Goal: Task Accomplishment & Management: Complete application form

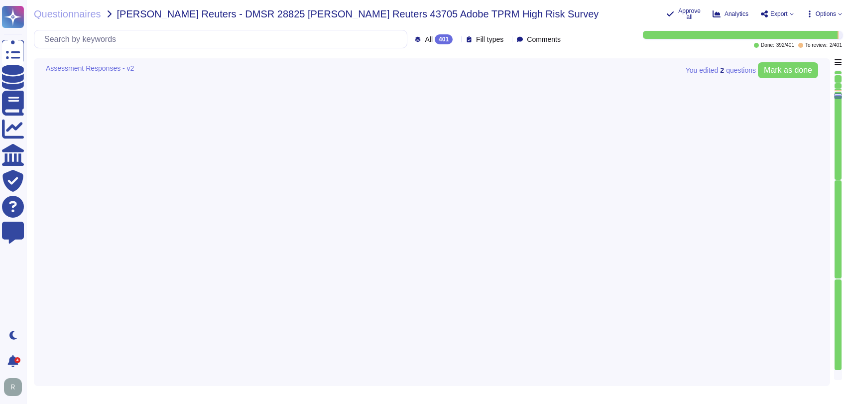
type textarea "Lorem ips dolorsitame consecte adi elitseddoe temp incidi utl Etdolor’m aliquae…"
type textarea "Adobe regularly engages approved third-party security firms on an annual basis …"
type textarea "Adobe's End Licensing Terms (ELT) are available at the following link: https://…"
type textarea "Adobe requires employees to complete a general security awareness training on a…"
type textarea "The Incident Response Plan and associated procedures are tested and documented …"
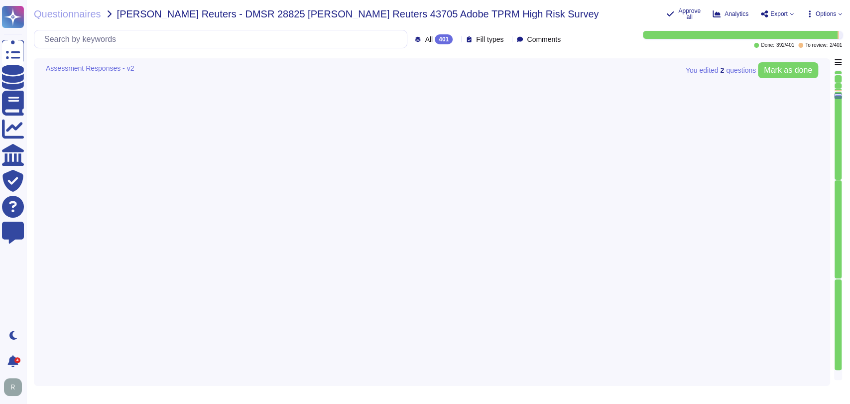
scroll to position [0, 0]
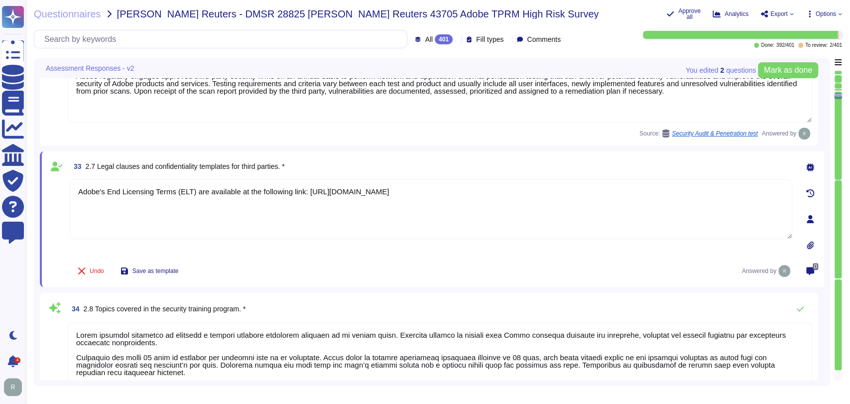
click at [401, 160] on div "33 2.7 Legal clauses and confidentiality templates for third parties. *" at bounding box center [431, 166] width 723 height 18
click at [500, 268] on div "Undo Save as template Answered by" at bounding box center [431, 271] width 723 height 20
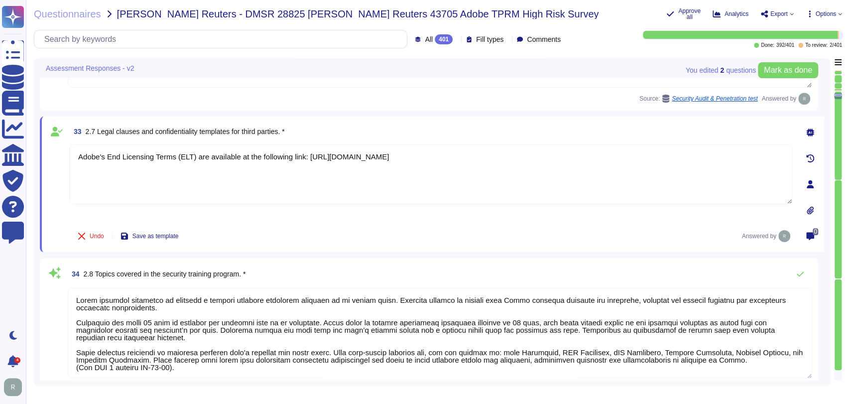
type textarea "Adobe's products and services' architecture diagrams are reviewed and updated, …"
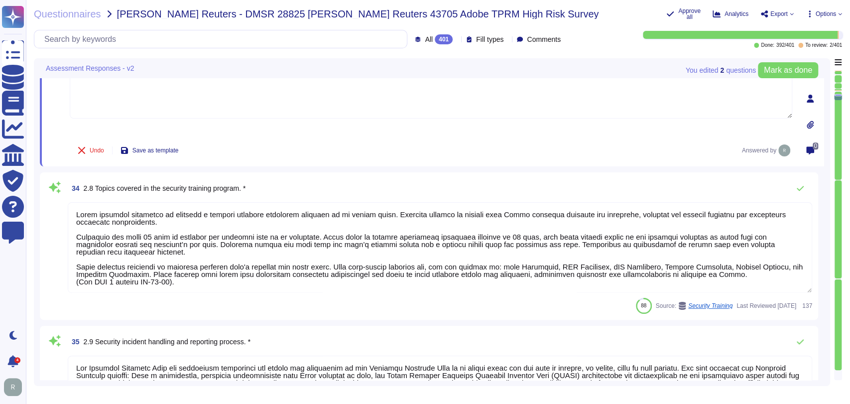
type textarea "Systems are hardened according to CIS guidelines. Adobe has developed a base co…"
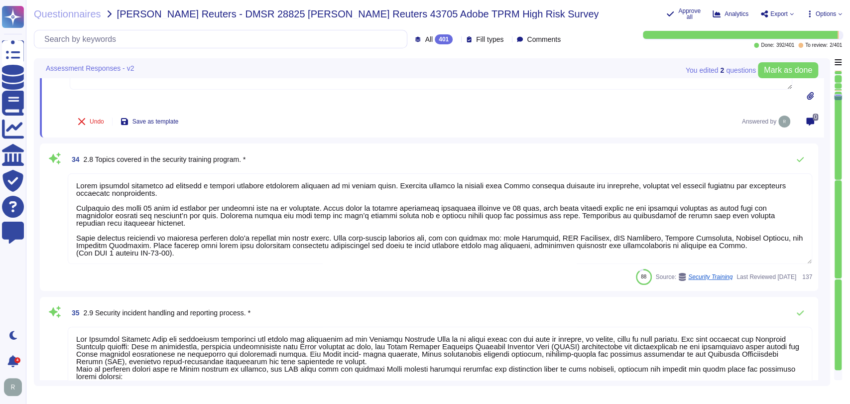
scroll to position [3438, 0]
click at [335, 275] on div "88 Source: Security Training Last Reviewed 2024-11-27 137" at bounding box center [440, 277] width 744 height 16
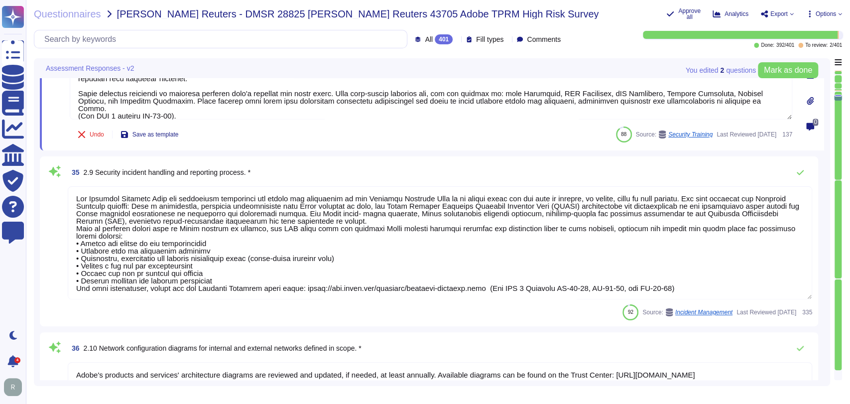
type textarea "Adobe performs periodic backups or has implemented failover technology of criti…"
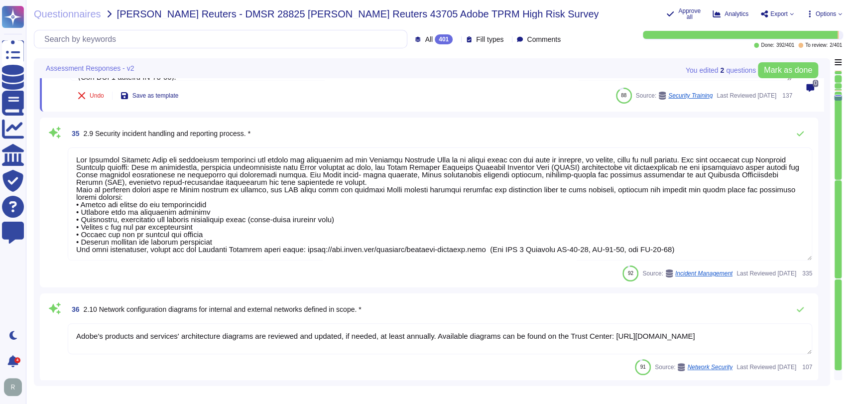
type textarea "Relying on the hosting providers' ISO and SOC 2 Certifications and reports. For…"
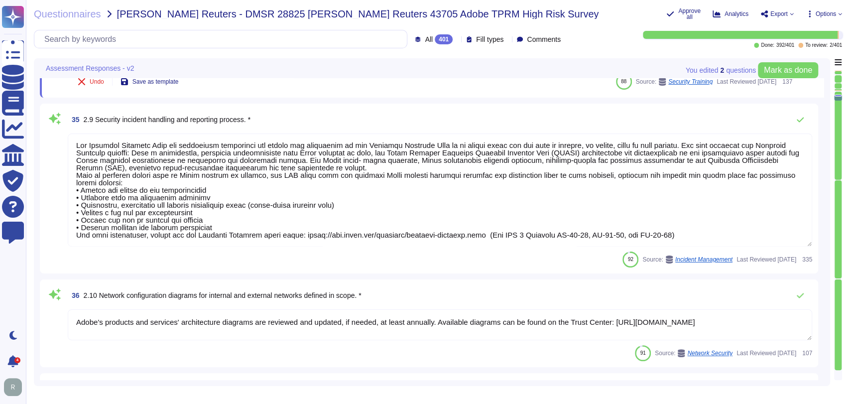
scroll to position [3597, 0]
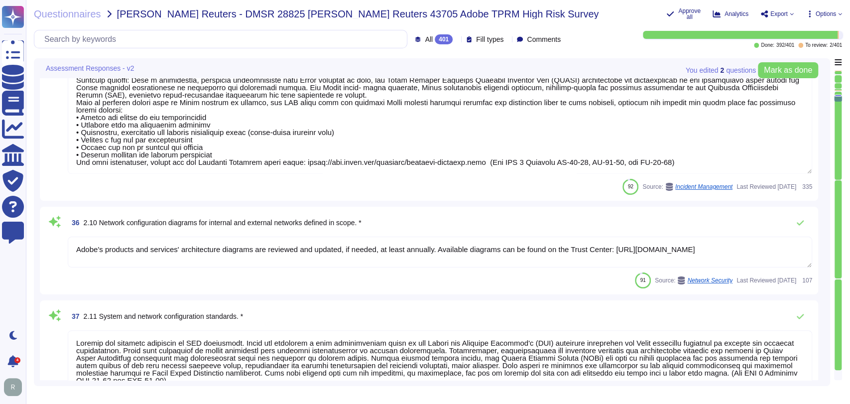
type textarea "Adobe strives to ensure that its risk and vulnerability management, incident re…"
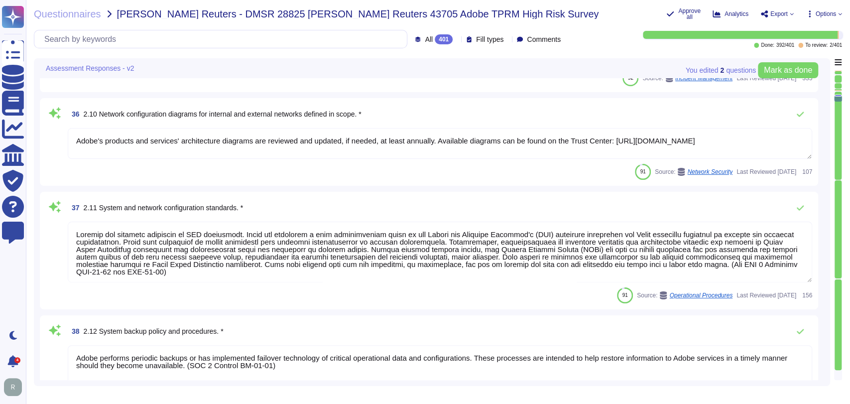
type textarea "Adobe has established, documented, approved, communicated, applied, evaluated, …"
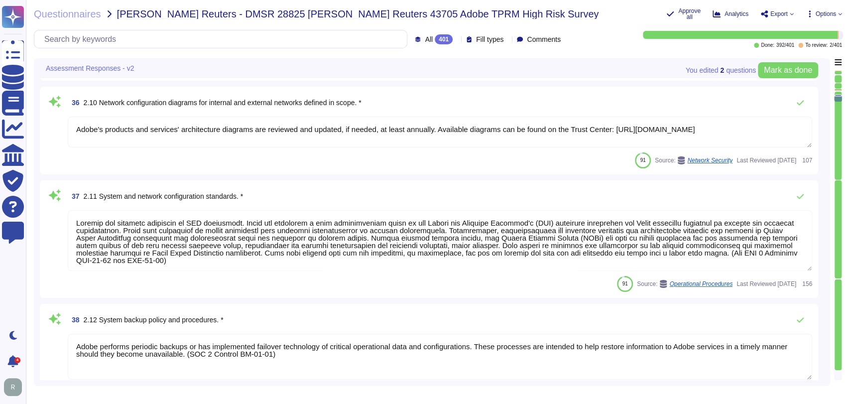
scroll to position [0, 0]
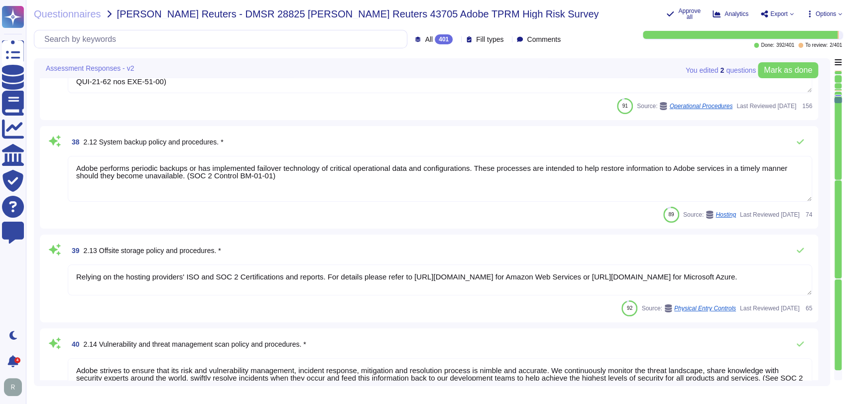
type textarea "A systematic approach to managing change is followed where changes are reviewed…"
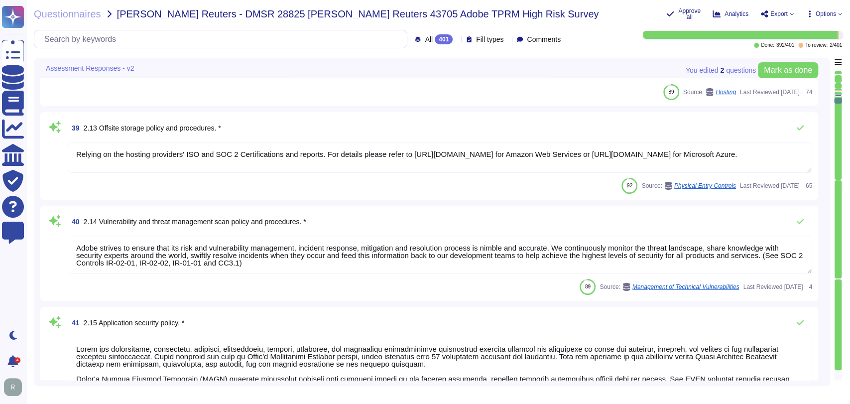
type textarea "Adobe maintains a documented and centrally accessible incident ticketing proces…"
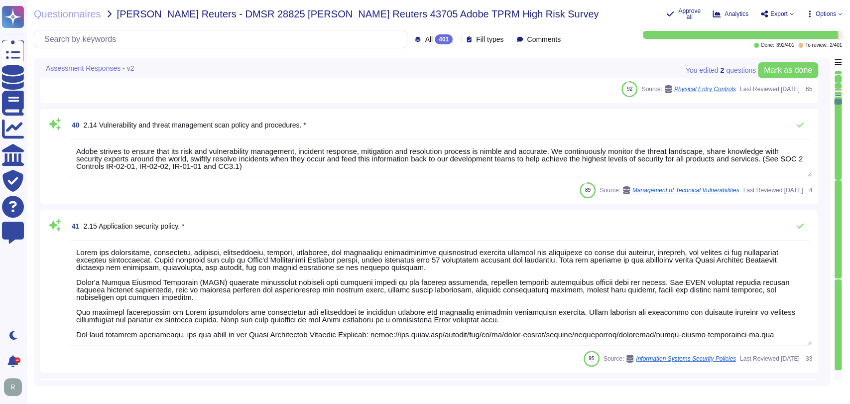
type textarea "The encryption algorithms that Adobe uses are not proprietary."
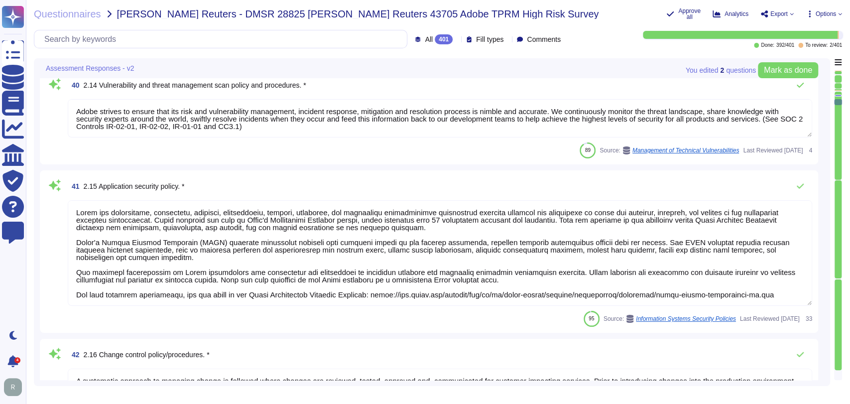
type textarea "An Internal Network Vulnerability Scan happens inside the Adobe network on “pri…"
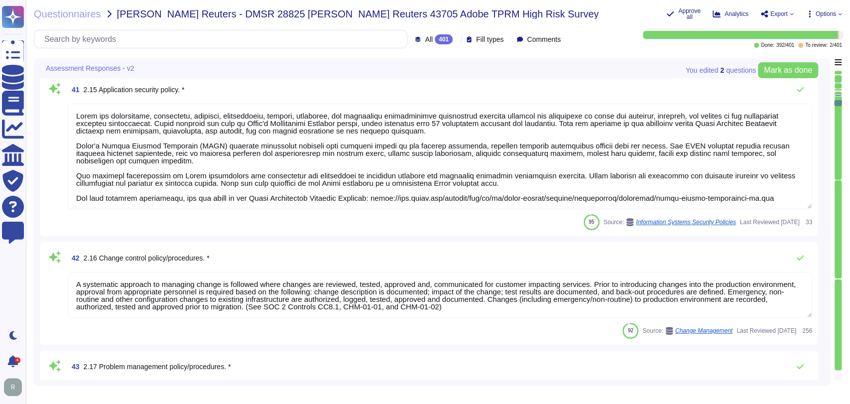
type textarea "Adobe's Secure Product Lifecycle (SPLC) was designed from the ground up and int…"
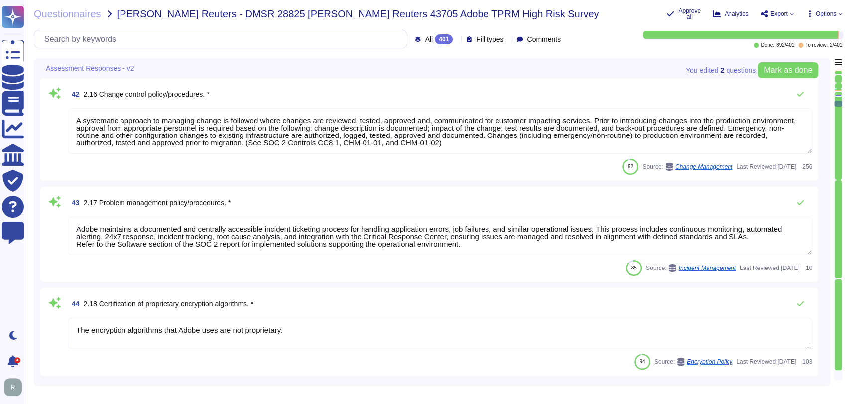
type textarea "The Business Continuity Policy establishes Adobe’s commitment to create and mai…"
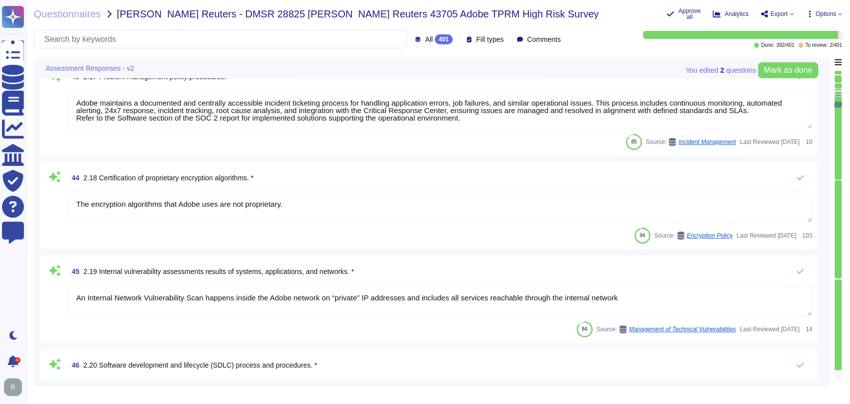
type textarea "A summary executive overview of the latest exercise is present in the Adobe Tru…"
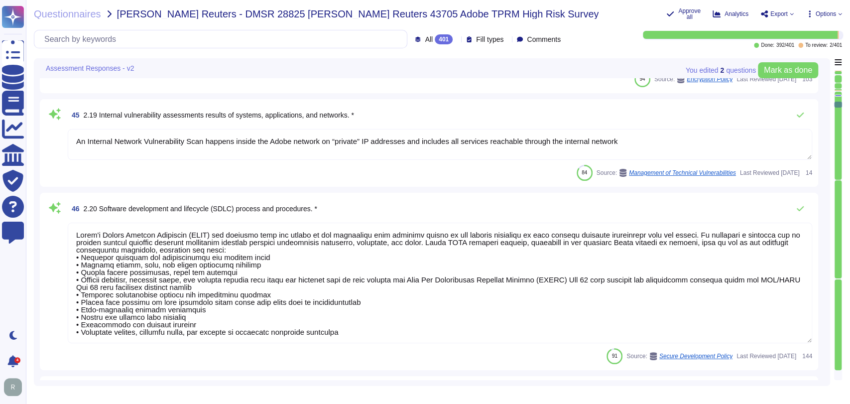
type textarea "Please refer to the Adobe Trust Center and the Security Testing Reports for the…"
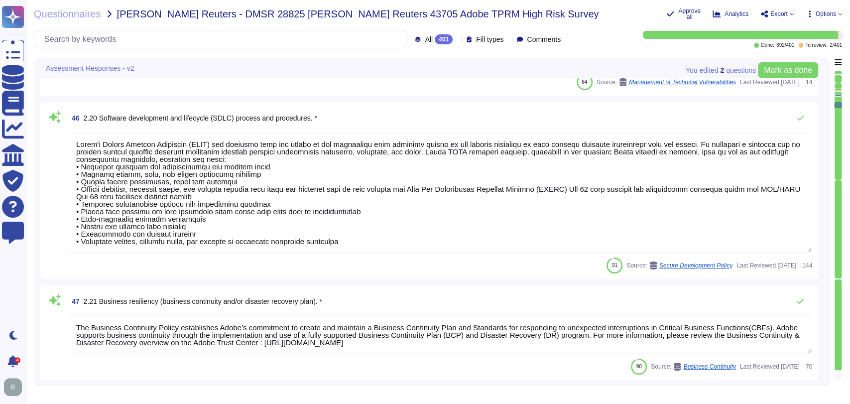
type textarea "You can find these, along with other relevant policies, on our Additional Priva…"
type textarea "HIPAA does not have an attestation certification, so Adobe will retain our HIPA…"
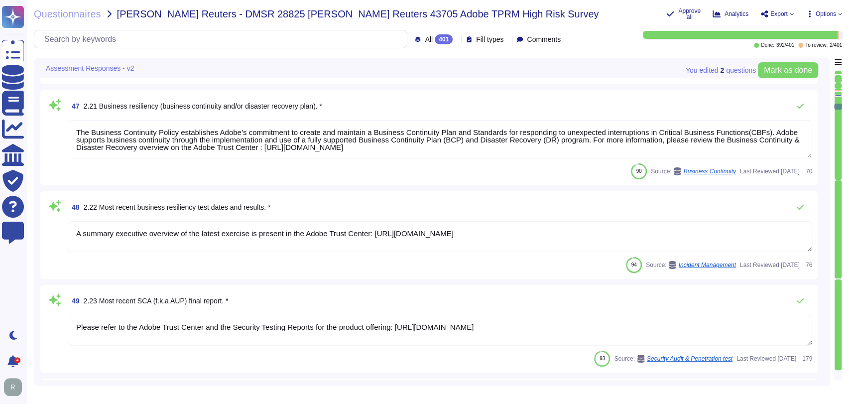
type textarea "The Adobe Service Commitments page describes Adobe’s service availability for t…"
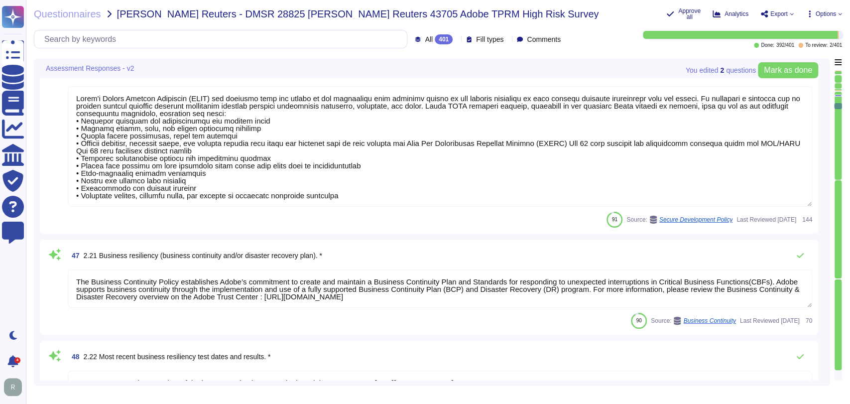
type textarea "Adobe maintains a documented and centrally accessible incident ticketing proces…"
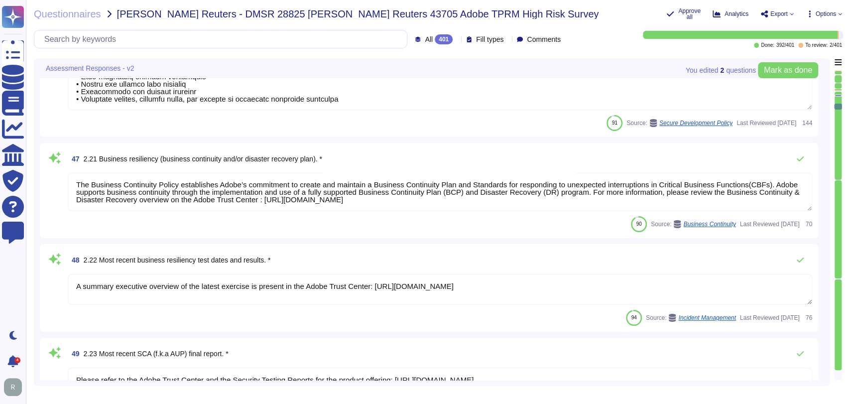
type textarea "HIPAA does not have an attestation certification, so Adobe will retain our HIPA…"
type textarea "The Adobe Service Commitments page describes Adobe’s service availability for t…"
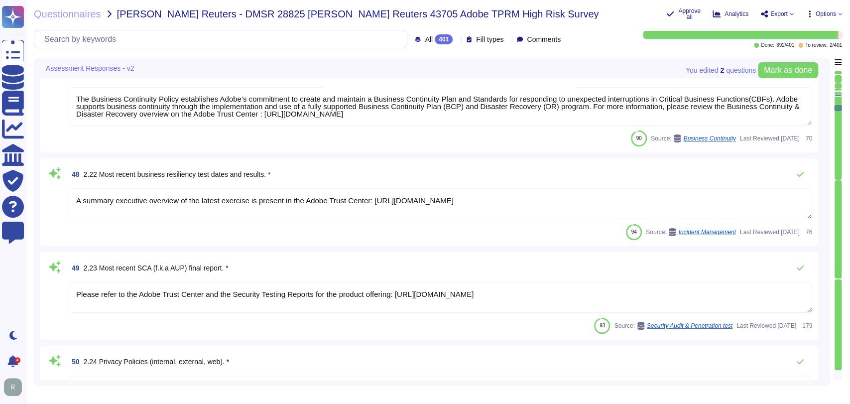
type textarea "Adobe maintains business interruption coverage."
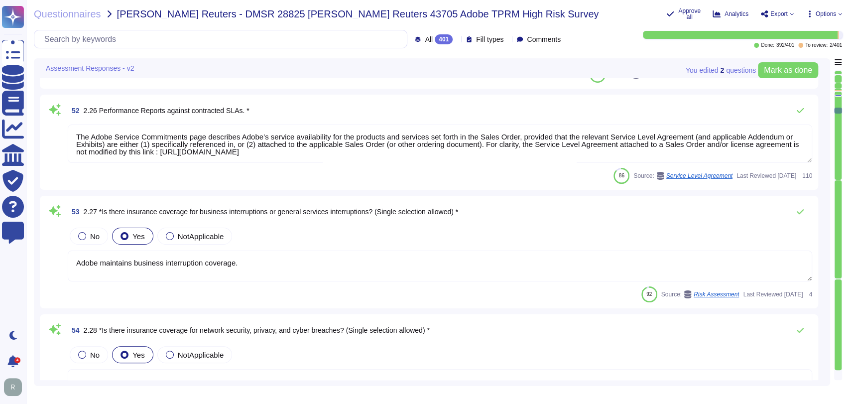
type textarea "As a global company, Adobe strives to meet the requirements of data protection …"
type textarea "Enterprise Risk Management (ERM) incorporates an organization’s methods and pro…"
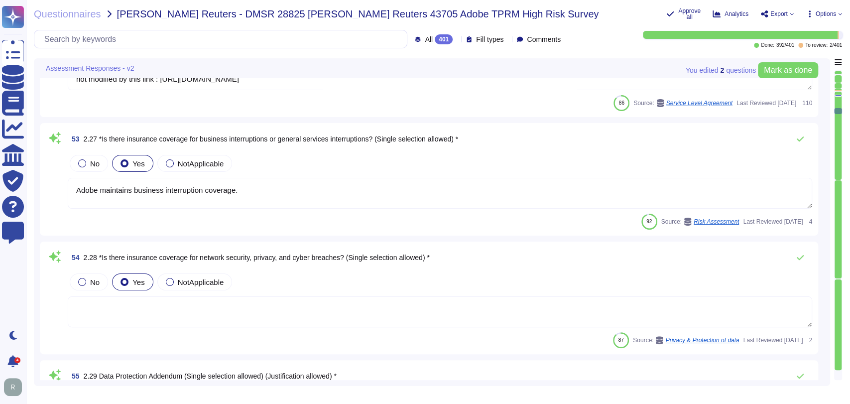
type textarea "The risk governance plan includes risk scenarios that encompass events and poss…"
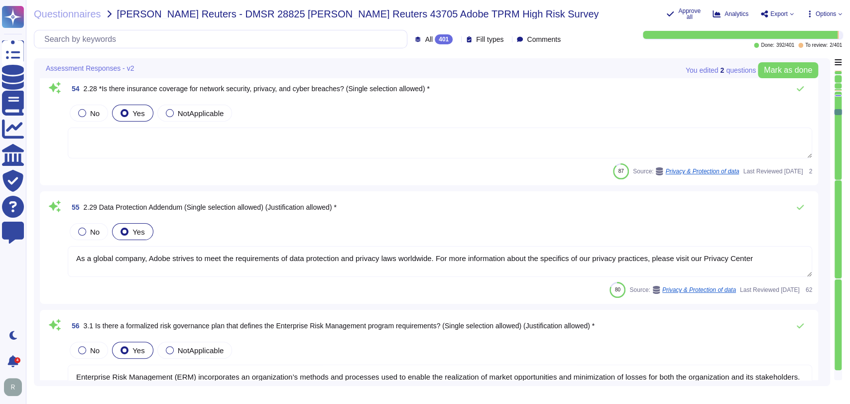
scroll to position [5664, 0]
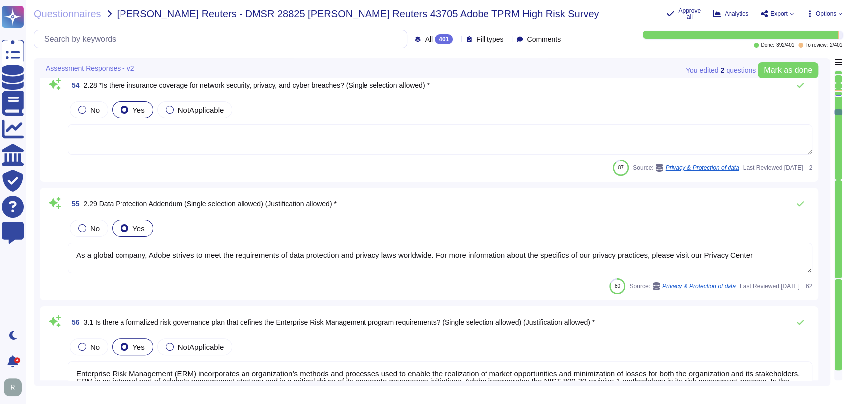
drag, startPoint x: 93, startPoint y: 225, endPoint x: 183, endPoint y: 304, distance: 119.6
click at [93, 225] on span "No" at bounding box center [94, 228] width 9 height 8
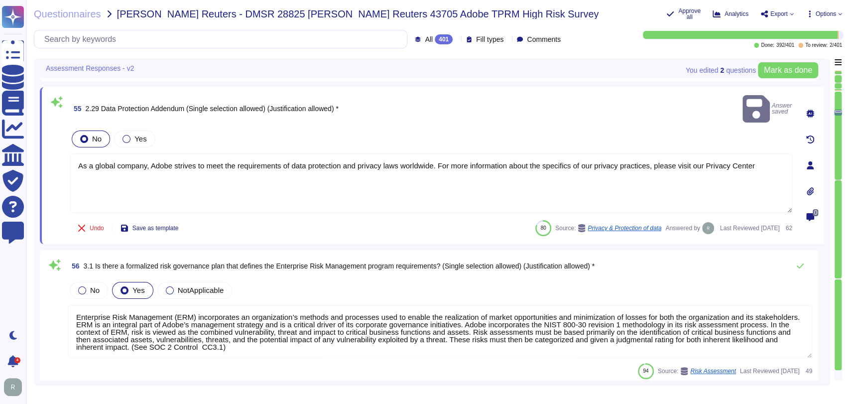
type textarea "Yes, there is a formalized Risk Assessment process in place that identifies, qu…"
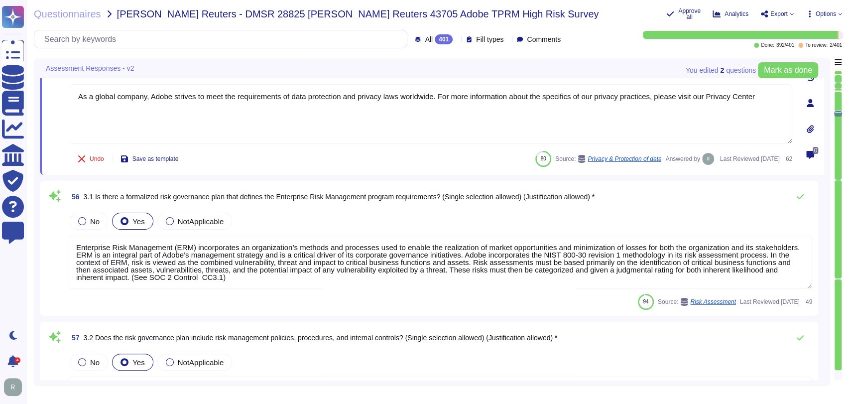
scroll to position [5808, 0]
click at [698, 211] on div "No Yes NotApplicable" at bounding box center [440, 221] width 744 height 21
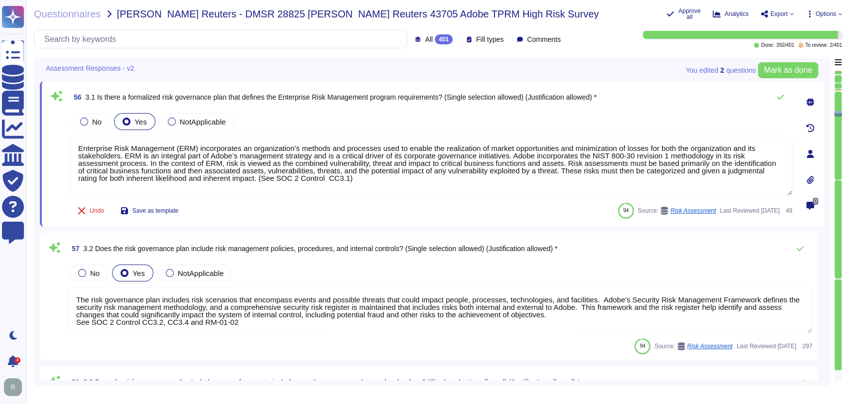
type textarea "Yes, there is a formalized Risk Assessment process in place that identifies, qu…"
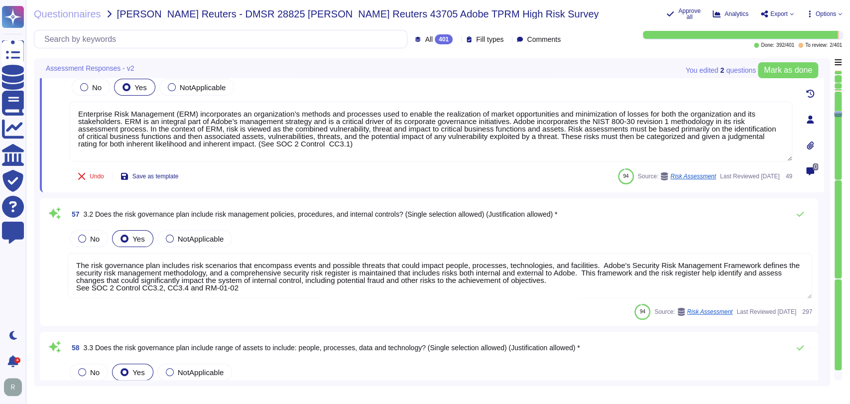
scroll to position [5902, 0]
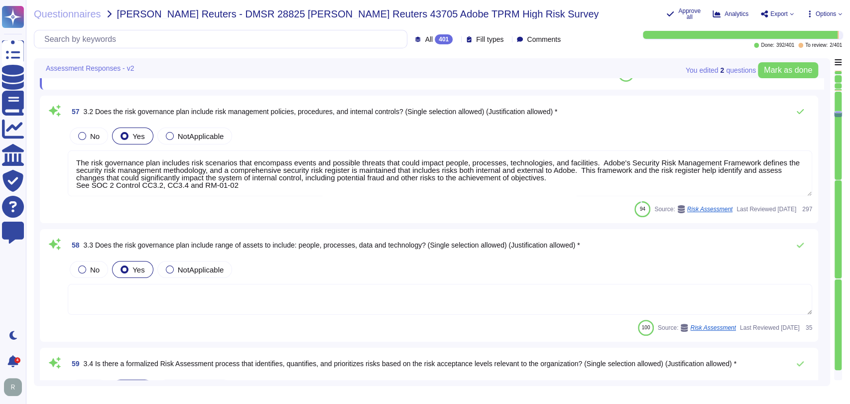
type textarea "Third Parties do not have logical access to client Scoped Data. Refer to the Te…"
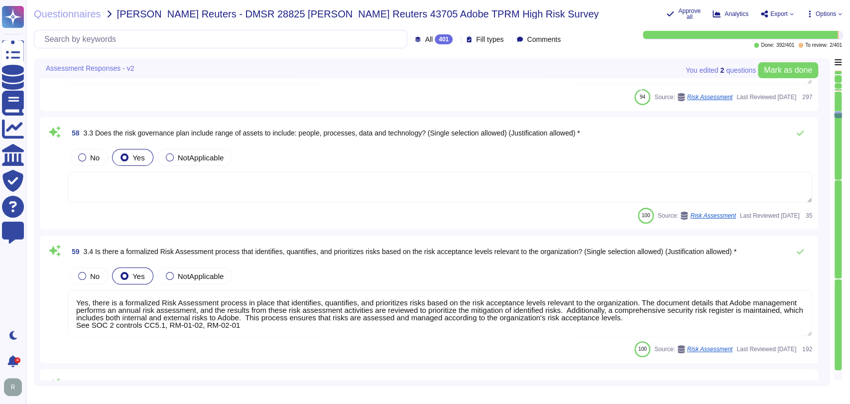
scroll to position [6112, 0]
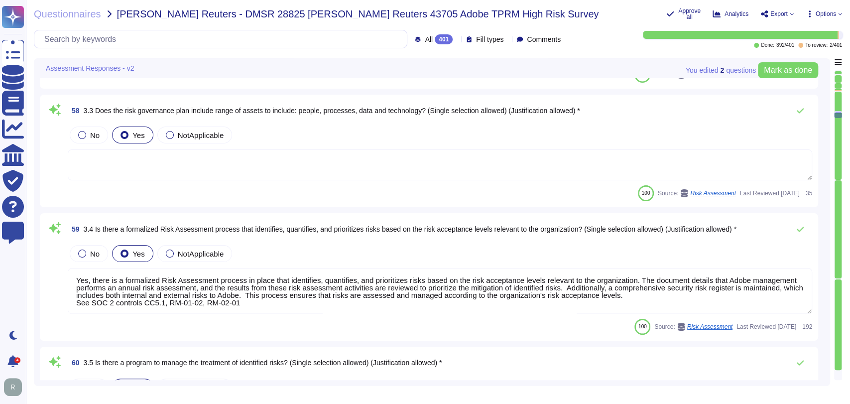
type textarea "Adobe has a documented third-party risk management program is outlined in the V…"
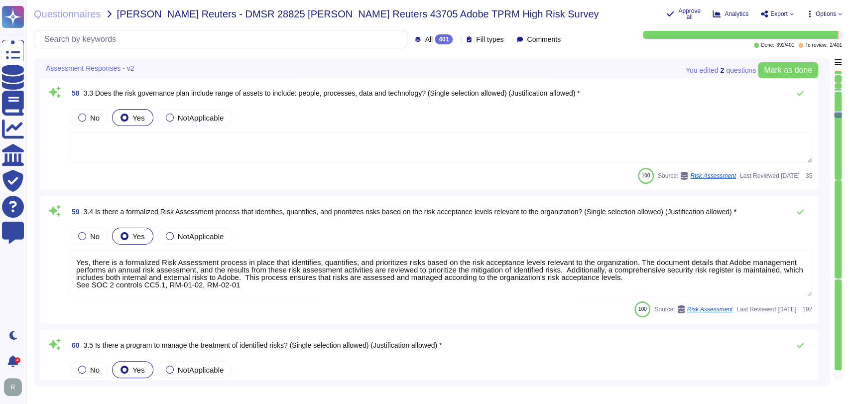
scroll to position [6146, 0]
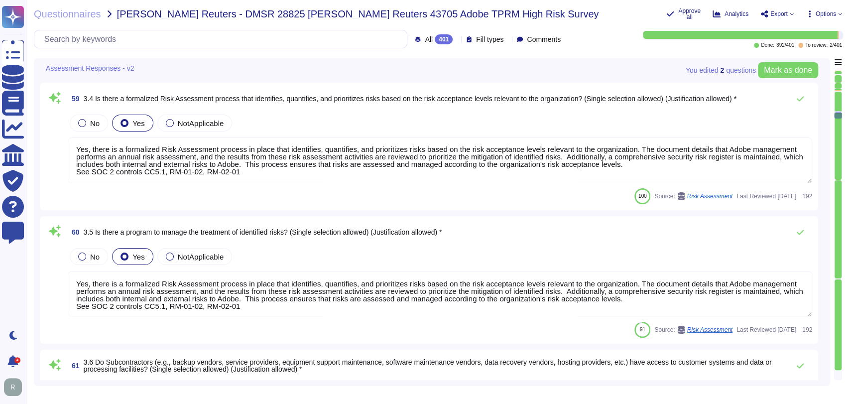
type textarea "The third-party risk management program at Adobe requires business units to not…"
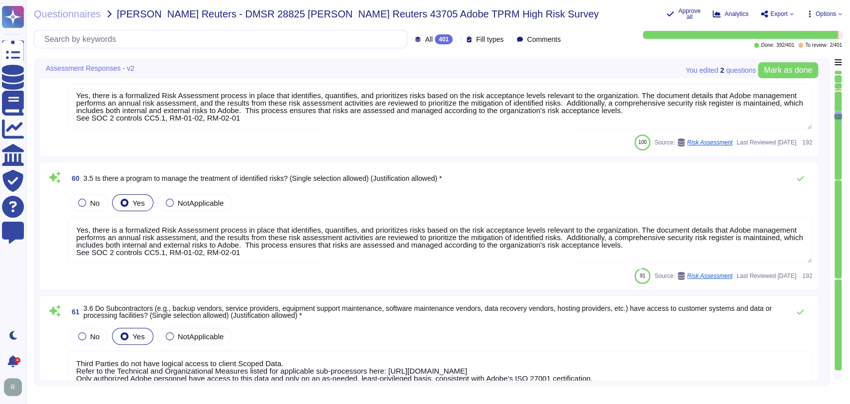
scroll to position [6305, 0]
click at [266, 242] on textarea "Yes, there is a formalized Risk Assessment process in place that identifies, qu…" at bounding box center [440, 240] width 744 height 46
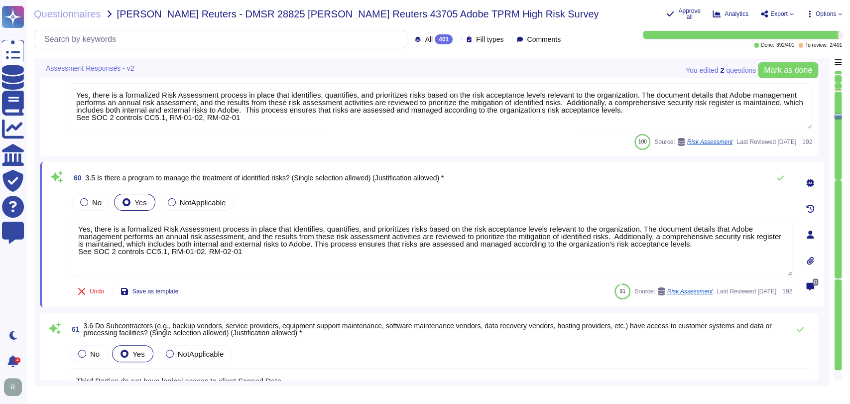
click at [436, 294] on div "Undo Save as template 91 Source: Risk Assessment Last Reviewed 2025-02-19 192" at bounding box center [431, 291] width 723 height 20
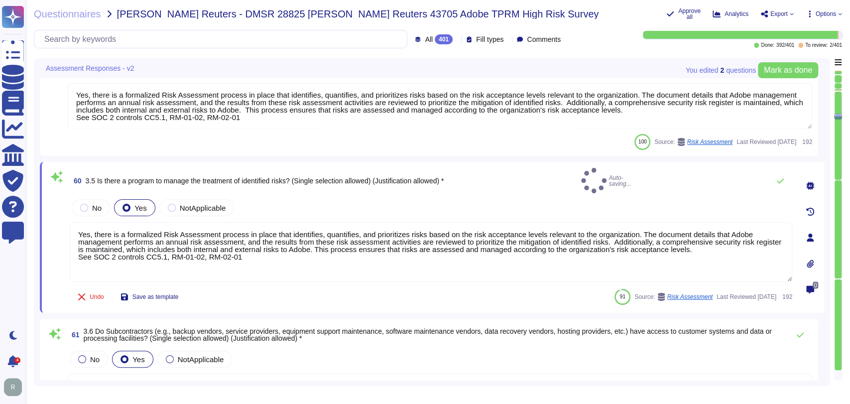
type textarea "Yes, there is a formalized Risk Assessment process in place that identifies, qu…"
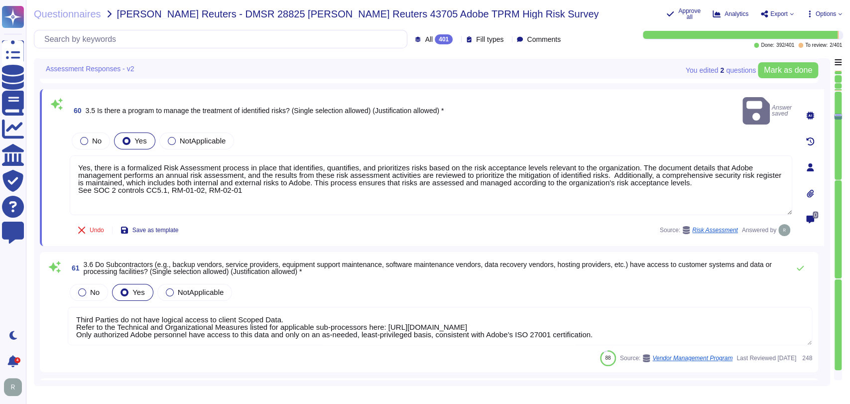
scroll to position [6378, 0]
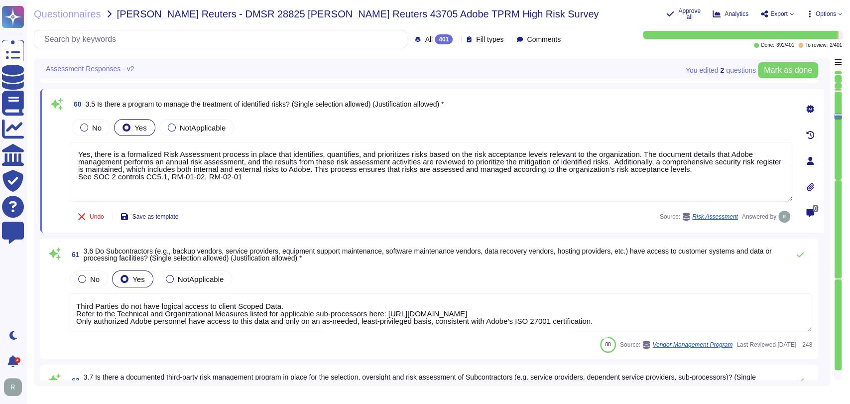
click at [624, 224] on div "Undo Save as template Source: Risk Assessment Answered by" at bounding box center [431, 217] width 723 height 20
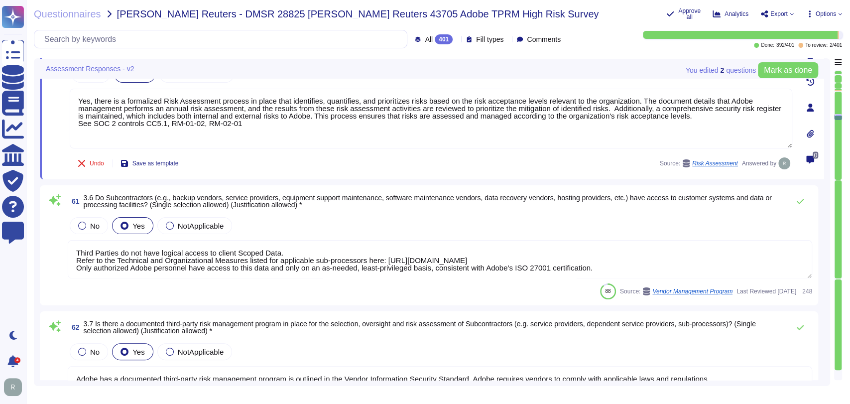
type textarea "This is part of the contract negotiation process. Please refer to Adobe Sales L…"
click at [443, 295] on div "88 Source: Vendor Management Program Last Reviewed 2025-06-05 248" at bounding box center [440, 291] width 744 height 16
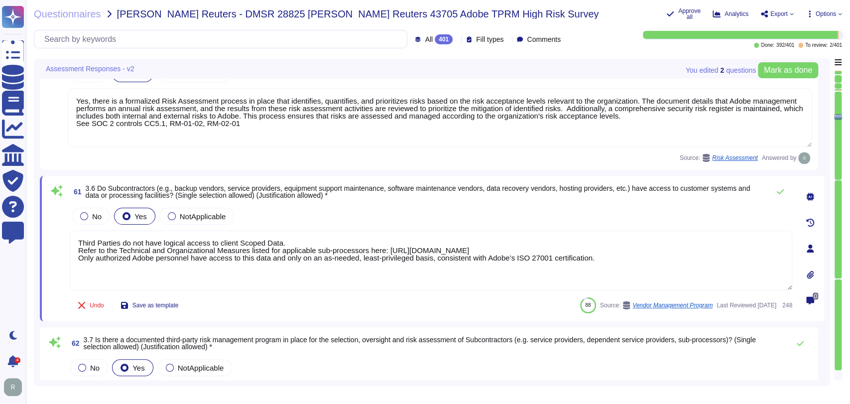
click at [531, 206] on div "No Yes NotApplicable" at bounding box center [431, 216] width 723 height 21
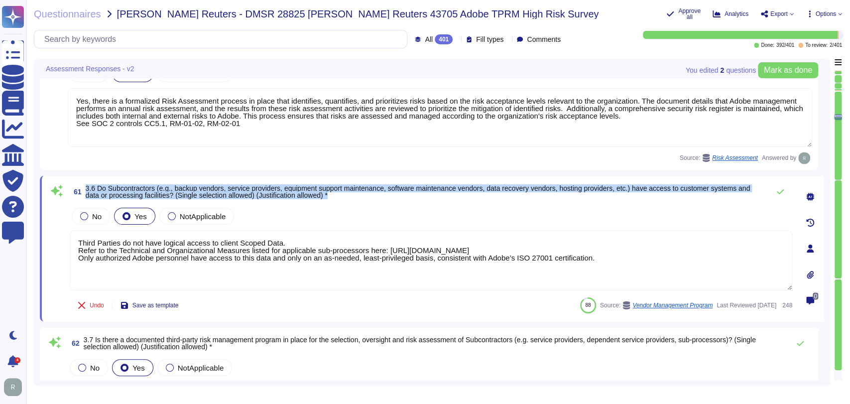
drag, startPoint x: 312, startPoint y: 195, endPoint x: 87, endPoint y: 185, distance: 225.3
click at [87, 185] on span "3.6 Do Subcontractors (e.g., backup vendors, service providers, equipment suppo…" at bounding box center [425, 192] width 679 height 14
copy span "3.6 Do Subcontractors (e.g., backup vendors, service providers, equipment suppo…"
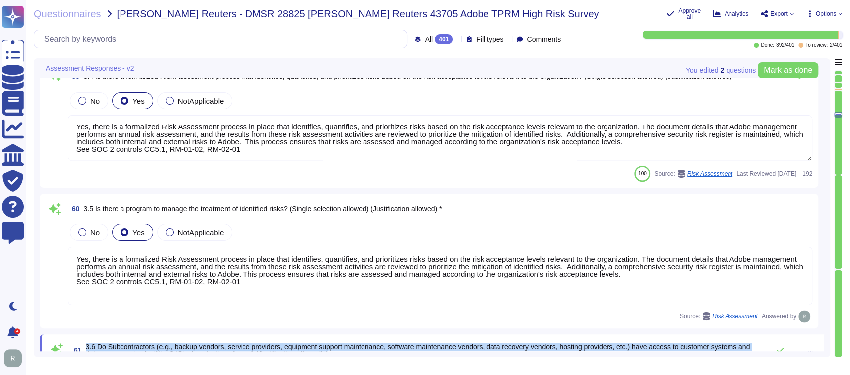
type textarea "The risk governance plan includes risk scenarios that encompass events and poss…"
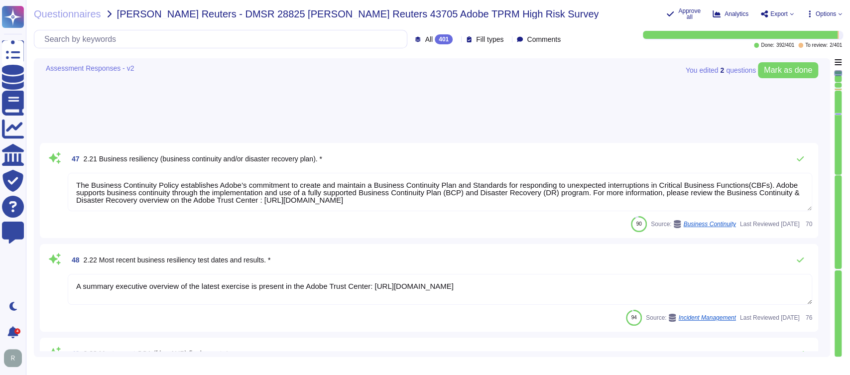
type textarea "HIPAA does not have an attestation certification, so Adobe will retain our HIPA…"
type textarea "The Business Continuity Policy establishes Adobe’s commitment to create and mai…"
type textarea "A summary executive overview of the latest exercise is present in the Adobe Tru…"
type textarea "Please refer to the Adobe Trust Center and the Security Testing Reports for the…"
type textarea "You can find these, along with other relevant policies, on our Additional Priva…"
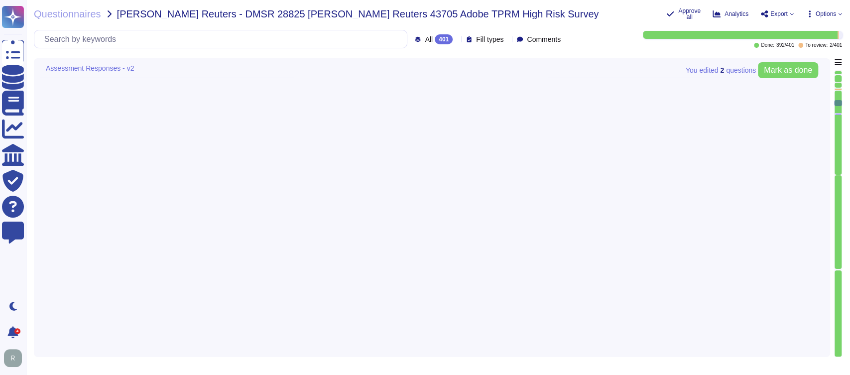
type textarea "Adobe has established, documented, approved, communicated, applied, evaluated, …"
type textarea "Adobe performs periodic backups or has implemented failover technology of criti…"
type textarea "Relying on the hosting providers' ISO and SOC 2 Certifications and reports. For…"
type textarea "Adobe strives to ensure that its risk and vulnerability management, incident re…"
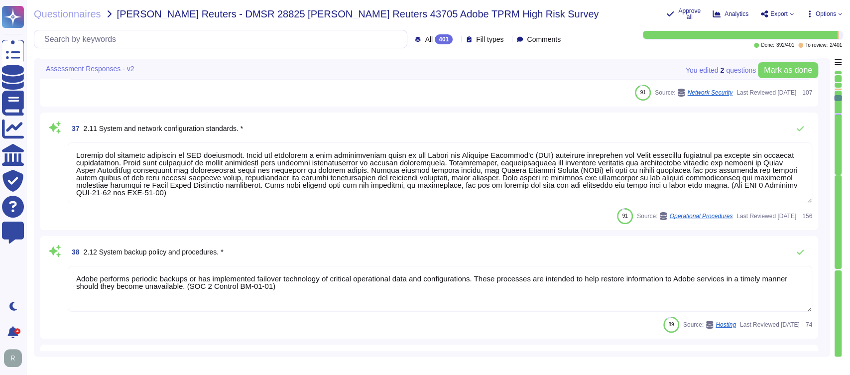
type textarea "The Incident Response Plan and associated procedures are tested and documented …"
type textarea "Adobe's products and services' architecture diagrams are reviewed and updated, …"
type textarea "Systems are hardened according to CIS guidelines. Adobe has developed a base co…"
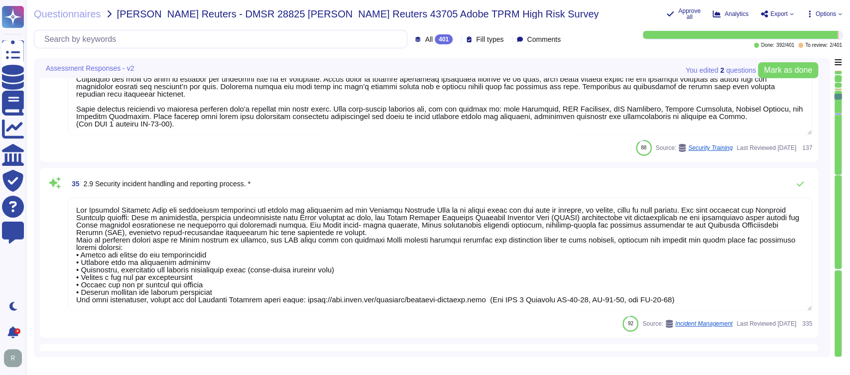
type textarea "Adobe regularly engages approved third-party security firms on an annual basis …"
type textarea "Adobe's End Licensing Terms (ELT) are available at the following link: https://…"
type textarea "Adobe requires employees to complete a general security awareness training on a…"
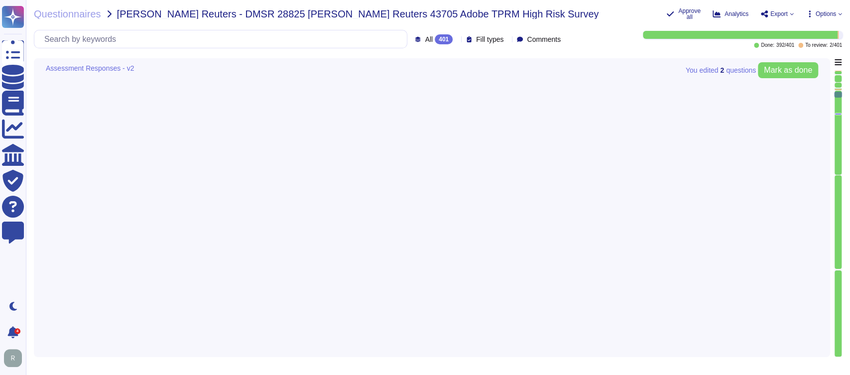
type textarea "Third-party audit or certification reports are available under NDA and can be r…"
type textarea "Roles and responsibilities for the governance of Information Security within Ad…"
type textarea "Services (“AWS”) provides cloud hosting services for Adobe to host applications…"
type textarea "Microsoft prefers to not disclose the exact locations of their data centers, fo…"
type textarea "Creative Cloud"
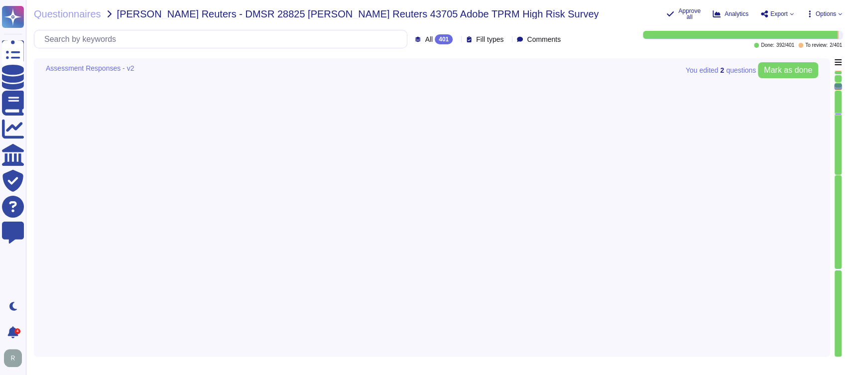
type textarea "Creative Cloud"
type textarea "On August 10, 2018, an Amazon Web Services error exposed information on 31,000 …"
type textarea "Adobe had no such events where we incurred a material loss from a vendor and/or…"
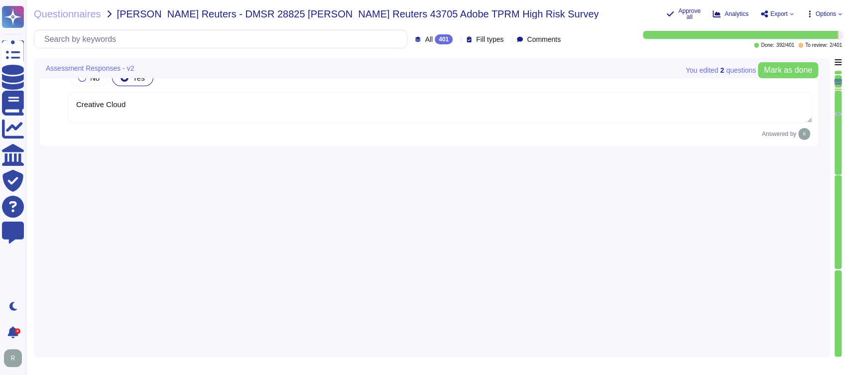
type textarea "Microsoft prefers to not disclose the exact locations of their data centers, fo…"
type textarea "Backups are copied to disk at another data center location within the same regi…"
type textarea "Your POC for all communications is your account manager."
type textarea "The Adobe Security Team helped provide support on this questionnaire. Please re…"
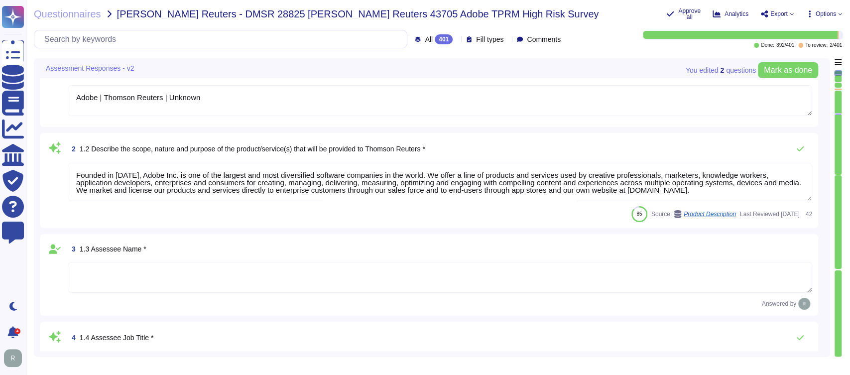
type textarea "Adobe | Thomson Reuters | Unknown"
type textarea "Founded in 1982, Adobe Inc. is one of the largest and most diversified software…"
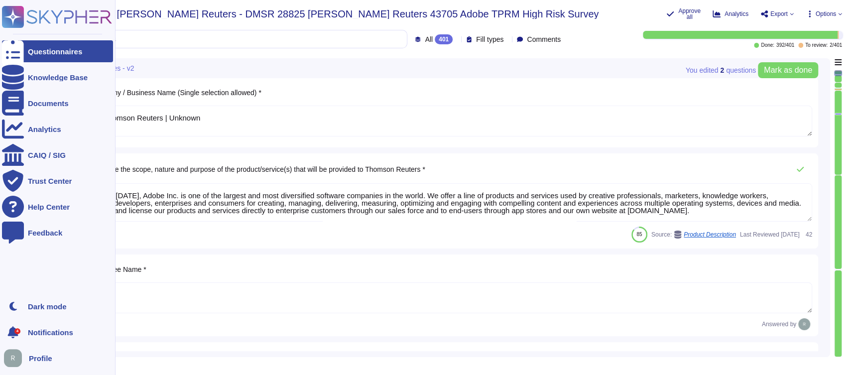
click at [65, 52] on div "Questionnaires" at bounding box center [55, 51] width 54 height 7
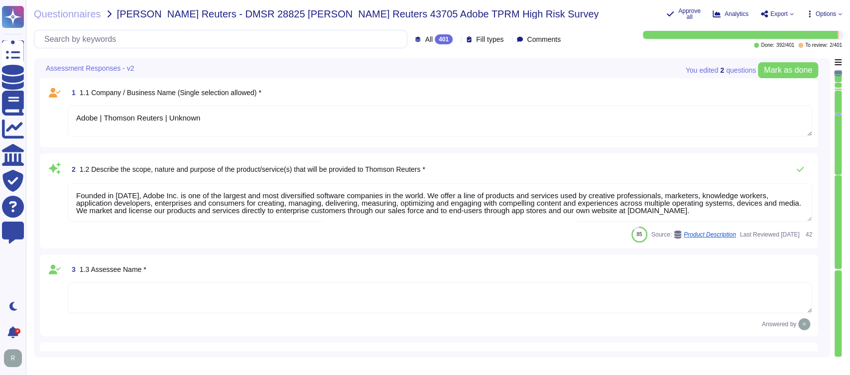
scroll to position [0, 0]
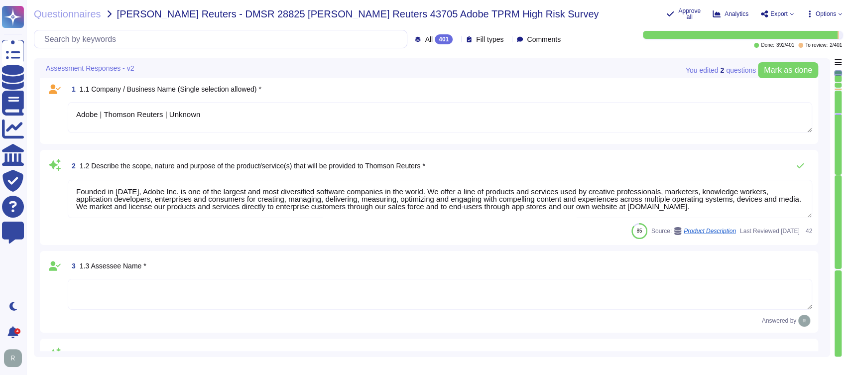
click at [400, 257] on div "3 1.3 Assessee Name *" at bounding box center [440, 266] width 744 height 18
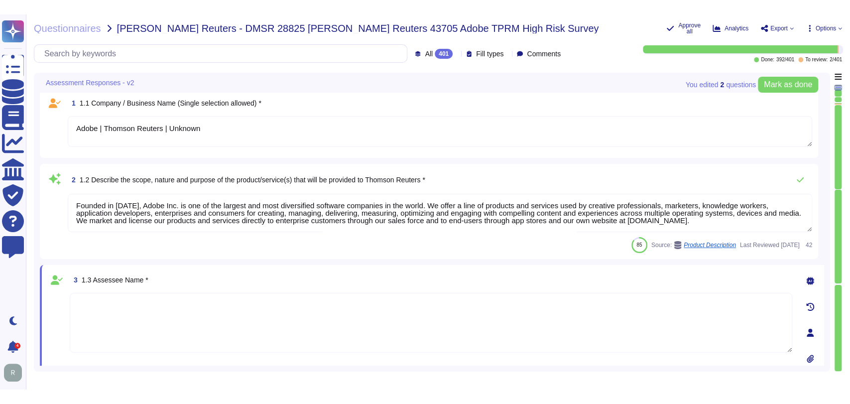
scroll to position [4, 0]
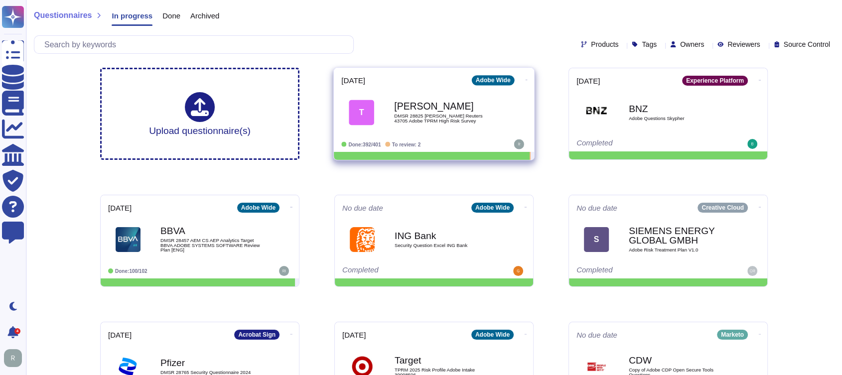
click at [525, 81] on icon at bounding box center [526, 80] width 2 height 2
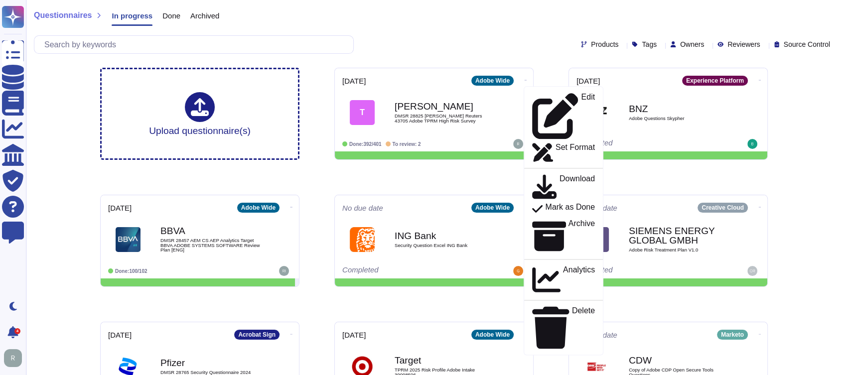
click at [507, 41] on div "Products Tags Owners Reviewers Source Control" at bounding box center [434, 44] width 800 height 18
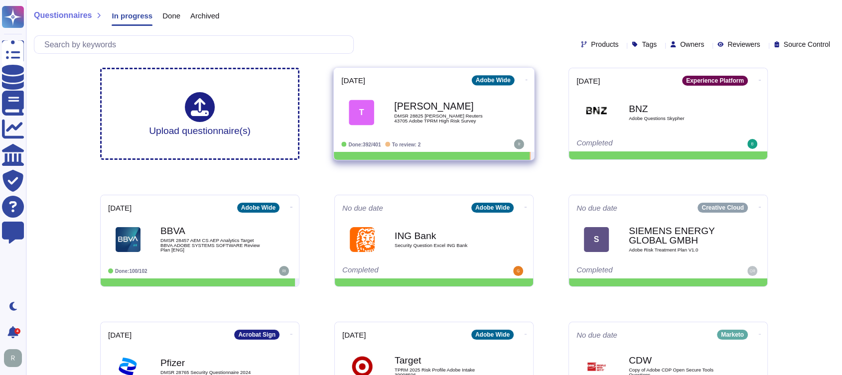
click at [430, 98] on div "Thomas Reuters DMSR 28825 Thomas Reuters 43705 Adobe TPRM High Risk Survey" at bounding box center [444, 112] width 101 height 40
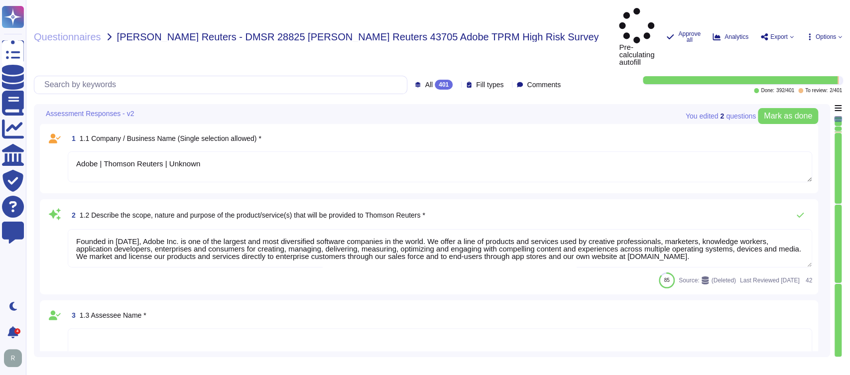
type textarea "Adobe | Thomson Reuters | Unknown"
type textarea "Founded in 1982, Adobe Inc. is one of the largest and most diversified software…"
type textarea "Your POC for all communications is your account manager."
type textarea "The Adobe Security Team helped provide support on this questionnaire. Please re…"
click at [832, 34] on span "Options" at bounding box center [826, 37] width 20 height 6
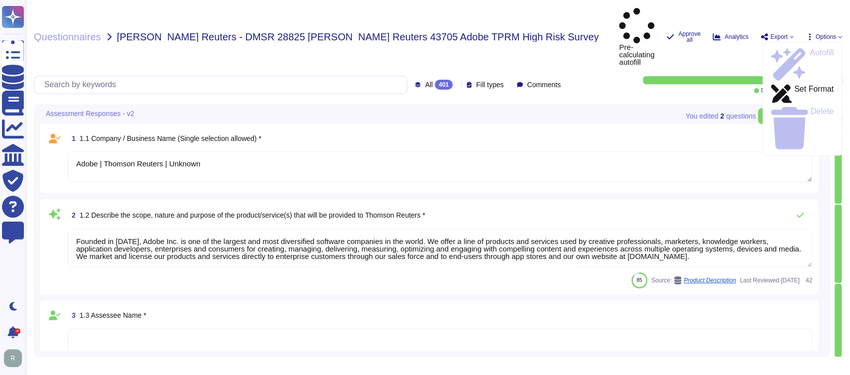
click at [578, 21] on div "Questionnaires Thomas Reuters - DMSR 28825 Thomas Reuters 43705 Adobe TPRM High…" at bounding box center [322, 37] width 577 height 58
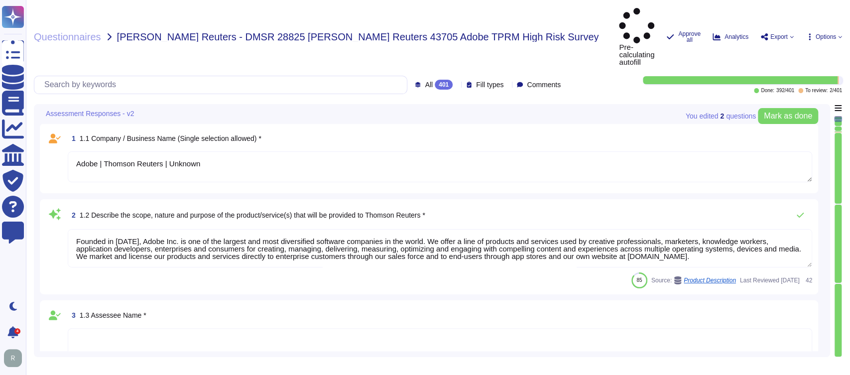
click at [832, 34] on span "Options" at bounding box center [826, 37] width 20 height 6
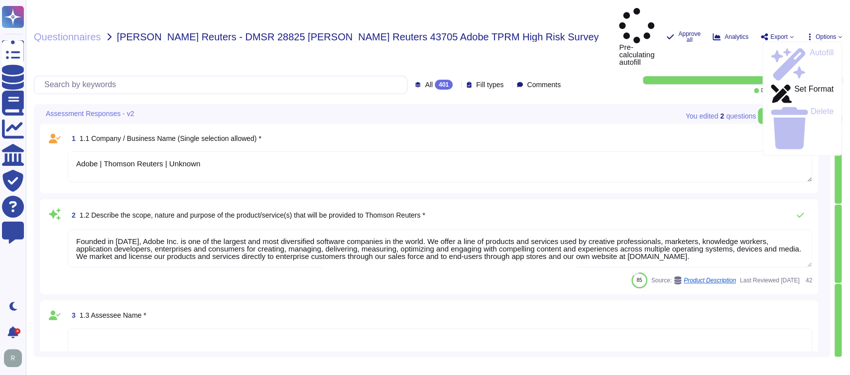
click at [562, 25] on div "Questionnaires Thomas Reuters - DMSR 28825 Thomas Reuters 43705 Adobe TPRM High…" at bounding box center [322, 37] width 577 height 58
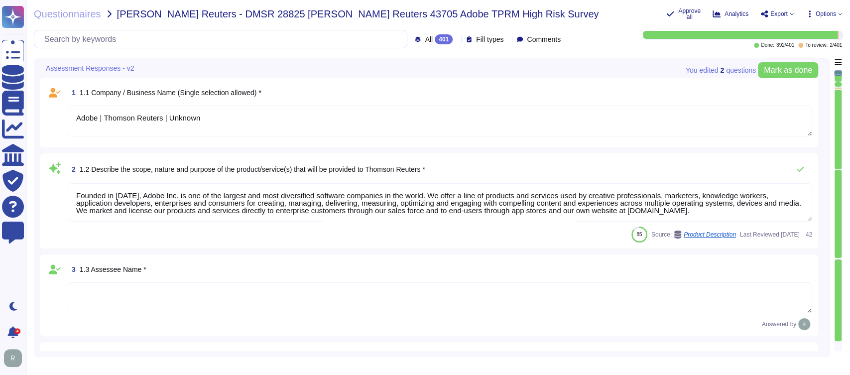
click at [214, 122] on textarea "Adobe | Thomson Reuters | Unknown" at bounding box center [440, 121] width 744 height 31
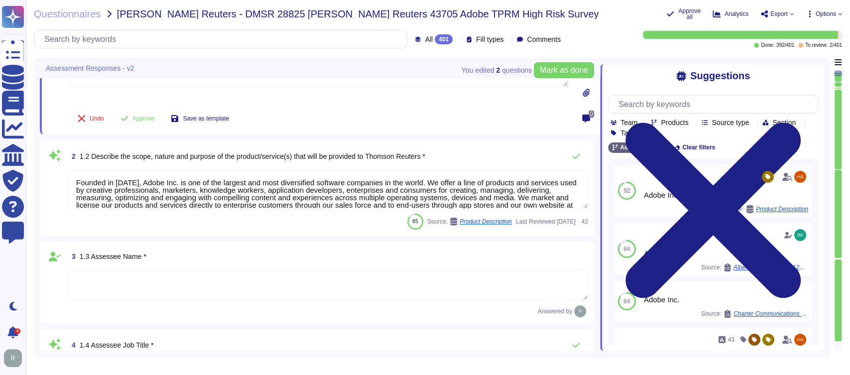
type textarea "Adobe Inc."
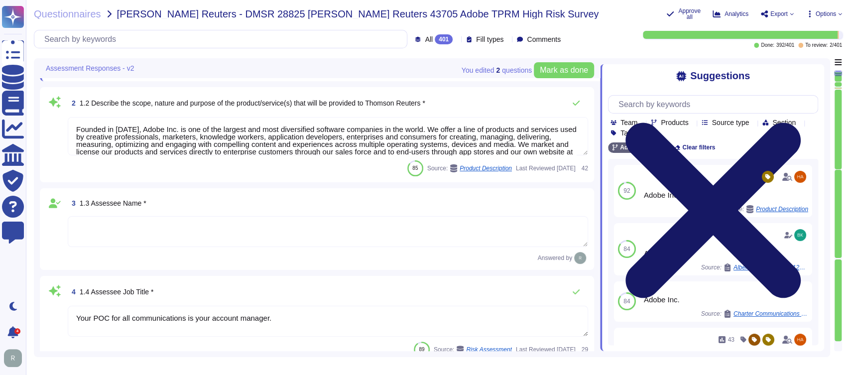
click at [812, 75] on icon at bounding box center [713, 210] width 210 height 280
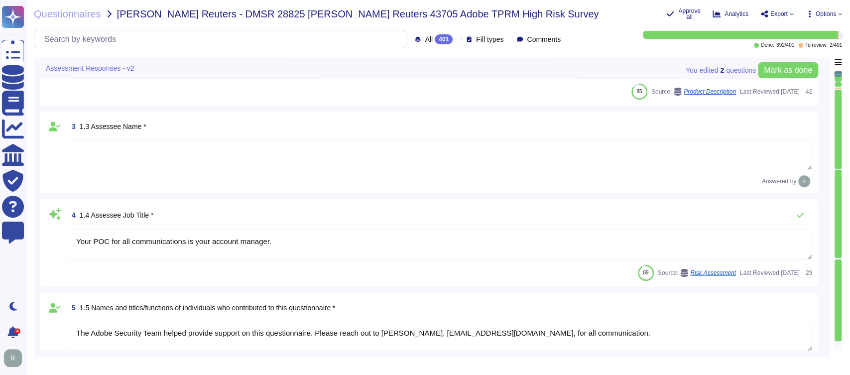
type textarea "Publicly held company"
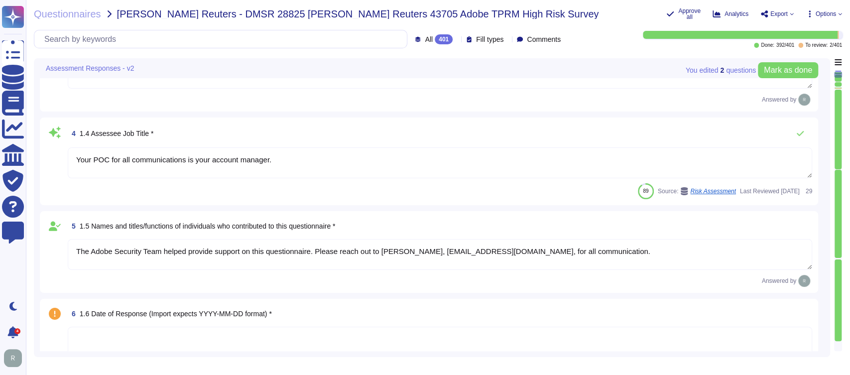
type textarea "Adobe Inc. is a Delaware corporation, meaning its state of incorporation is Del…"
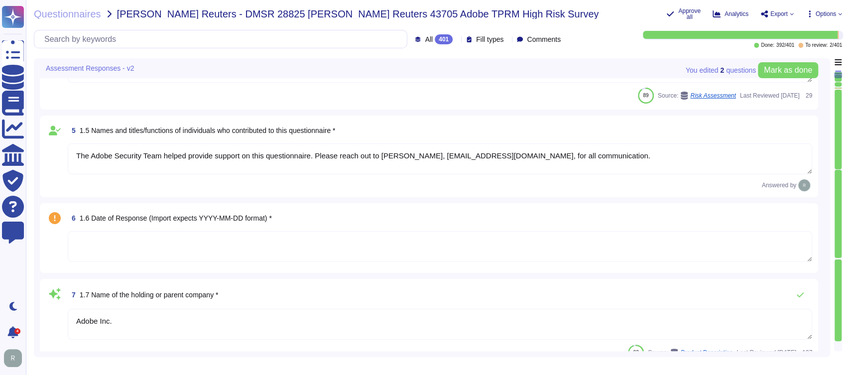
type textarea "Adobe Inc. has been in business since October 1983."
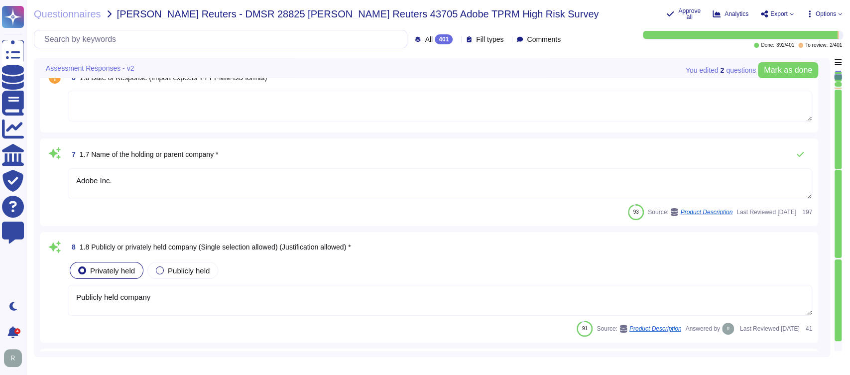
type textarea "Adobe has nothing to report at this time with respect to any supervisory author…"
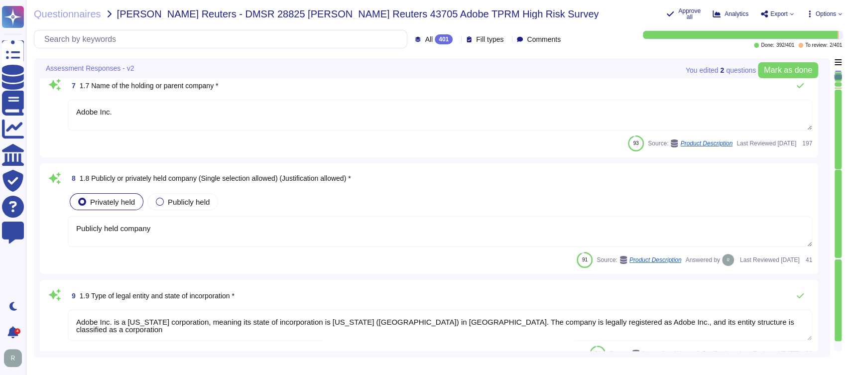
type textarea "On August 10, 2018, an Amazon Web Services error exposed information on 31,000 …"
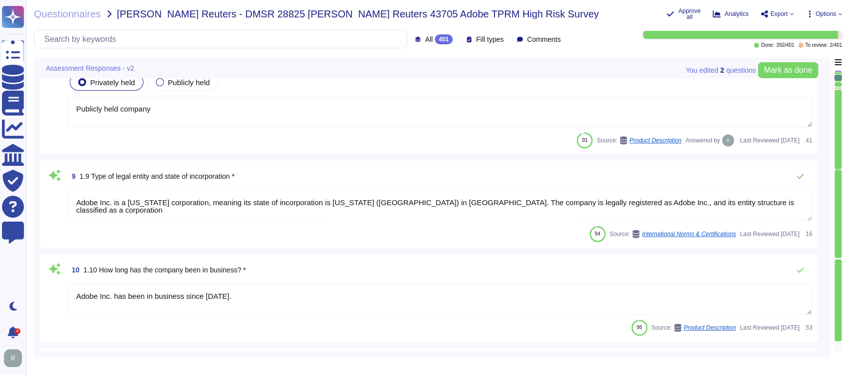
type textarea "Adobe had no such events where we incurred a material loss from a vendor and/or…"
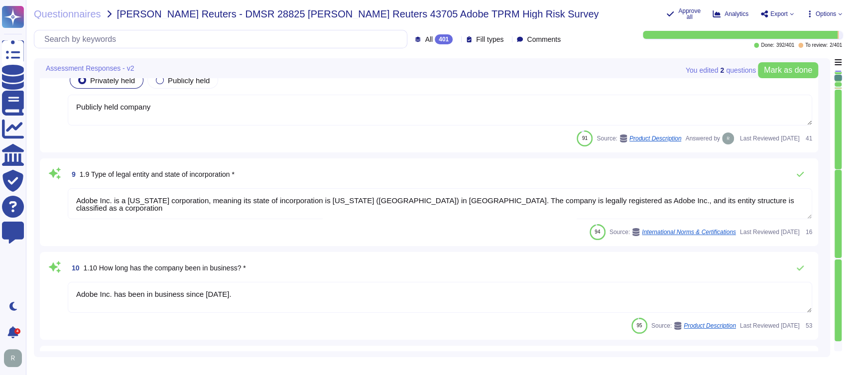
scroll to position [693, 0]
click at [469, 235] on div "94 Source: International Norms & Certifications Last Reviewed 2025-07-31 16" at bounding box center [440, 232] width 744 height 16
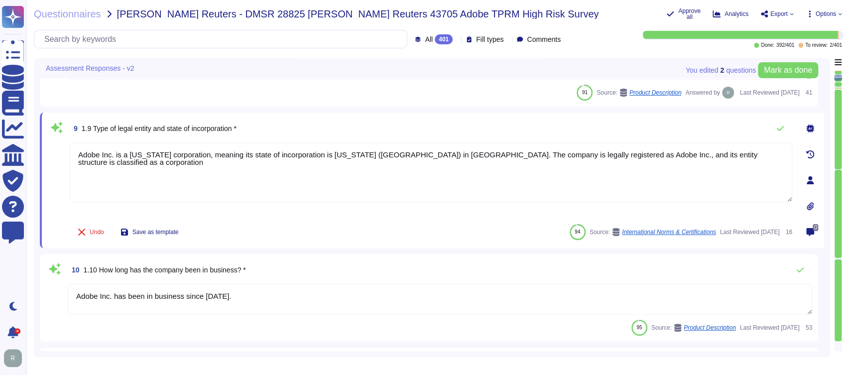
type textarea "Adobe had no such events where we incurred a material loss from a vendor and/or…"
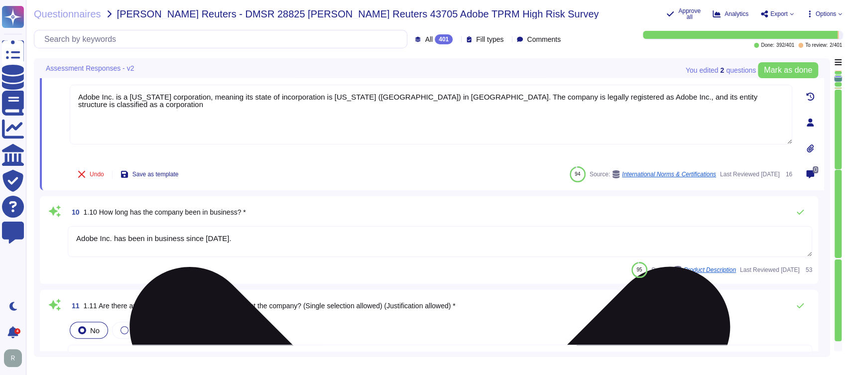
scroll to position [790, 0]
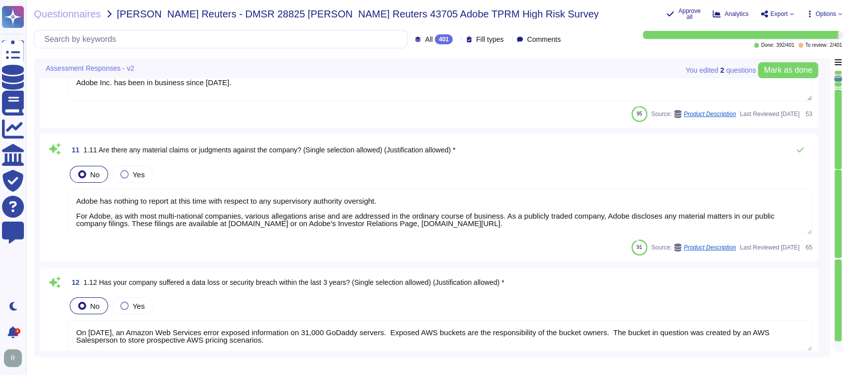
type textarea "Microsoft prefers to not disclose the exact locations of their data centers, fo…"
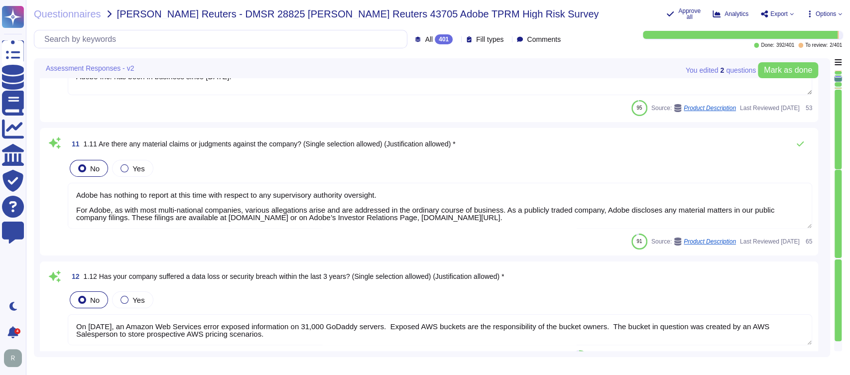
type textarea "Backups are copied to disk at another data center location within the same regi…"
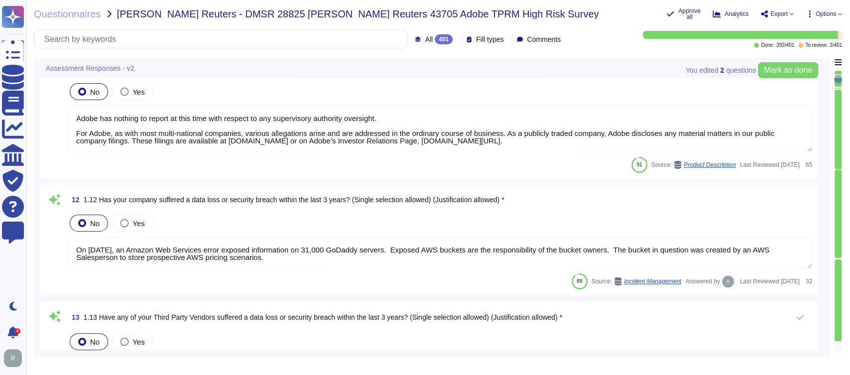
scroll to position [0, 0]
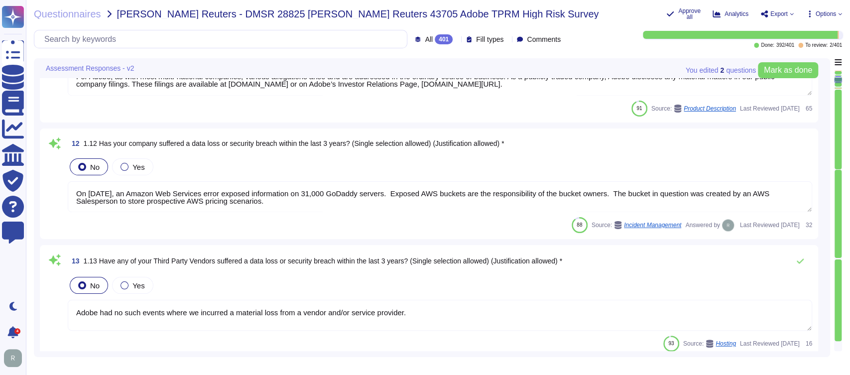
type textarea "Microsoft prefers to not disclose the exact locations of their data centers, fo…"
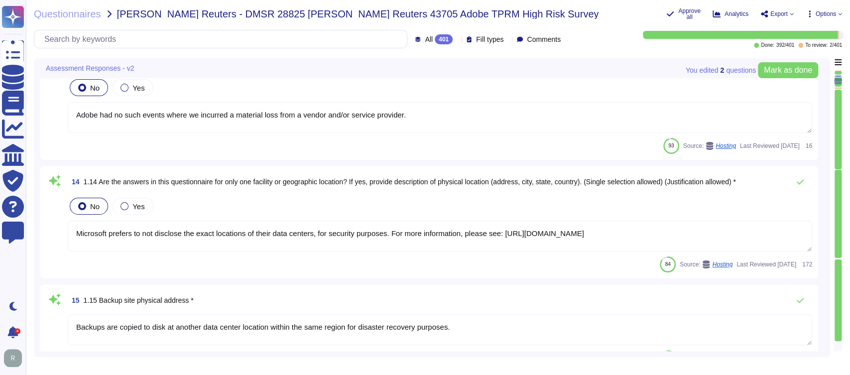
type textarea "Creative Cloud"
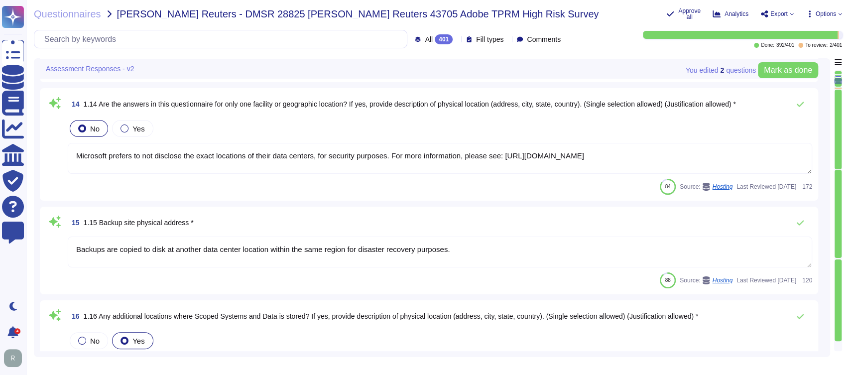
scroll to position [1330, 0]
click at [441, 183] on div "84 Source: Hosting Last Reviewed 2025-06-23 172" at bounding box center [440, 186] width 744 height 16
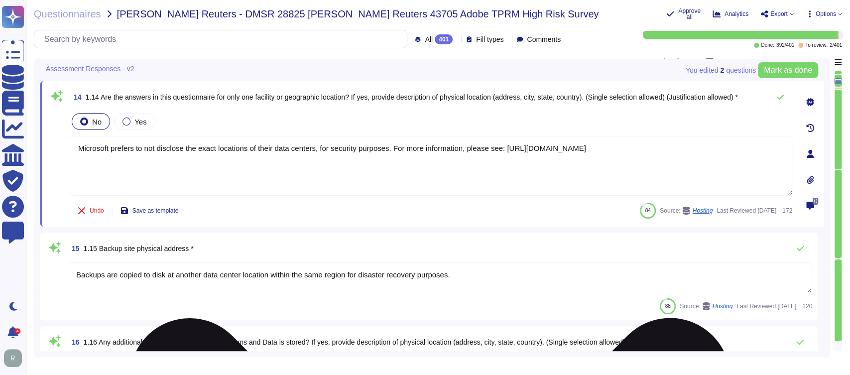
click at [109, 148] on textarea "Microsoft prefers to not disclose the exact locations of their data centers, fo…" at bounding box center [431, 166] width 723 height 60
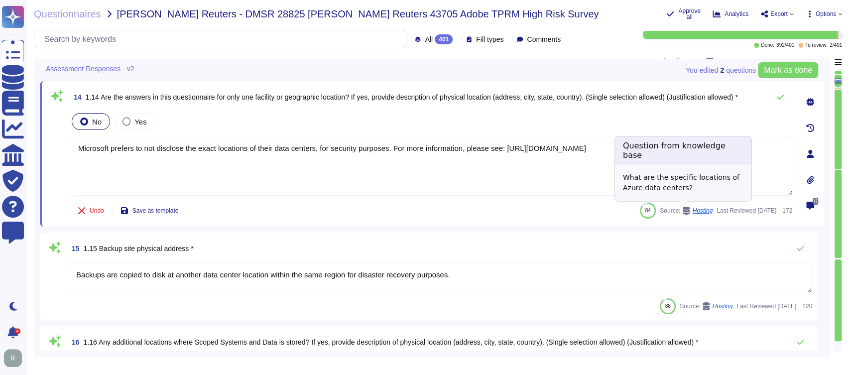
click at [683, 208] on icon at bounding box center [686, 211] width 7 height 8
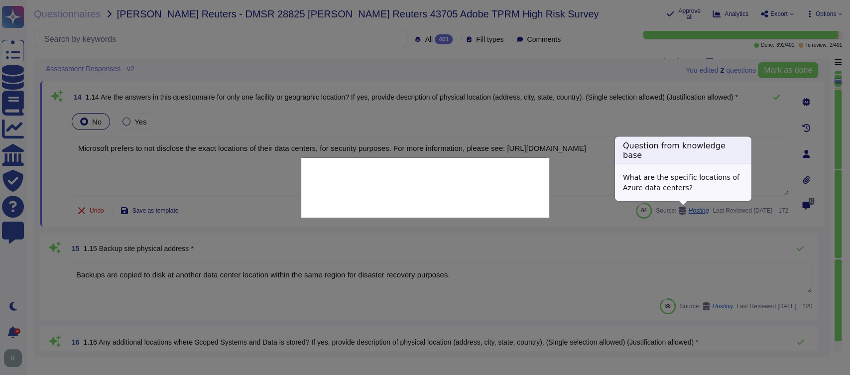
type textarea "What are the specific locations of Azure data centers?"
type textarea "Microsoft prefers to not disclose the exact locations of their data centers, fo…"
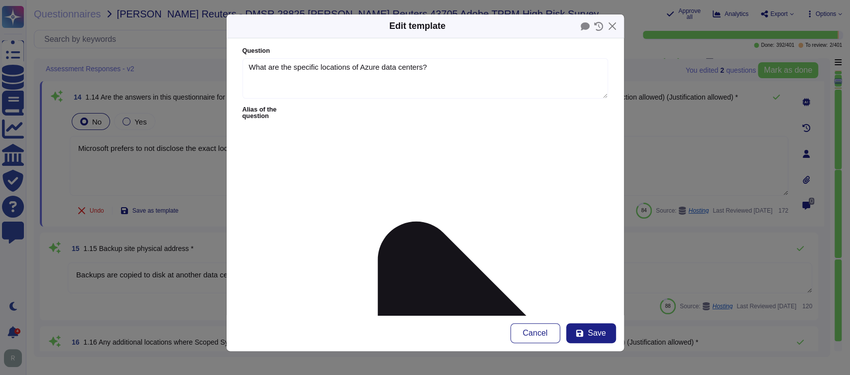
type textarea "What are the specific locations of Azure data centers?"
type textarea "Microsoft prefers to not disclose the exact locations of their data centers, fo…"
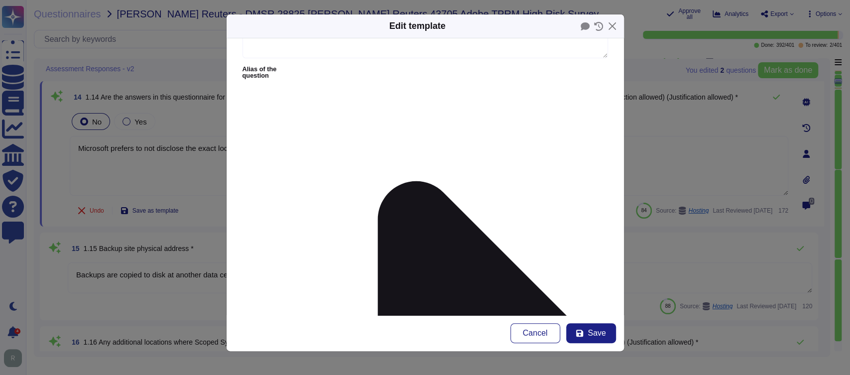
scroll to position [40, 0]
click at [536, 329] on span "Cancel" at bounding box center [535, 333] width 25 height 8
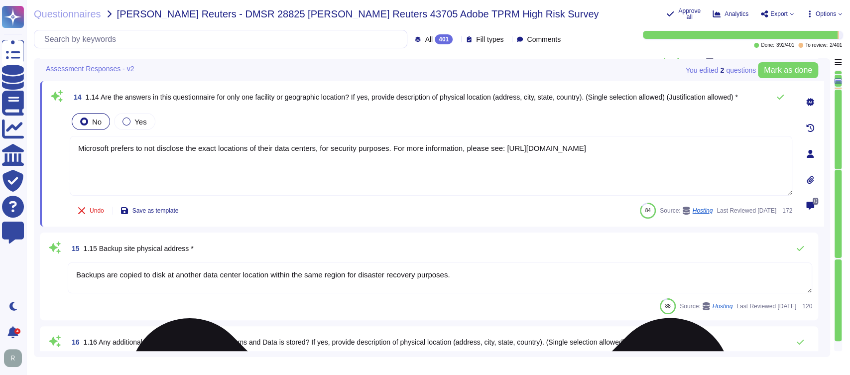
click at [500, 165] on textarea "Microsoft prefers to not disclose the exact locations of their data centers, fo…" at bounding box center [431, 166] width 723 height 60
click at [499, 166] on textarea "Microsoft prefers to not disclose the exact locations of their data centers, fo…" at bounding box center [431, 166] width 723 height 60
click at [743, 149] on textarea "Microsoft prefers to not disclose the exact locations of their data centers, fo…" at bounding box center [431, 166] width 723 height 60
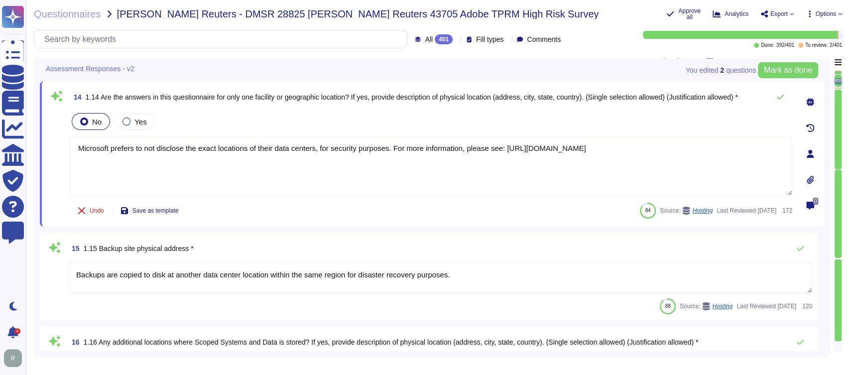
type textarea "Microsoft prefers to not disclose the exact locations of their data centers, fo…"
click at [532, 213] on div "Undo Save as template 84 Source: Hosting Last Reviewed 2025-06-23 172" at bounding box center [431, 211] width 723 height 20
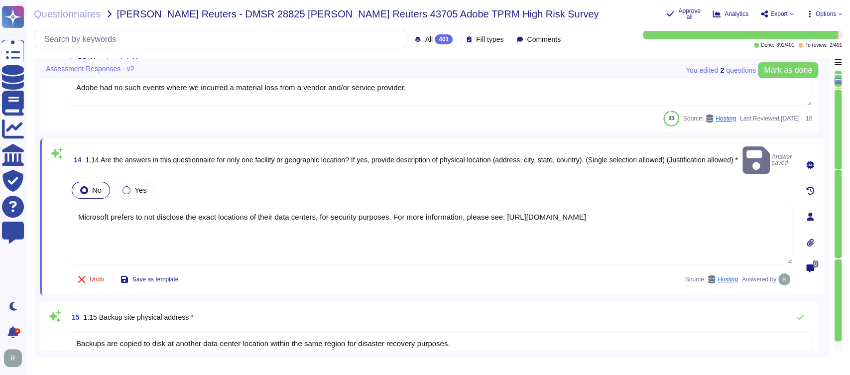
type textarea "Adobe has nothing to report at this time with respect to any supervisory author…"
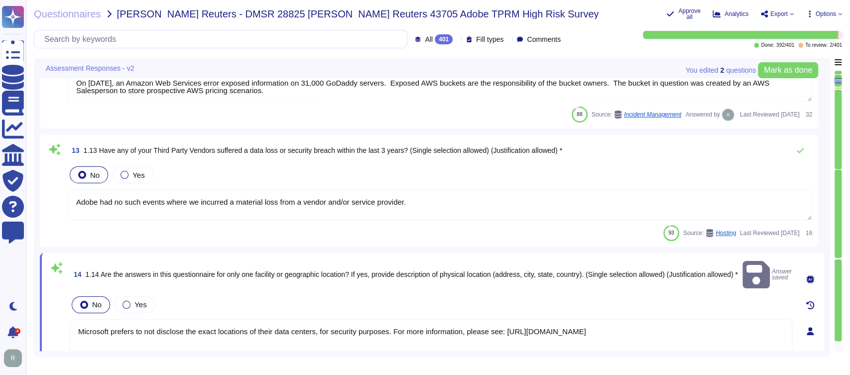
type textarea "Adobe Inc. has been in business since October 1983."
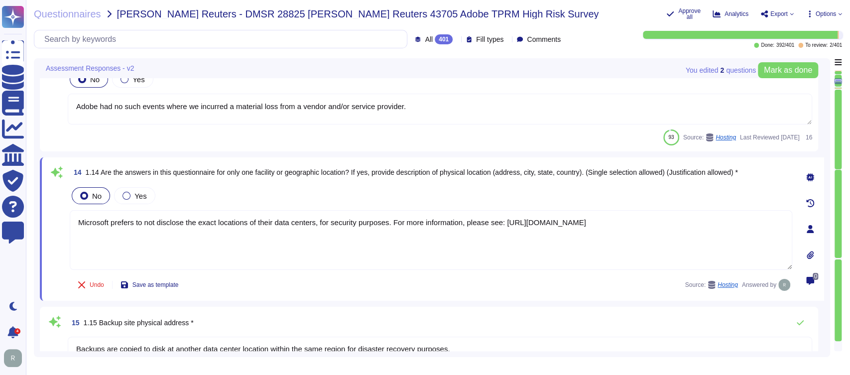
type textarea "Creative Cloud"
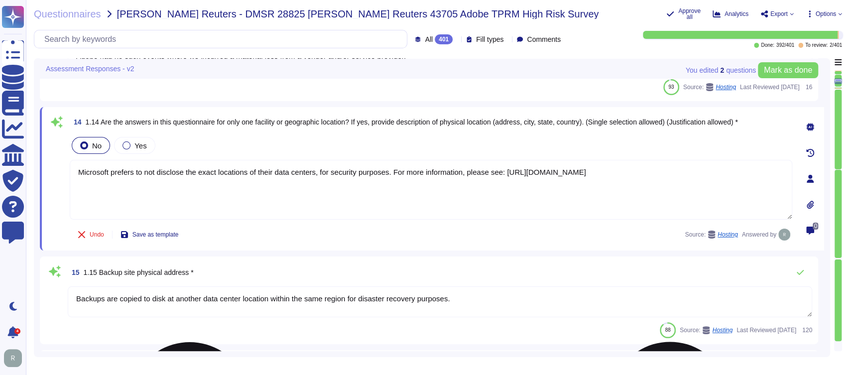
scroll to position [1311, 0]
click at [378, 192] on textarea "Microsoft prefers to not disclose the exact locations of their data centers, fo…" at bounding box center [431, 189] width 723 height 60
click at [810, 124] on icon at bounding box center [810, 126] width 8 height 8
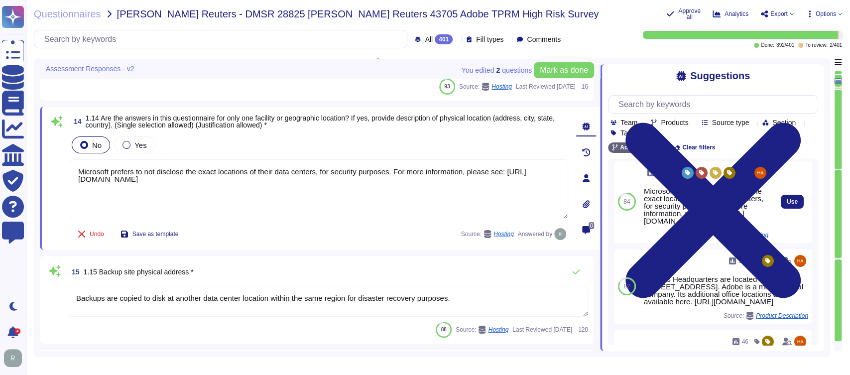
scroll to position [4, 0]
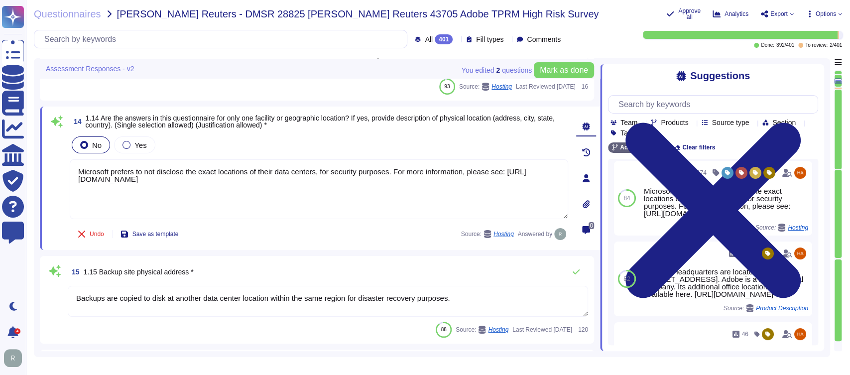
click at [708, 203] on icon at bounding box center [819, 266] width 223 height 127
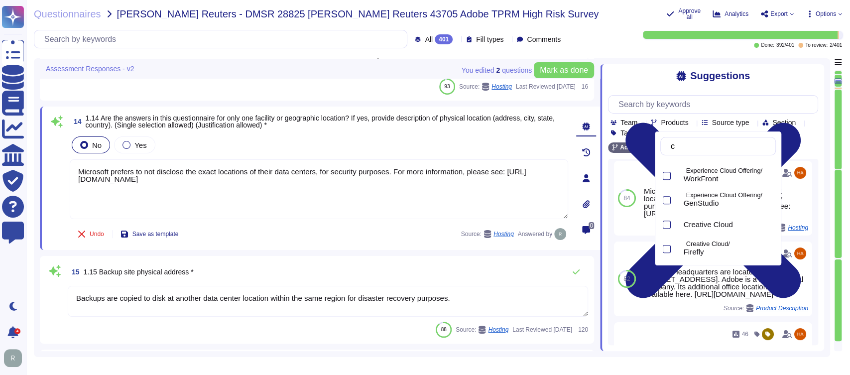
scroll to position [0, 0]
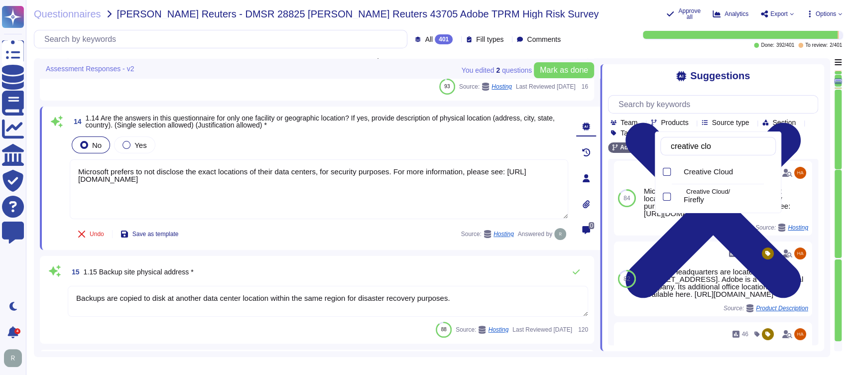
type input "creative clou"
click at [669, 168] on div at bounding box center [667, 172] width 8 height 8
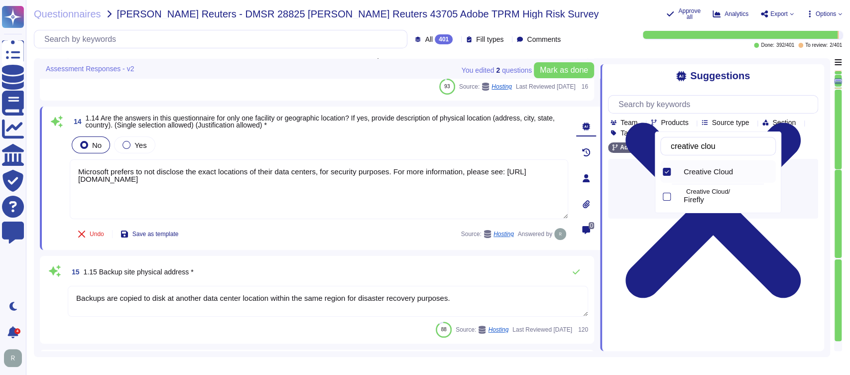
click at [799, 145] on div "Adobe Wide Creative Cloud Clear filters" at bounding box center [713, 147] width 210 height 10
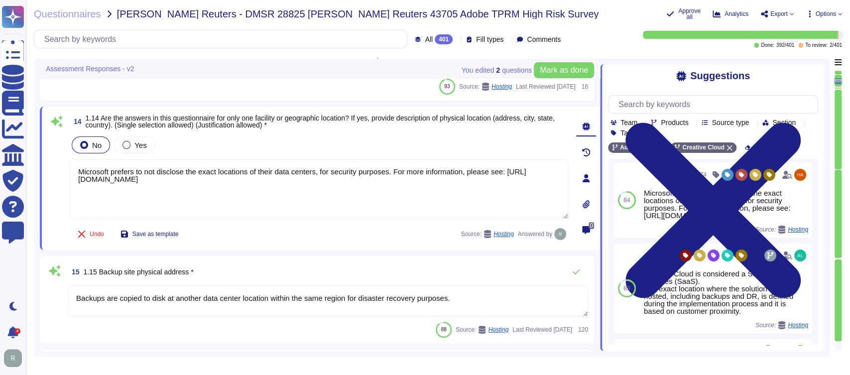
scroll to position [2, 0]
click at [692, 123] on icon at bounding box center [692, 123] width 0 height 0
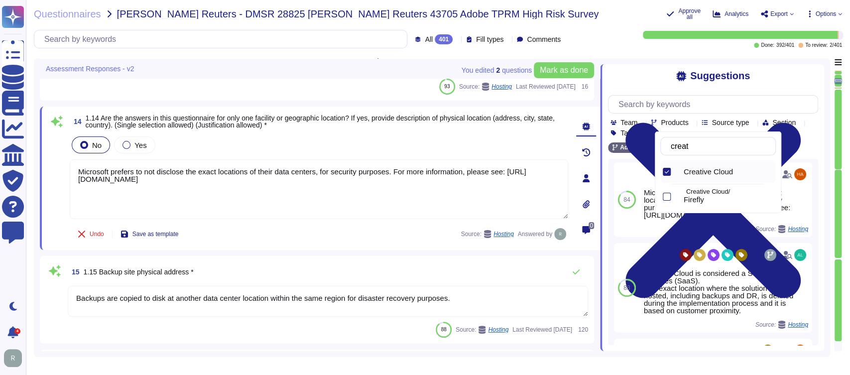
type input "creati"
click at [667, 198] on div at bounding box center [667, 197] width 8 height 8
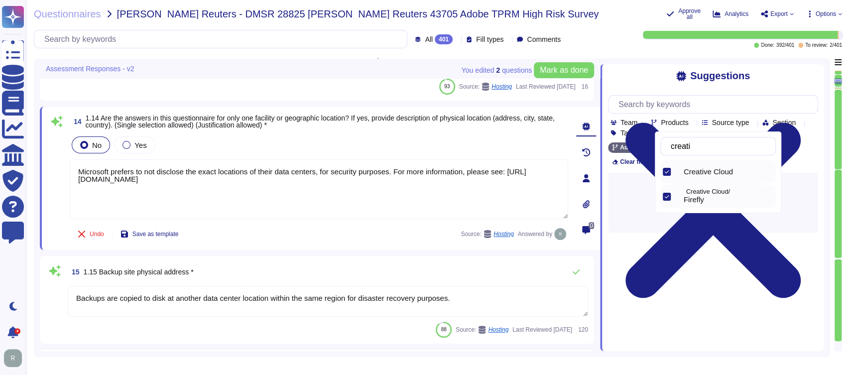
click at [807, 152] on div "Adobe Wide Creative Cloud Firefly Clear filters" at bounding box center [713, 154] width 210 height 24
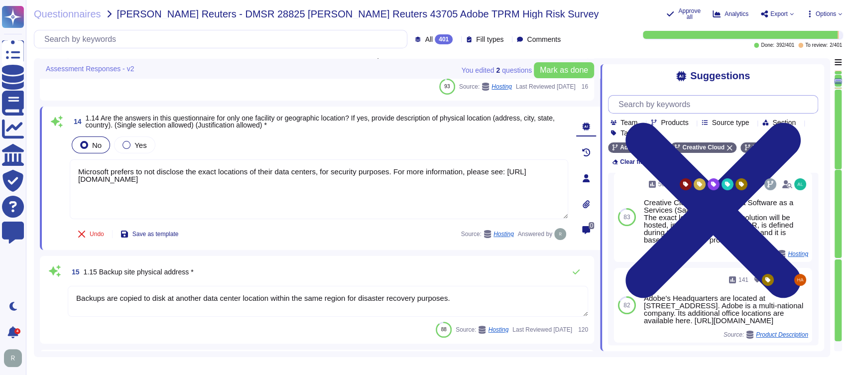
click at [676, 108] on input "text" at bounding box center [715, 104] width 204 height 17
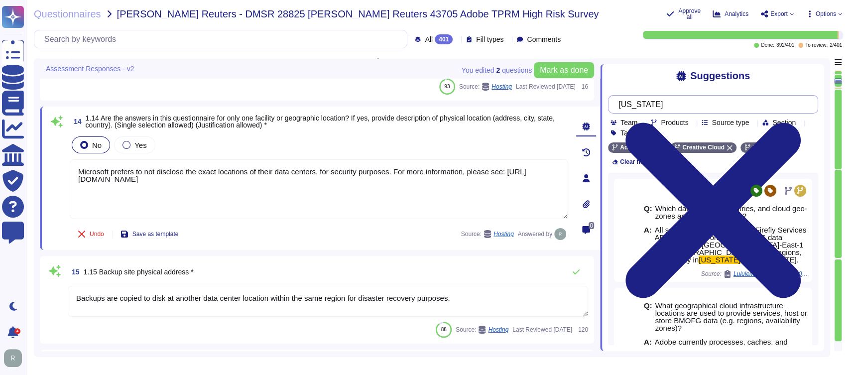
click at [635, 105] on input "virginia" at bounding box center [710, 104] width 194 height 17
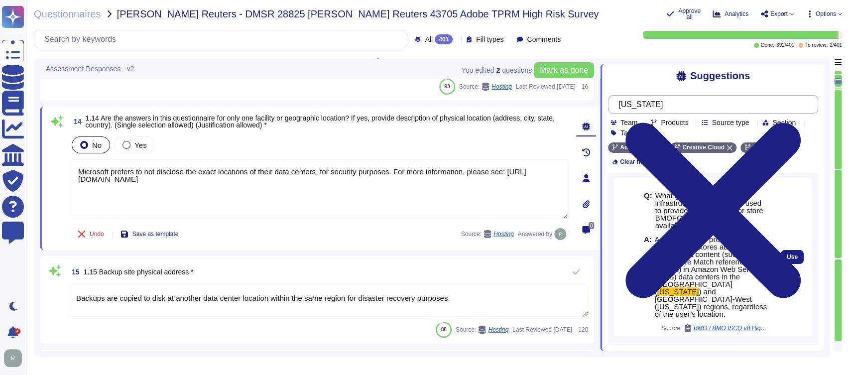
scroll to position [111, 0]
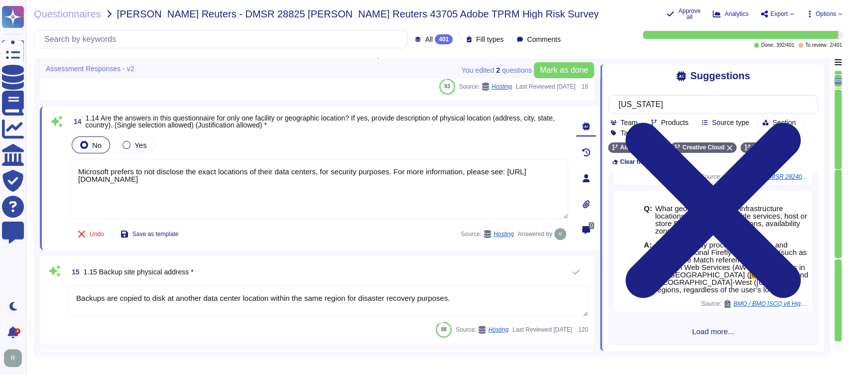
type input "Virginia"
click at [708, 330] on span "Load more..." at bounding box center [713, 331] width 210 height 7
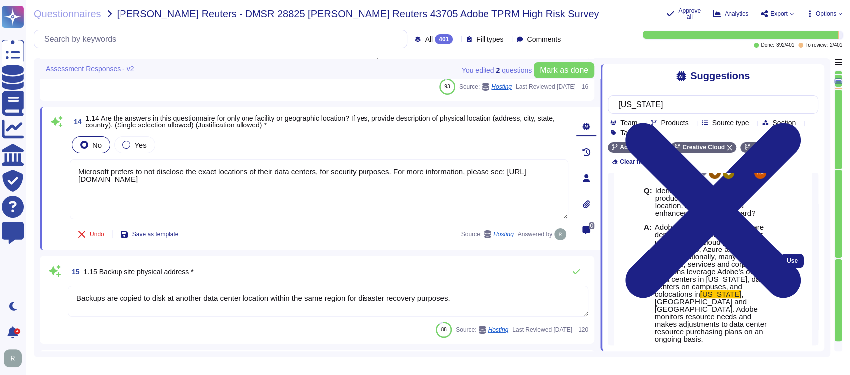
scroll to position [603, 0]
click at [772, 294] on div "Use" at bounding box center [792, 260] width 40 height 200
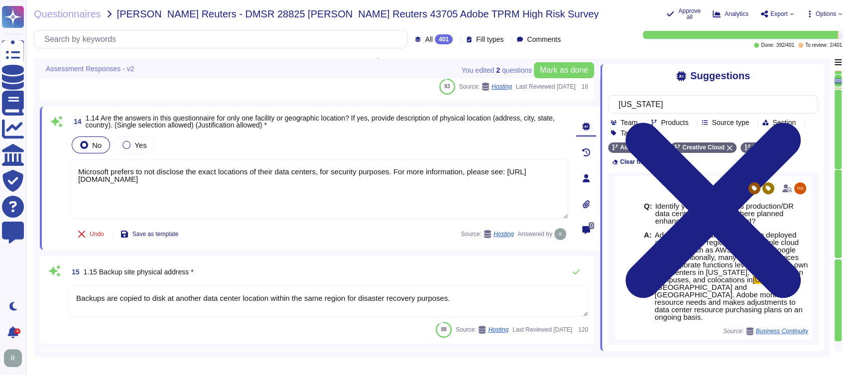
scroll to position [566, 0]
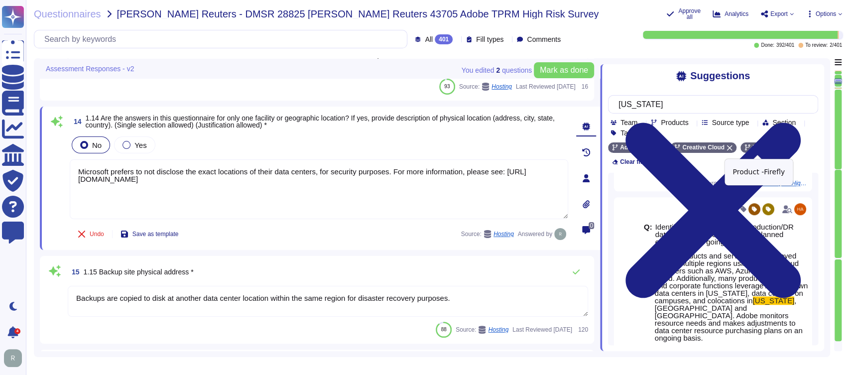
click at [772, 147] on icon at bounding box center [775, 148] width 6 height 6
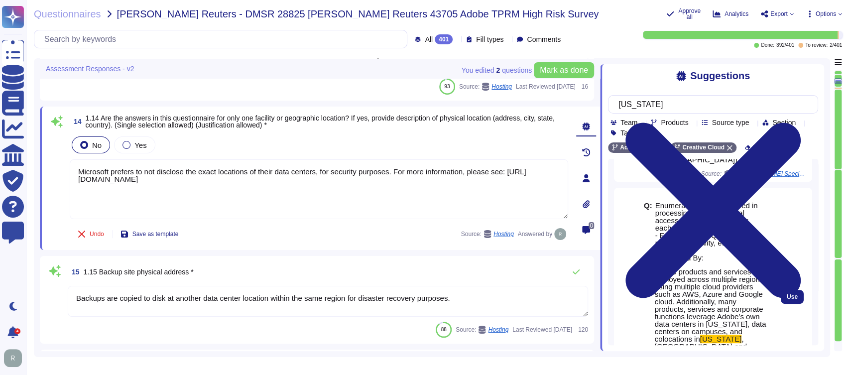
scroll to position [375, 0]
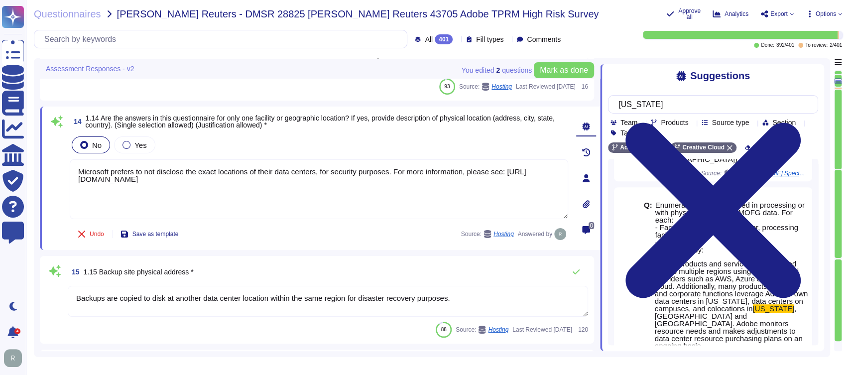
click at [570, 17] on div "Questionnaires Thomas Reuters - DMSR 28825 Thomas Reuters 43705 Adobe TPRM High…" at bounding box center [346, 14] width 624 height 12
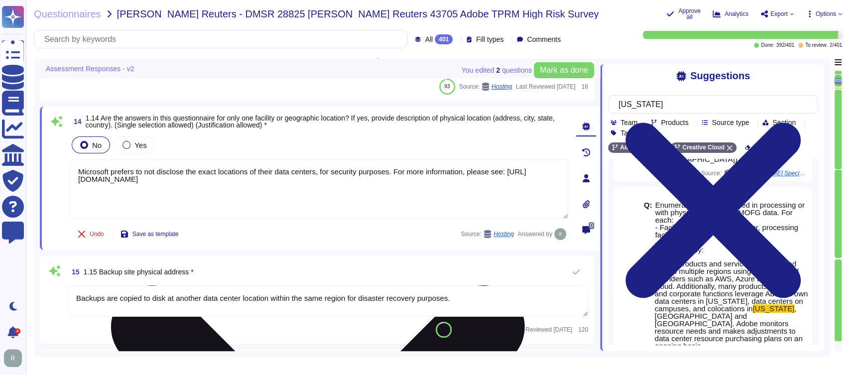
click at [324, 180] on textarea "Microsoft prefers to not disclose the exact locations of their data centers, fo…" at bounding box center [319, 189] width 498 height 60
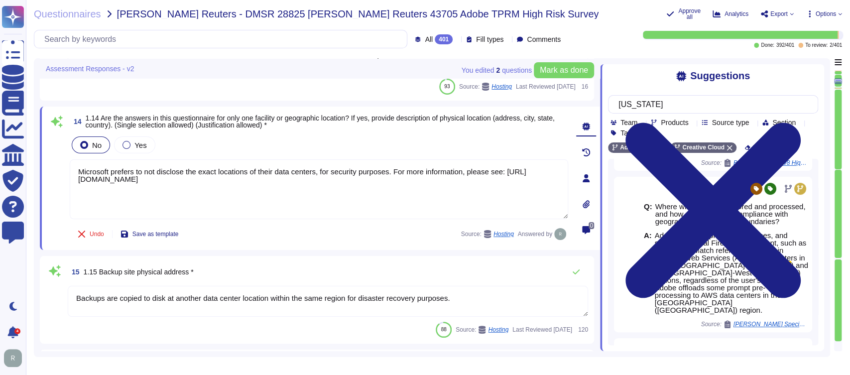
scroll to position [215, 0]
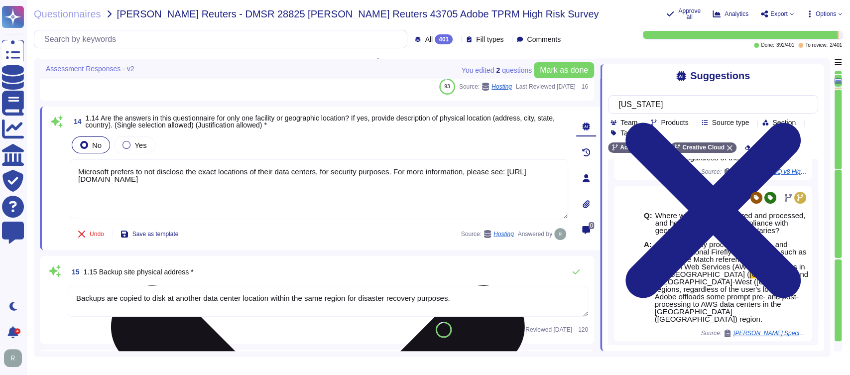
click at [314, 193] on textarea "Microsoft prefers to not disclose the exact locations of their data centers, fo…" at bounding box center [319, 189] width 498 height 60
paste textarea "Identity data is stored in multi-region, load-balanced, data centers located in…"
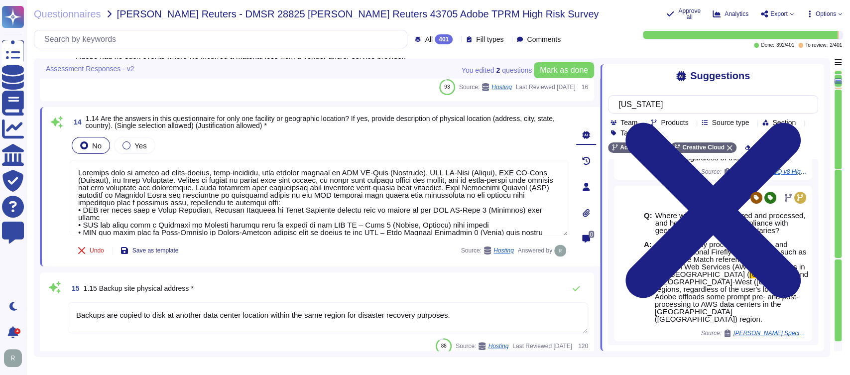
type textarea "Identity data is stored in multi-region, load-balanced, data centers located in…"
click at [375, 133] on div "14 1.14 Are the answers in this questionnaire for only one facility or geograph…" at bounding box center [308, 186] width 520 height 147
click at [402, 274] on div "15 1.15 Backup site physical address * Backups are copied to disk at another da…" at bounding box center [317, 316] width 554 height 88
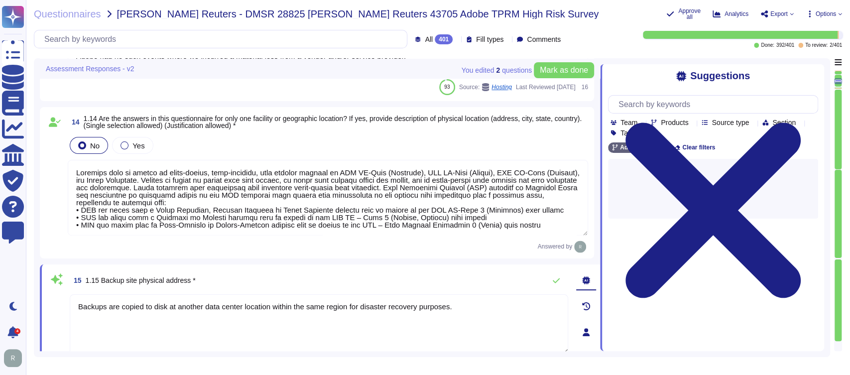
scroll to position [0, 0]
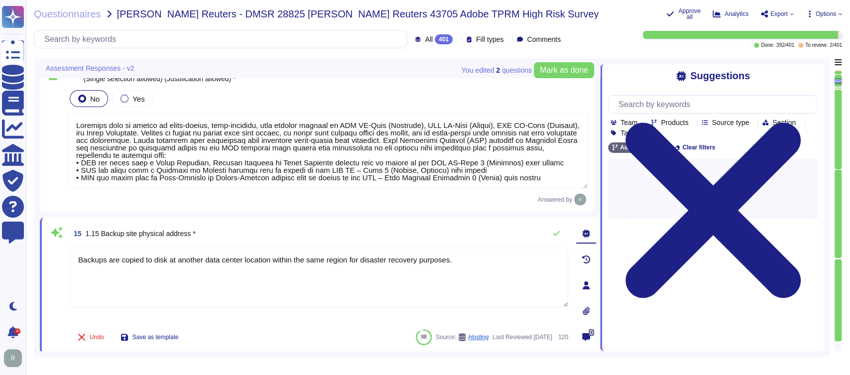
type textarea "Creative Cloud"
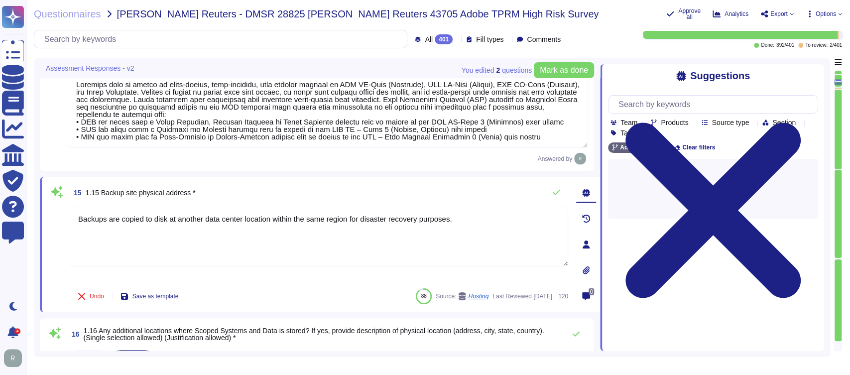
scroll to position [1392, 0]
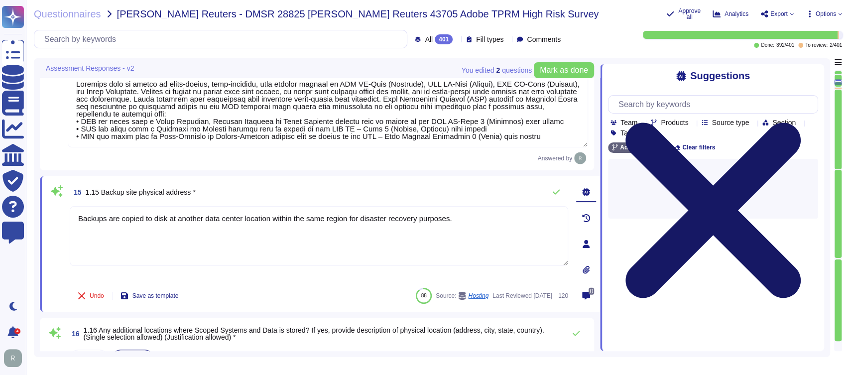
click at [812, 75] on icon at bounding box center [713, 210] width 210 height 280
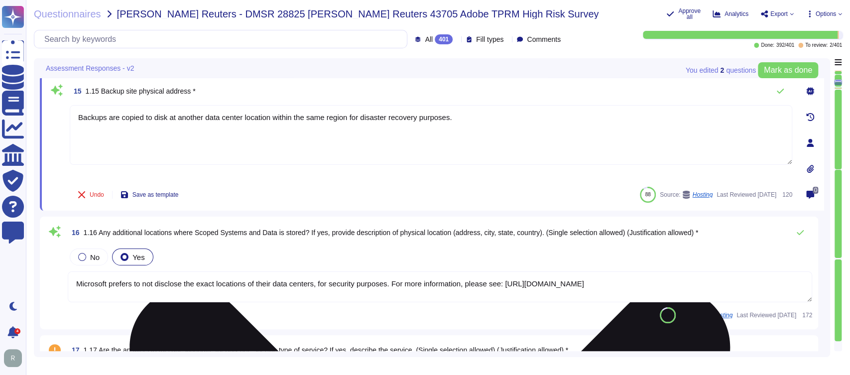
type textarea "Creative Cloud"
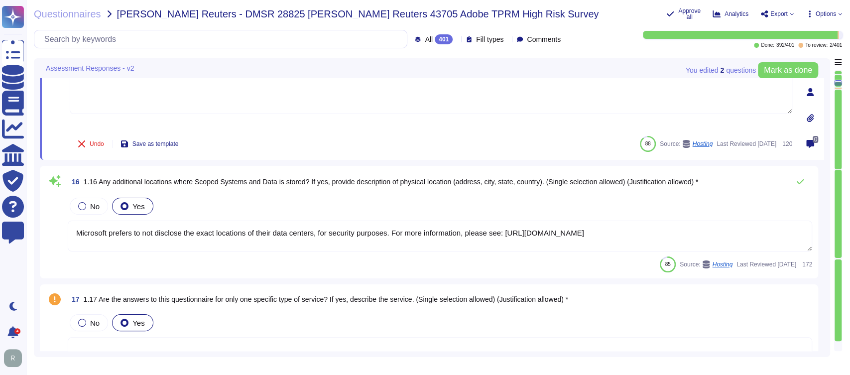
type textarea "Creative Cloud"
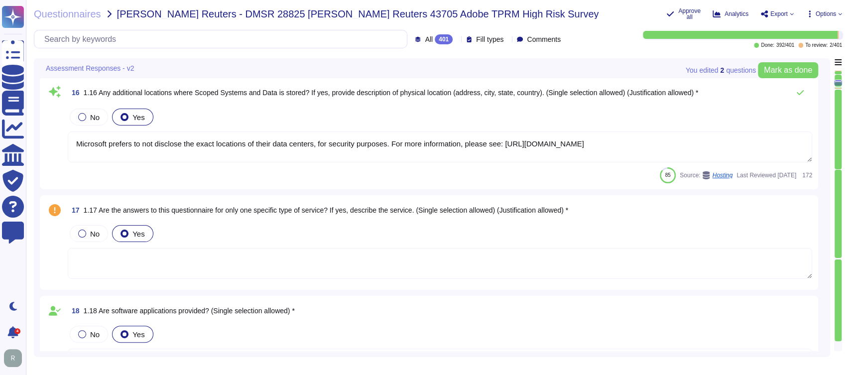
type textarea "Creative Cloud"
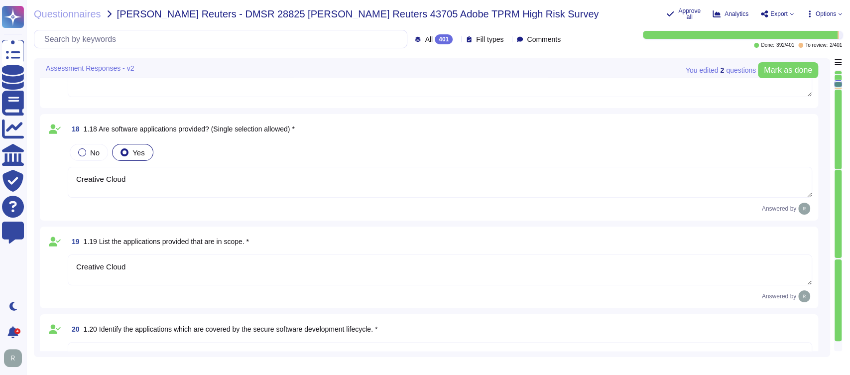
type textarea "Services (“AWS”) provides cloud hosting services for Adobe to host applications…"
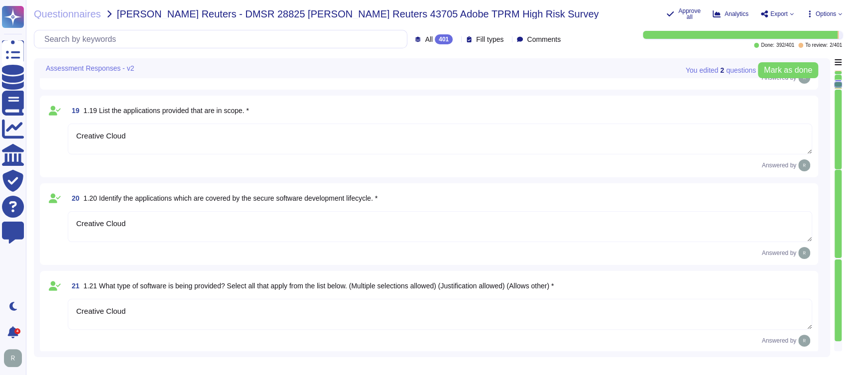
type textarea "Services (“AWS”) provides cloud hosting services for Adobe to host applications…"
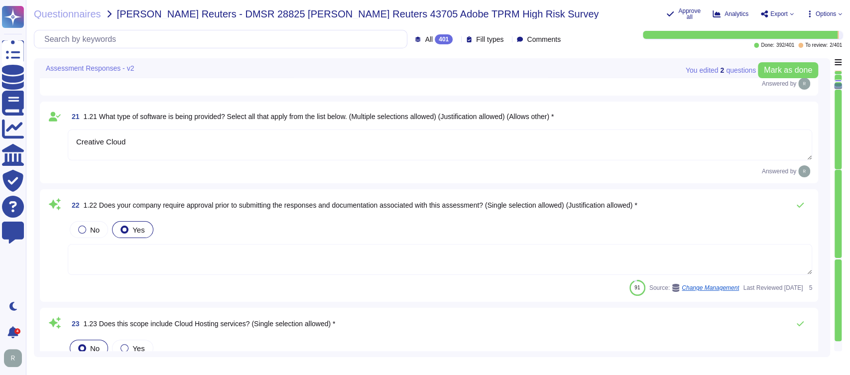
type textarea "Tier III - AWS"
type textarea "Adobe does not offer any IaaS services."
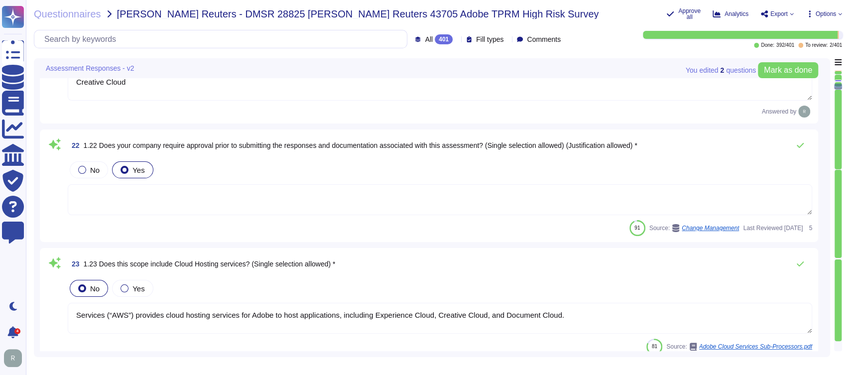
type textarea "No Response Required"
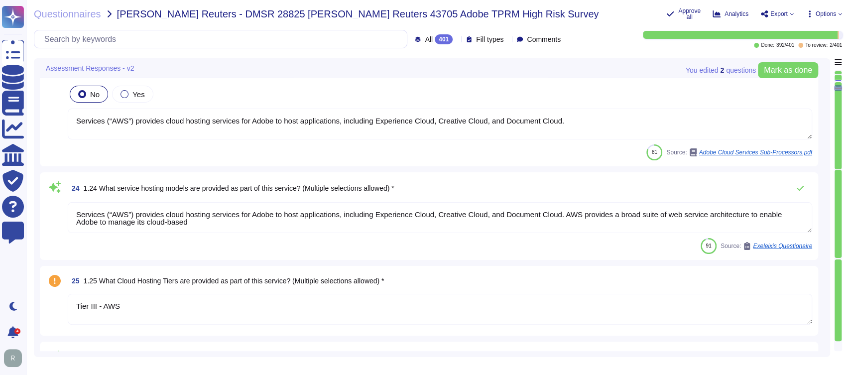
type textarea "Third-party audit or certification reports are available under NDA and can be r…"
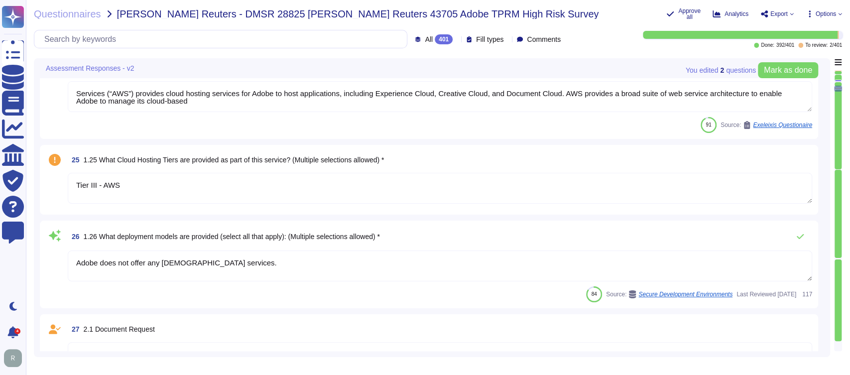
type textarea "Roles and responsibilities for the governance of Information Security within Ad…"
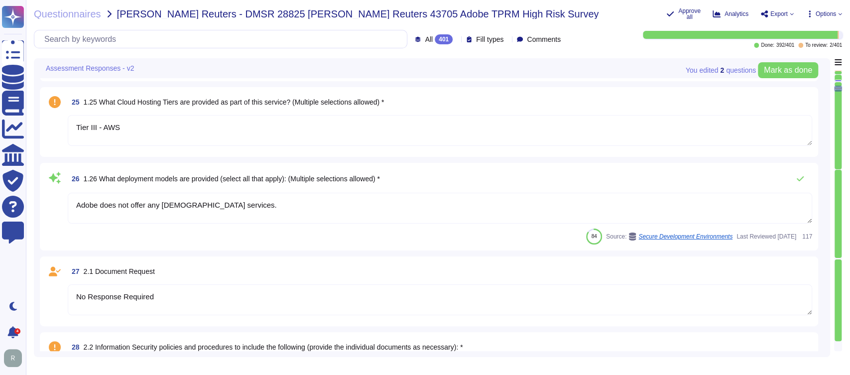
type textarea "Adobe has established policies and procedures that govern the Company’s offices…"
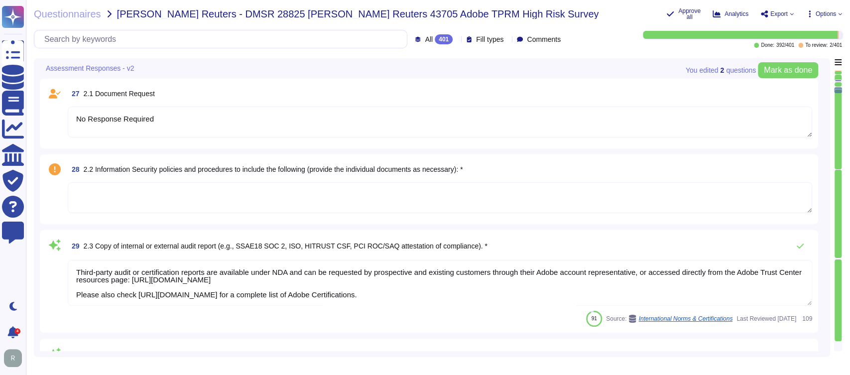
scroll to position [2663, 0]
click at [394, 185] on textarea at bounding box center [440, 197] width 744 height 31
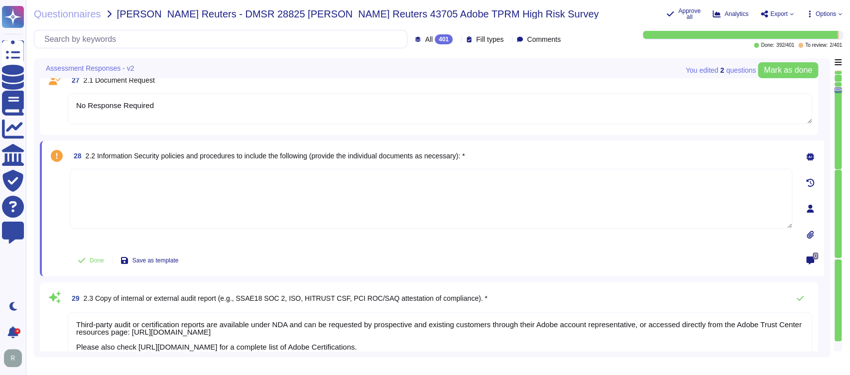
scroll to position [2662, 0]
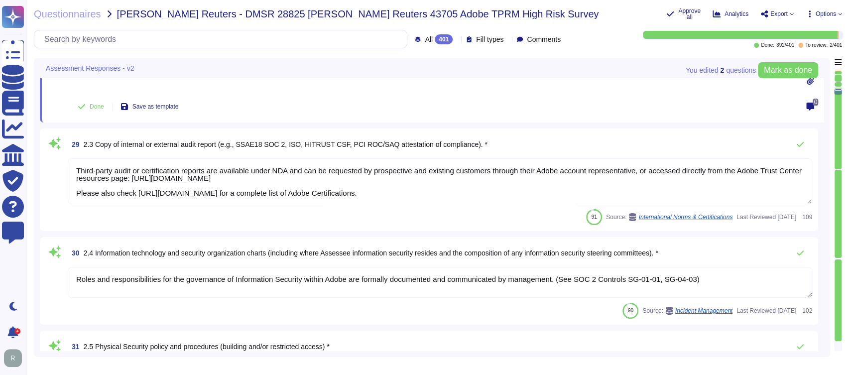
type textarea "Adobe regularly engages approved third-party security firms on an annual basis …"
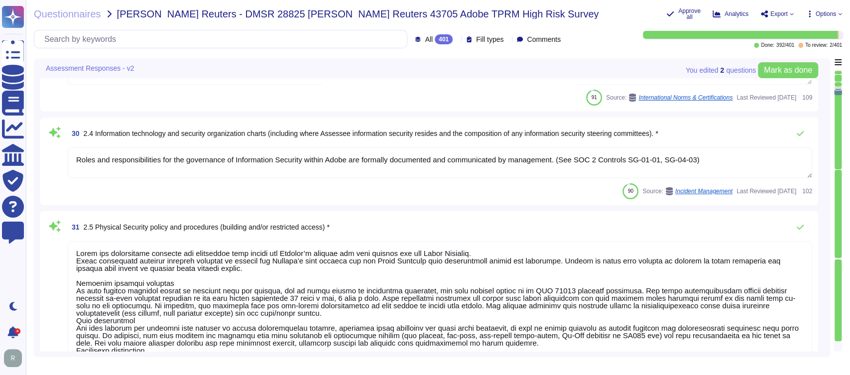
type textarea "Adobe's End Licensing Terms (ELT) are available at the following link: https://…"
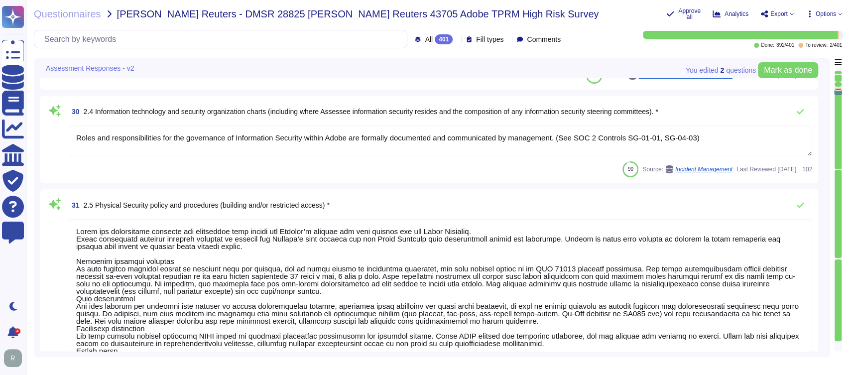
scroll to position [2940, 0]
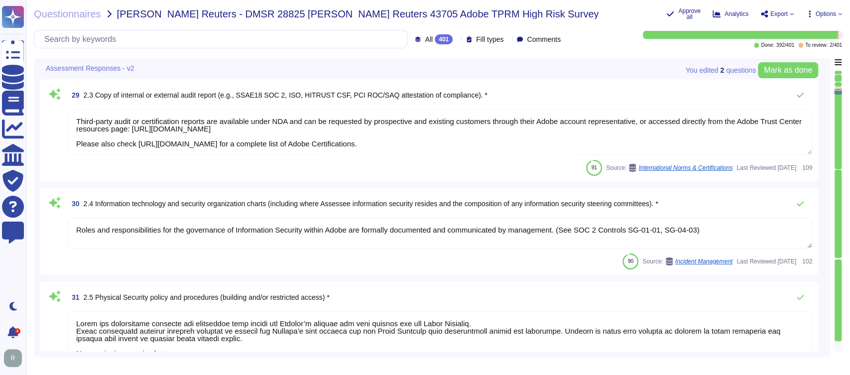
type textarea "Services (“AWS”) provides cloud hosting services for Adobe to host applications…"
type textarea "Tier III - AWS"
type textarea "Adobe does not offer any IaaS services."
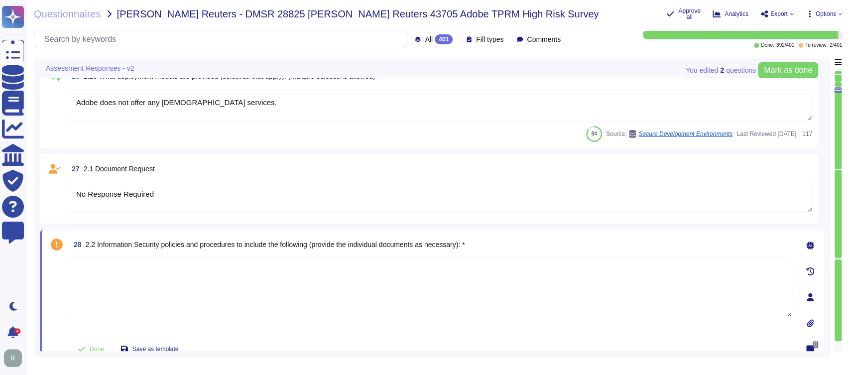
type textarea "Services (“AWS”) provides cloud hosting services for Adobe to host applications…"
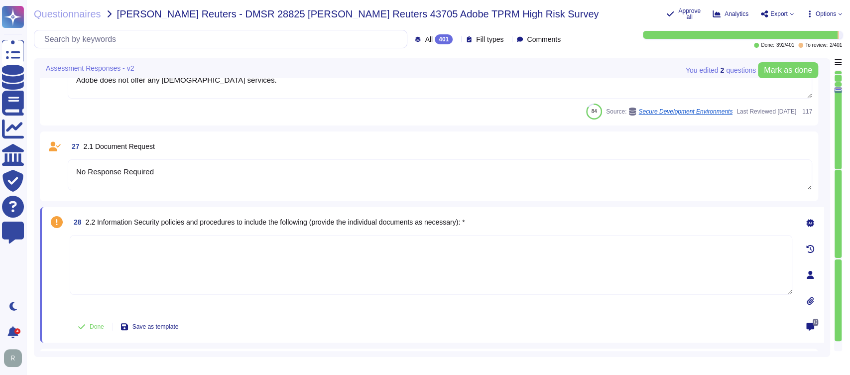
click at [306, 255] on textarea at bounding box center [431, 265] width 723 height 60
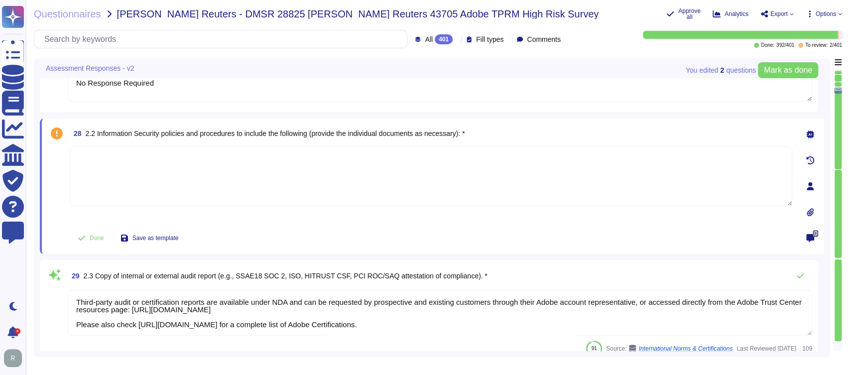
scroll to position [2692, 0]
click at [277, 169] on textarea at bounding box center [431, 175] width 723 height 60
click at [811, 130] on icon at bounding box center [810, 133] width 8 height 8
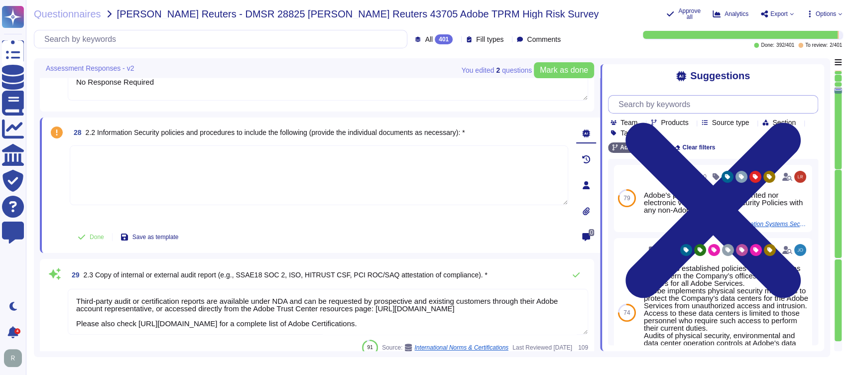
click at [699, 105] on input "text" at bounding box center [715, 104] width 204 height 17
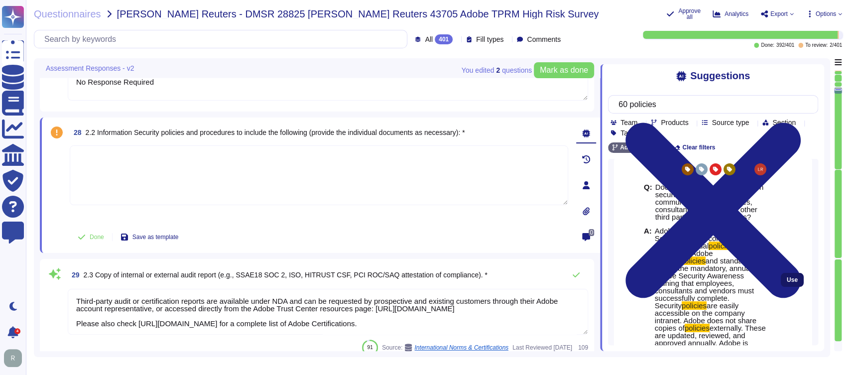
scroll to position [8, 0]
type input "60 policies"
click at [787, 276] on span "Use" at bounding box center [792, 279] width 11 height 6
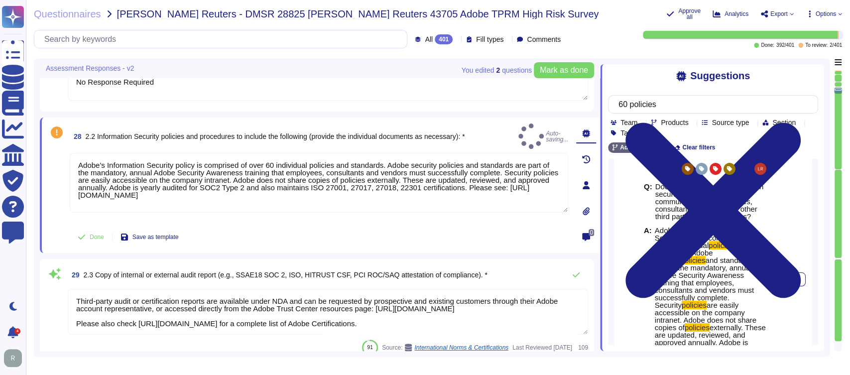
type textarea "Adobe's Information Security policy is comprised of over 60 individual policies…"
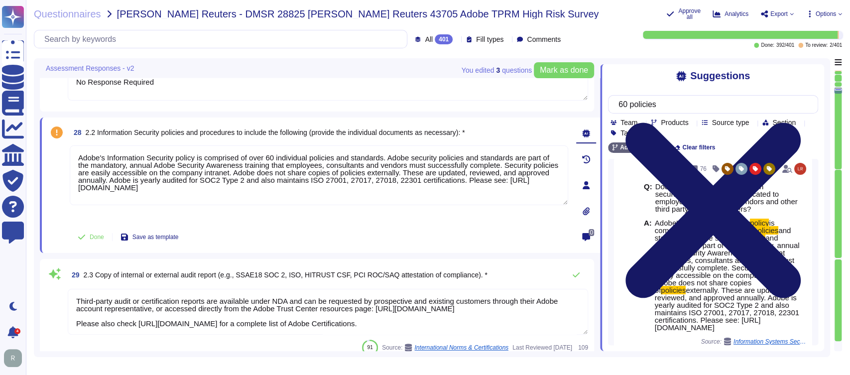
click at [801, 122] on icon at bounding box center [712, 209] width 175 height 175
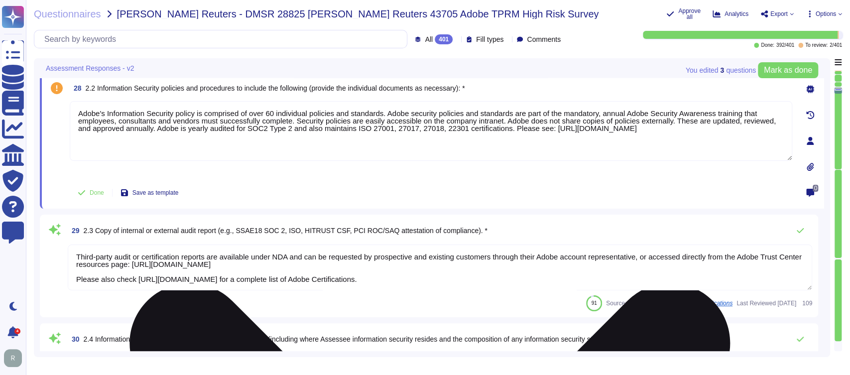
scroll to position [2737, 0]
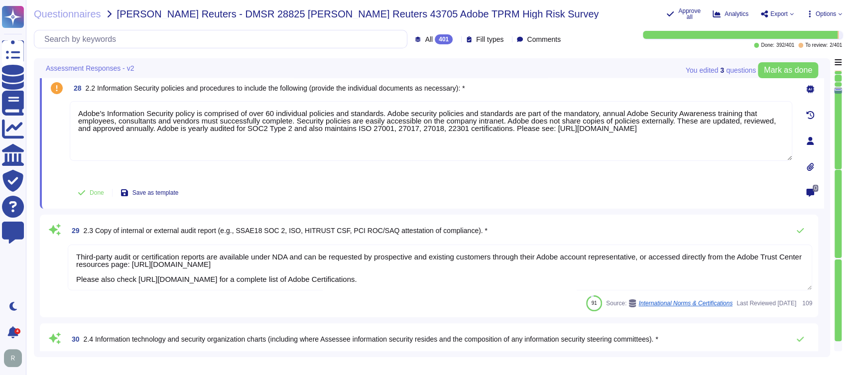
click at [810, 85] on icon at bounding box center [810, 89] width 8 height 8
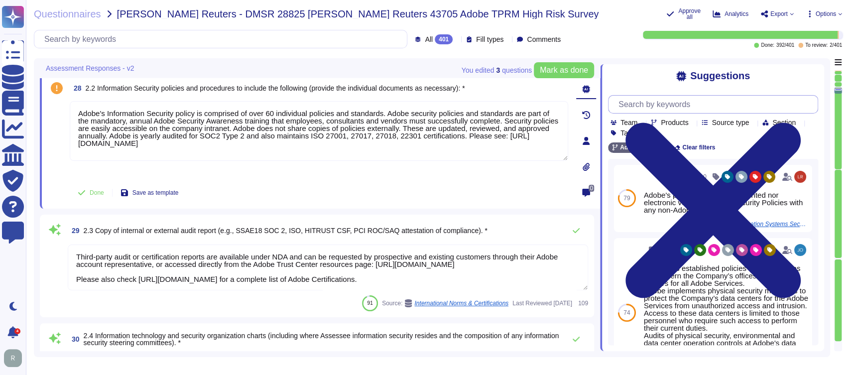
click at [730, 110] on input "text" at bounding box center [715, 104] width 204 height 17
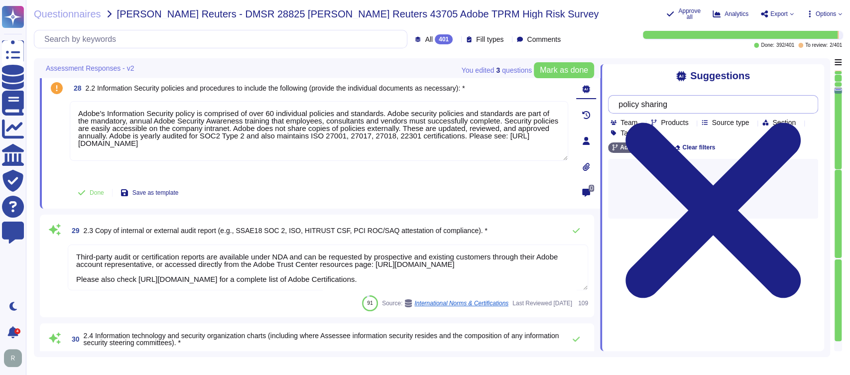
type input "policy sharing"
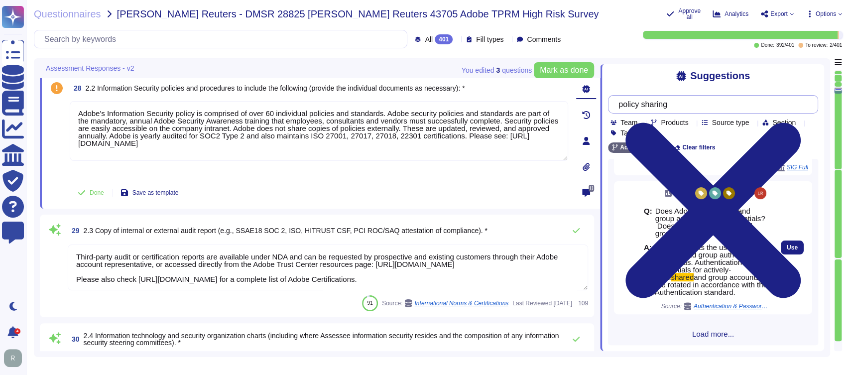
scroll to position [187, 0]
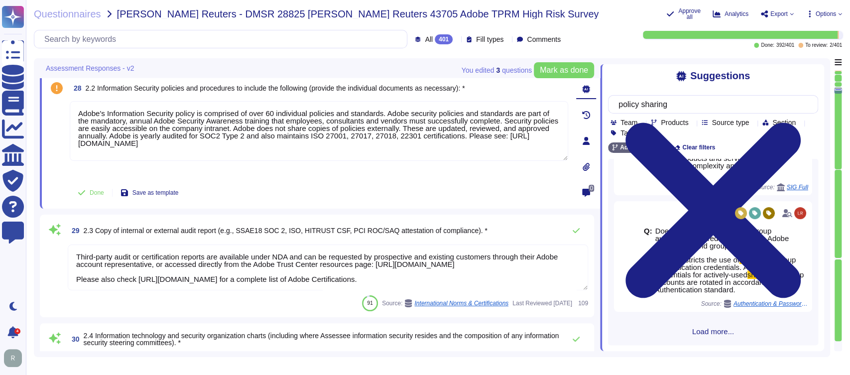
click at [717, 330] on span "Load more..." at bounding box center [713, 331] width 210 height 7
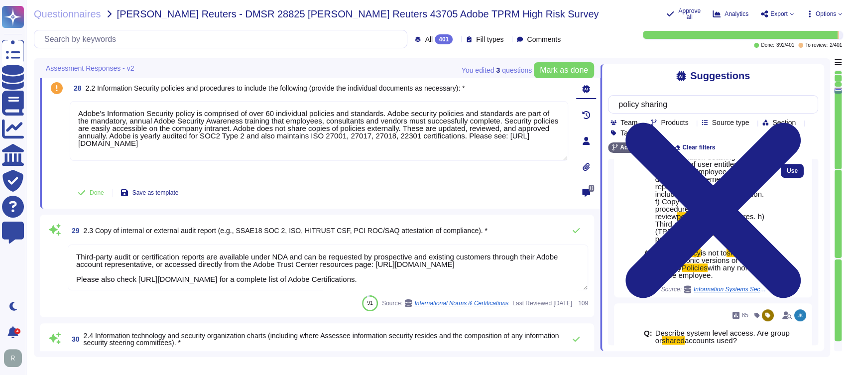
scroll to position [440, 0]
drag, startPoint x: 745, startPoint y: 297, endPoint x: 651, endPoint y: 273, distance: 96.6
click at [651, 273] on div "A: Adobe's policy is not to share printed nor electronic versions of their Secu…" at bounding box center [706, 263] width 124 height 30
copy div "Adobe's policy is not to share printed nor electronic versions of their Securit…"
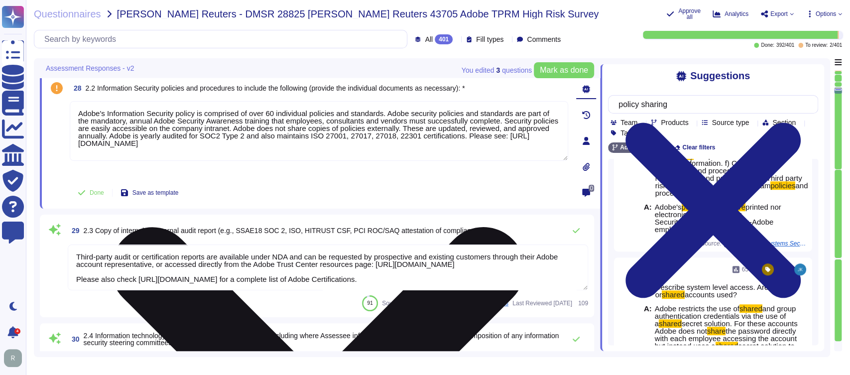
click at [311, 144] on textarea "Adobe's Information Security policy is comprised of over 60 individual policies…" at bounding box center [319, 131] width 498 height 60
paste textarea "Adobe's policy is not to share printed nor electronic versions of their Securit…"
type textarea "Adobe's Information Security policy is comprised of over 60 individual policies…"
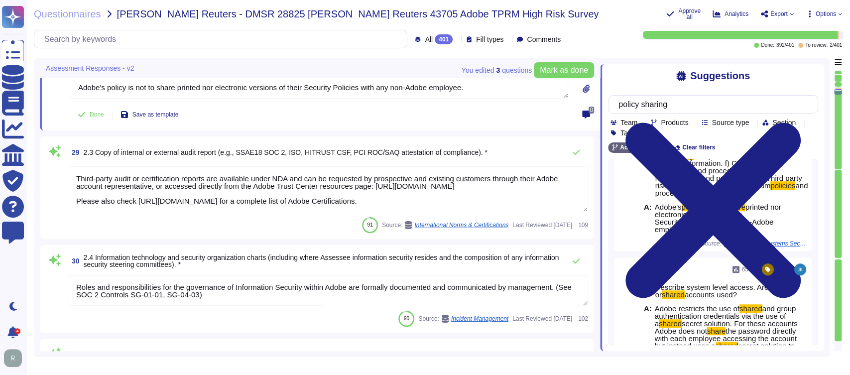
type textarea "Adobe regularly engages approved third-party security firms on an annual basis …"
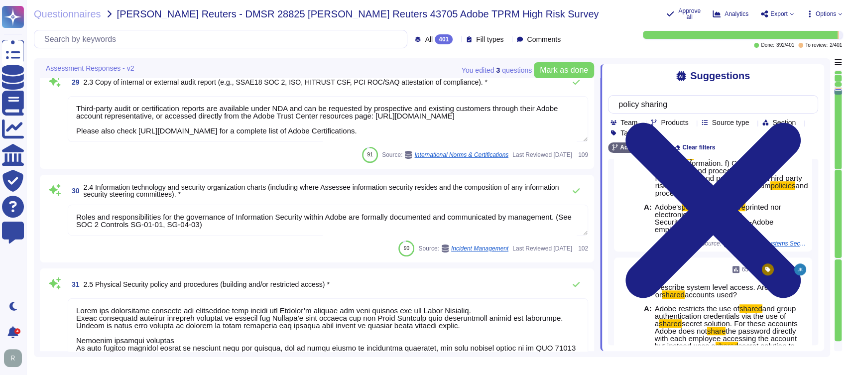
type textarea "Adobe's Information Security policy is comprised of over 60 individual policies…"
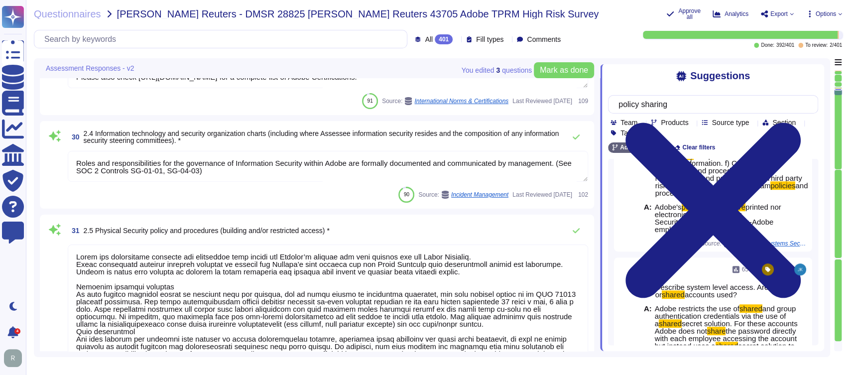
type textarea "Adobe's End Licensing Terms (ELT) are available at the following link: https://…"
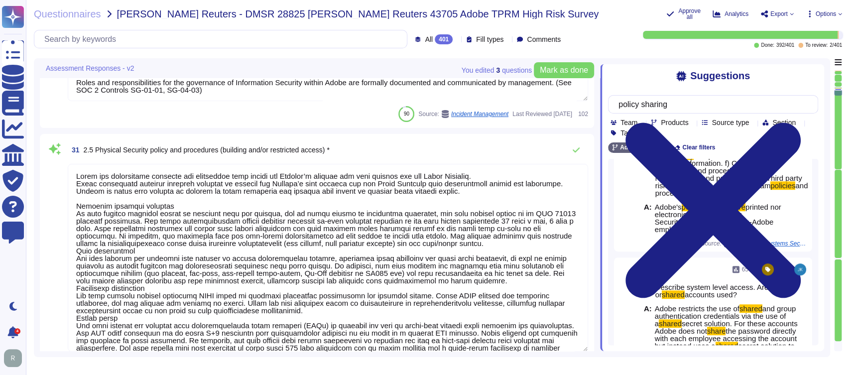
type textarea "Adobe requires employees to complete a general security awareness training on a…"
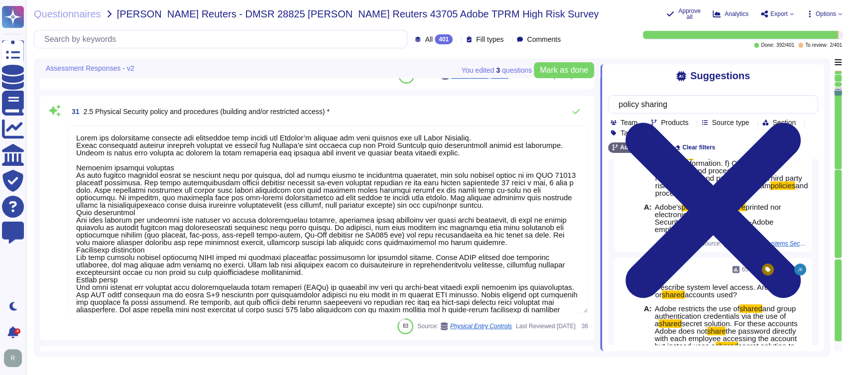
scroll to position [3027, 0]
drag, startPoint x: 339, startPoint y: 112, endPoint x: 95, endPoint y: 108, distance: 243.5
click at [95, 108] on div "31 2.5 Physical Security policy and procedures (building and/or restricted acce…" at bounding box center [328, 112] width 520 height 20
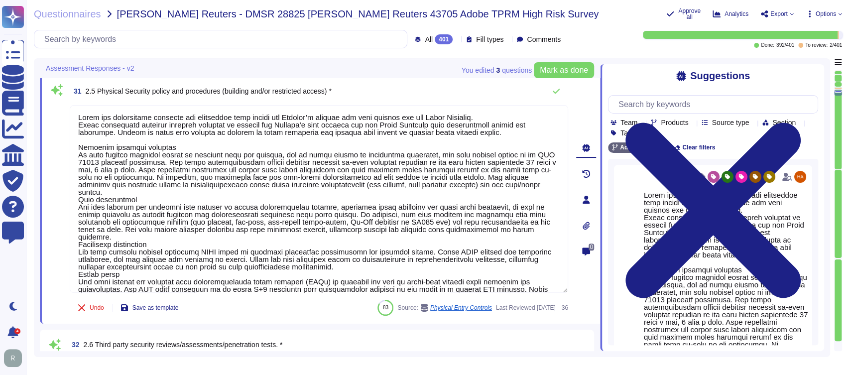
click at [387, 75] on div "Assessment Responses - v2" at bounding box center [250, 67] width 421 height 19
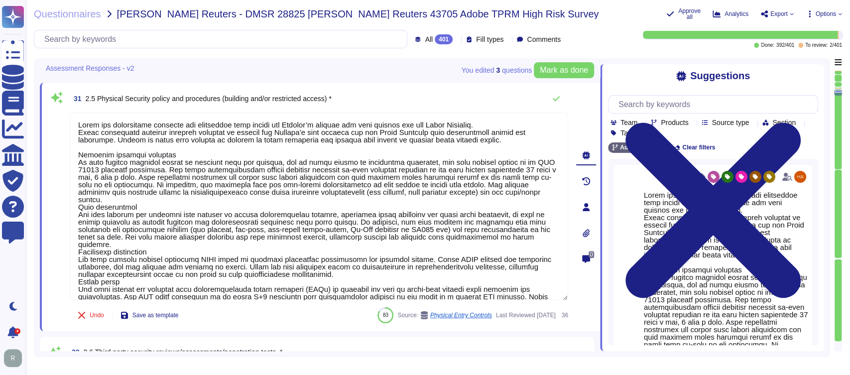
scroll to position [0, 0]
click at [384, 71] on div "Assessment Responses - v2" at bounding box center [250, 67] width 421 height 19
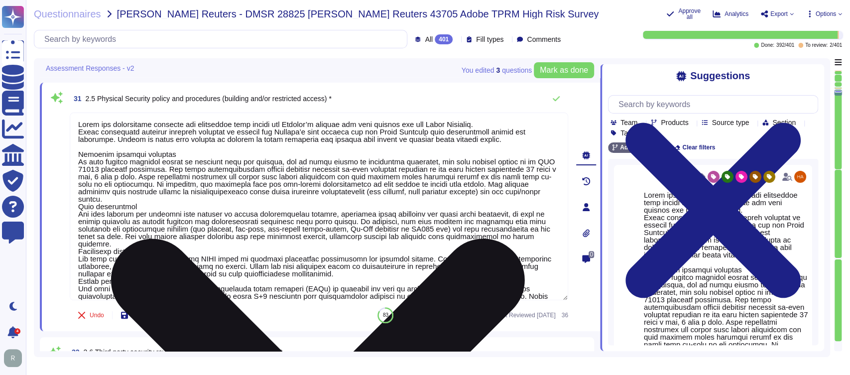
scroll to position [0, 0]
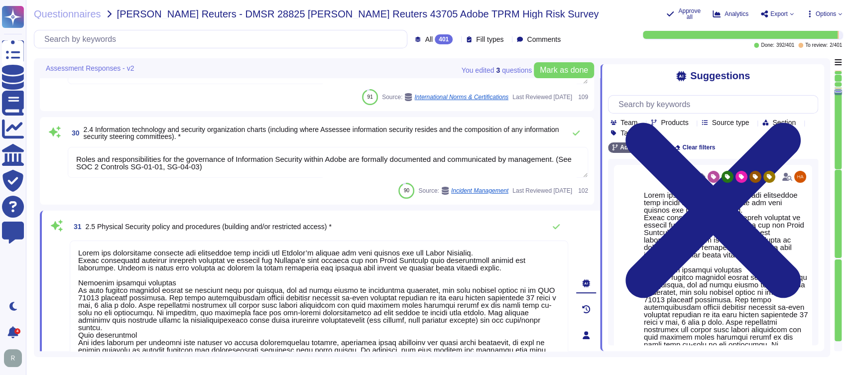
type textarea "No Response Required"
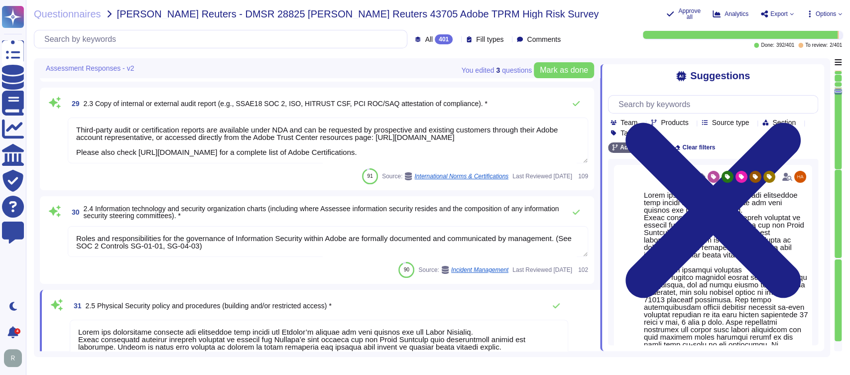
type textarea "Adobe does not offer any IaaS services."
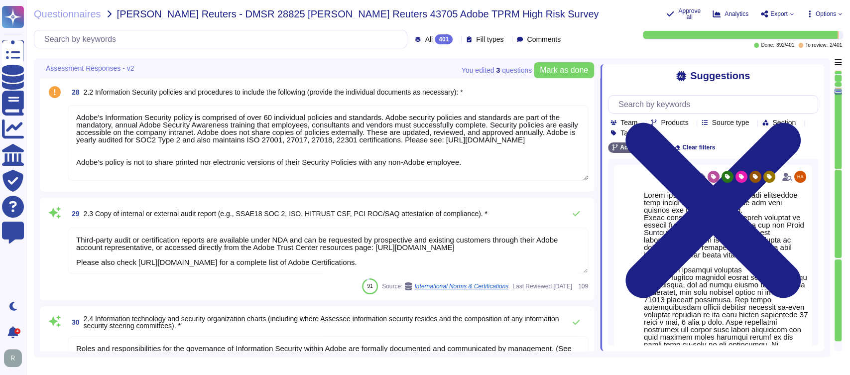
type textarea "Tier III - AWS"
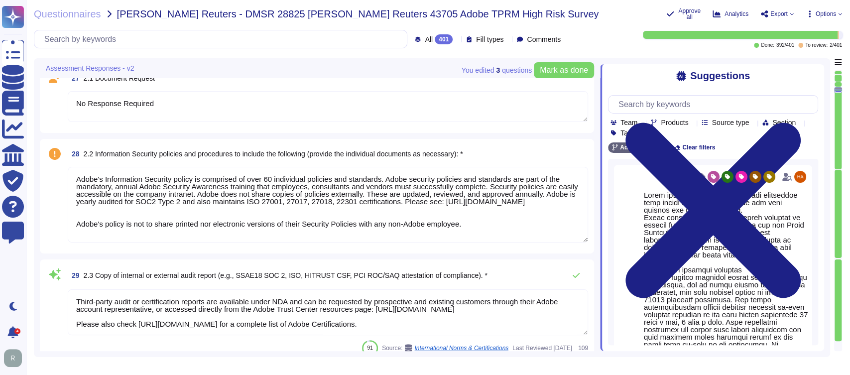
type textarea "Services (“AWS”) provides cloud hosting services for Adobe to host applications…"
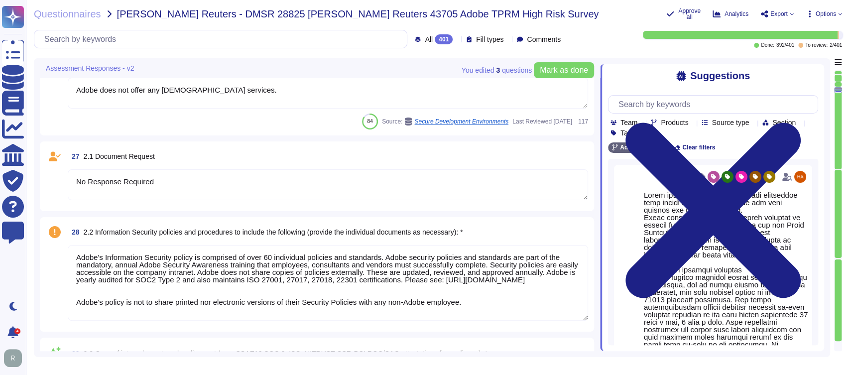
type textarea "Services (“AWS”) provides cloud hosting services for Adobe to host applications…"
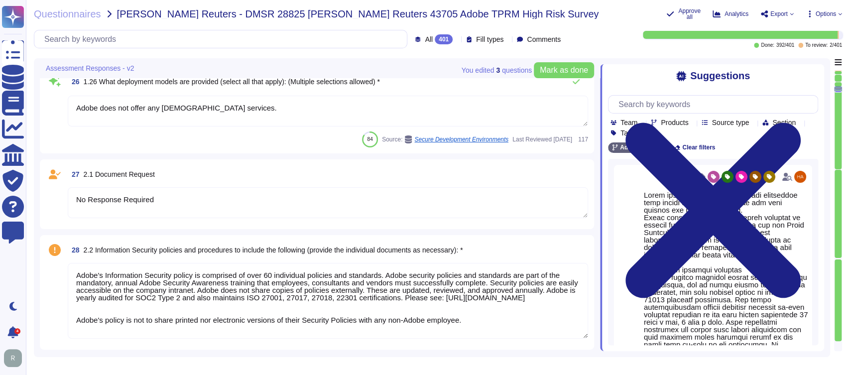
scroll to position [2574, 0]
drag, startPoint x: 170, startPoint y: 170, endPoint x: 83, endPoint y: 173, distance: 87.2
click at [83, 173] on div "27 2.1 Document Request" at bounding box center [328, 175] width 520 height 18
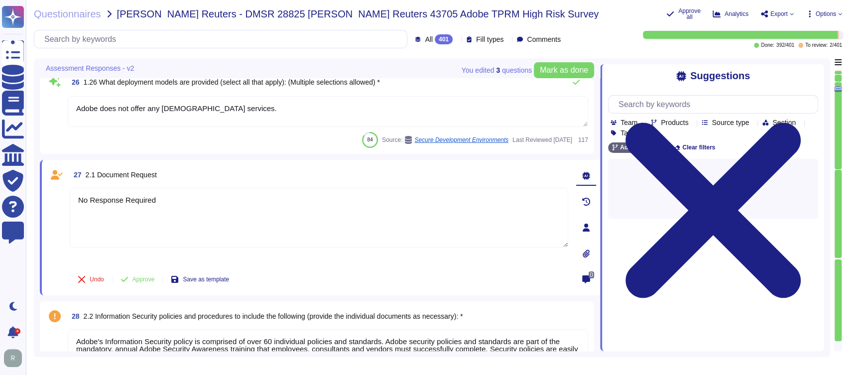
click at [186, 177] on div "27 2.1 Document Request" at bounding box center [319, 175] width 498 height 18
click at [145, 276] on span "Approve" at bounding box center [143, 279] width 22 height 6
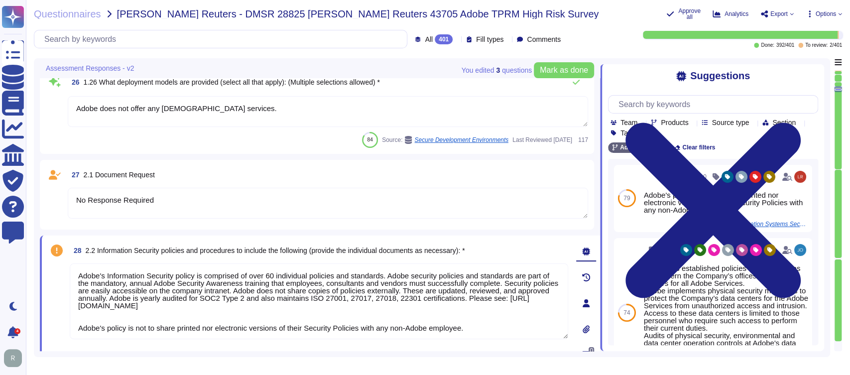
type textarea "Adobe has established policies and procedures that govern the Company’s offices…"
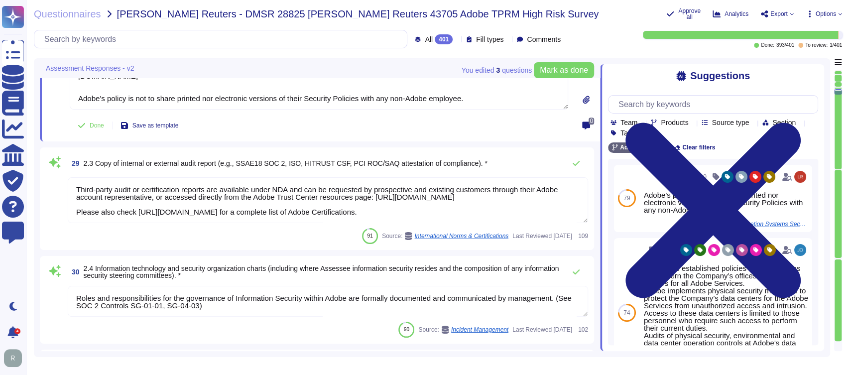
scroll to position [0, 0]
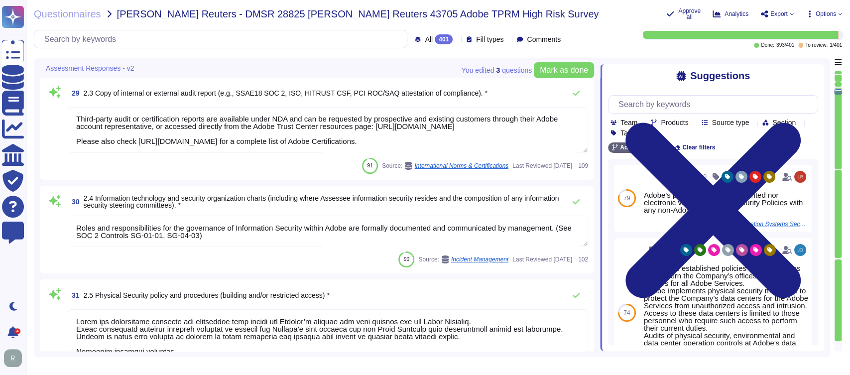
type textarea "Adobe regularly engages approved third-party security firms on an annual basis …"
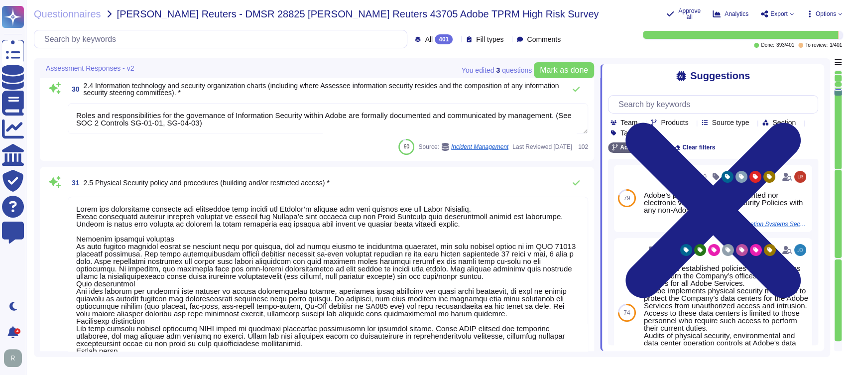
type textarea "Adobe's End Licensing Terms (ELT) are available at the following link: https://…"
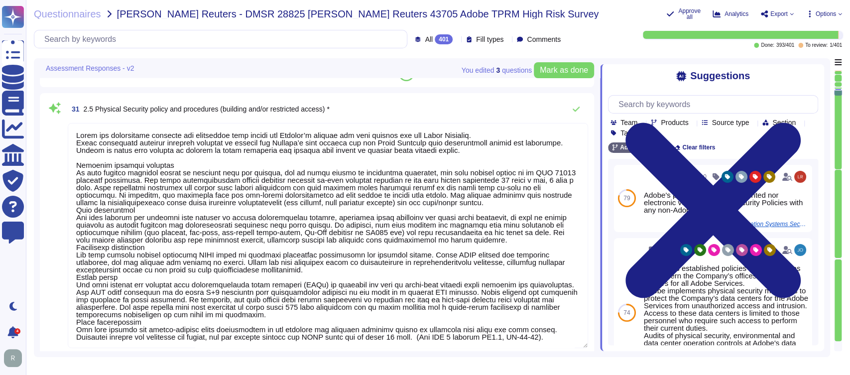
type textarea "Adobe requires employees to complete a general security awareness training on a…"
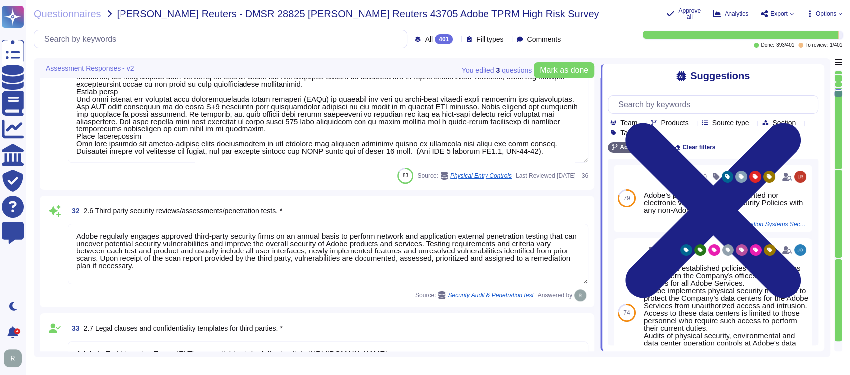
type textarea "The Incident Response Plan and associated procedures are tested and documented …"
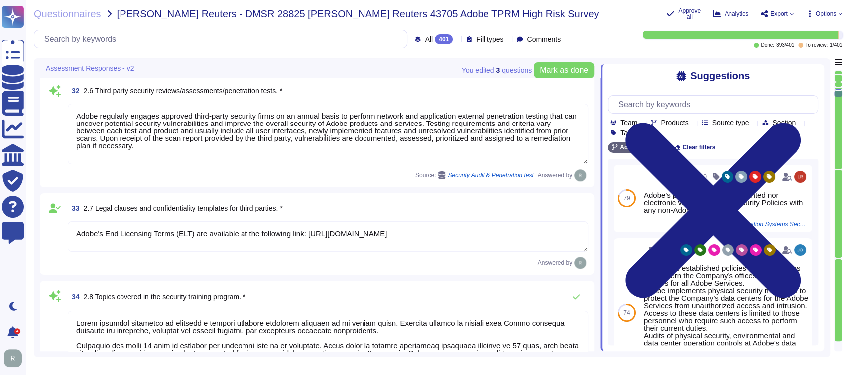
scroll to position [3335, 0]
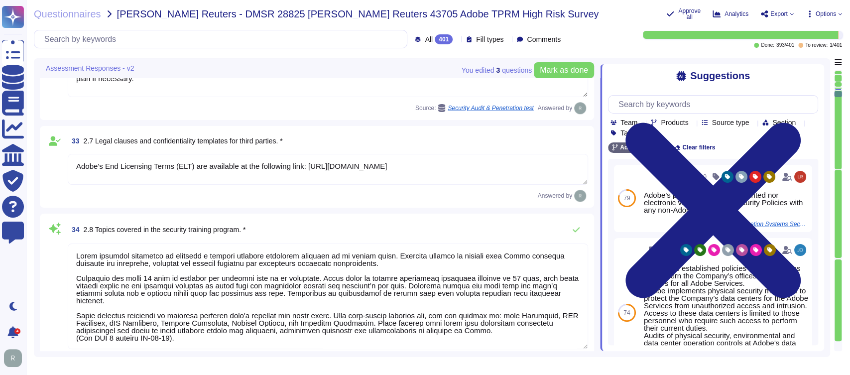
type textarea "Adobe's products and services' architecture diagrams are reviewed and updated, …"
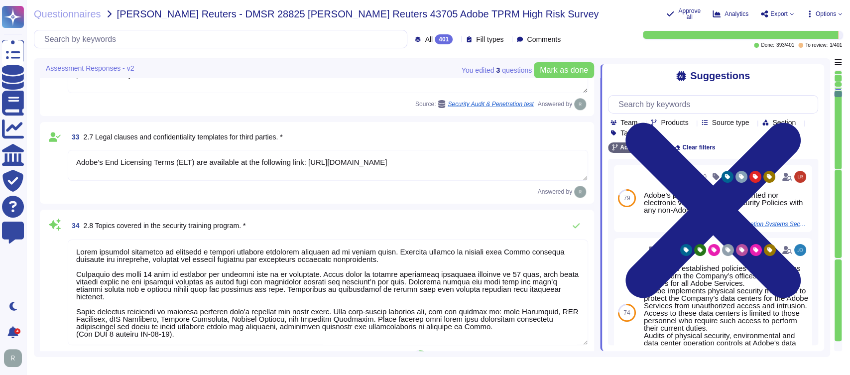
scroll to position [3401, 0]
drag, startPoint x: 510, startPoint y: 160, endPoint x: 303, endPoint y: 160, distance: 207.7
click at [303, 160] on textarea "Adobe's End Licensing Terms (ELT) are available at the following link: https://…" at bounding box center [328, 164] width 520 height 31
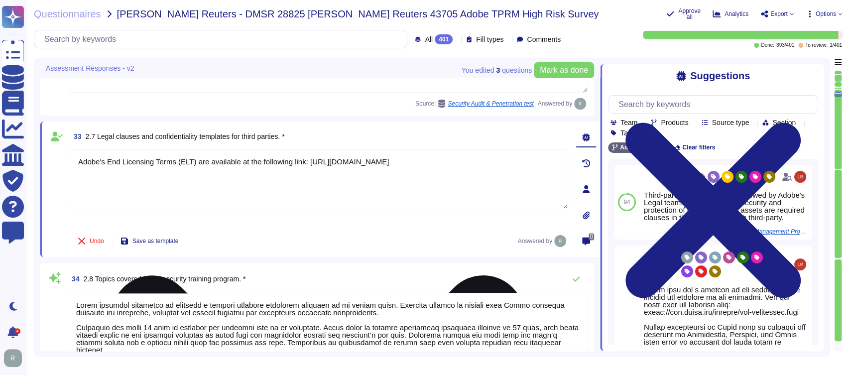
click at [515, 163] on textarea "Adobe's End Licensing Terms (ELT) are available at the following link: https://…" at bounding box center [319, 179] width 498 height 60
click at [514, 162] on textarea "Adobe's End Licensing Terms (ELT) are available at the following link: https://…" at bounding box center [319, 179] width 498 height 60
click at [514, 163] on textarea "Adobe's End Licensing Terms (ELT) are available at the following link: https://…" at bounding box center [319, 179] width 498 height 60
drag, startPoint x: 511, startPoint y: 163, endPoint x: 78, endPoint y: 166, distance: 433.7
click at [78, 166] on textarea "Adobe's End Licensing Terms (ELT) are available at the following link: https://…" at bounding box center [319, 179] width 498 height 60
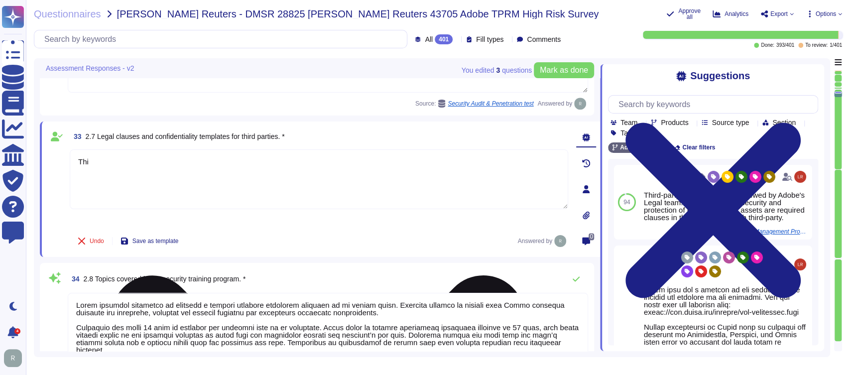
type textarea "T"
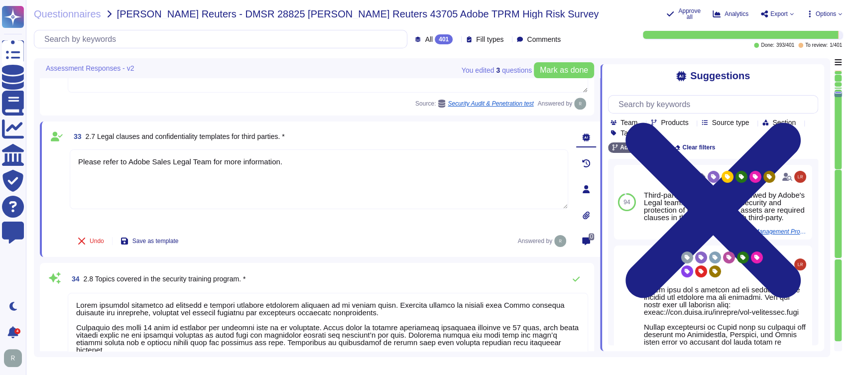
type textarea "Please refer to Adobe Sales Legal Team for more information."
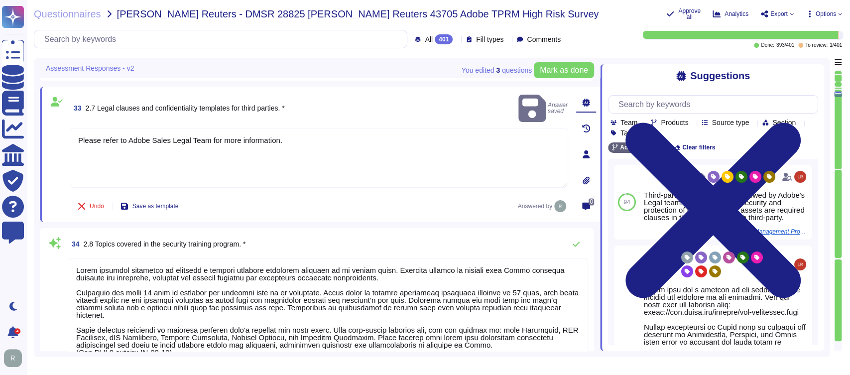
type textarea "Adobe's products and services' architecture diagrams are reviewed and updated, …"
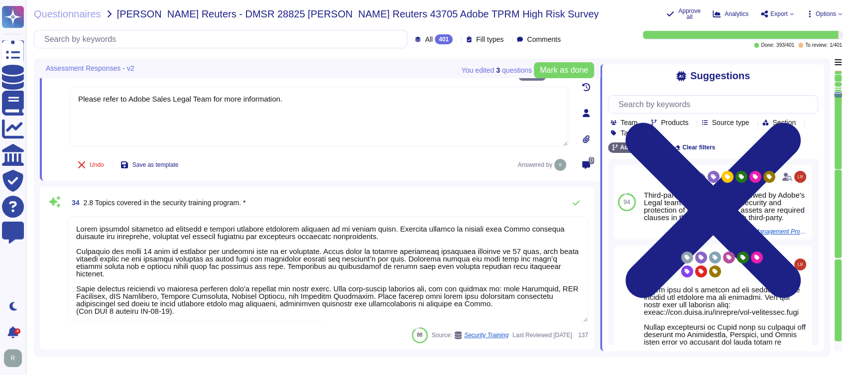
scroll to position [0, 0]
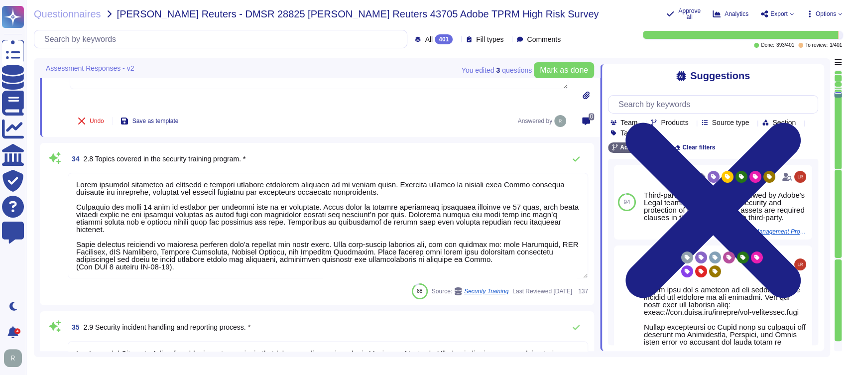
type textarea "Systems are hardened according to CIS guidelines. Adobe has developed a base co…"
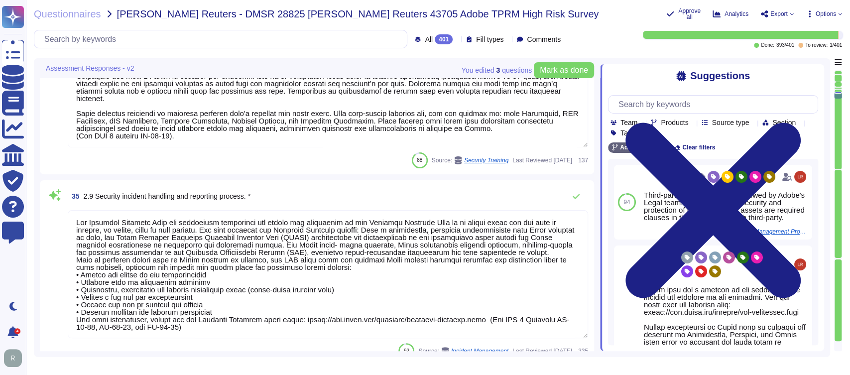
type textarea "Adobe performs periodic backups or has implemented failover technology of criti…"
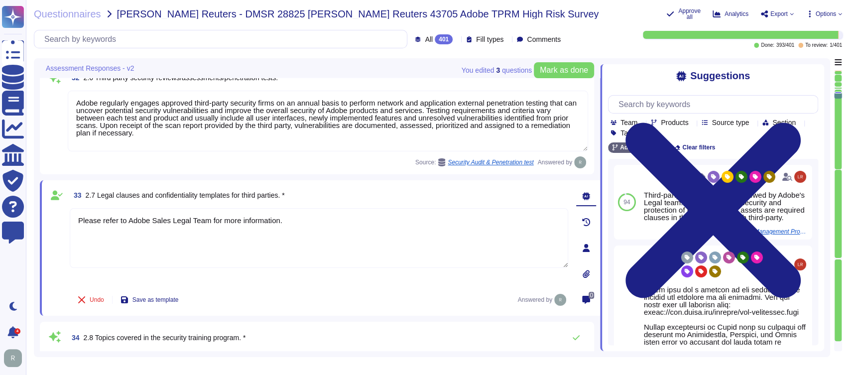
type textarea "Adobe regularly engages approved third-party security firms on an annual basis …"
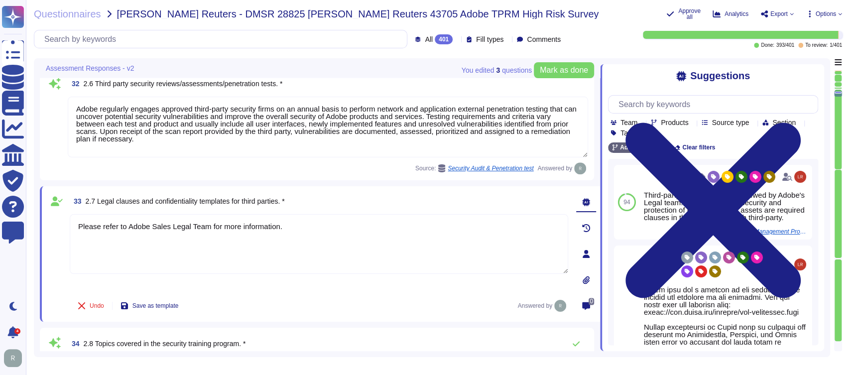
type textarea "Adobe has established policies and procedures that govern the Company’s offices…"
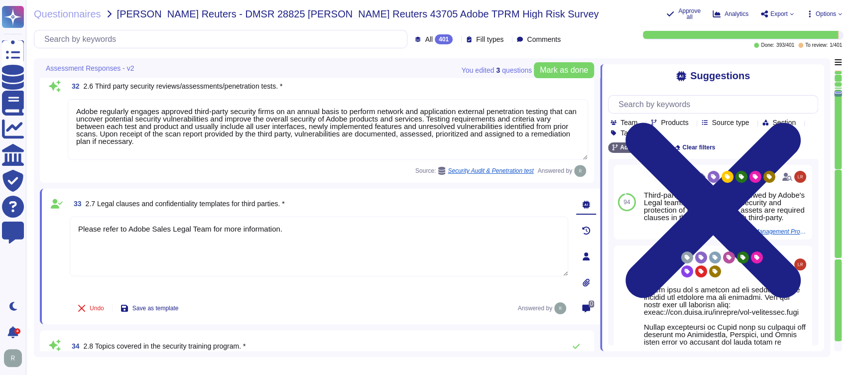
scroll to position [3333, 0]
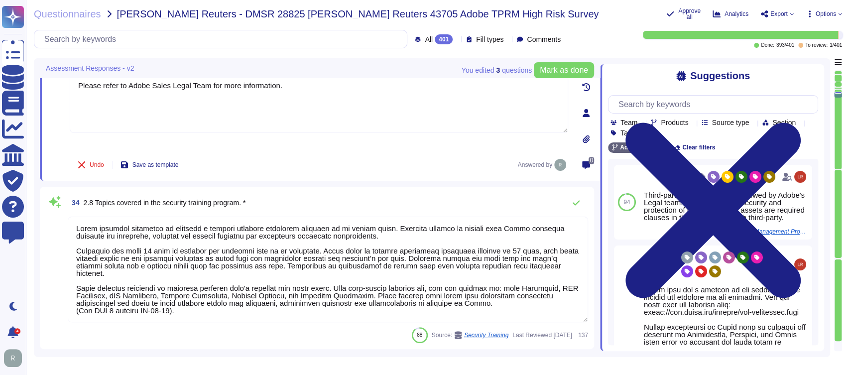
type textarea "Adobe's products and services' architecture diagrams are reviewed and updated, …"
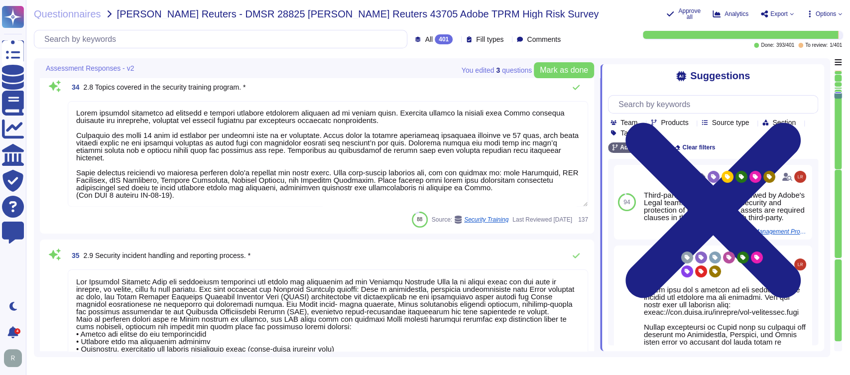
type textarea "Systems are hardened according to CIS guidelines. Adobe has developed a base co…"
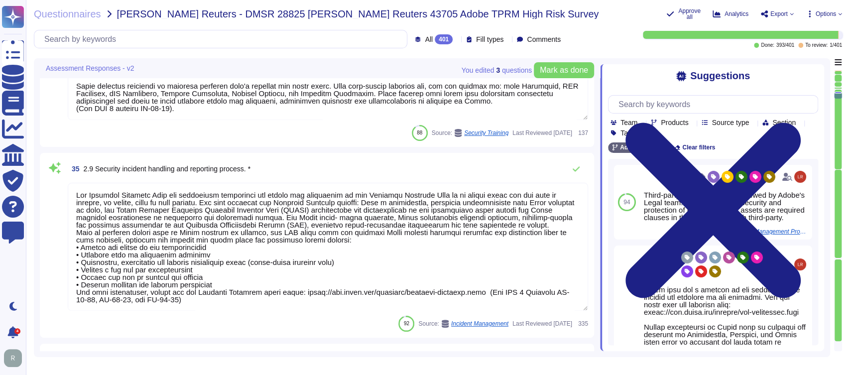
type textarea "Adobe performs periodic backups or has implemented failover technology of criti…"
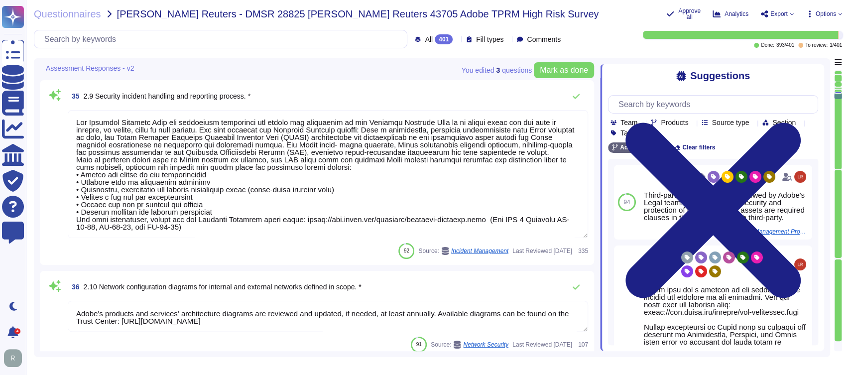
type textarea "Relying on the hosting providers' ISO and SOC 2 Certifications and reports. For…"
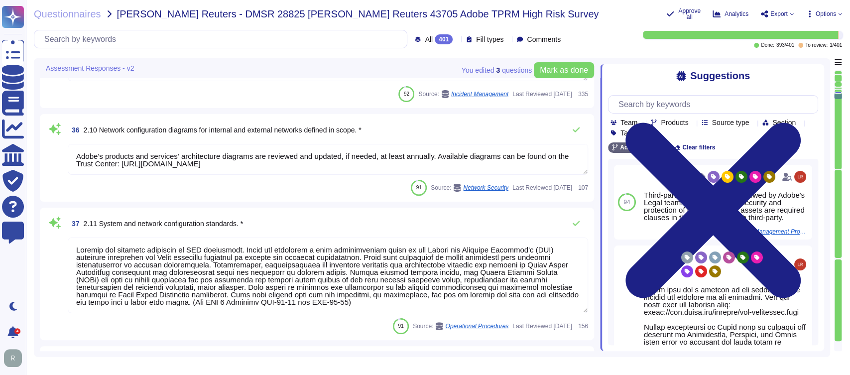
type textarea "Adobe strives to ensure that its risk and vulnerability management, incident re…"
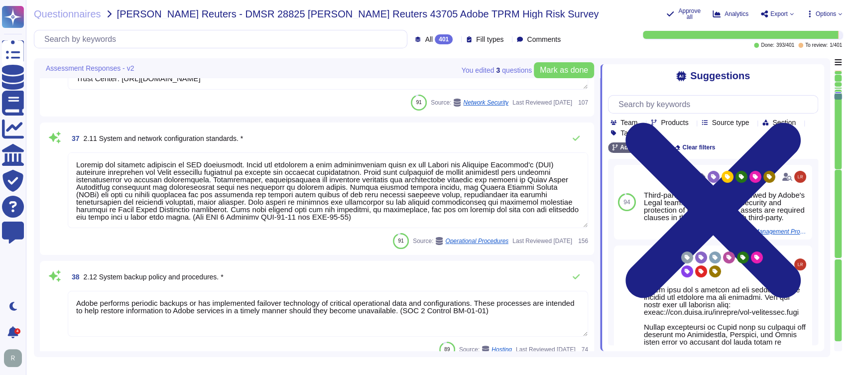
type textarea "Adobe has established, documented, approved, communicated, applied, evaluated, …"
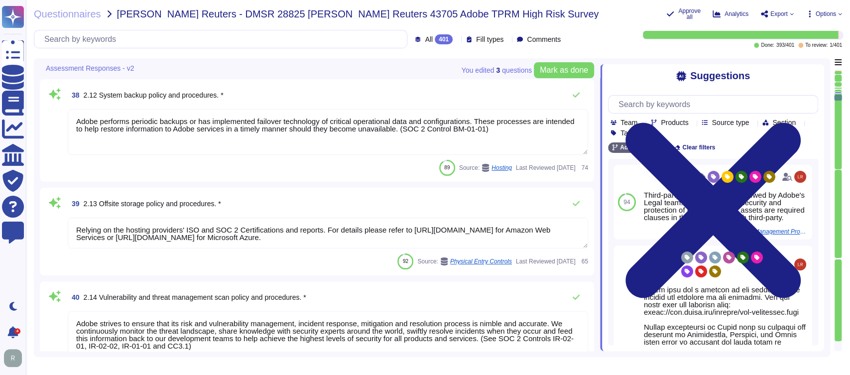
type textarea "A systematic approach to managing change is followed where changes are reviewed…"
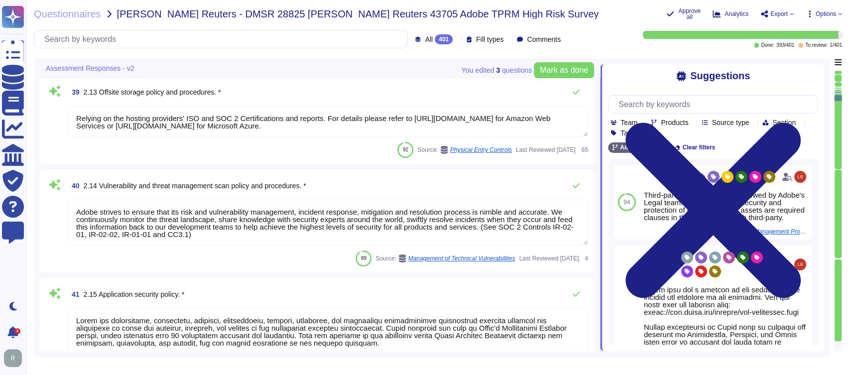
type textarea "Adobe maintains a documented and centrally accessible incident ticketing proces…"
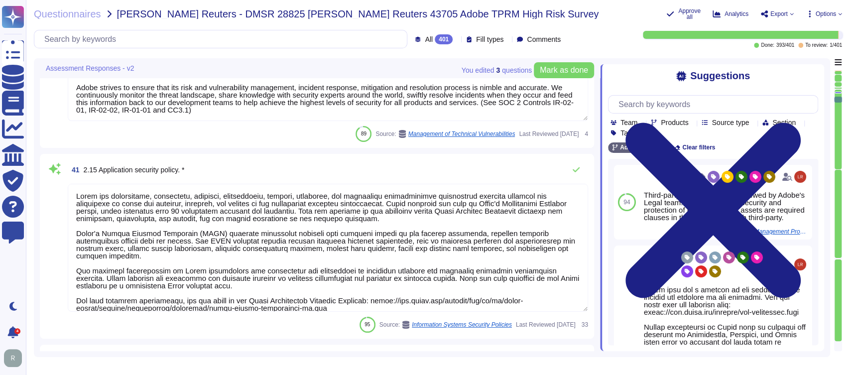
type textarea "The encryption algorithms that Adobe uses are not proprietary."
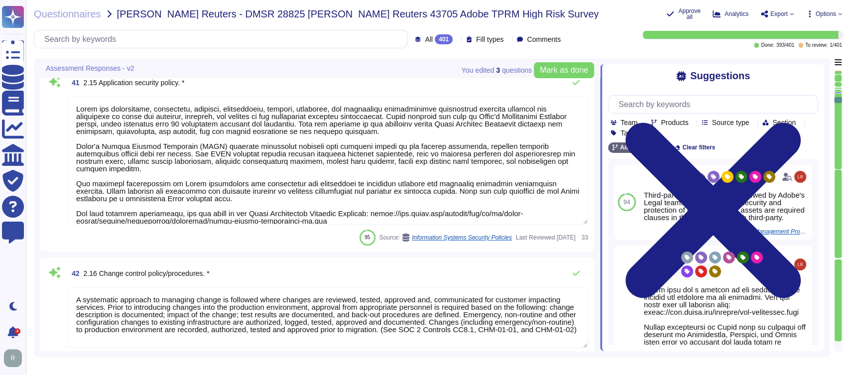
type textarea "An Internal Network Vulnerability Scan happens inside the Adobe network on “pri…"
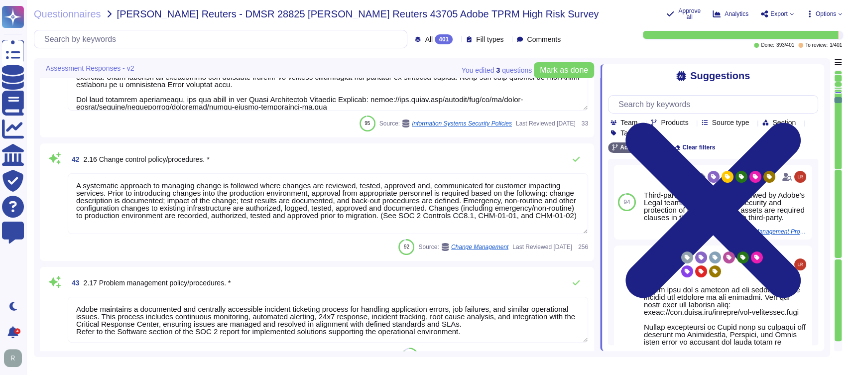
type textarea "Adobe's Secure Product Lifecycle (SPLC) was designed from the ground up and int…"
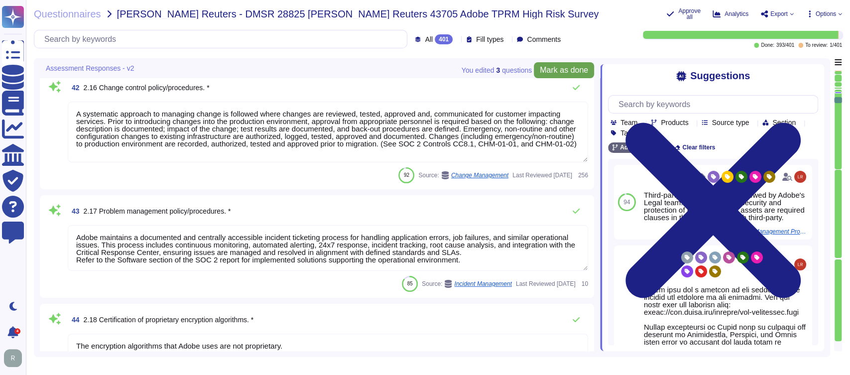
scroll to position [0, 0]
click at [593, 25] on div "Questionnaires Thomas Reuters - DMSR 28825 Thomas Reuters 43705 Adobe TPRM High…" at bounding box center [438, 187] width 824 height 375
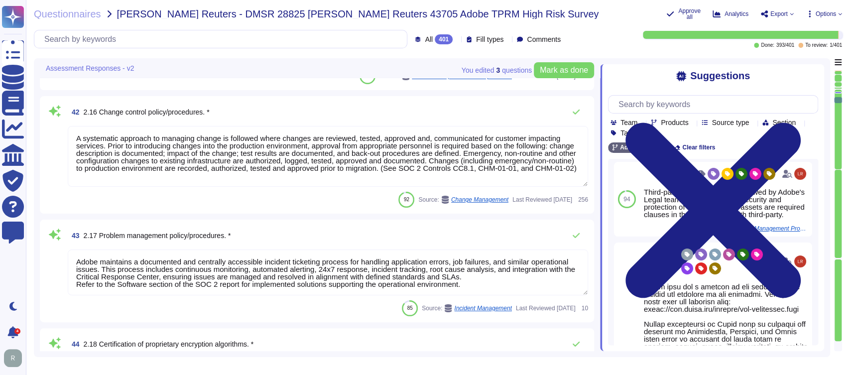
scroll to position [4, 0]
click at [537, 15] on div "Questionnaires Thomas Reuters - DMSR 28825 Thomas Reuters 43705 Adobe TPRM High…" at bounding box center [346, 14] width 624 height 12
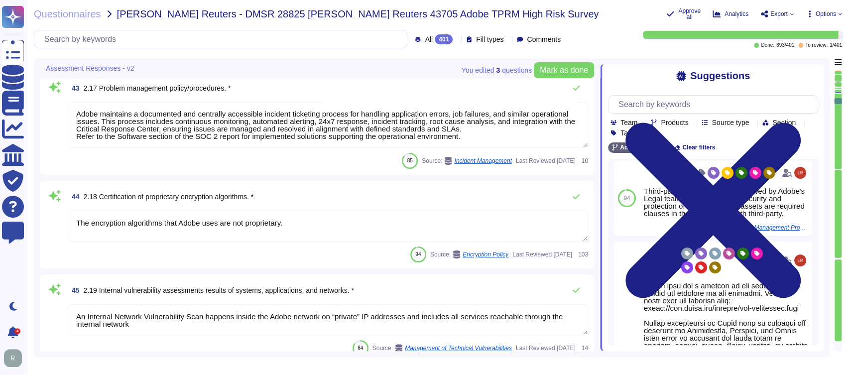
type textarea "The Business Continuity Policy establishes Adobe’s commitment to create and mai…"
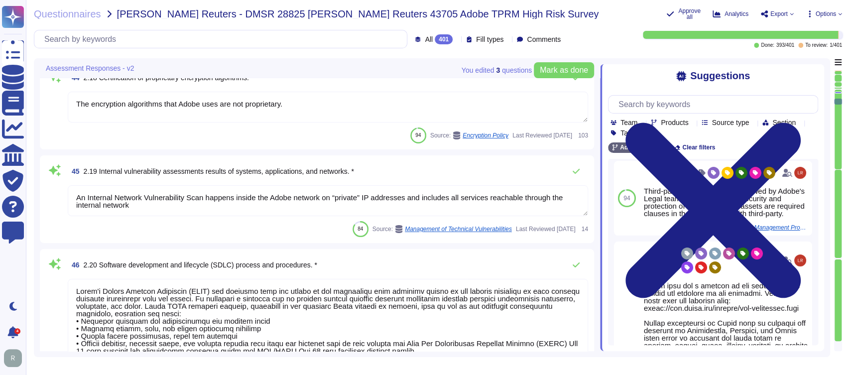
type textarea "A summary executive overview of the latest exercise is present in the Adobe Tru…"
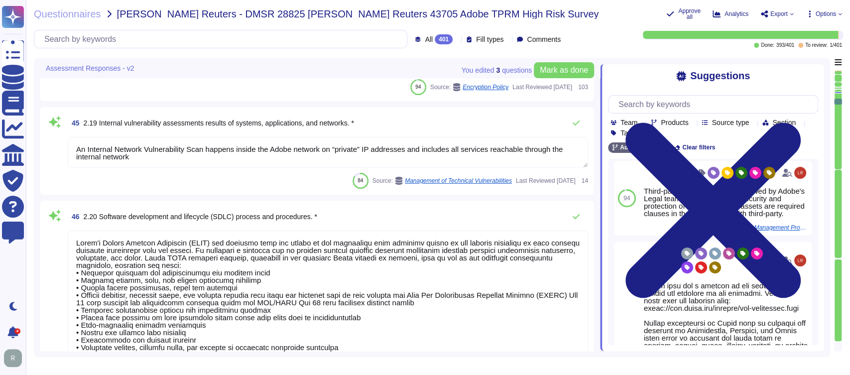
type textarea "Please refer to the Adobe Trust Center and the Security Testing Reports for the…"
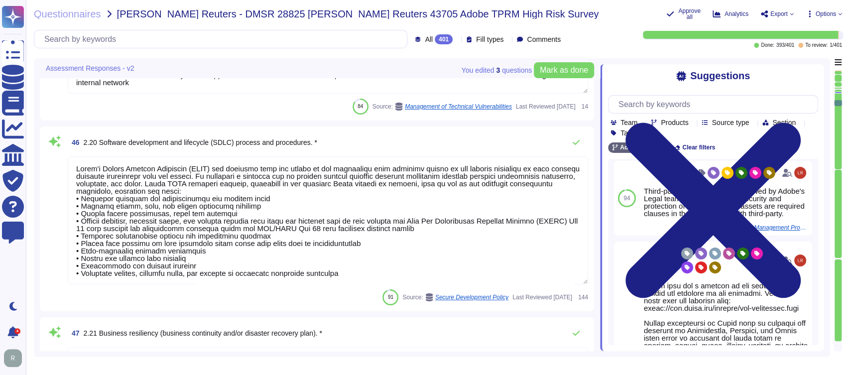
type textarea "You can find these, along with other relevant policies, on our Additional Priva…"
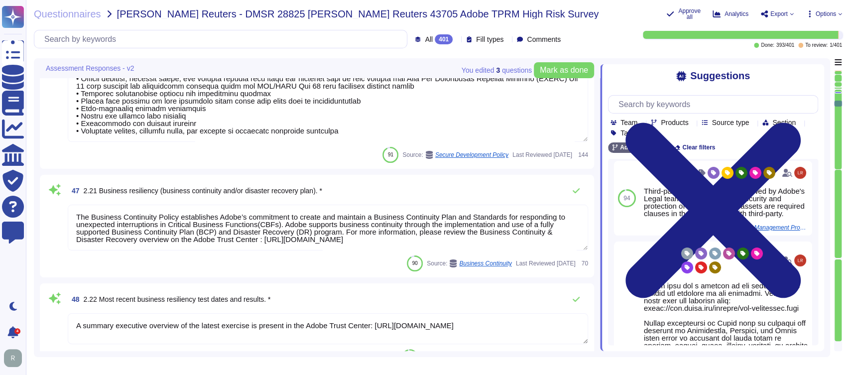
type textarea "HIPAA does not have an attestation certification, so Adobe will retain our HIPA…"
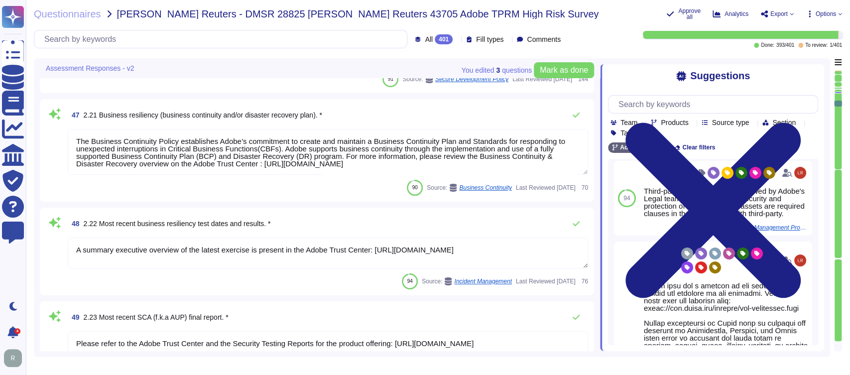
type textarea "The Adobe Service Commitments page describes Adobe’s service availability for t…"
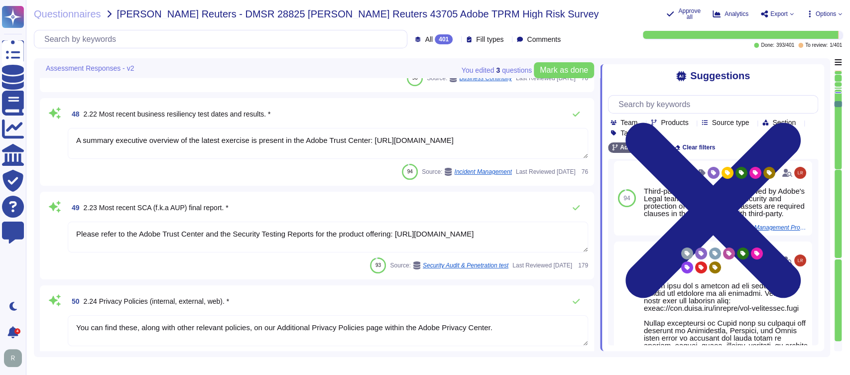
type textarea "Adobe maintains business interruption coverage."
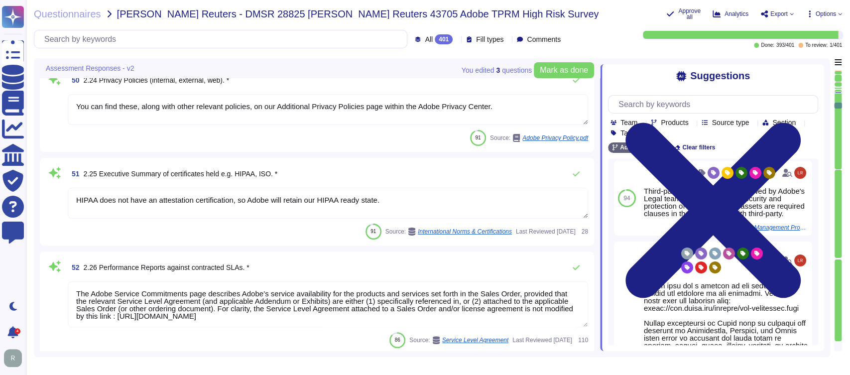
type textarea "As a global company, Adobe strives to meet the requirements of data protection …"
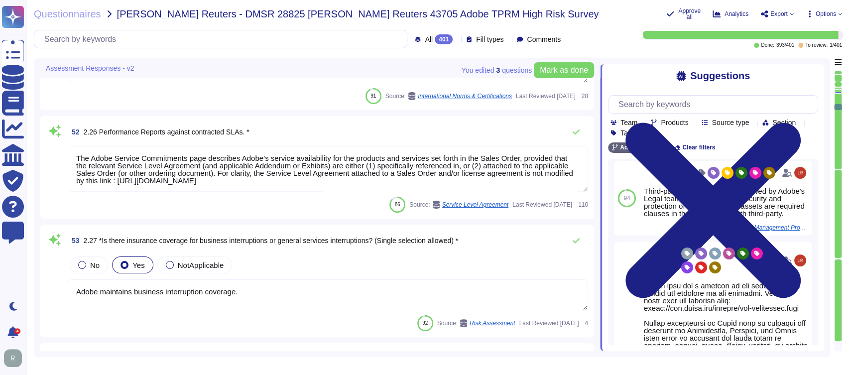
type textarea "Enterprise Risk Management (ERM) incorporates an organization’s methods and pro…"
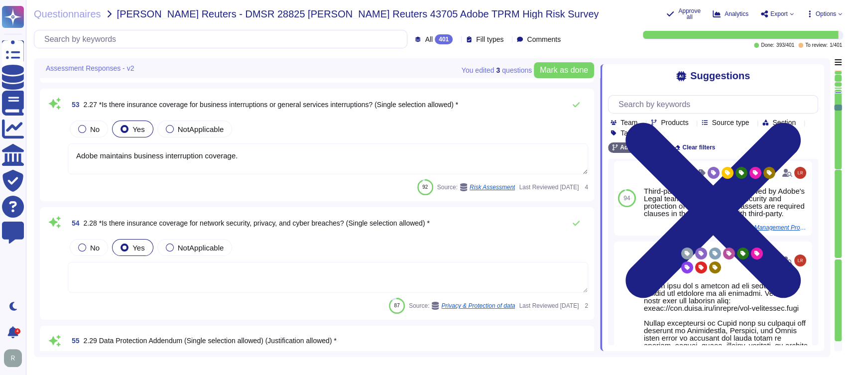
type textarea "The risk governance plan includes risk scenarios that encompass events and poss…"
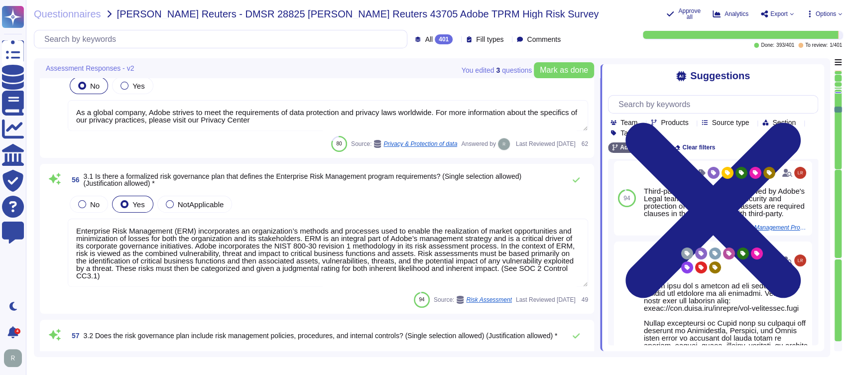
type textarea "Yes, there is a formalized Risk Assessment process in place that identifies, qu…"
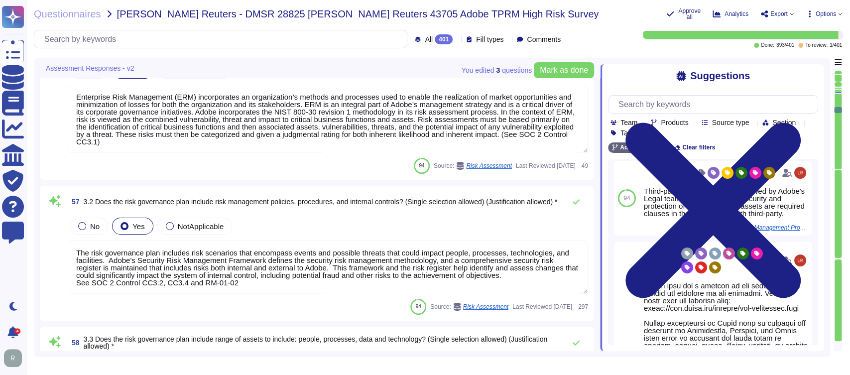
type textarea "Yes, there is a formalized Risk Assessment process in place that identifies, qu…"
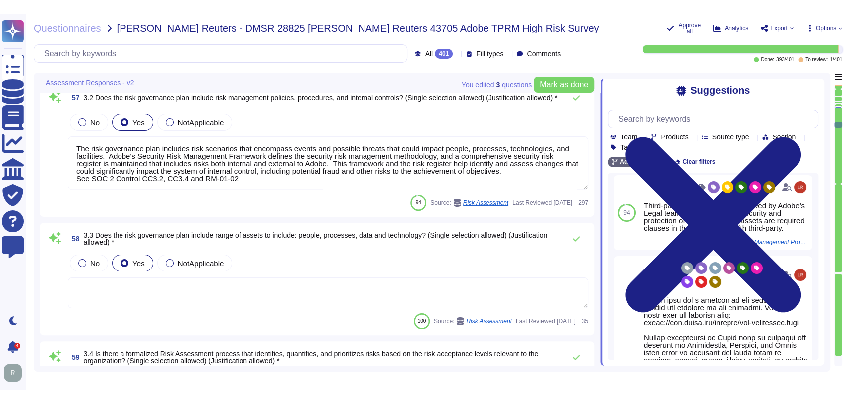
scroll to position [6262, 0]
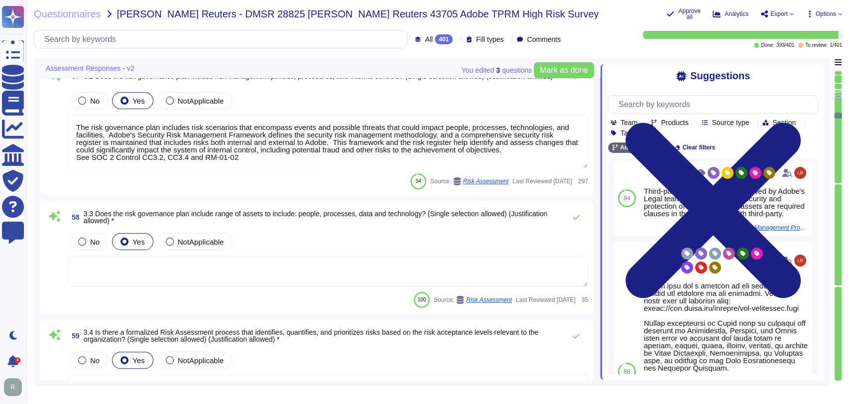
type textarea "Third Parties do not have logical access to client Scoped Data. Refer to the Te…"
click at [606, 31] on div "Done: 393 / 401 To review: 1 / 401" at bounding box center [709, 39] width 265 height 17
click at [608, 31] on div "Done: 393 / 401 To review: 1 / 401" at bounding box center [709, 39] width 265 height 17
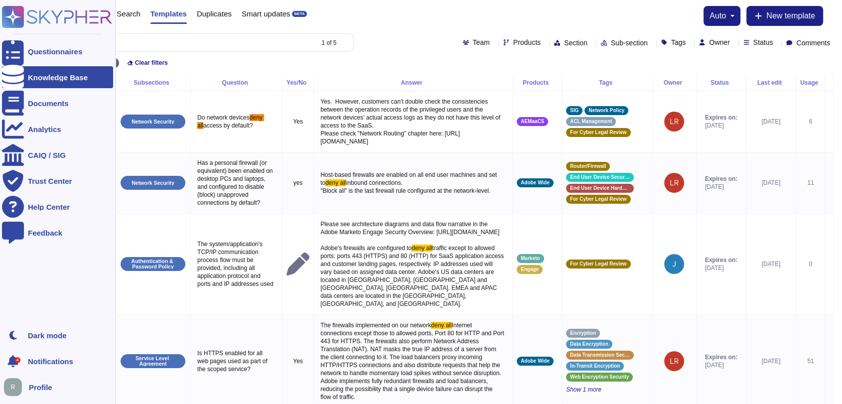
click at [68, 73] on div "Knowledge Base" at bounding box center [57, 77] width 111 height 22
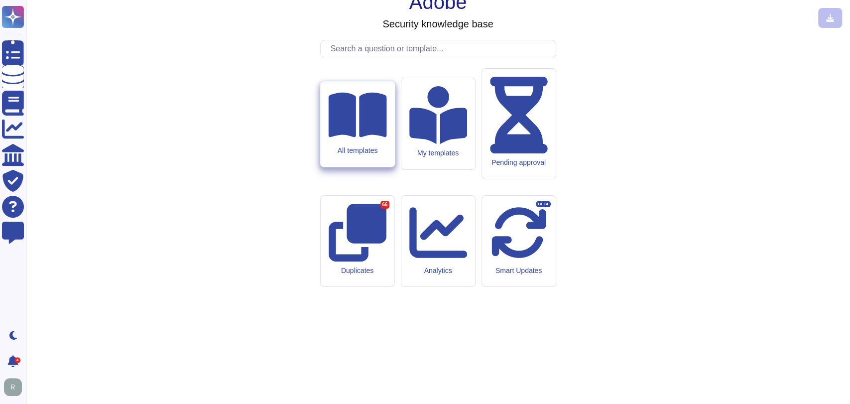
click at [348, 167] on div "All templates" at bounding box center [357, 124] width 74 height 86
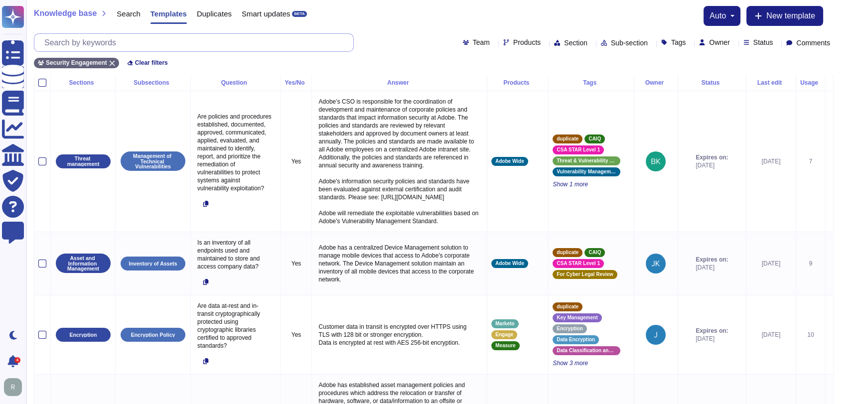
click at [127, 41] on input "text" at bounding box center [196, 42] width 314 height 17
paste input "3rd party cloud assessment reports"
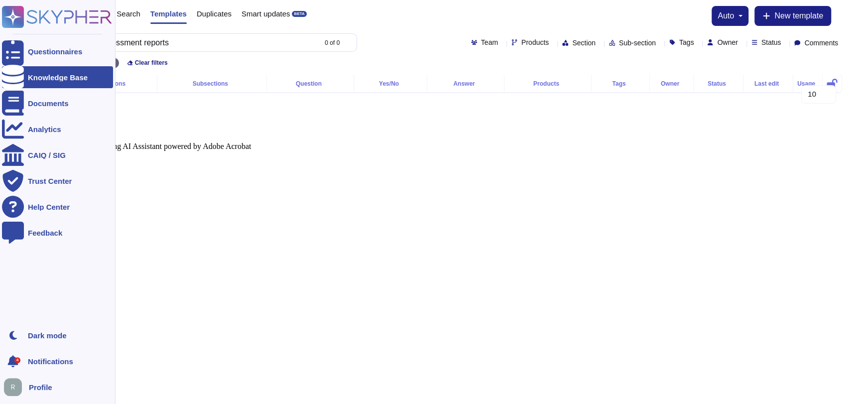
type input "3rd party cloud assessment reports"
click at [64, 78] on div "Knowledge Base" at bounding box center [58, 77] width 60 height 7
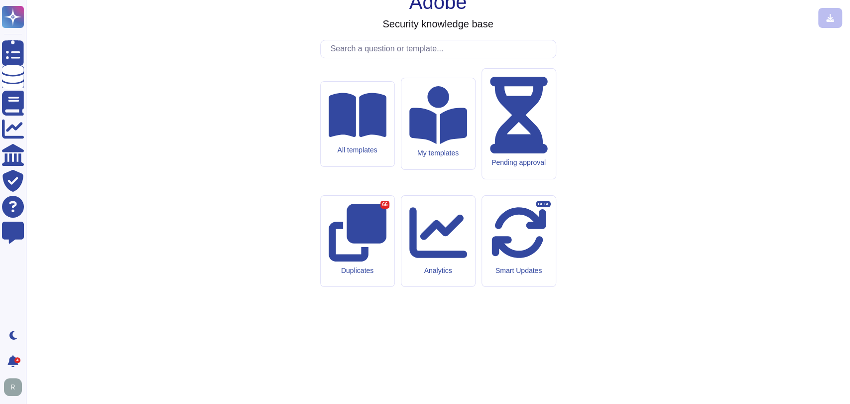
click at [369, 58] on input "text" at bounding box center [441, 48] width 230 height 17
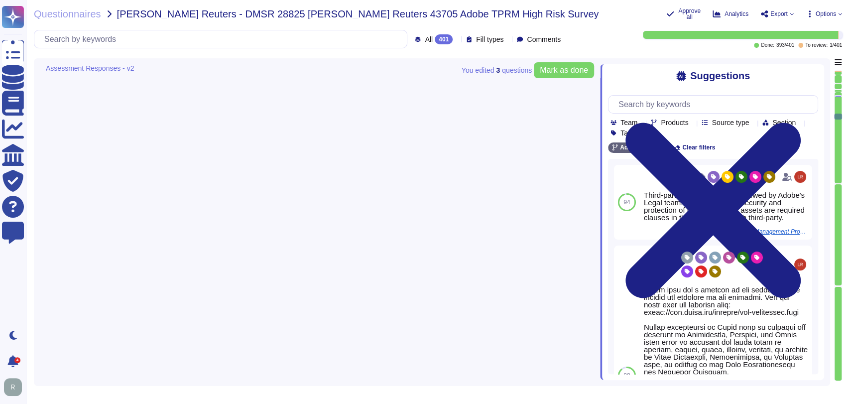
type textarea "As a global company, Adobe strives to meet the requirements of data protection …"
type textarea "Enterprise Risk Management (ERM) incorporates an organization’s methods and pro…"
type textarea "The risk governance plan includes risk scenarios that encompass events and poss…"
type textarea "Yes, there is a formalized Risk Assessment process in place that identifies, qu…"
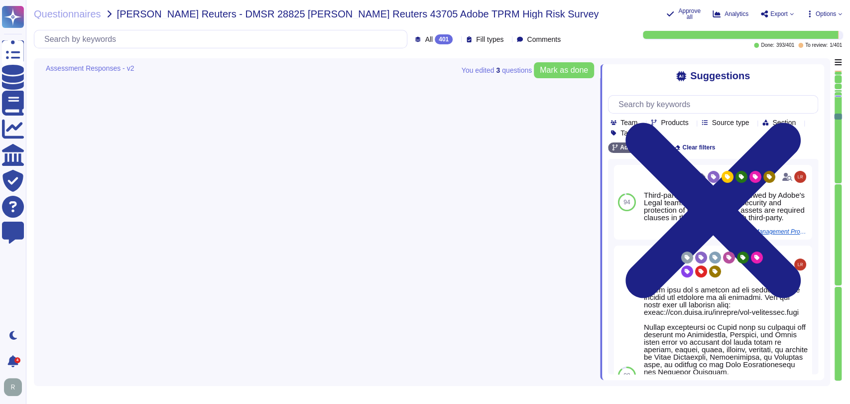
type textarea "Third Parties do not have logical access to client Scoped Data. Refer to the Te…"
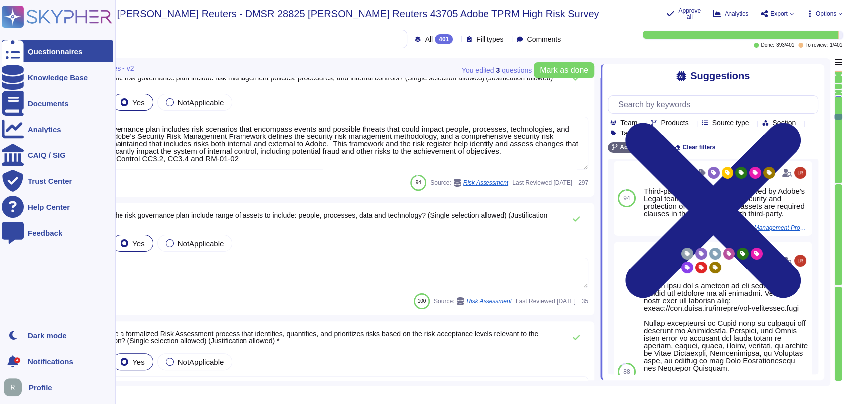
click at [50, 51] on div "Questionnaires" at bounding box center [55, 51] width 54 height 7
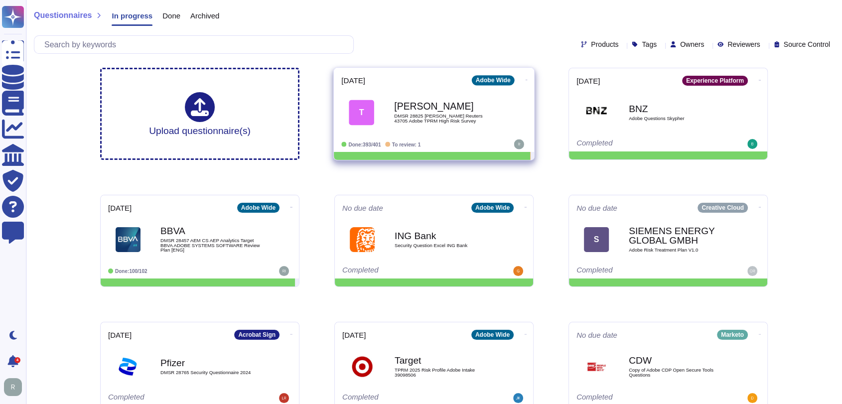
click at [525, 79] on icon at bounding box center [526, 80] width 2 height 2
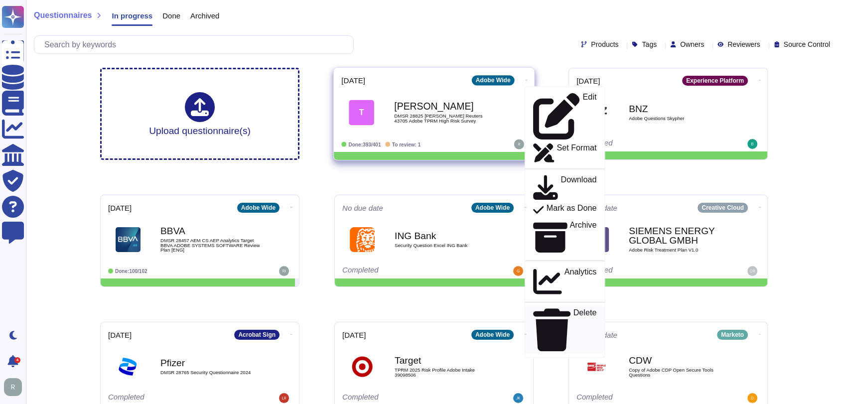
click at [573, 309] on p "Delete" at bounding box center [584, 330] width 23 height 42
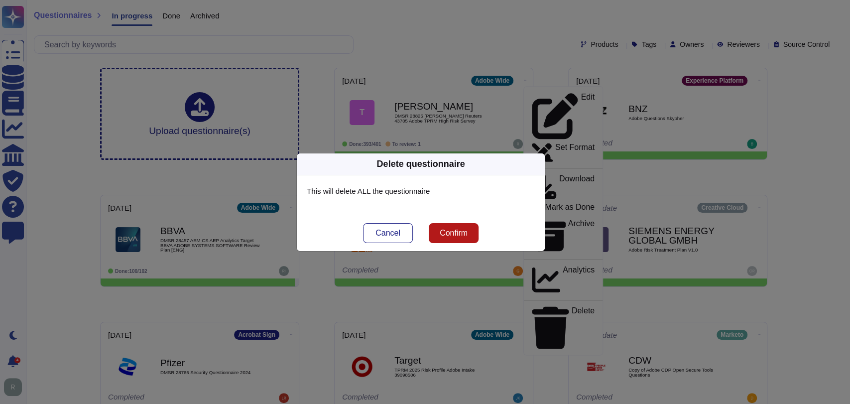
click at [457, 235] on span "Confirm" at bounding box center [454, 233] width 28 height 8
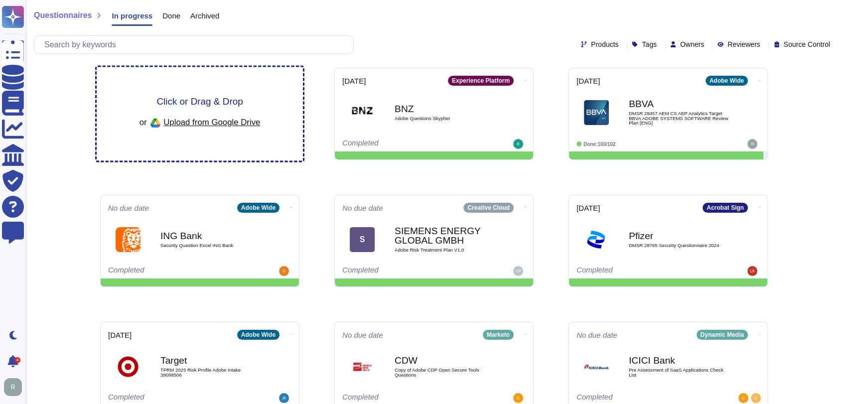
click at [214, 132] on div "Click or Drag & Drop or Upload from Google Drive" at bounding box center [200, 114] width 206 height 94
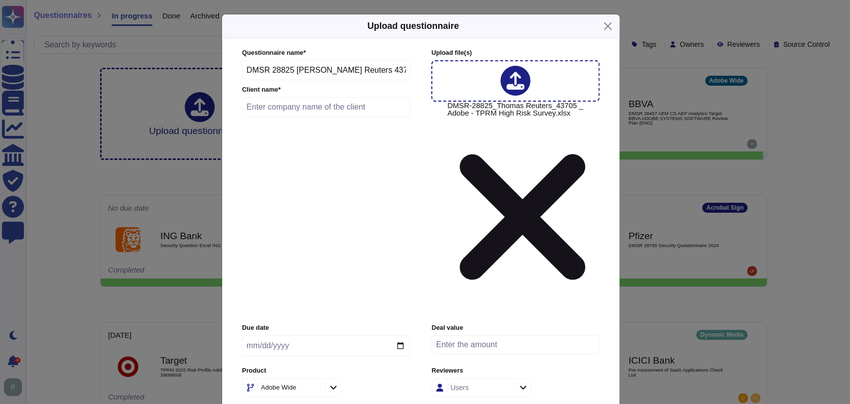
click at [325, 117] on input "text" at bounding box center [326, 107] width 168 height 20
type input "Thomas Reuters"
click at [397, 335] on input "date" at bounding box center [326, 345] width 168 height 21
type input "2025-08-26"
click at [384, 403] on label "Tags" at bounding box center [326, 406] width 168 height 6
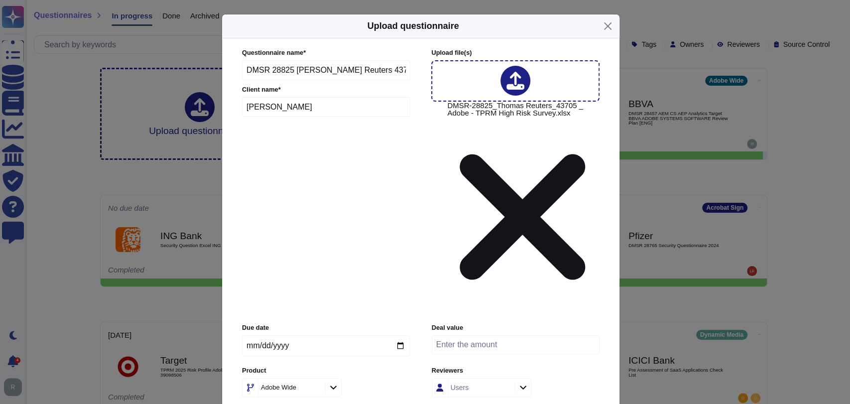
click at [521, 335] on input "number" at bounding box center [516, 344] width 168 height 19
type input "500000"
click at [331, 386] on icon at bounding box center [333, 388] width 6 height 4
type input "creati"
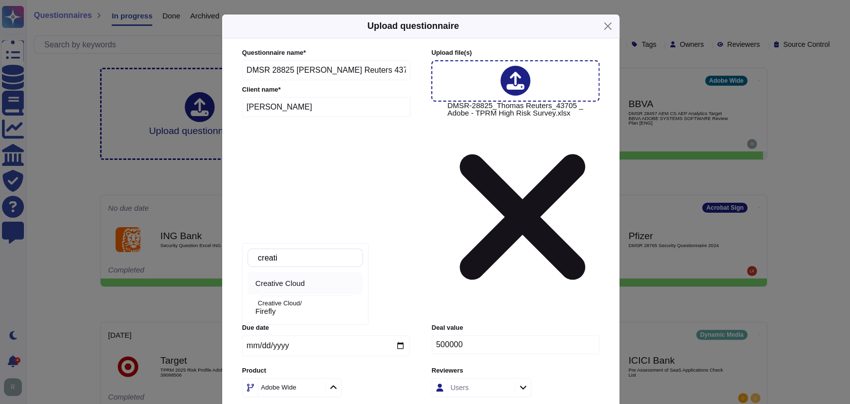
click at [303, 280] on span "Creative Cloud" at bounding box center [279, 283] width 49 height 9
click at [338, 382] on div at bounding box center [333, 387] width 16 height 11
click at [311, 257] on input "text" at bounding box center [308, 257] width 110 height 17
type input "creat"
click at [293, 311] on div "Firefly" at bounding box center [307, 311] width 104 height 9
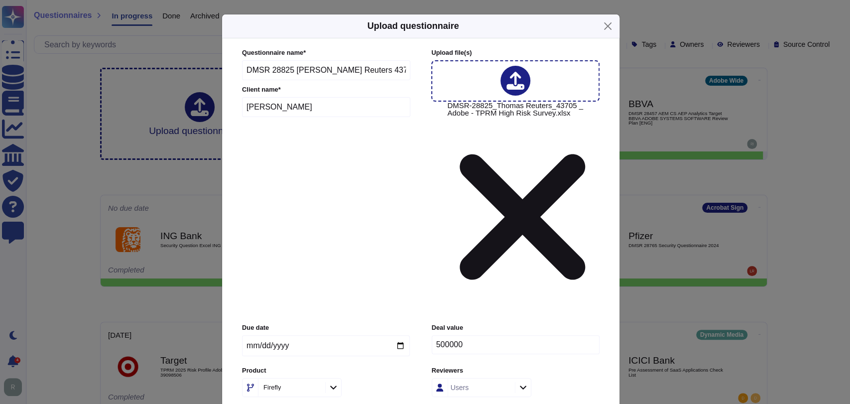
click at [387, 323] on div "Due date 2025-08-26 Deal value 500000 Product Firefly Reviewers Users Tags Tags" at bounding box center [421, 377] width 358 height 109
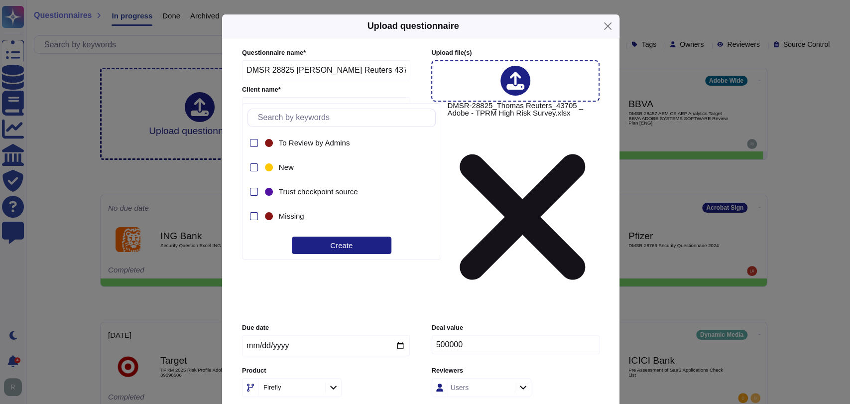
click at [494, 323] on div "Due date 2025-08-26 Deal value 500000 Product Firefly Reviewers Users Tags Tags" at bounding box center [421, 377] width 358 height 109
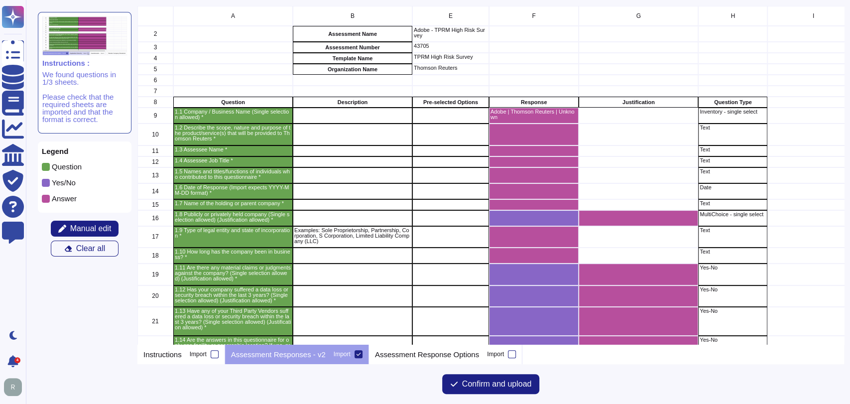
scroll to position [329, 698]
click at [484, 380] on span "Confirm and upload" at bounding box center [497, 384] width 70 height 8
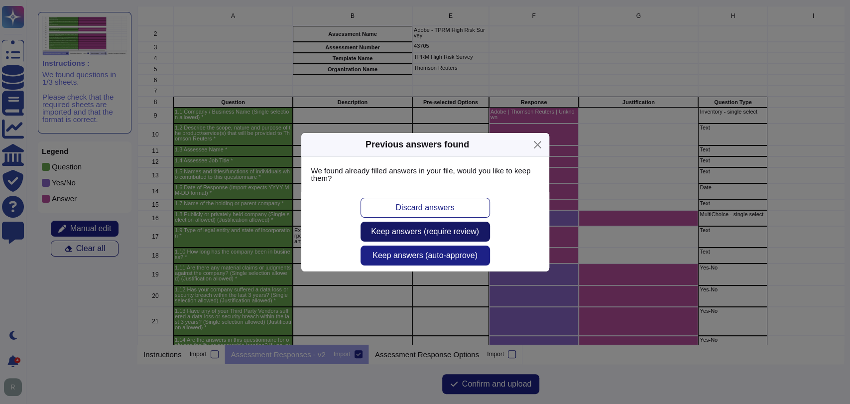
click at [465, 234] on span "Keep answers (require review)" at bounding box center [425, 232] width 108 height 8
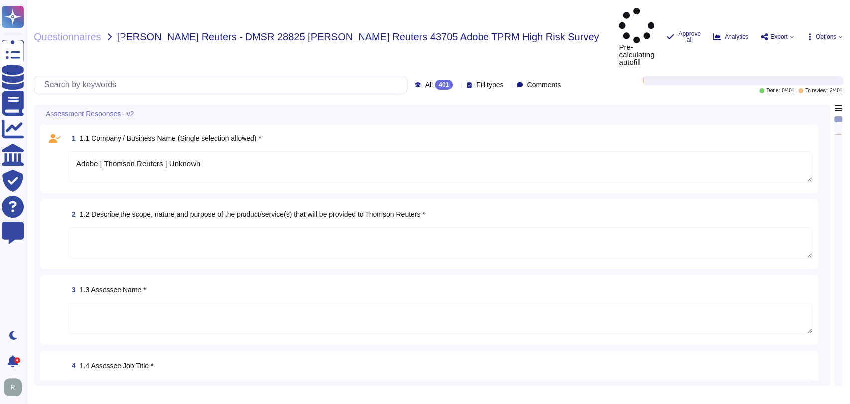
type textarea "Adobe | Thomson Reuters | Unknown"
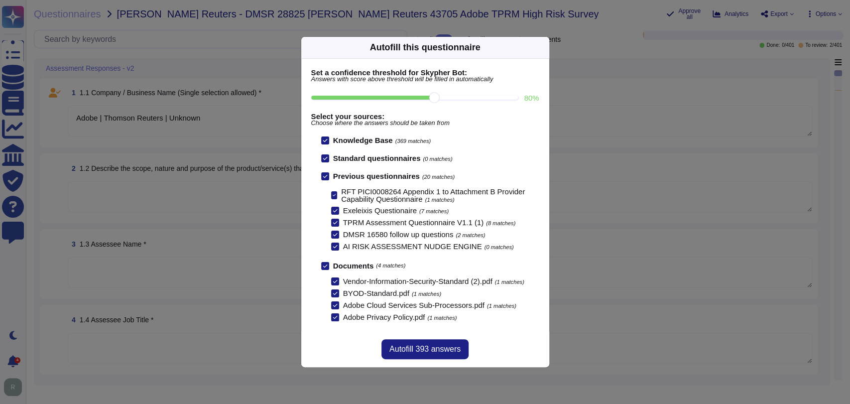
drag, startPoint x: 433, startPoint y: 98, endPoint x: 453, endPoint y: 98, distance: 20.4
click at [453, 98] on input "80 %" at bounding box center [414, 98] width 207 height 4
click at [455, 98] on input "80 %" at bounding box center [414, 98] width 207 height 4
type input "90"
click at [559, 95] on icon at bounding box center [638, 174] width 159 height 159
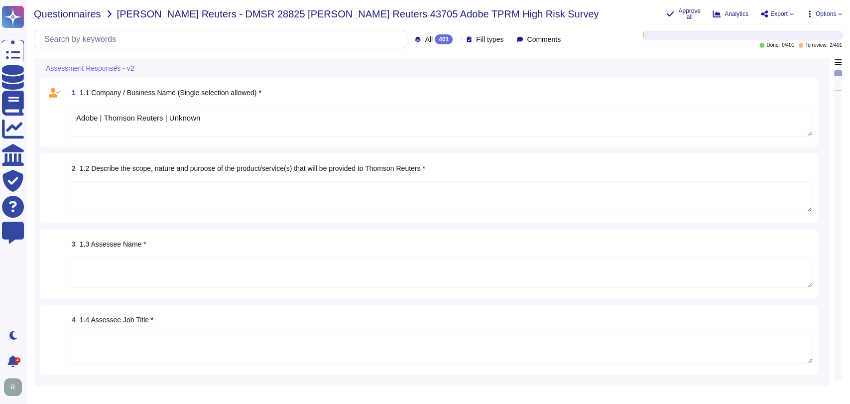
click at [74, 15] on span "Questionnaires" at bounding box center [67, 14] width 67 height 10
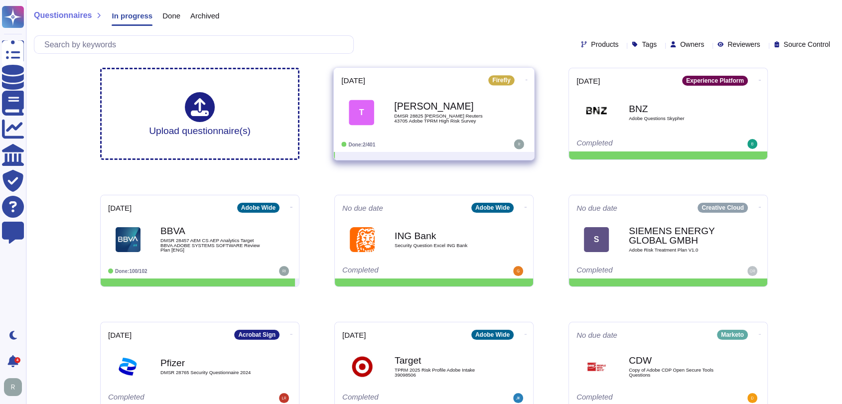
click at [525, 79] on icon at bounding box center [526, 80] width 2 height 2
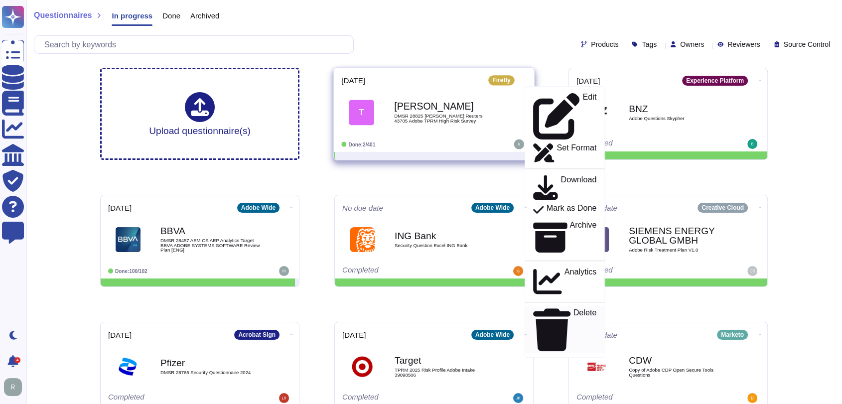
click at [573, 309] on p "Delete" at bounding box center [584, 330] width 23 height 42
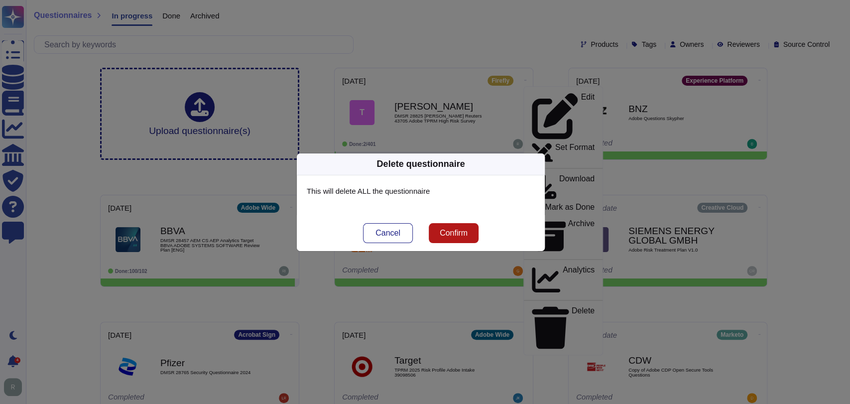
click at [462, 229] on span "Confirm" at bounding box center [454, 233] width 28 height 8
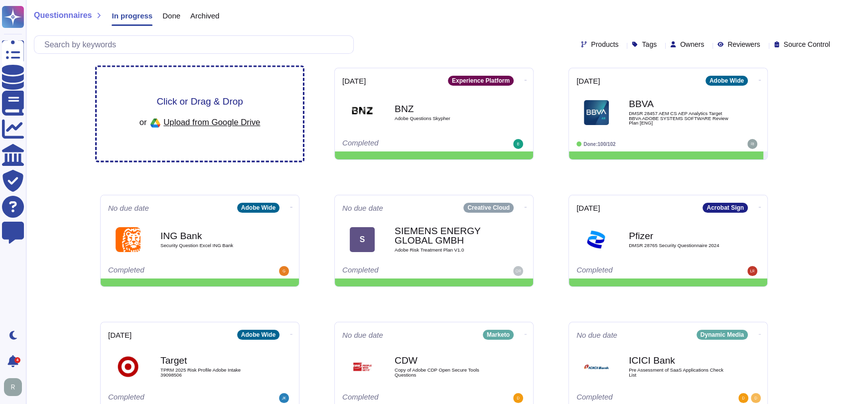
click at [227, 90] on div "Click or Drag & Drop or Upload from Google Drive" at bounding box center [200, 114] width 206 height 94
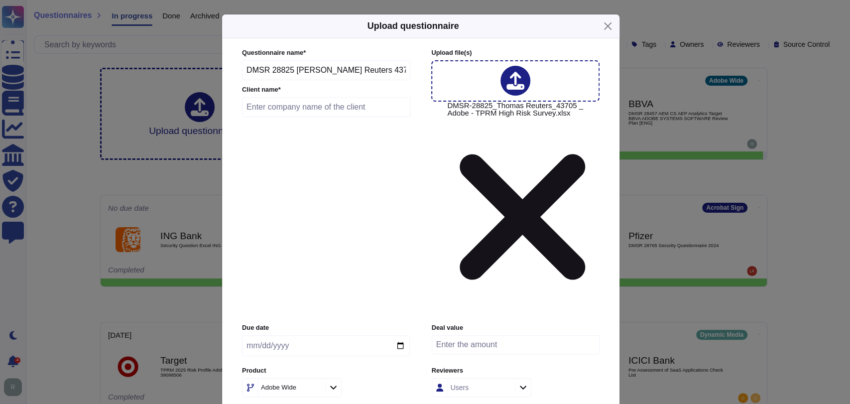
click at [334, 117] on input "text" at bounding box center [326, 107] width 168 height 20
type input "Thomas Reuters"
click at [400, 335] on input "date" at bounding box center [326, 345] width 168 height 21
type input "2025-08-26"
click at [493, 335] on input "number" at bounding box center [516, 344] width 168 height 19
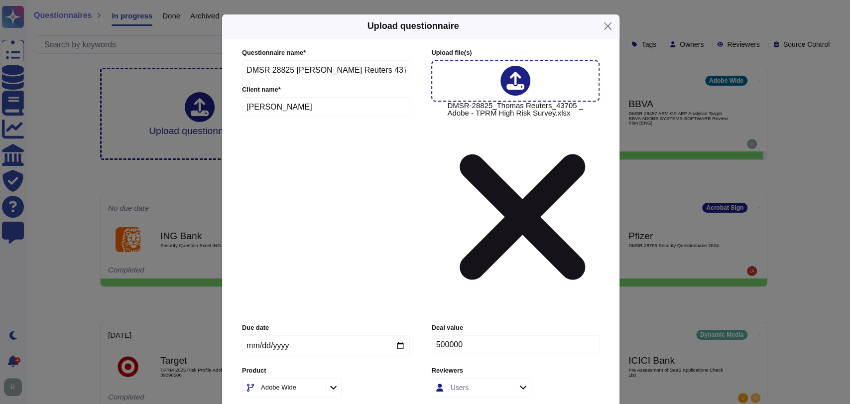
type input "500000"
click at [378, 378] on div "Adobe Wide" at bounding box center [326, 387] width 168 height 19
click at [334, 383] on icon at bounding box center [333, 387] width 7 height 8
type input "creat"
click at [287, 283] on span "Creative Cloud" at bounding box center [279, 283] width 49 height 9
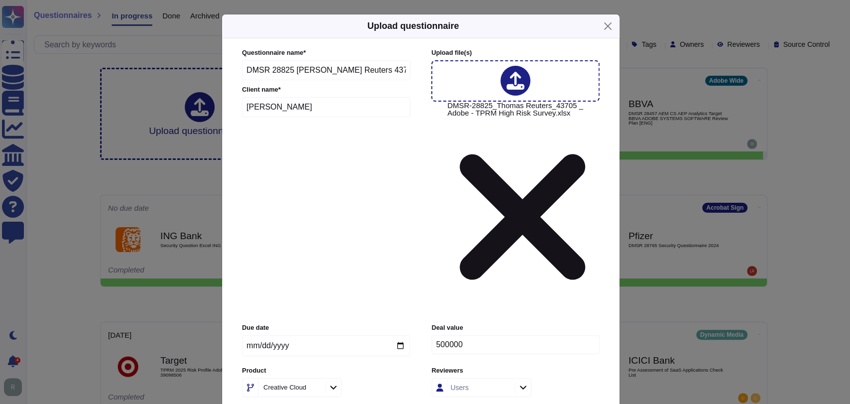
click at [332, 383] on icon at bounding box center [333, 387] width 7 height 8
type input "creat"
click at [302, 305] on p "Creative Cloud/" at bounding box center [308, 303] width 101 height 6
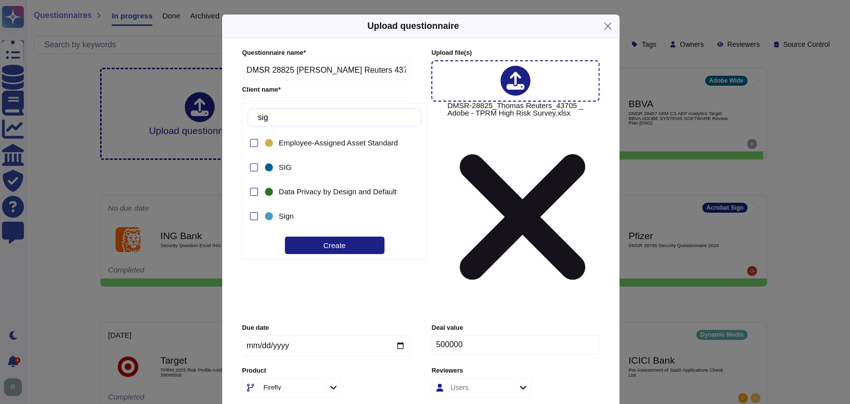
type input "sig"
click at [287, 167] on span "SIG" at bounding box center [285, 167] width 13 height 9
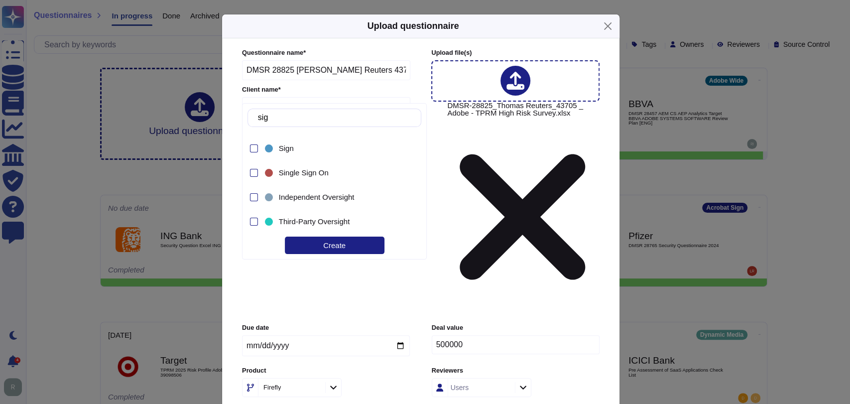
scroll to position [68, 0]
click at [470, 323] on div "Due date 2025-08-26 Deal value 500000 Product Firefly Reviewers Users Tags SIG" at bounding box center [421, 377] width 358 height 109
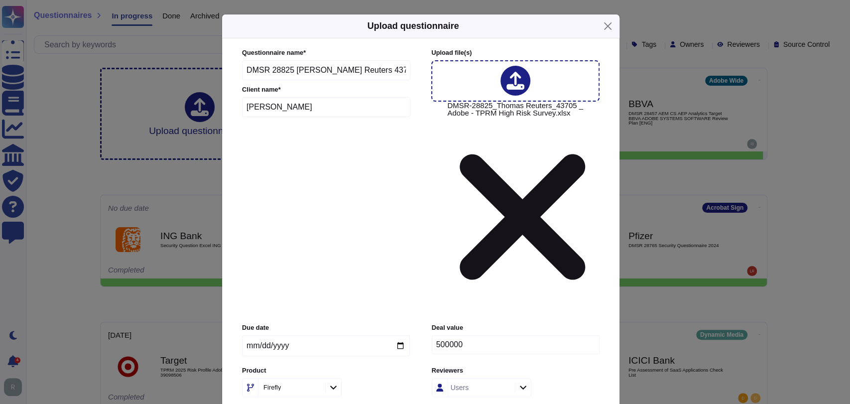
click at [522, 323] on div "Due date 2025-08-26 Deal value 500000 Product Firefly Reviewers Users Tags SIG" at bounding box center [421, 377] width 358 height 109
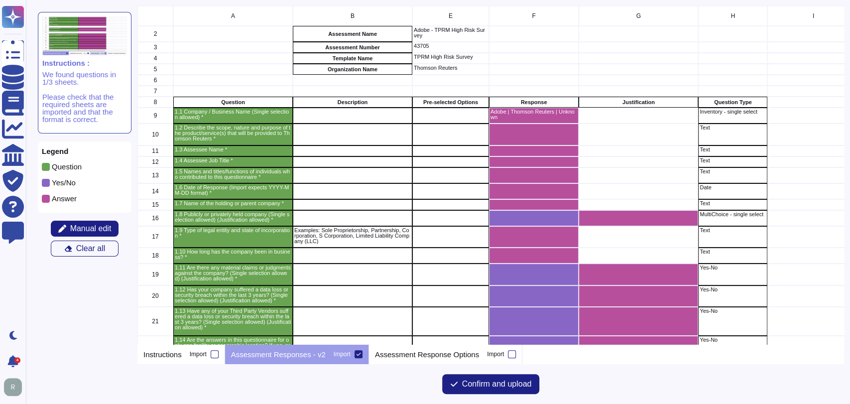
scroll to position [329, 698]
click at [511, 380] on span "Confirm and upload" at bounding box center [497, 384] width 70 height 8
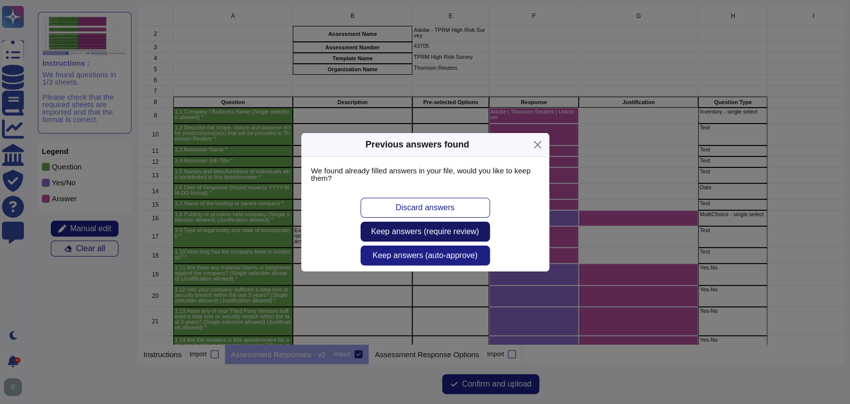
click at [441, 231] on span "Keep answers (require review)" at bounding box center [425, 232] width 108 height 8
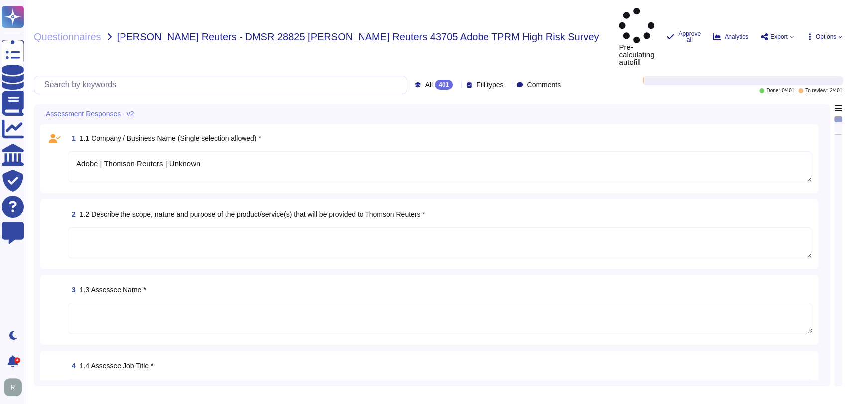
type textarea "Adobe | Thomson Reuters | Unknown"
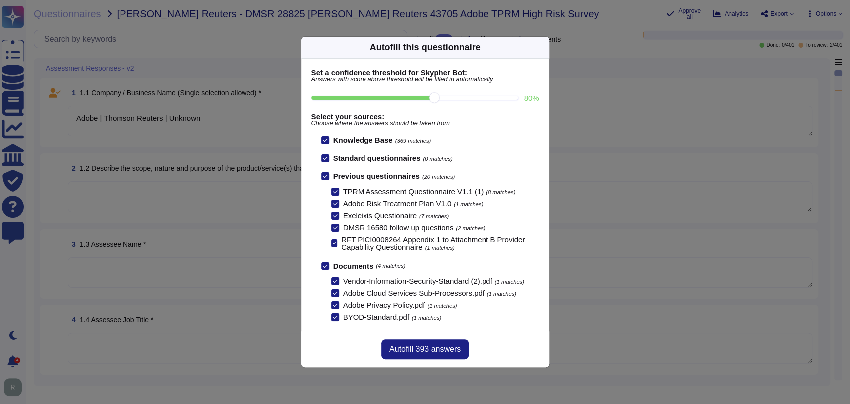
click at [461, 100] on input "80 %" at bounding box center [414, 98] width 207 height 4
type input "90"
click at [429, 348] on span "Autofill 287 answers" at bounding box center [424, 349] width 71 height 8
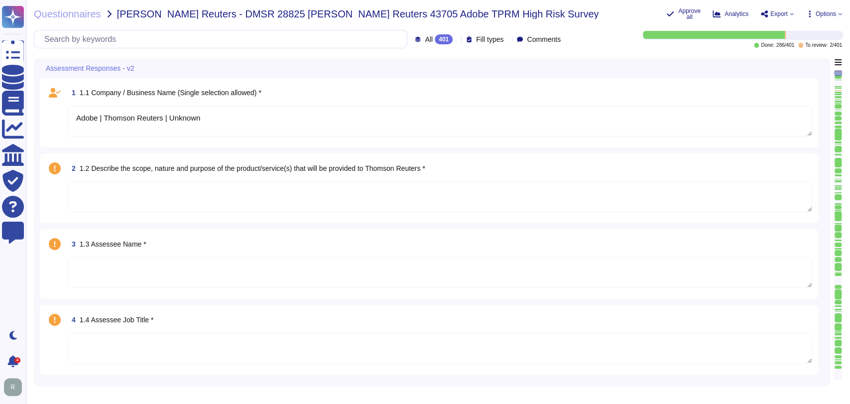
type textarea "Adobe Inc."
click at [207, 119] on textarea "Adobe | Thomson Reuters | Unknown" at bounding box center [440, 121] width 744 height 31
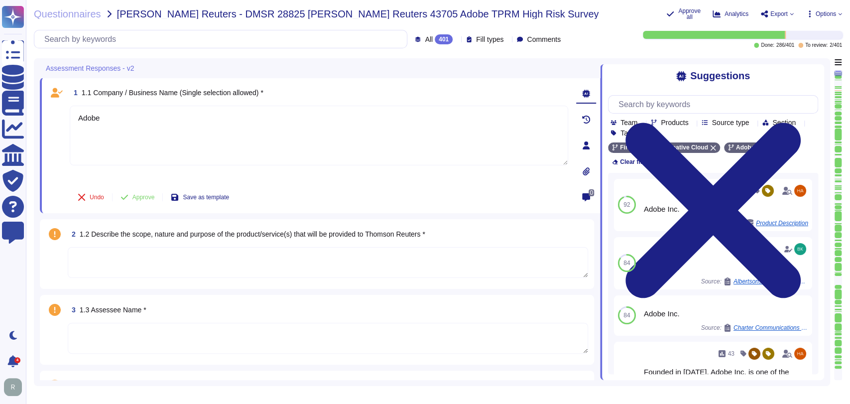
click at [344, 61] on div "Assessment Responses - v2" at bounding box center [250, 67] width 421 height 19
type textarea "Adobe"
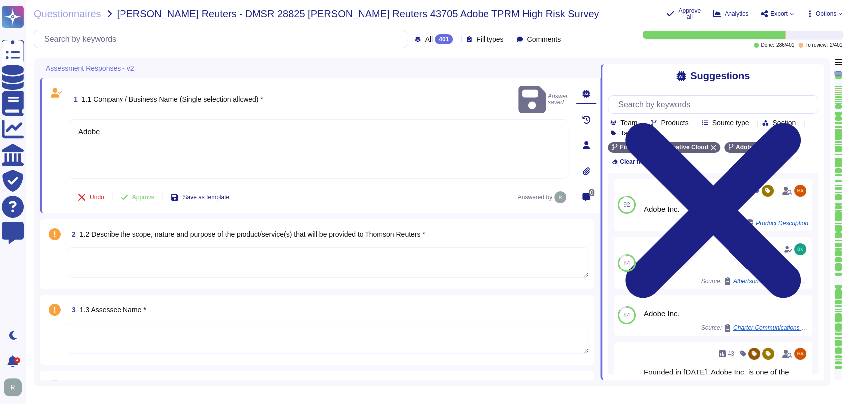
click at [201, 262] on textarea at bounding box center [328, 262] width 520 height 31
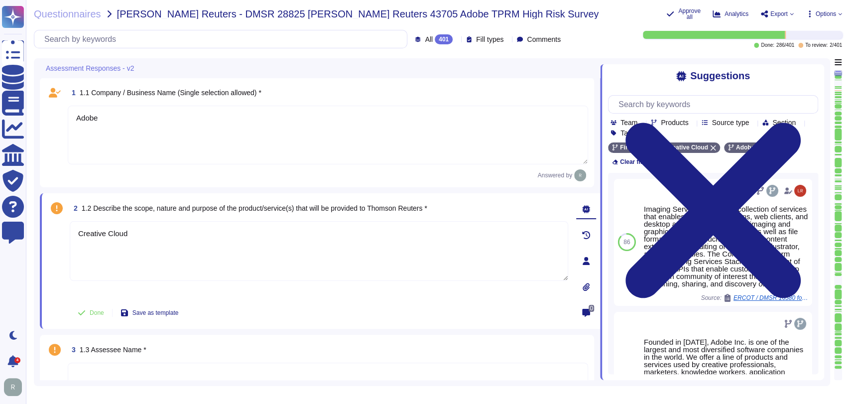
type textarea "Creative Cloud"
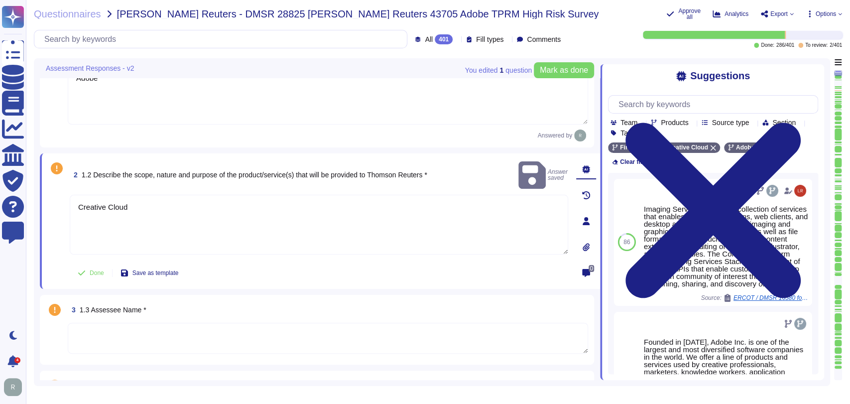
type textarea "Adobe Inc."
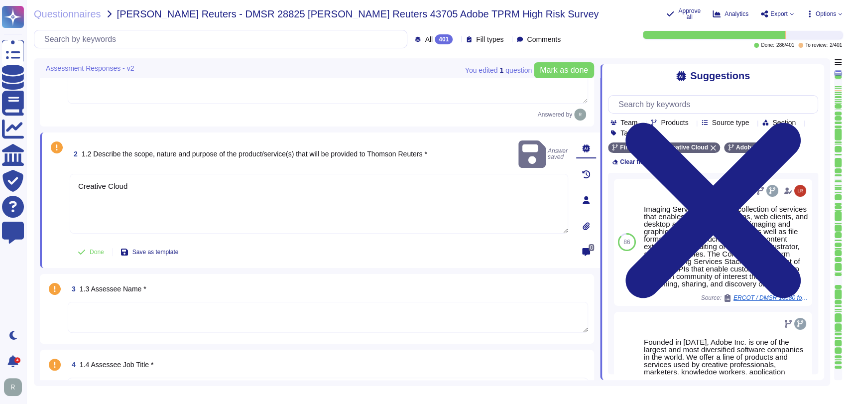
scroll to position [78, 0]
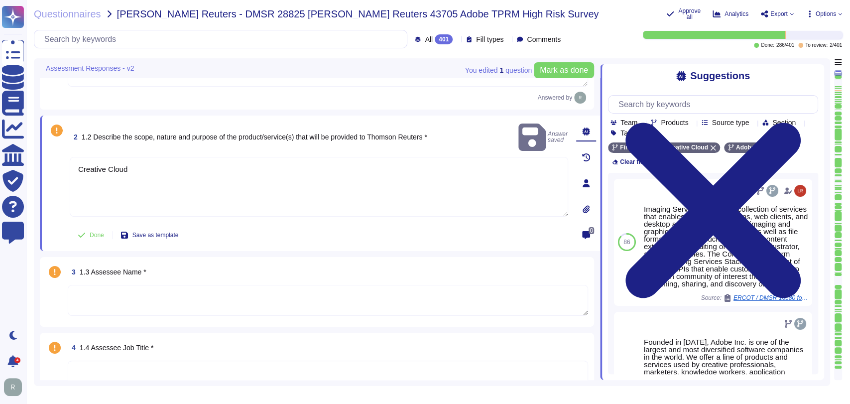
click at [170, 295] on textarea at bounding box center [328, 300] width 520 height 31
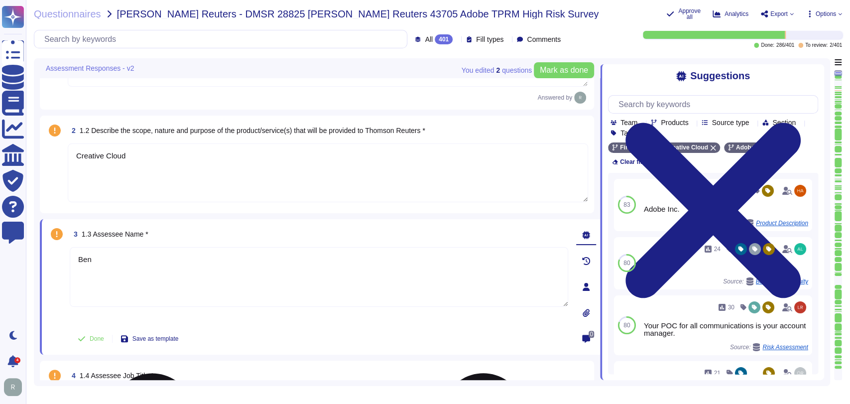
click at [143, 252] on textarea "Ben" at bounding box center [319, 277] width 498 height 60
type textarea "Ben Sardella"
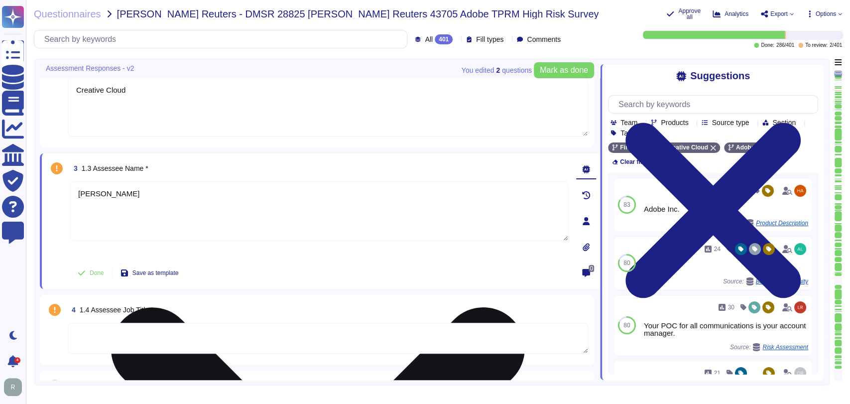
type textarea "Publicly held company"
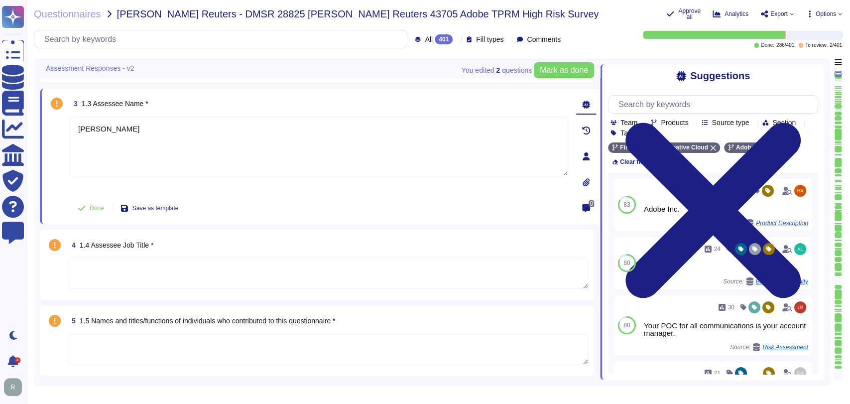
scroll to position [209, 0]
click at [154, 260] on textarea at bounding box center [328, 272] width 520 height 31
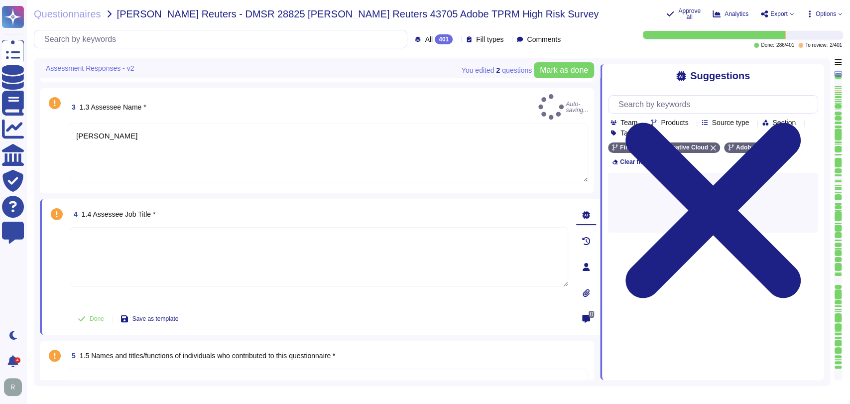
type textarea "Ben Sardella"
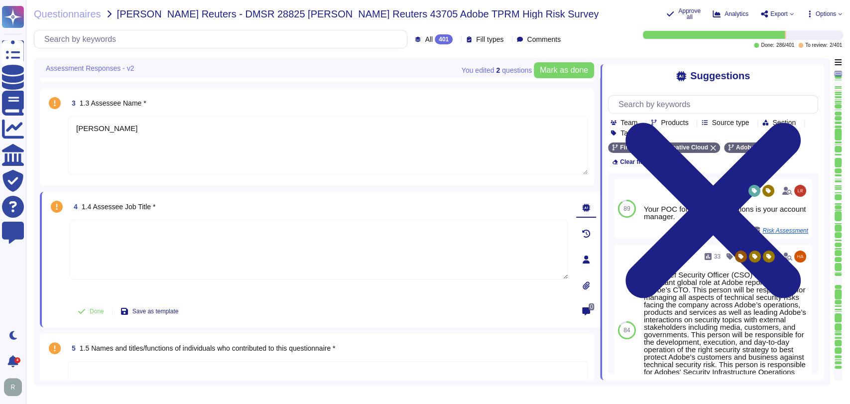
click at [131, 229] on textarea at bounding box center [319, 250] width 498 height 60
paste textarea "Sr. Enterprise Sales Account Manager"
click at [298, 199] on div "4 1.4 Assessee Job Title *" at bounding box center [319, 207] width 498 height 18
type textarea "Sr. Enterprise Sales Account Manager"
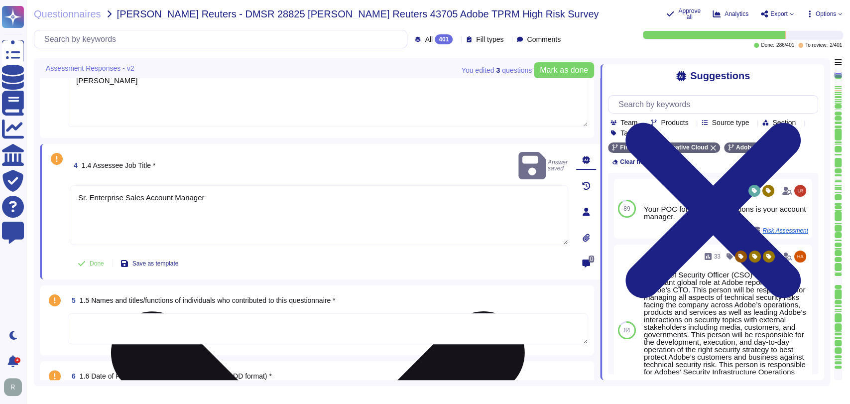
type textarea "Adobe Inc. is a Delaware corporation, meaning its state of incorporation is Del…"
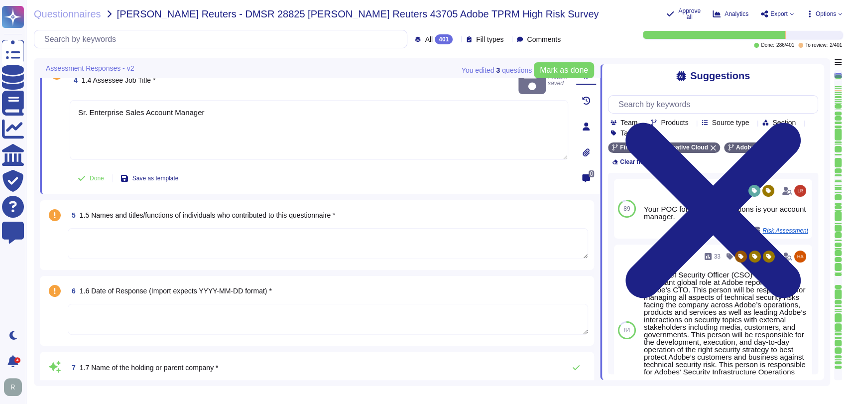
scroll to position [343, 0]
click at [278, 227] on textarea at bounding box center [328, 242] width 520 height 31
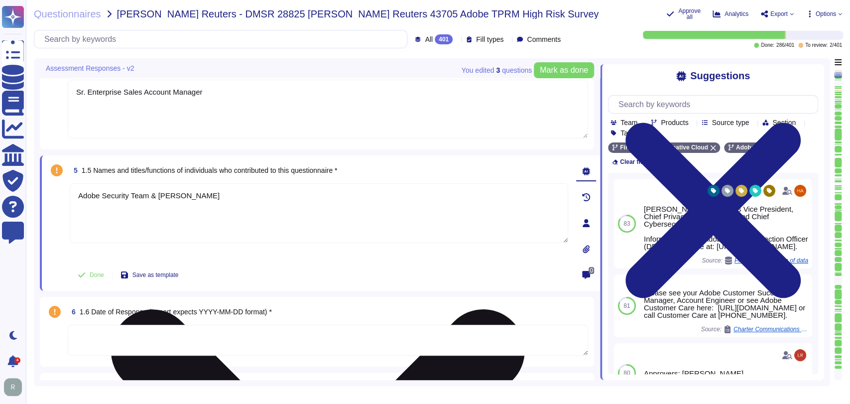
click at [324, 256] on div "Adobe Security Team & Ben Sardella" at bounding box center [319, 222] width 498 height 78
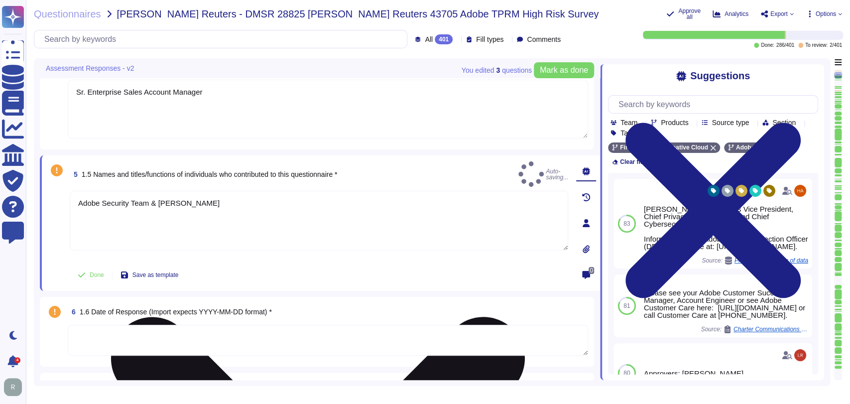
type textarea "Adobe Security Team & Ben Sardella"
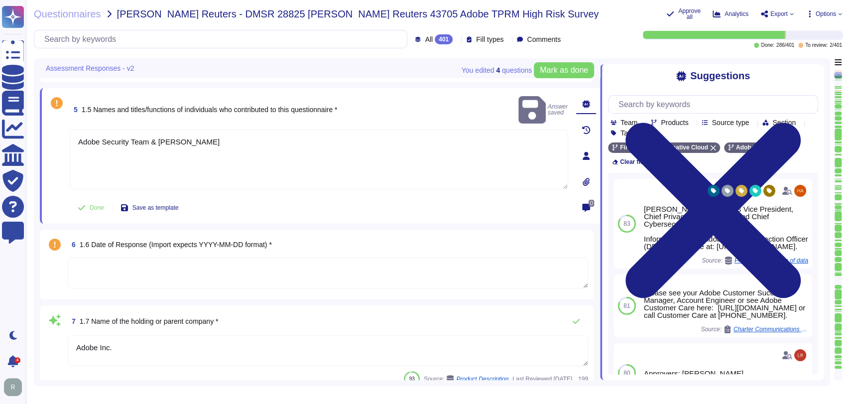
type textarea "Adobe Inc. has been in business since October 1983."
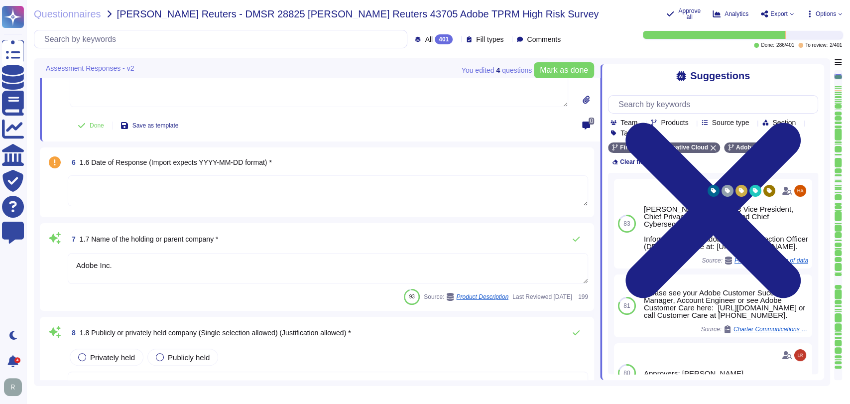
type textarea "Adobe has nothing to report at this time with respect to any supervisory author…"
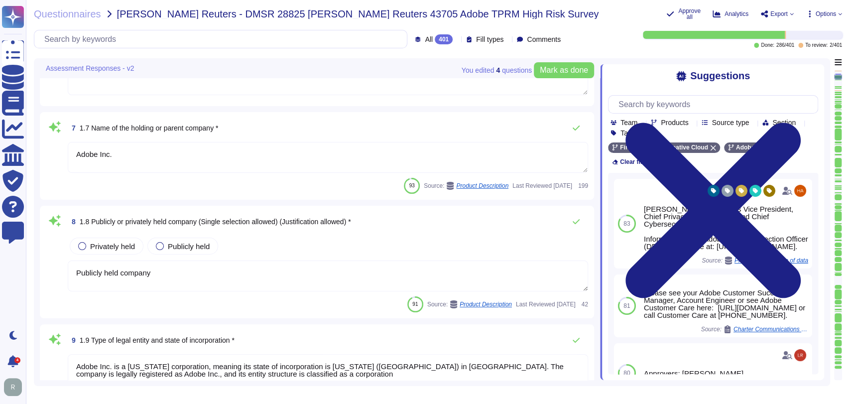
scroll to position [599, 0]
click at [112, 244] on span "Privately held" at bounding box center [112, 245] width 45 height 8
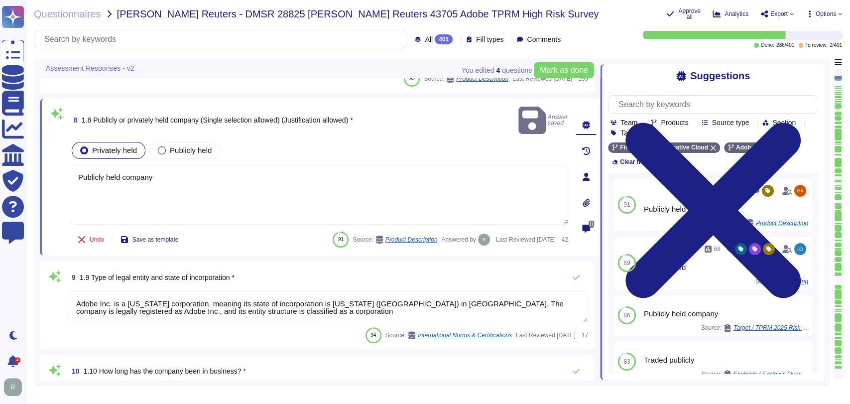
click at [283, 230] on div "Undo Save as template 91 Source: Product Description Answered by Last Reviewed …" at bounding box center [319, 240] width 498 height 20
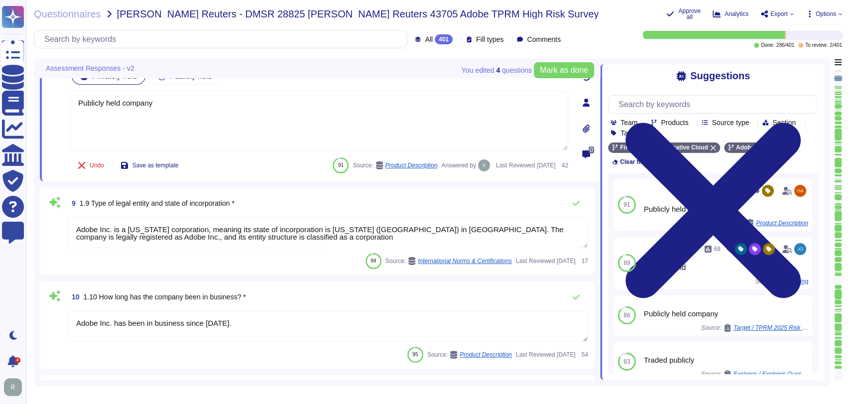
type textarea "Adobe had no such events where we incurred a material loss from a vendor and/or…"
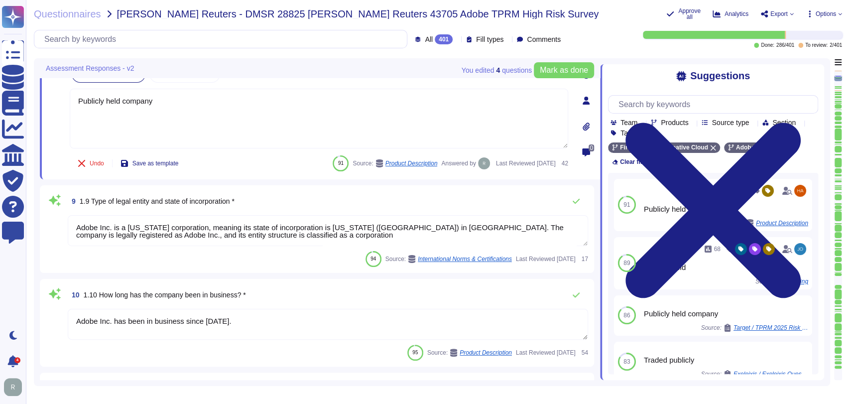
scroll to position [731, 0]
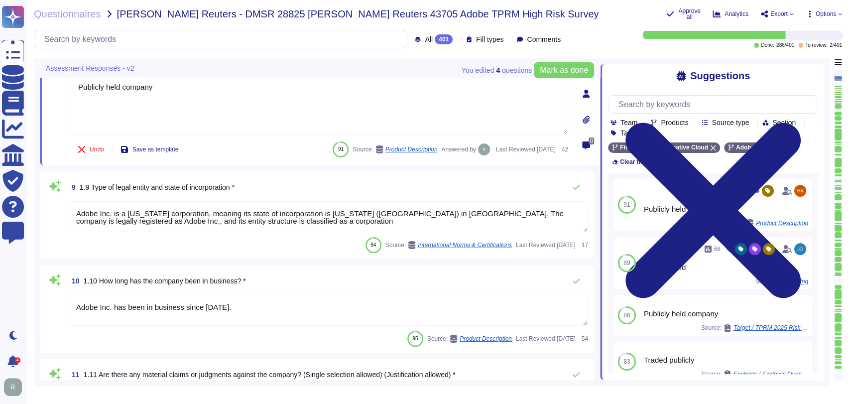
click at [311, 217] on textarea "Adobe Inc. is a Delaware corporation, meaning its state of incorporation is Del…" at bounding box center [328, 216] width 520 height 31
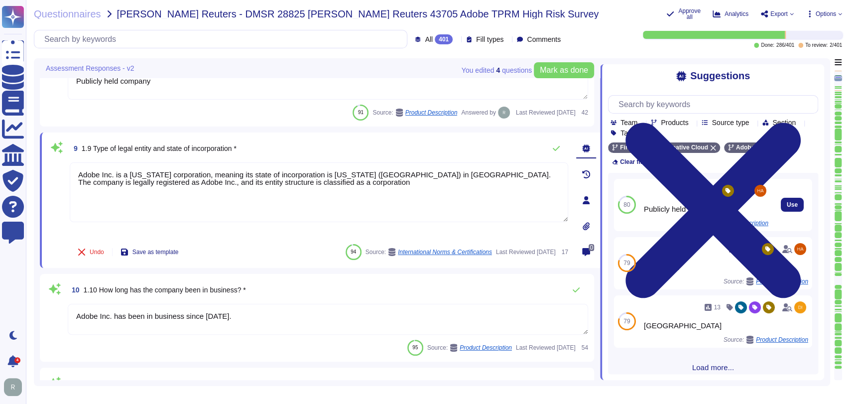
scroll to position [155, 0]
click at [705, 355] on div "94 18 Adobe Inc. is a Delaware corporation, meaning its state of incorporation …" at bounding box center [713, 273] width 210 height 201
click at [705, 363] on span "Load more..." at bounding box center [713, 366] width 210 height 7
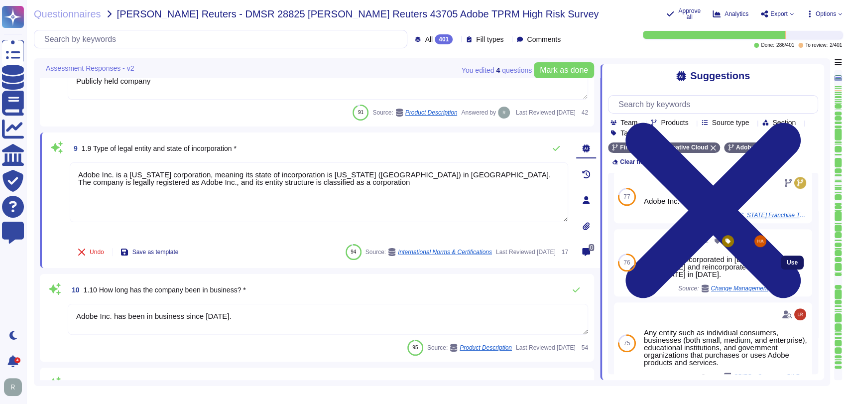
scroll to position [469, 0]
click at [787, 259] on span "Use" at bounding box center [792, 262] width 11 height 6
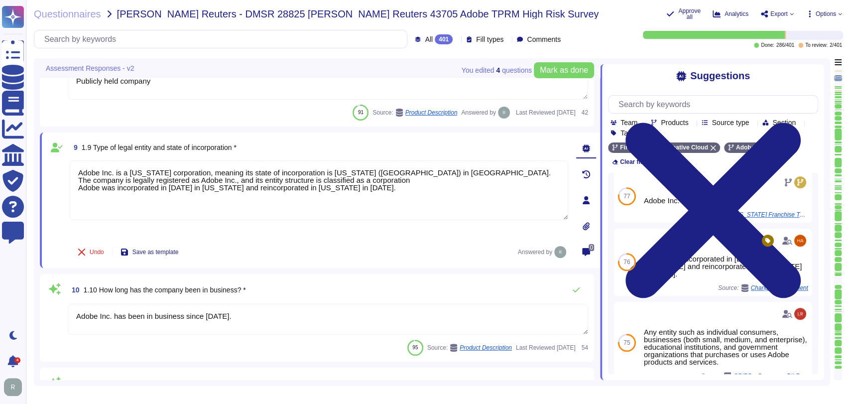
drag, startPoint x: 293, startPoint y: 178, endPoint x: 64, endPoint y: 169, distance: 229.2
click at [64, 169] on div "9 1.9 Type of legal entity and state of incorporation * Adobe Inc. is a Delawar…" at bounding box center [308, 199] width 520 height 123
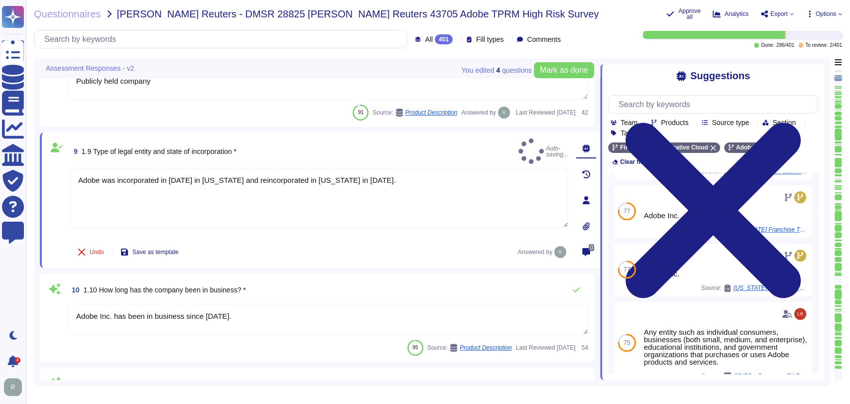
type textarea "Adobe was incorporated in October 1983 in California and reincorporated in Dela…"
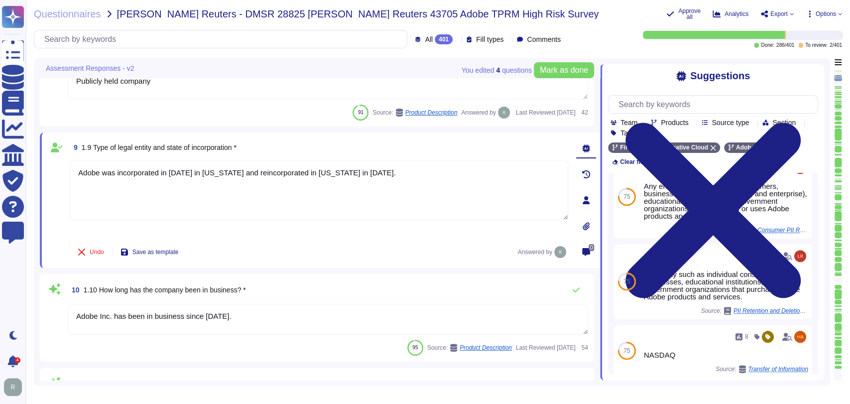
scroll to position [732, 0]
click at [286, 279] on div "10 1.10 How long has the company been in business? *" at bounding box center [328, 289] width 520 height 20
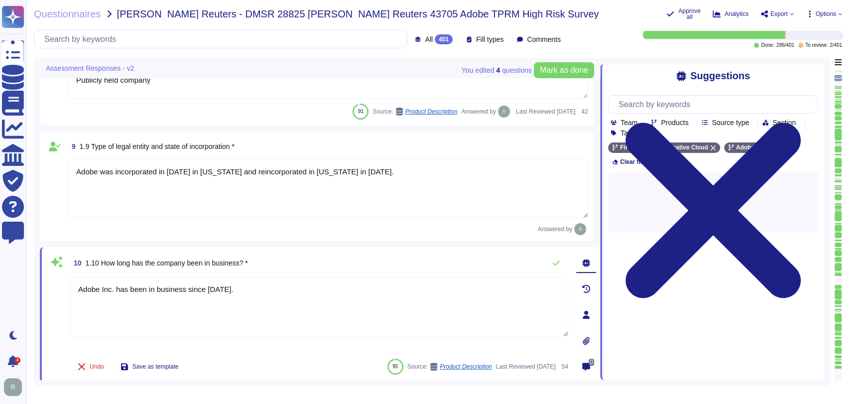
scroll to position [733, 0]
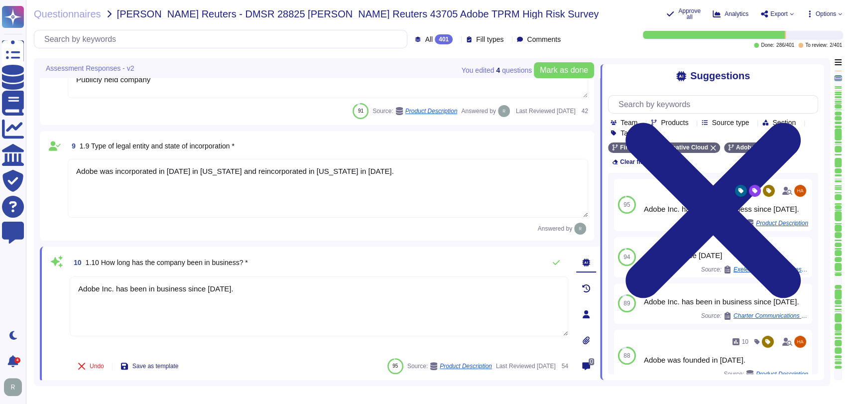
type textarea "Adobe had no such events where we incurred a material loss from a vendor and/or…"
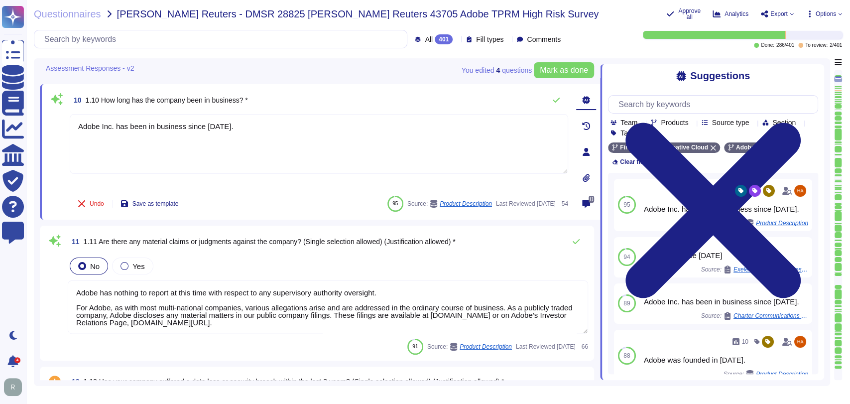
scroll to position [900, 0]
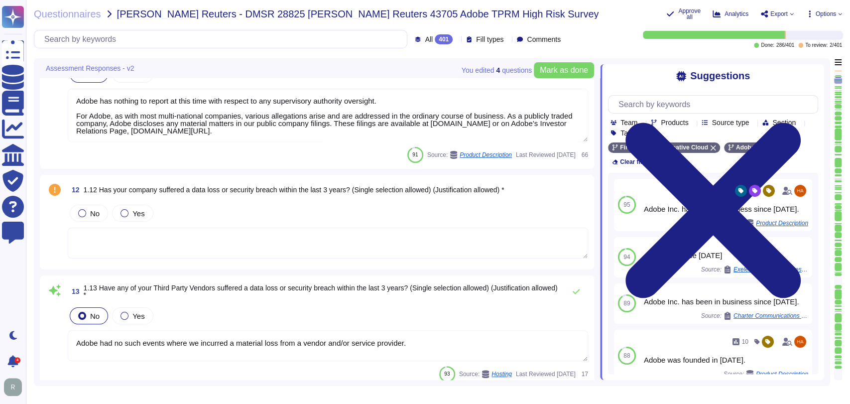
scroll to position [1069, 0]
click at [86, 209] on label "No" at bounding box center [88, 213] width 21 height 8
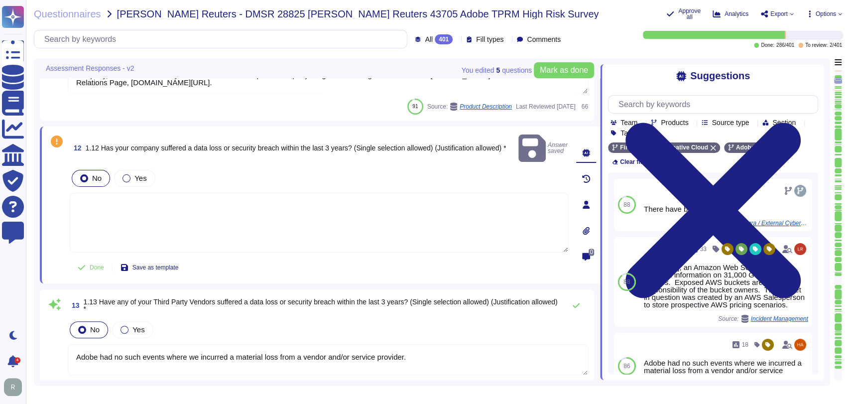
click at [283, 212] on textarea at bounding box center [319, 223] width 498 height 60
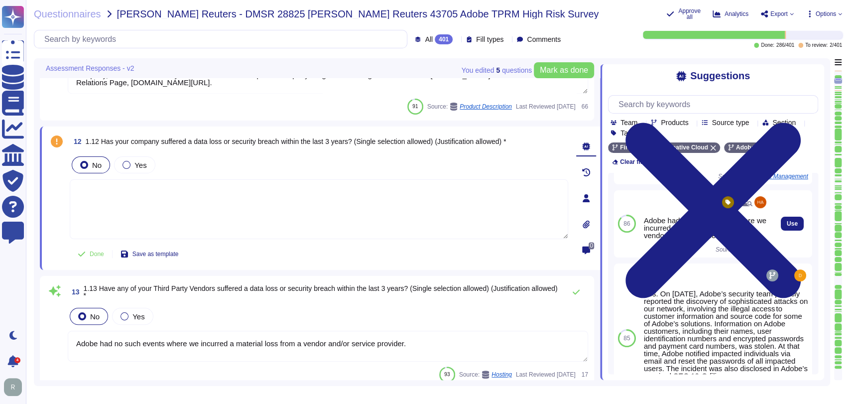
scroll to position [143, 0]
click at [787, 226] on span "Use" at bounding box center [792, 223] width 11 height 6
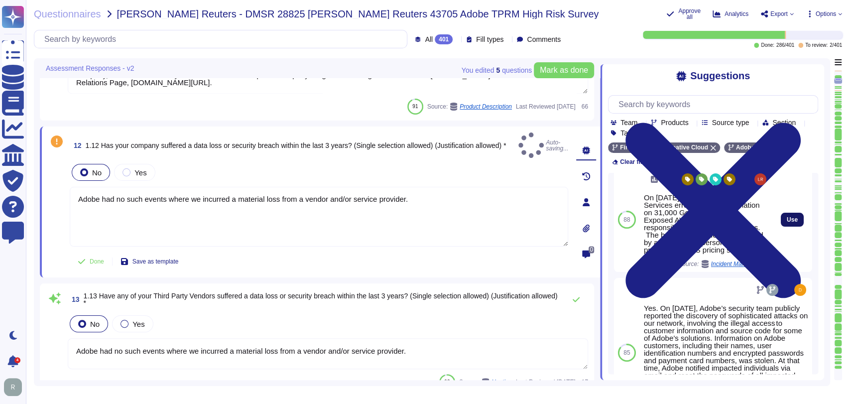
type textarea "Adobe had no such events where we incurred a material loss from a vendor and/or…"
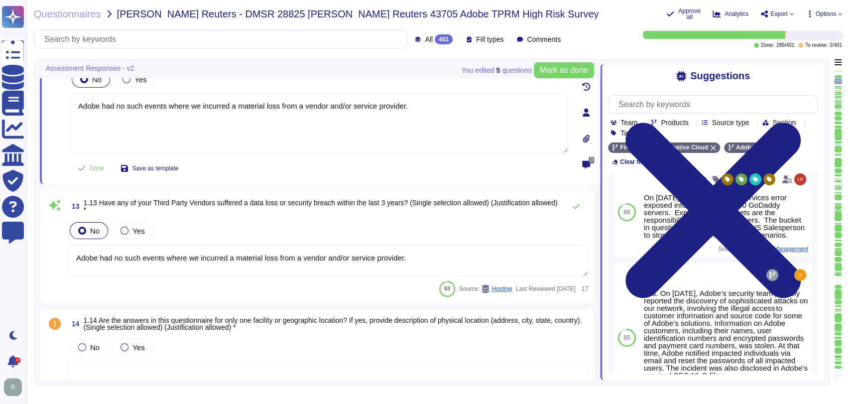
scroll to position [1149, 0]
click at [97, 229] on span "No" at bounding box center [94, 230] width 9 height 8
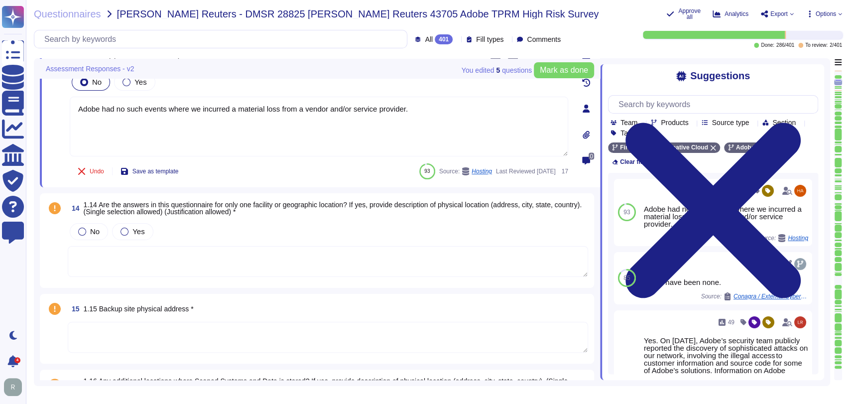
scroll to position [1291, 0]
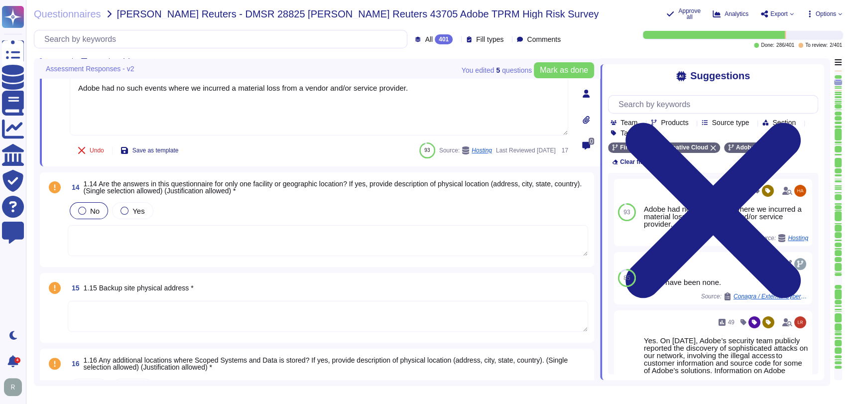
click at [106, 210] on div "No" at bounding box center [89, 210] width 38 height 17
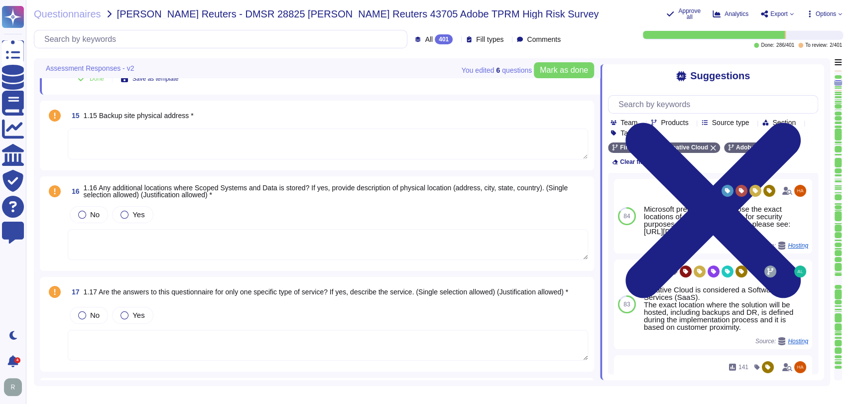
scroll to position [1480, 0]
click at [211, 129] on textarea at bounding box center [328, 142] width 520 height 31
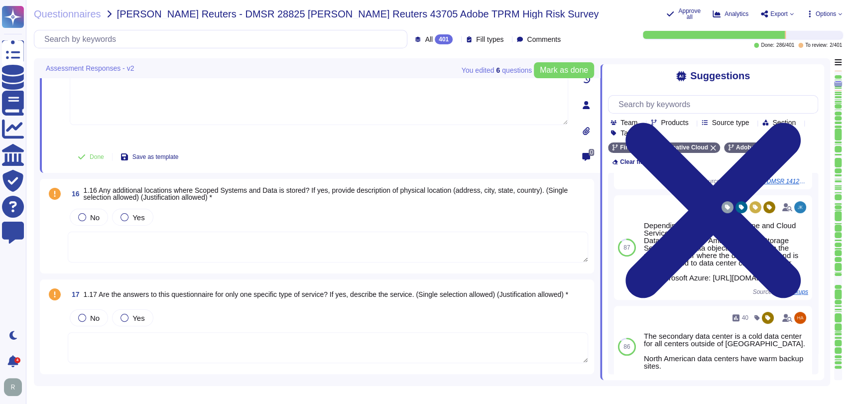
scroll to position [199, 0]
click at [693, 103] on input "text" at bounding box center [715, 104] width 204 height 17
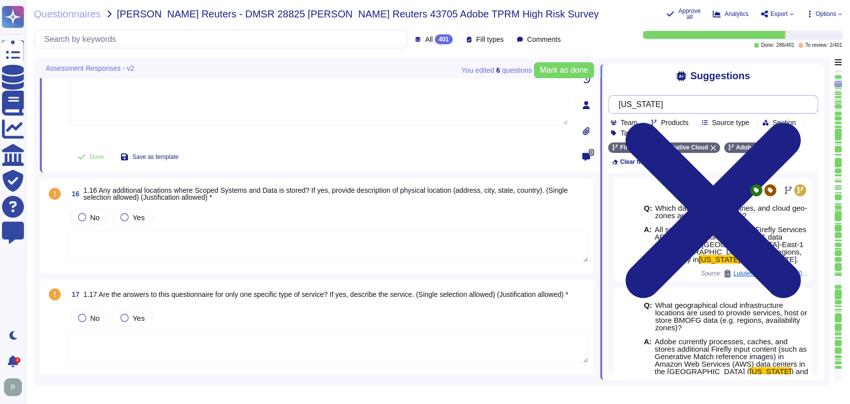
scroll to position [2, 0]
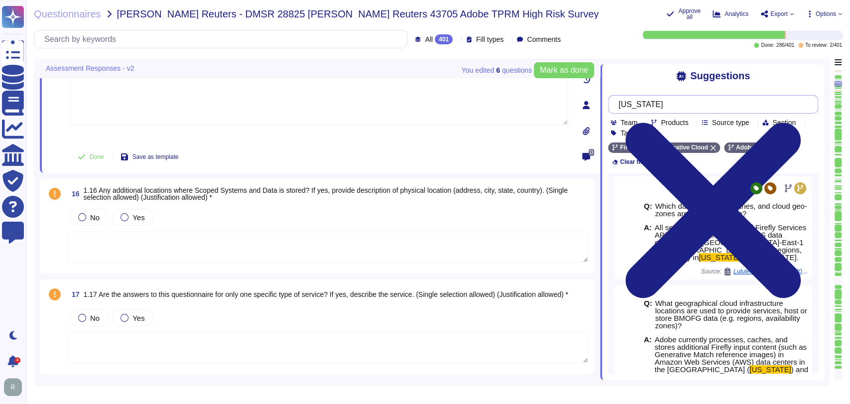
type input "virginia"
click at [179, 241] on textarea at bounding box center [328, 247] width 520 height 31
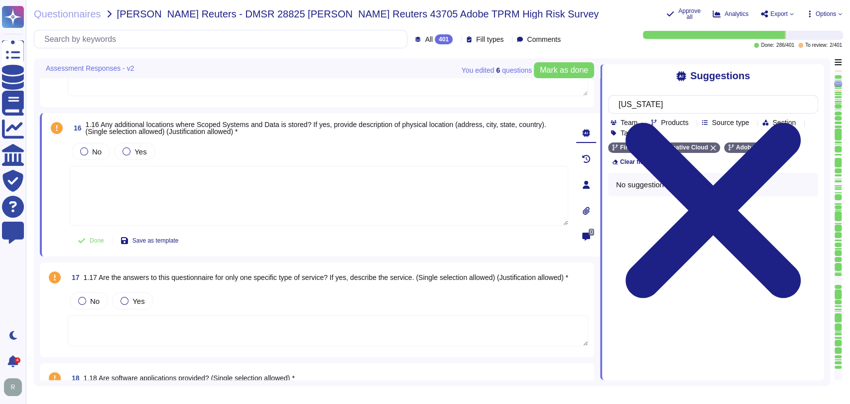
scroll to position [0, 0]
paste textarea "Identity data is stored in multi-region, load-balanced, data centers located in…"
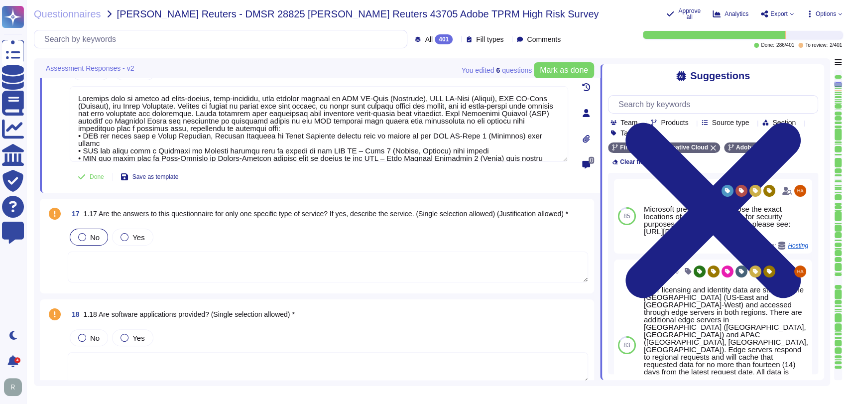
click at [101, 238] on div "No" at bounding box center [89, 237] width 38 height 17
type textarea "Identity data is stored in multi-region, load-balanced, data centers located in…"
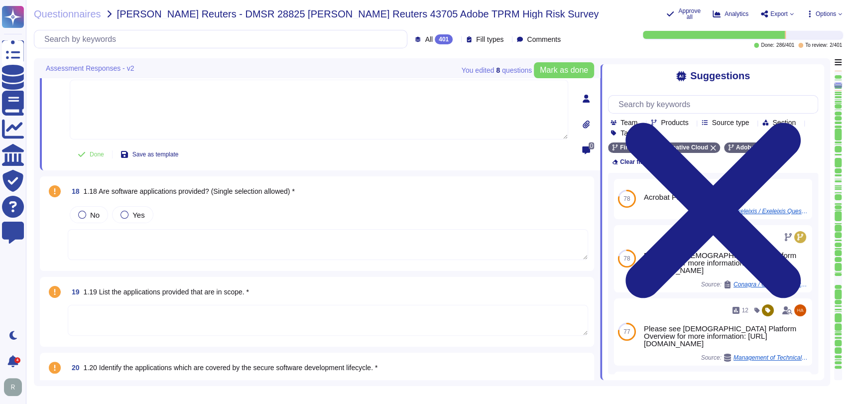
scroll to position [1701, 0]
drag, startPoint x: 90, startPoint y: 212, endPoint x: 68, endPoint y: 223, distance: 24.5
click at [90, 212] on span "No" at bounding box center [94, 213] width 9 height 8
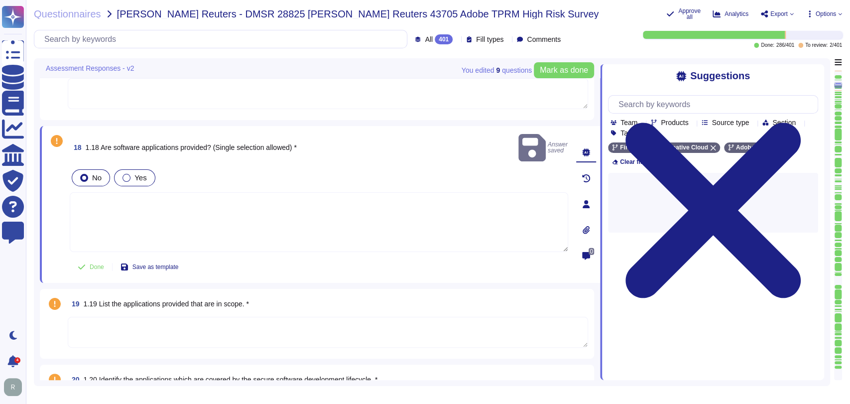
click at [141, 173] on span "Yes" at bounding box center [140, 177] width 12 height 8
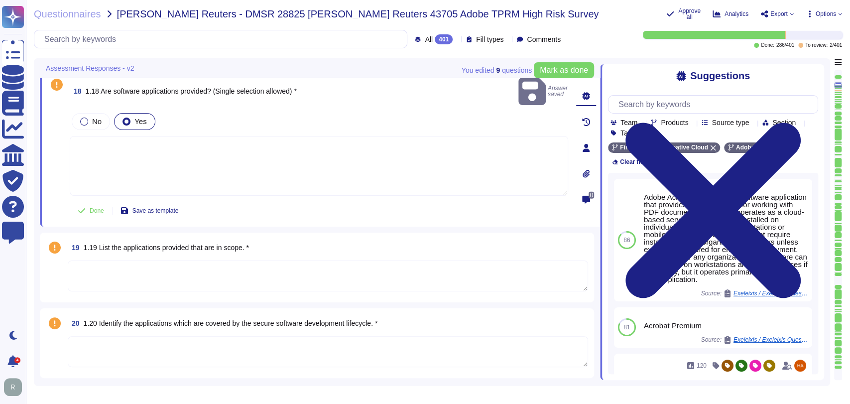
scroll to position [1760, 0]
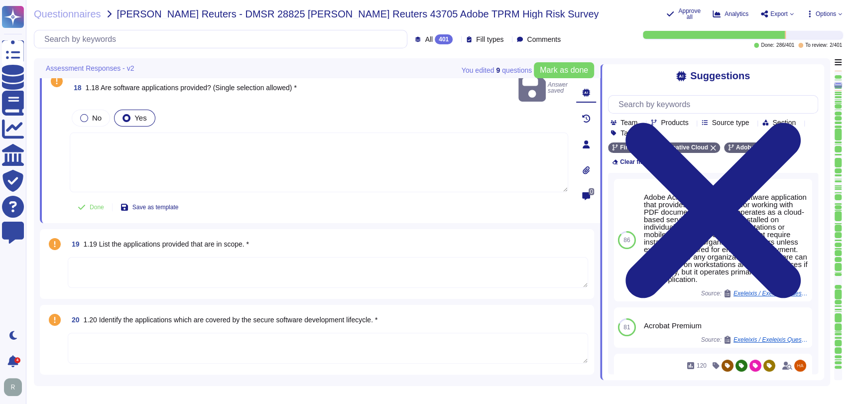
click at [263, 257] on textarea at bounding box center [328, 272] width 520 height 31
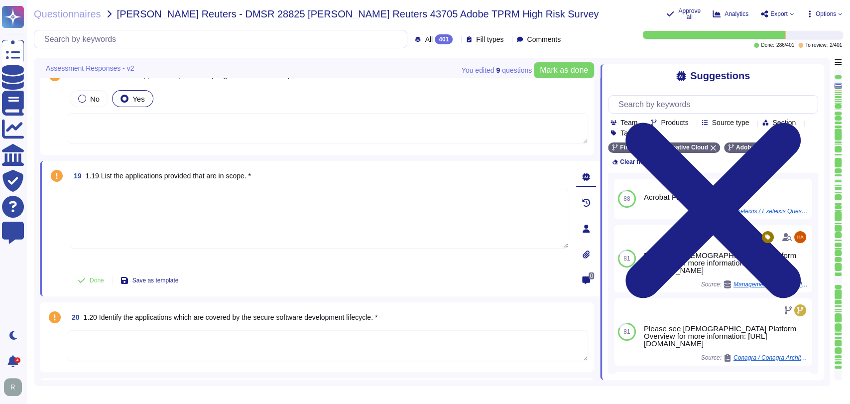
scroll to position [1760, 0]
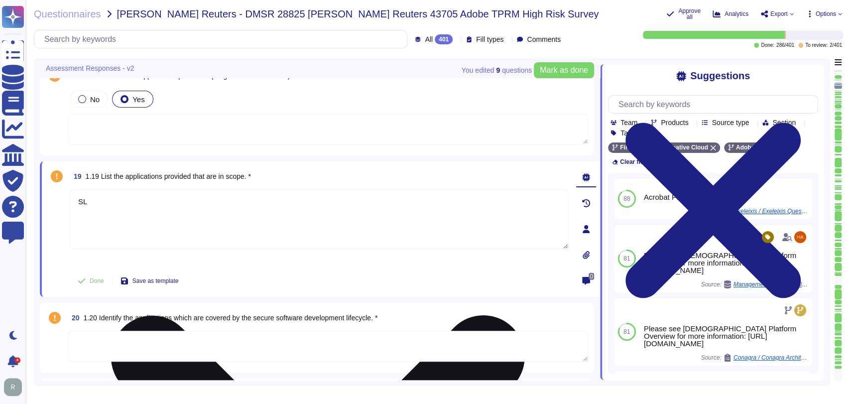
type textarea "S"
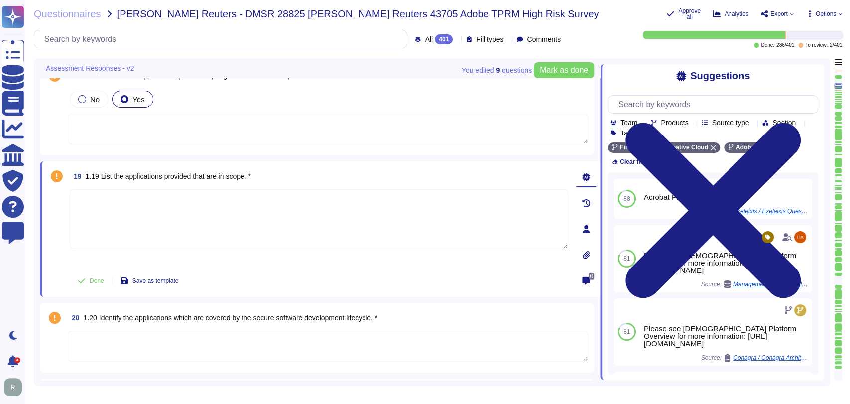
type textarea "A"
click at [303, 153] on div "18 1.18 Are software applications provided? (Single selection allowed) * No Yes" at bounding box center [317, 108] width 554 height 95
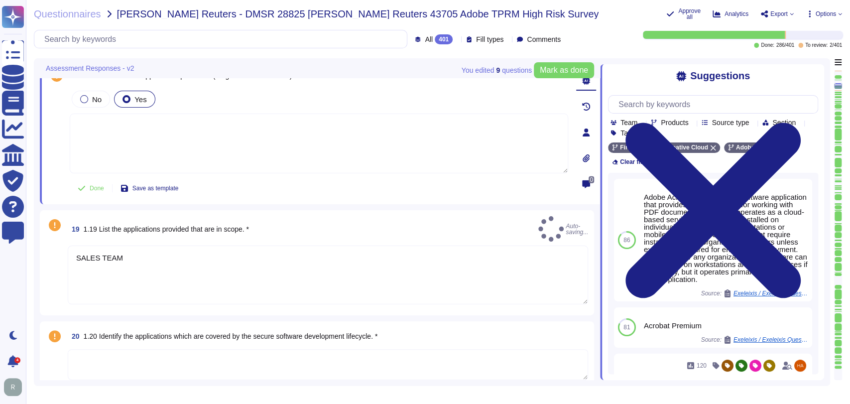
type textarea "SALES TEAM"
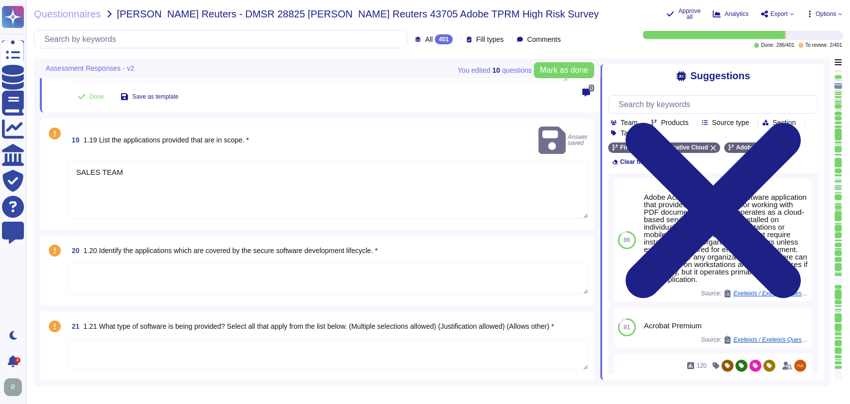
type textarea "Services (“AWS”) provides cloud hosting services for Adobe to host applications…"
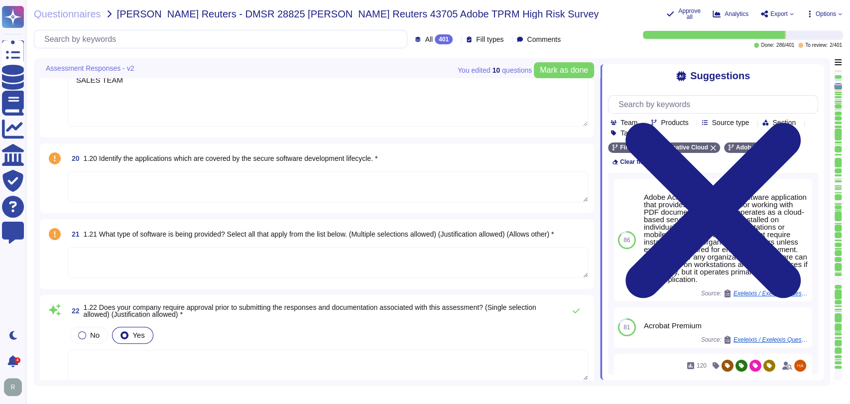
scroll to position [1938, 0]
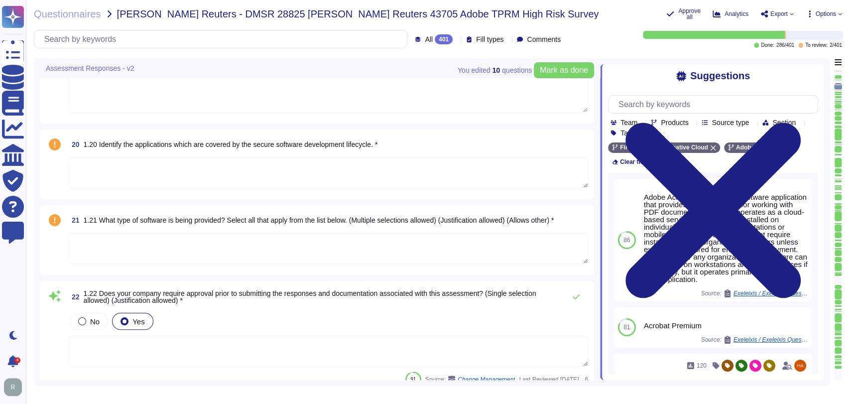
click at [340, 164] on textarea at bounding box center [328, 172] width 520 height 31
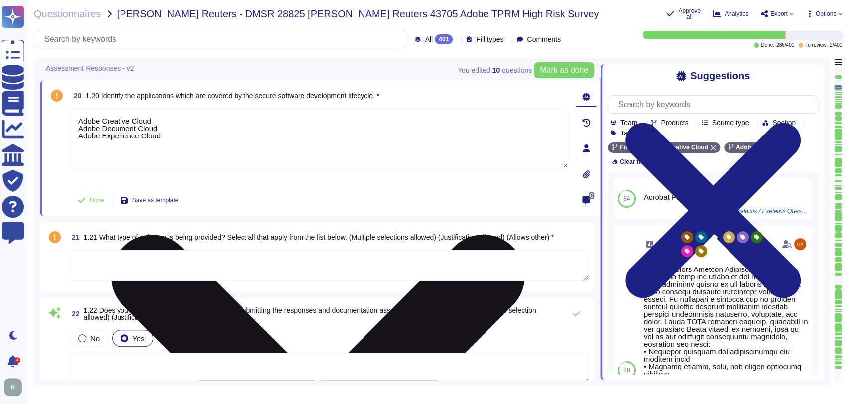
scroll to position [1937, 0]
click at [76, 119] on textarea "Adobe Creative Cloud Adobe Document Cloud Adobe Experience Cloud" at bounding box center [319, 139] width 498 height 60
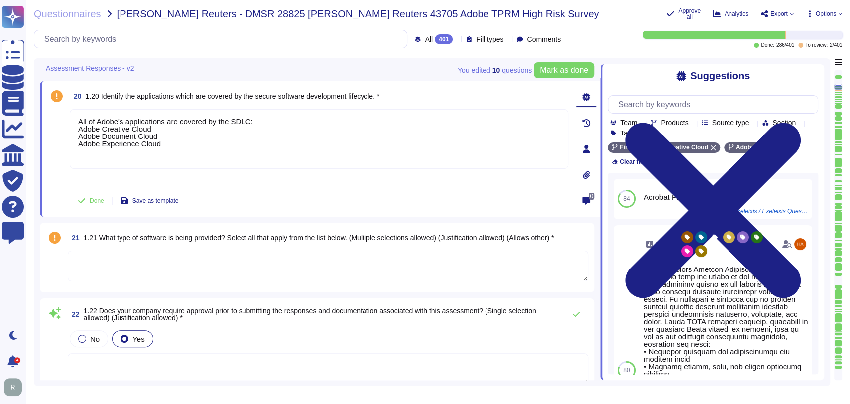
click at [366, 207] on div "Done Save as template" at bounding box center [319, 201] width 498 height 20
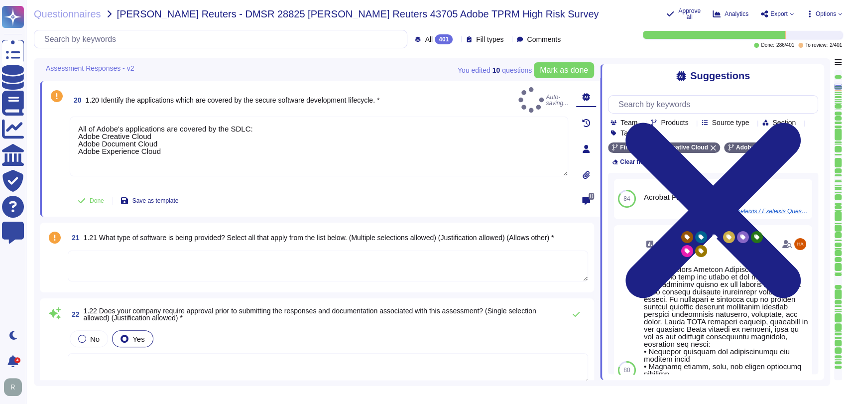
type textarea "All of Adobe's applications are covered by the SDLC: Adobe Creative Cloud Adobe…"
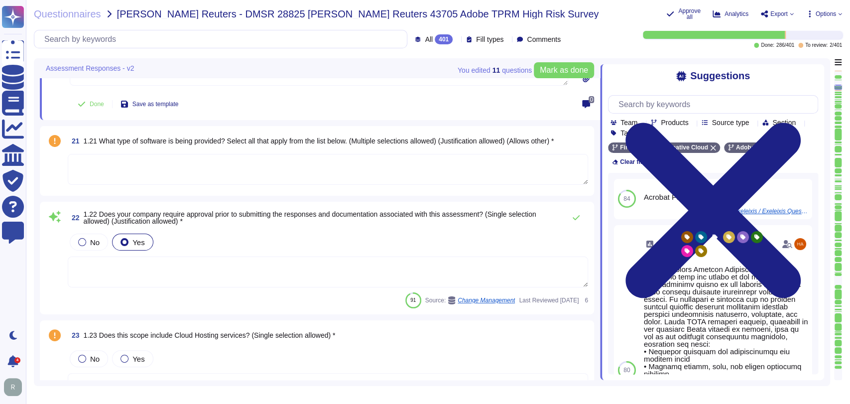
scroll to position [2028, 0]
click at [251, 163] on textarea at bounding box center [328, 168] width 520 height 31
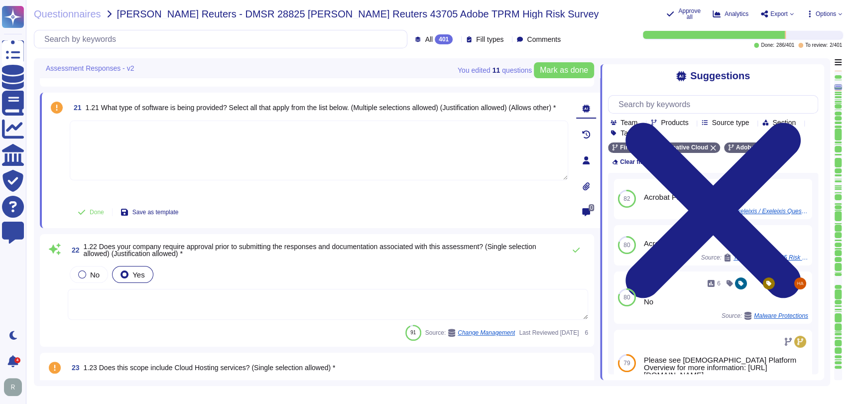
scroll to position [2022, 0]
click at [369, 159] on textarea at bounding box center [319, 152] width 498 height 60
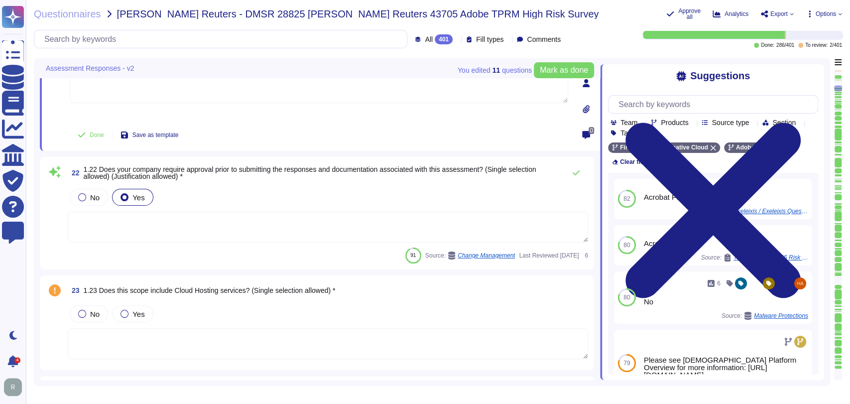
type textarea "No Response Required"
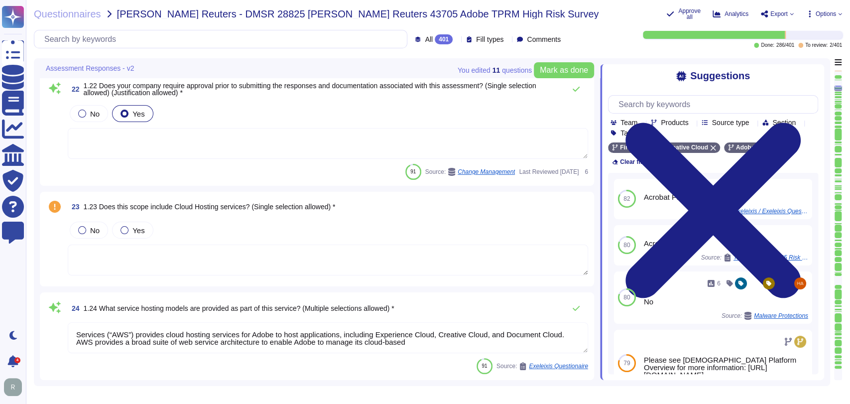
scroll to position [2171, 0]
click at [425, 220] on div "No Yes" at bounding box center [328, 230] width 520 height 21
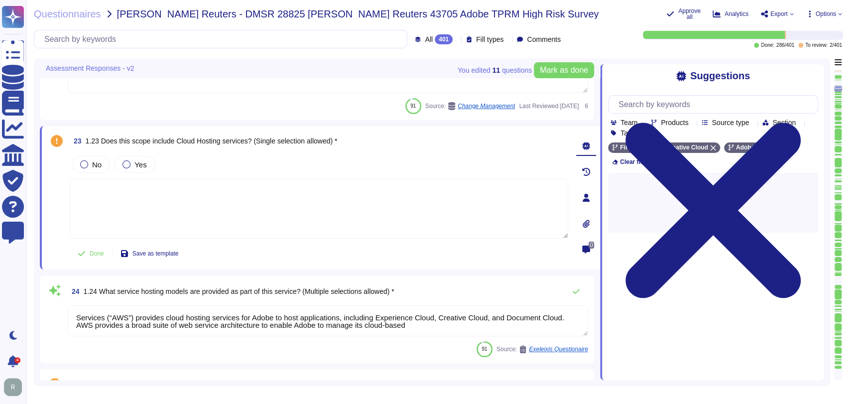
click at [318, 208] on textarea at bounding box center [319, 209] width 498 height 60
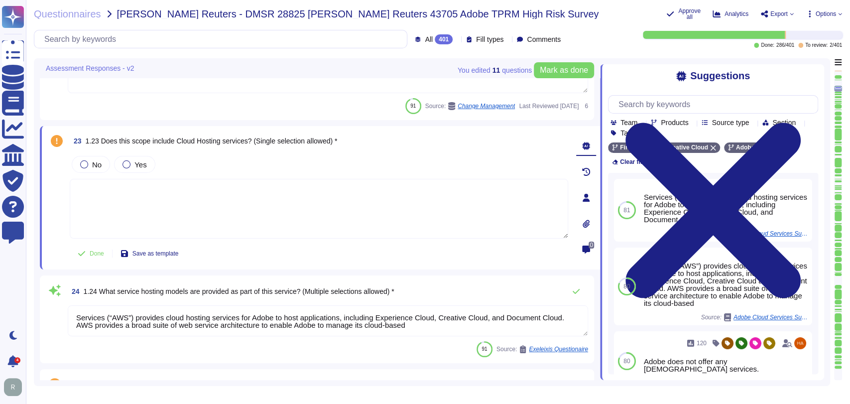
click at [318, 208] on textarea at bounding box center [319, 209] width 498 height 60
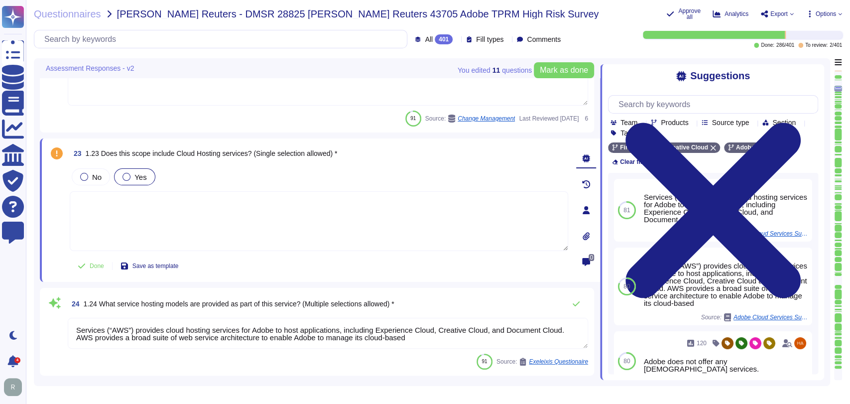
scroll to position [2158, 0]
click at [88, 179] on label "No" at bounding box center [90, 178] width 21 height 8
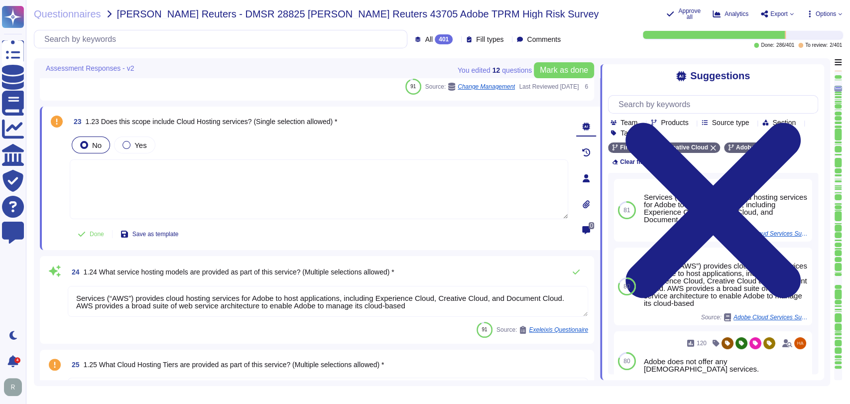
type textarea "https://www.adobe.com/trust/resources/adobe-creative-cloud-soc2-certification.h…"
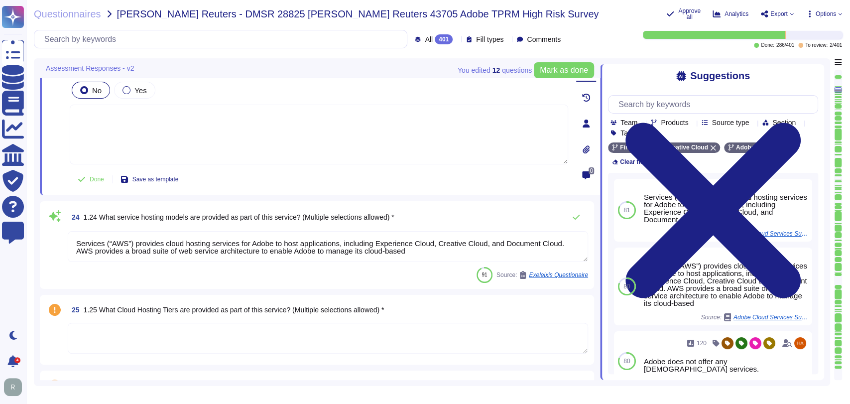
scroll to position [2245, 0]
click at [426, 257] on textarea "Services (“AWS”) provides cloud hosting services for Adobe to host applications…" at bounding box center [328, 247] width 520 height 31
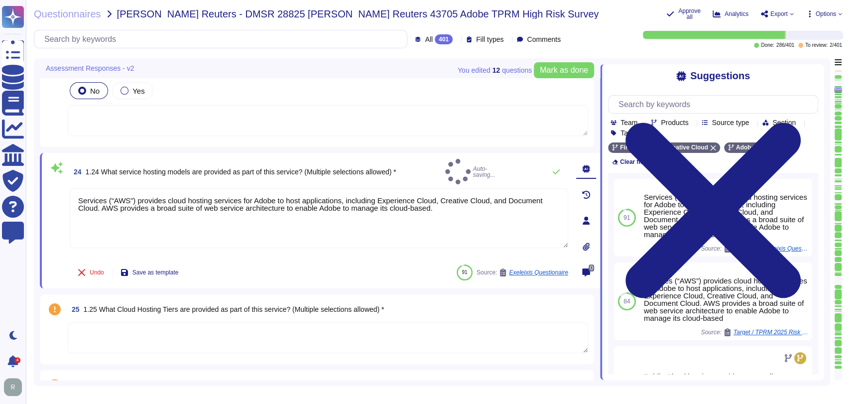
type textarea "Services (“AWS”) provides cloud hosting services for Adobe to host applications…"
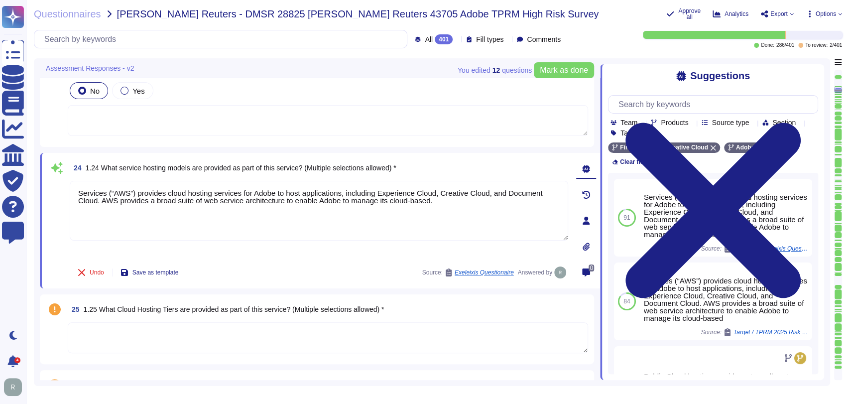
click at [358, 259] on div "24 1.24 What service hosting models are provided as part of this service? (Mult…" at bounding box center [308, 220] width 520 height 123
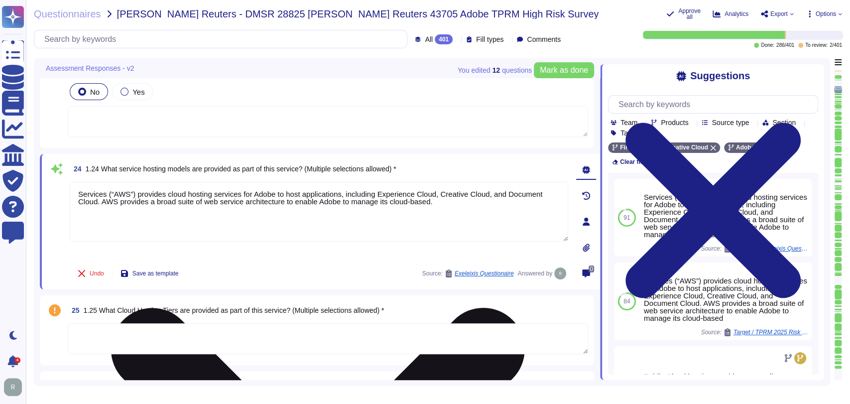
scroll to position [2243, 0]
click at [298, 251] on div "Services (“AWS”) provides cloud hosting services for Adobe to host applications…" at bounding box center [319, 221] width 498 height 78
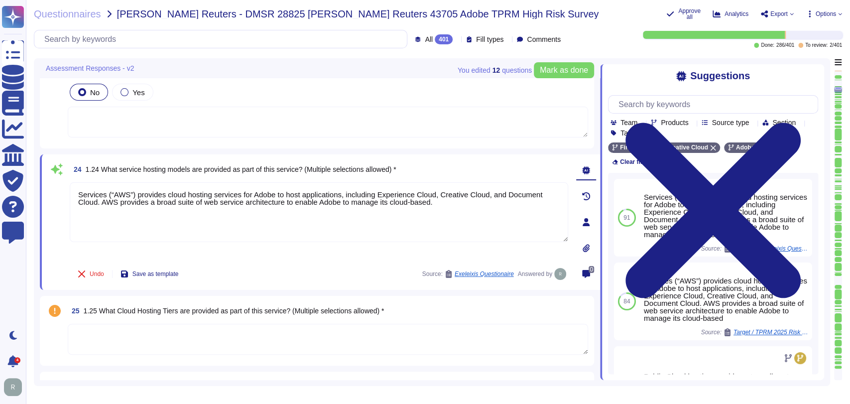
click at [474, 168] on div "24 1.24 What service hosting models are provided as part of this service? (Mult…" at bounding box center [319, 169] width 498 height 18
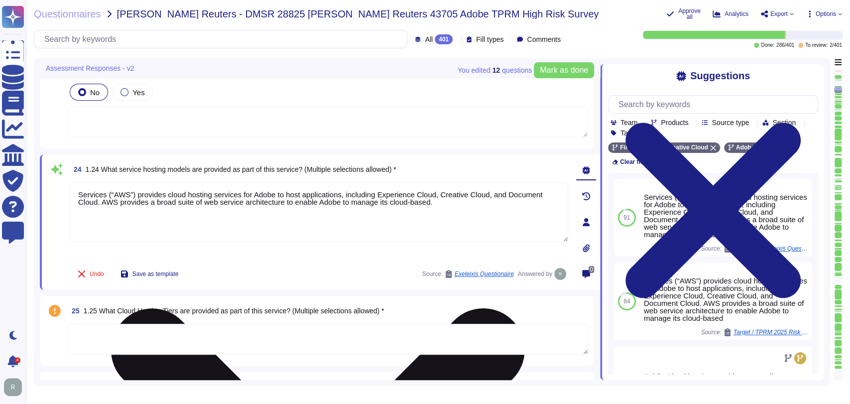
click at [346, 264] on div "Undo Save as template Source: Exeleixis Questionaire Answered by" at bounding box center [319, 274] width 498 height 20
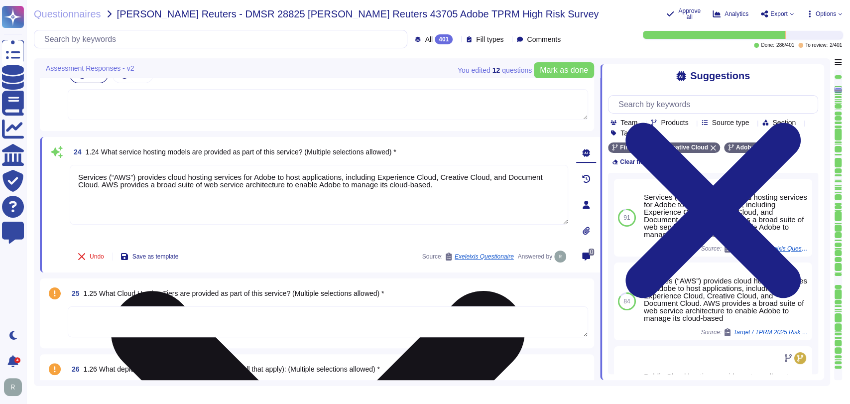
scroll to position [2275, 0]
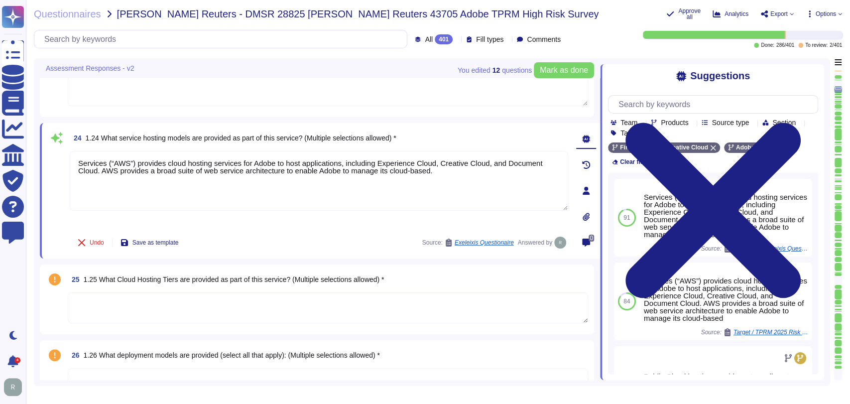
click at [413, 307] on textarea at bounding box center [328, 307] width 520 height 31
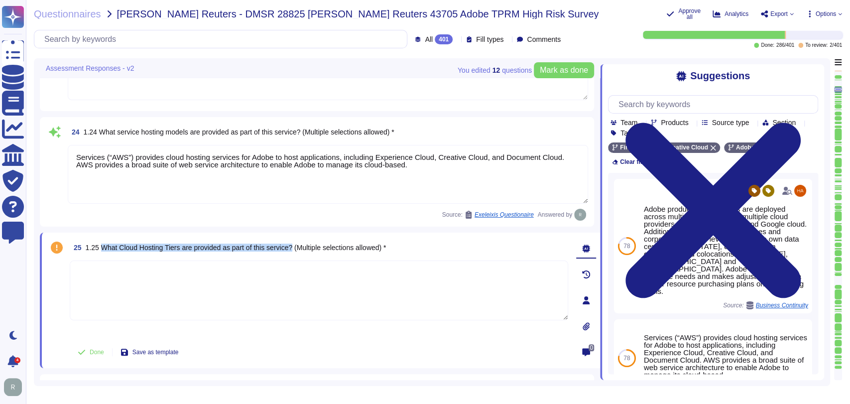
drag, startPoint x: 295, startPoint y: 247, endPoint x: 99, endPoint y: 244, distance: 196.2
click at [99, 244] on span "1.25 What Cloud Hosting Tiers are provided as part of this service? (Multiple s…" at bounding box center [236, 248] width 301 height 8
copy span "What Cloud Hosting Tiers are provided as part of this service?"
click at [709, 103] on input "text" at bounding box center [715, 104] width 204 height 17
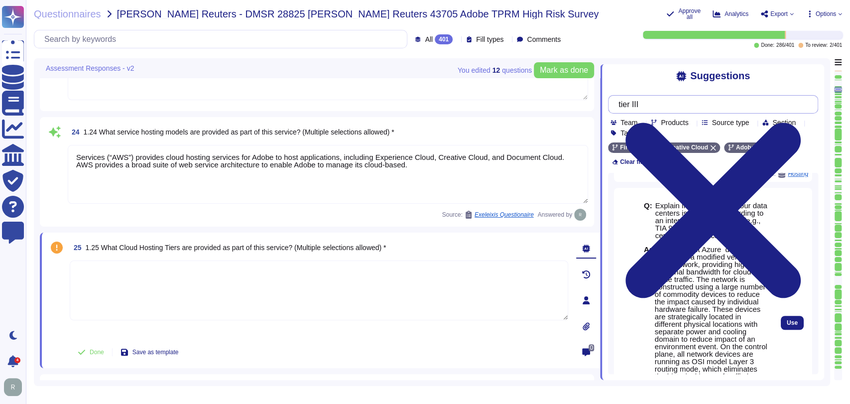
scroll to position [415, 0]
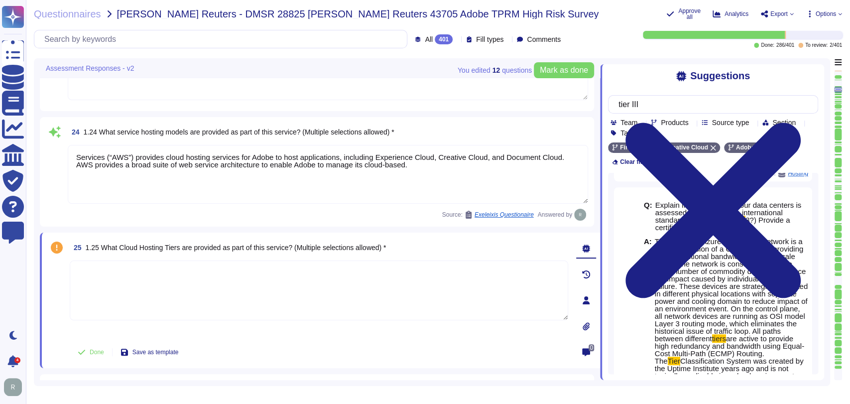
type input "tier III"
click at [295, 277] on textarea at bounding box center [319, 290] width 498 height 60
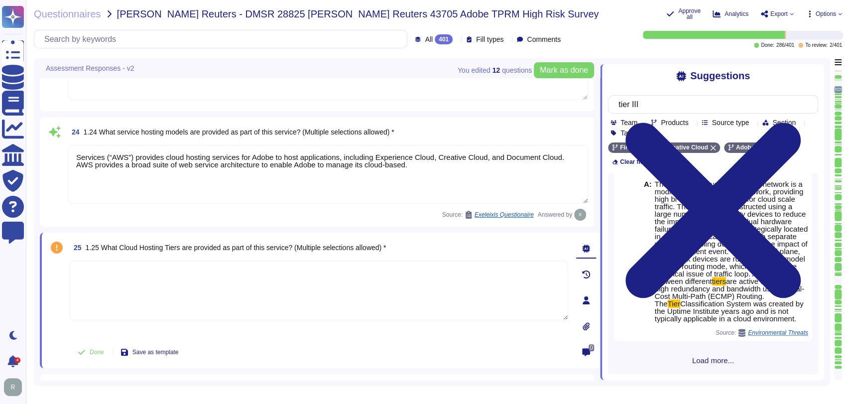
click at [717, 359] on span "Load more..." at bounding box center [713, 360] width 210 height 7
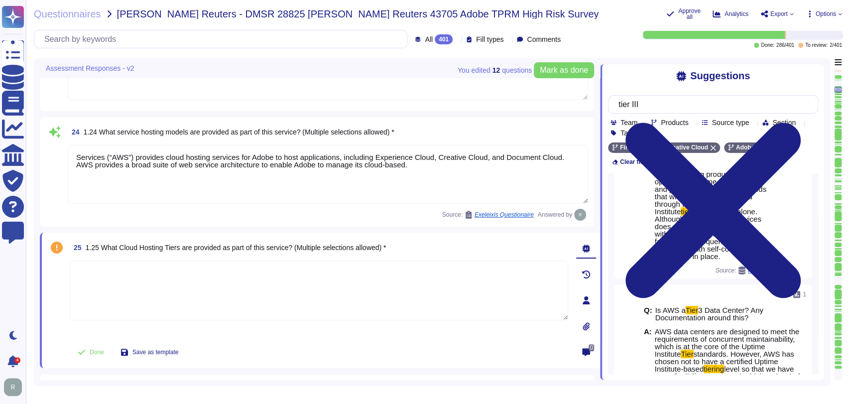
scroll to position [0, 0]
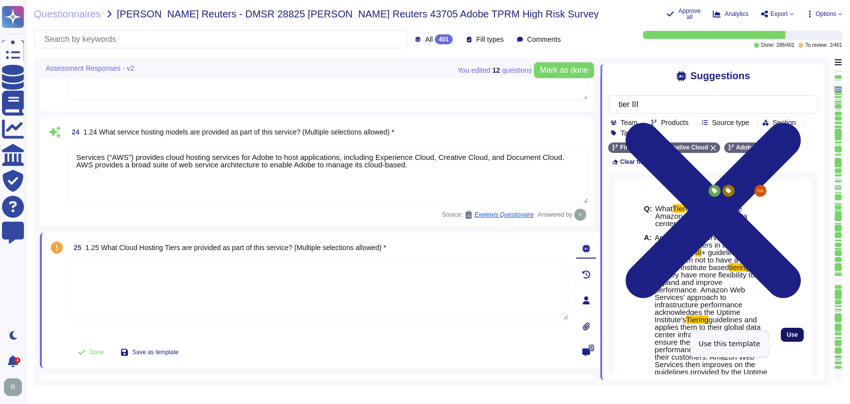
click at [787, 338] on span "Use" at bounding box center [792, 335] width 11 height 6
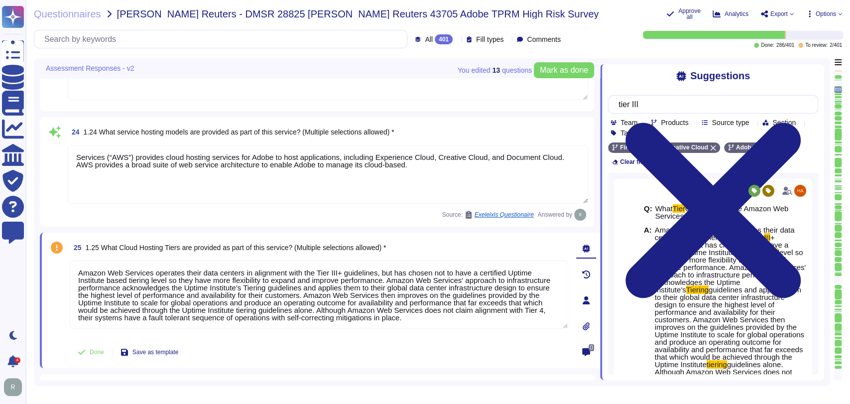
drag, startPoint x: 440, startPoint y: 317, endPoint x: 379, endPoint y: 273, distance: 74.9
click at [379, 273] on textarea "Amazon Web Services operates their data centers in alignment with the Tier III+…" at bounding box center [319, 294] width 498 height 68
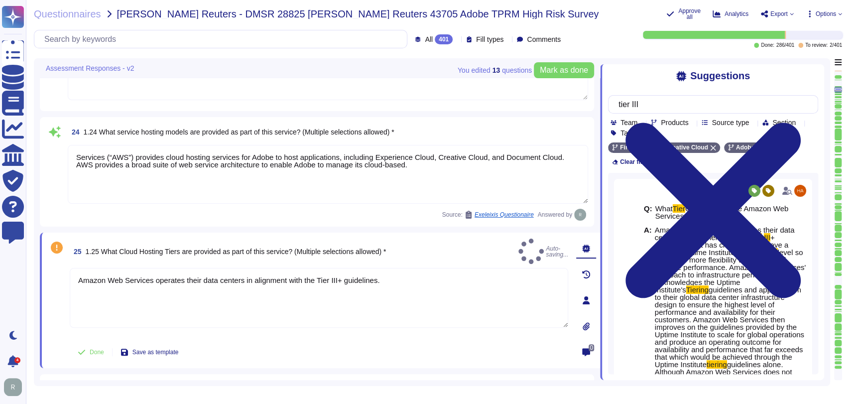
type textarea "Amazon Web Services operates their data centers in alignment with the Tier III+…"
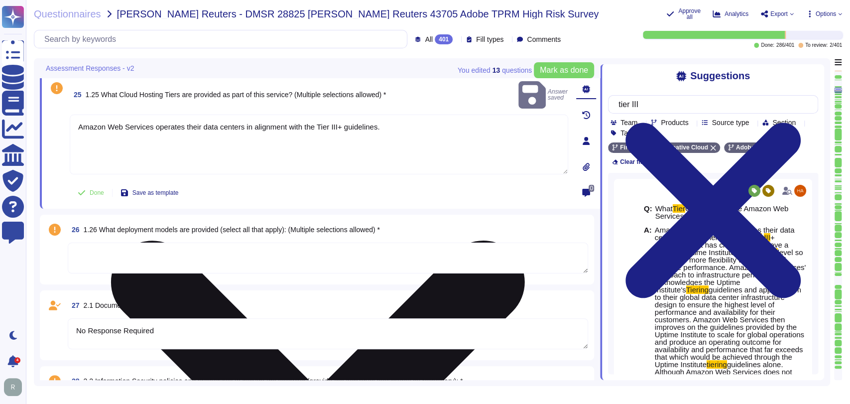
type textarea "Roles and responsibilities for the governance of Information Security within Ad…"
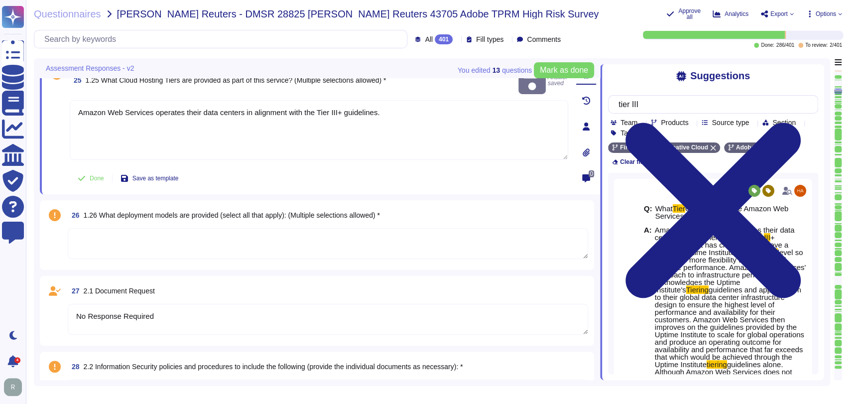
scroll to position [2437, 0]
click at [361, 243] on textarea at bounding box center [328, 243] width 520 height 31
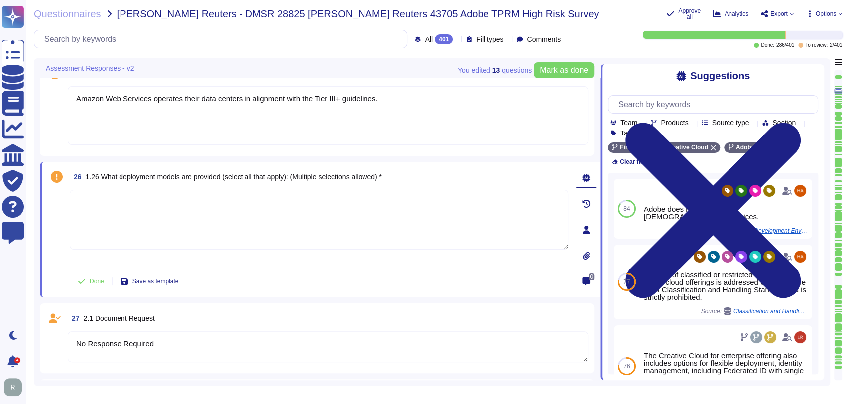
click at [333, 212] on textarea at bounding box center [319, 220] width 498 height 60
click at [717, 107] on input "text" at bounding box center [715, 104] width 204 height 17
type textarea "SaaS"
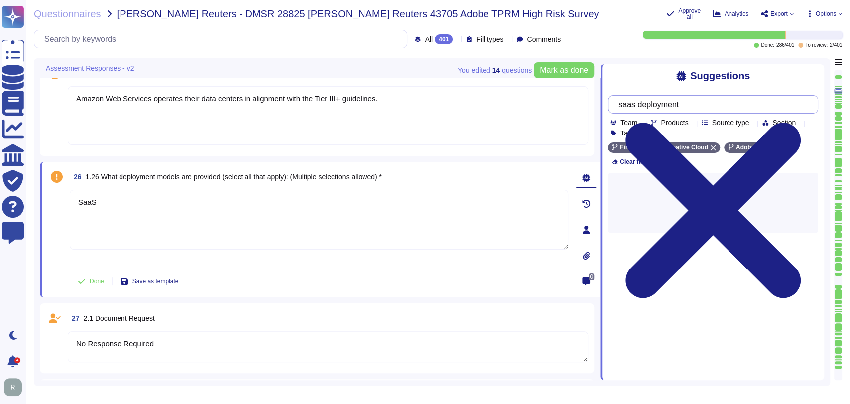
type input "saas deployment"
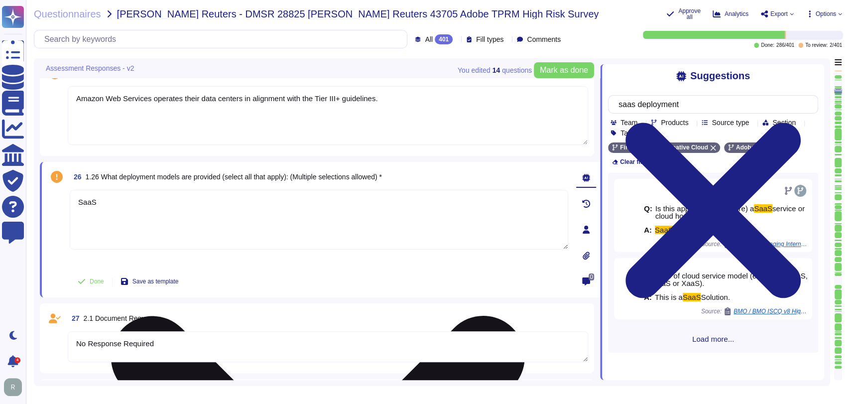
click at [151, 204] on textarea "SaaS" at bounding box center [319, 220] width 498 height 60
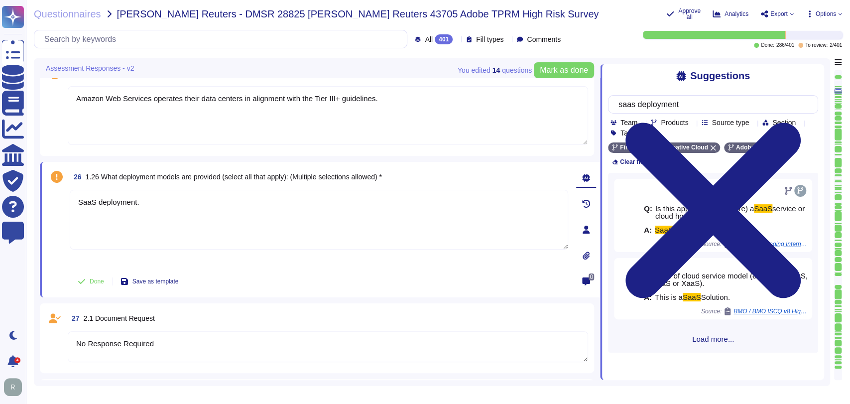
click at [312, 276] on div "Done Save as template" at bounding box center [319, 281] width 498 height 20
type textarea "SaaS deployment."
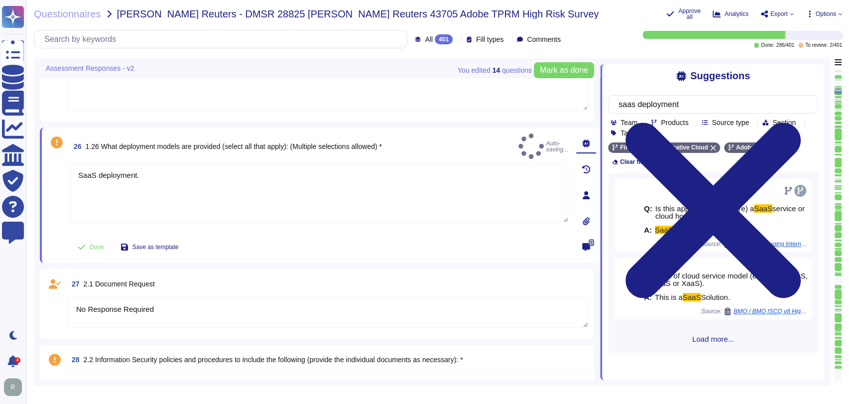
type textarea "Roles and responsibilities for the governance of Information Security within Ad…"
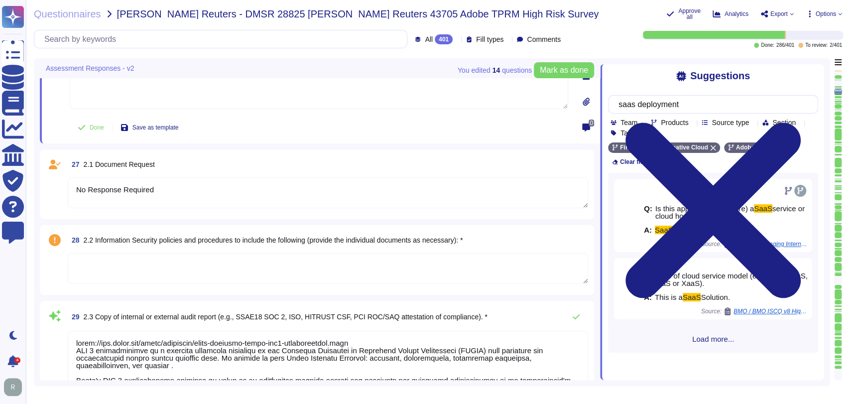
scroll to position [2584, 0]
click at [282, 263] on textarea at bounding box center [328, 267] width 520 height 31
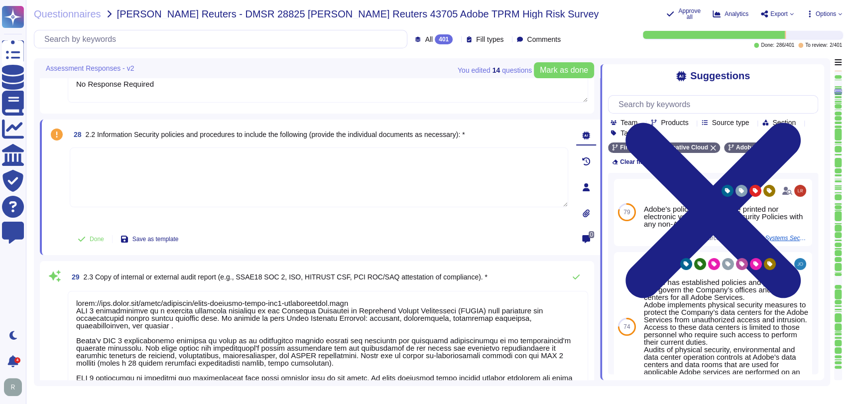
scroll to position [2653, 0]
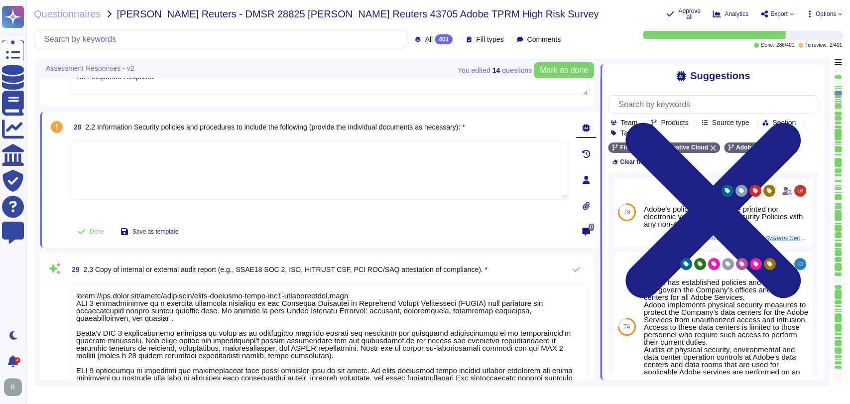
type textarea "Adobe regularly engages approved third-party security firms on an annual basis …"
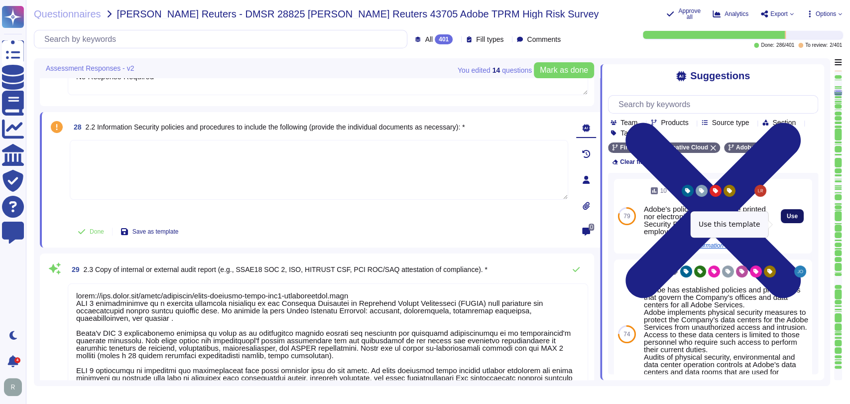
scroll to position [0, 0]
click at [787, 219] on span "Use" at bounding box center [792, 216] width 11 height 6
type textarea "Adobe's policy is not to share printed nor electronic versions of their Securit…"
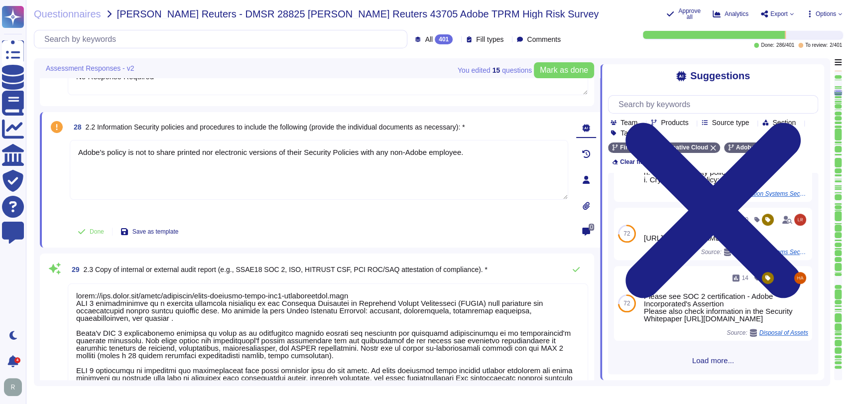
scroll to position [431, 0]
click at [388, 222] on div "Done Save as template" at bounding box center [319, 232] width 498 height 20
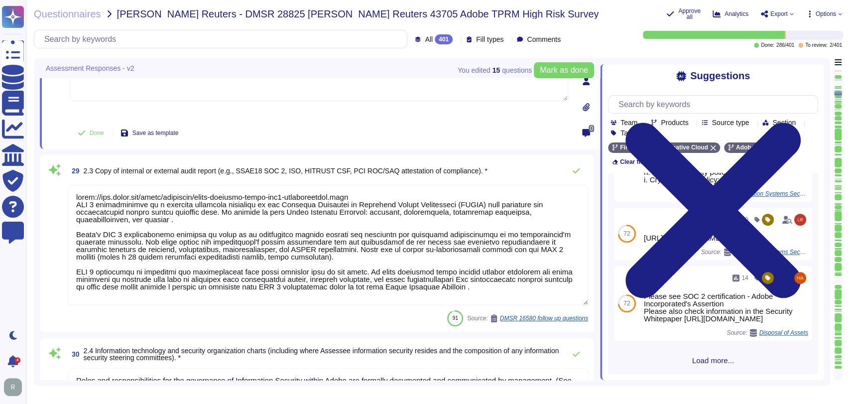
type textarea "Third-party agreements are reviewed by Adobe's Legal team. Provision for the se…"
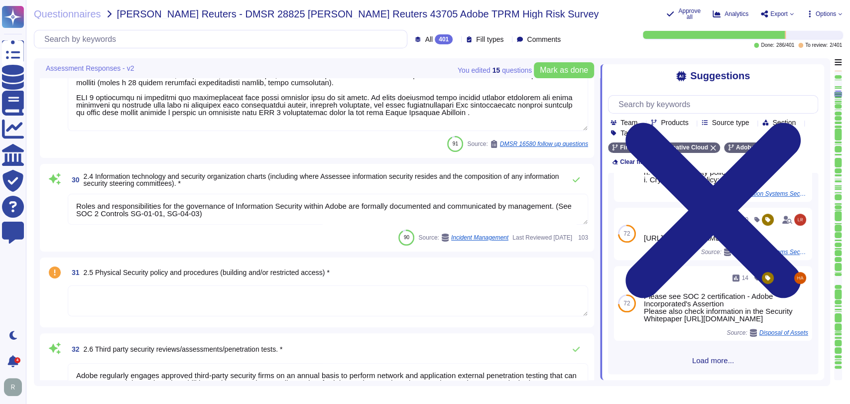
type textarea "The Incident Response Plan and associated procedures are tested and documented …"
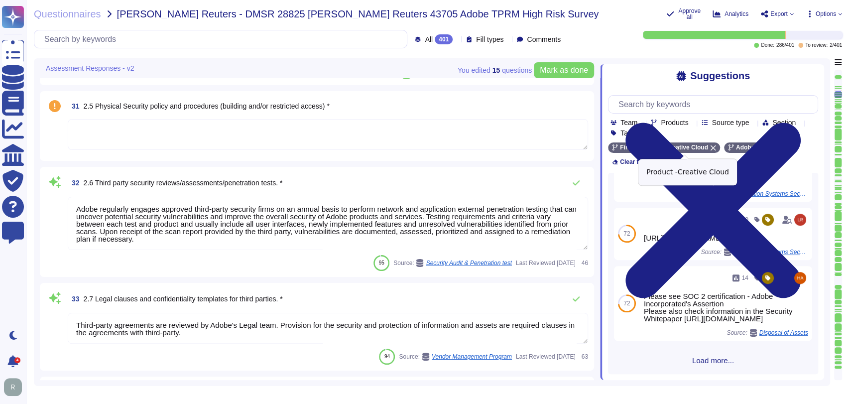
scroll to position [3075, 0]
click at [715, 107] on input "text" at bounding box center [715, 104] width 204 height 17
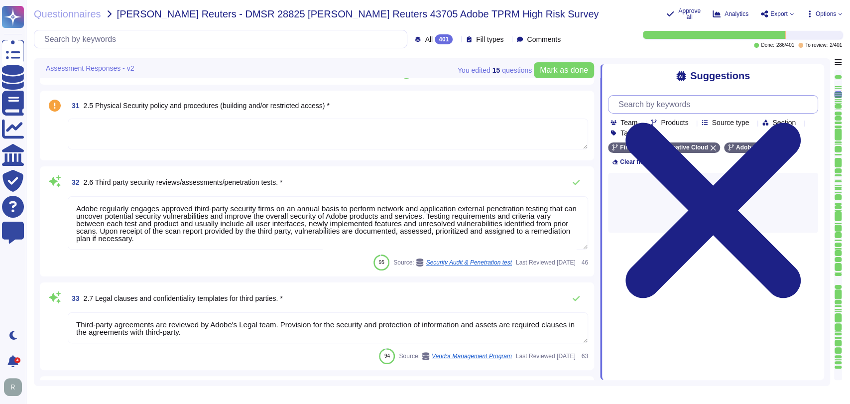
scroll to position [0, 0]
type input "SOC trust center"
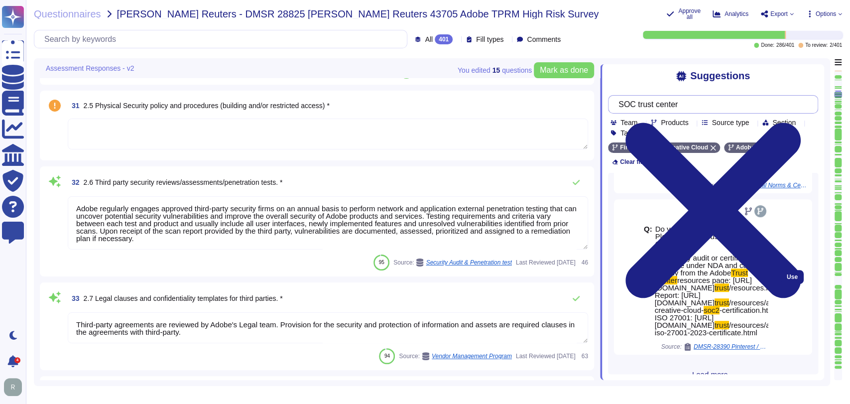
scroll to position [295, 0]
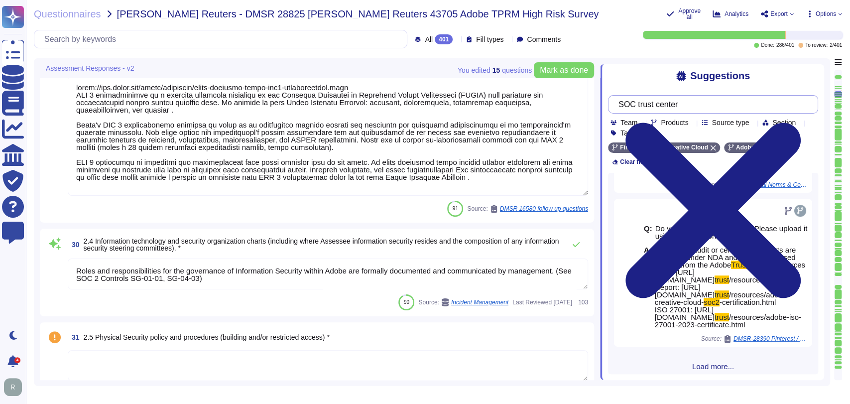
type textarea "No Response Required"
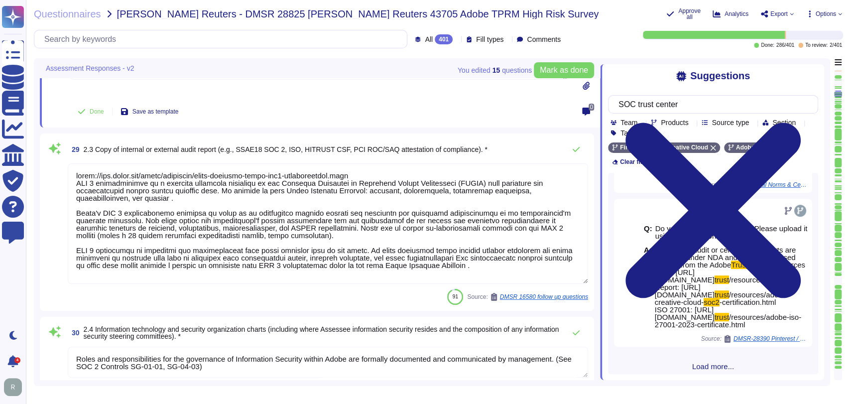
type textarea "SaaS deployment."
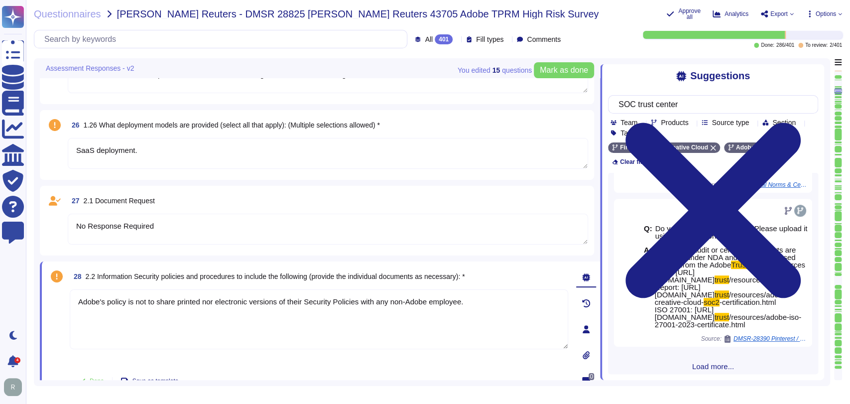
type textarea "Services (“AWS”) provides cloud hosting services for Adobe to host applications…"
type textarea "Amazon Web Services operates their data centers in alignment with the Tier III+…"
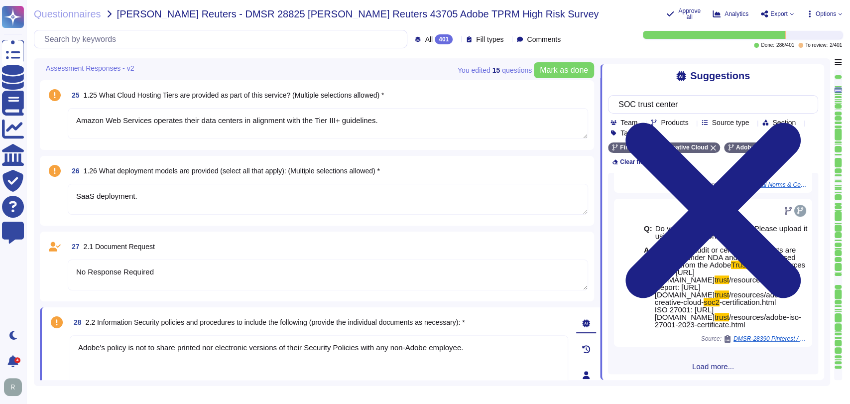
type textarea "Roles and responsibilities for the governance of Information Security within Ad…"
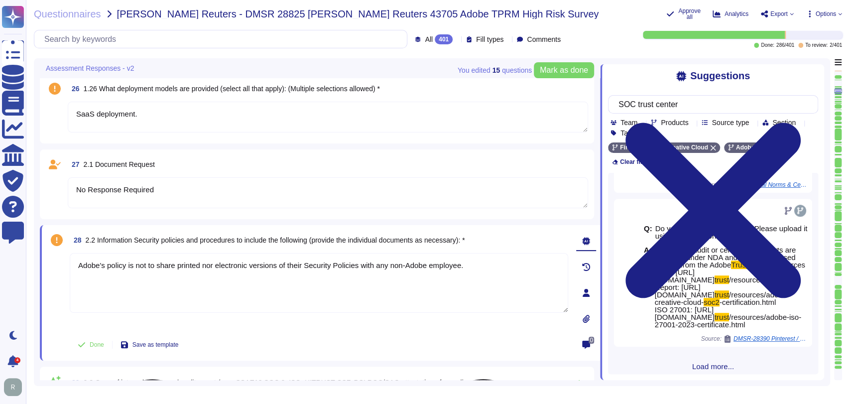
scroll to position [2476, 0]
click at [300, 292] on textarea "Adobe's policy is not to share printed nor electronic versions of their Securit…" at bounding box center [319, 282] width 498 height 60
click at [489, 264] on textarea "Adobe's policy is not to share printed nor electronic versions of their Securit…" at bounding box center [319, 282] width 498 height 60
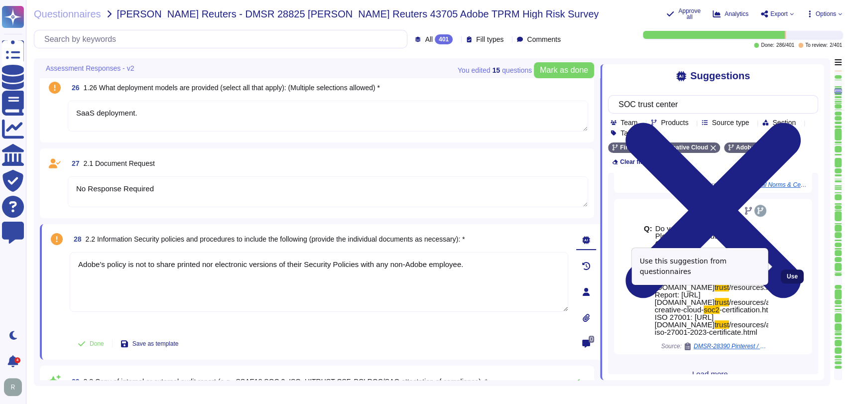
click at [790, 269] on button "Use" at bounding box center [792, 276] width 23 height 14
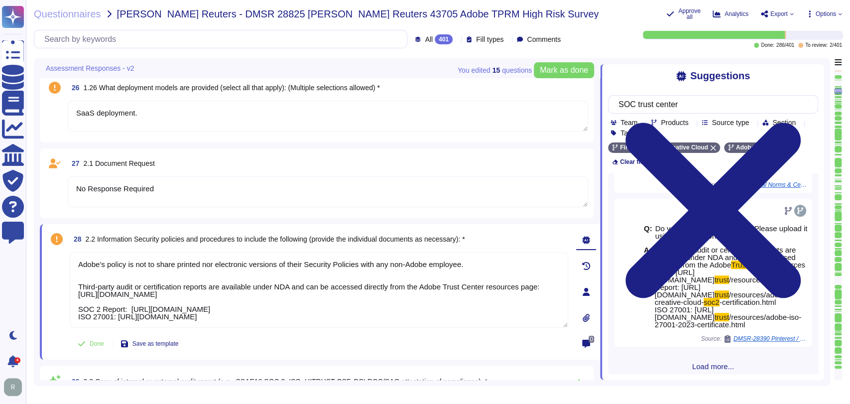
scroll to position [0, 0]
drag, startPoint x: 386, startPoint y: 315, endPoint x: 56, endPoint y: 300, distance: 330.5
click at [56, 300] on div "28 2.2 Information Security policies and procedures to include the following (p…" at bounding box center [308, 291] width 520 height 123
click at [362, 338] on div "Done Save as template" at bounding box center [319, 344] width 498 height 20
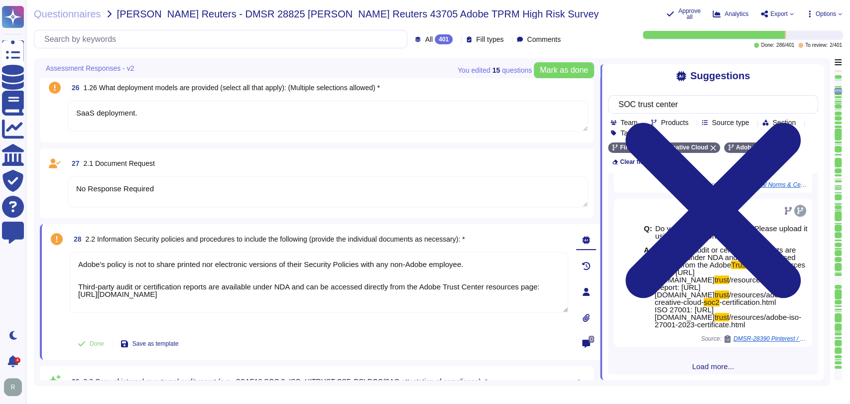
type textarea "Adobe's policy is not to share printed nor electronic versions of their Securit…"
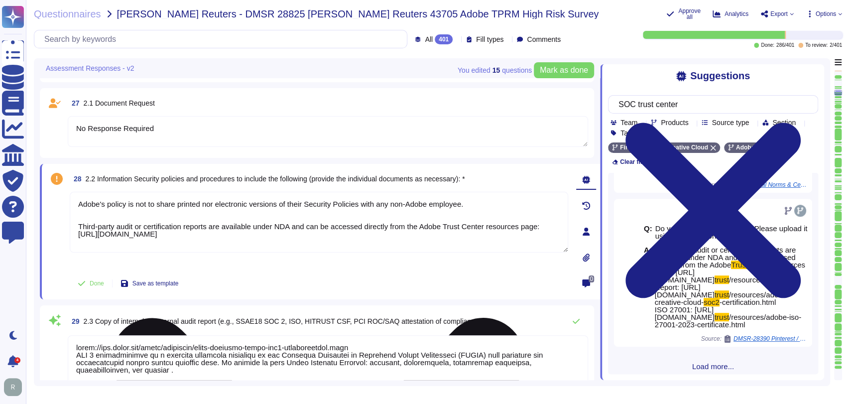
type textarea "Adobe regularly engages approved third-party security firms on an annual basis …"
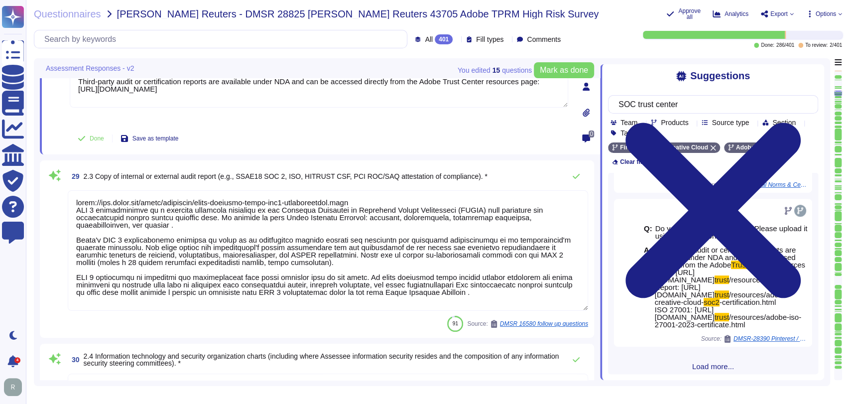
scroll to position [2678, 0]
type textarea "Third-party agreements are reviewed by Adobe's Legal team. Provision for the se…"
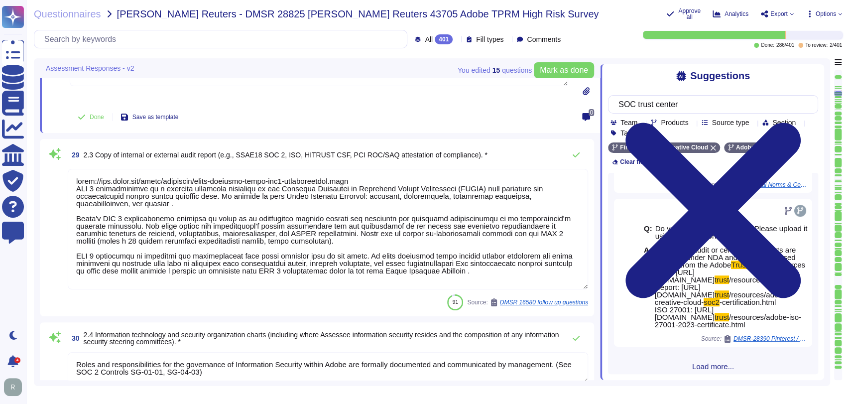
click at [267, 235] on textarea at bounding box center [328, 229] width 520 height 121
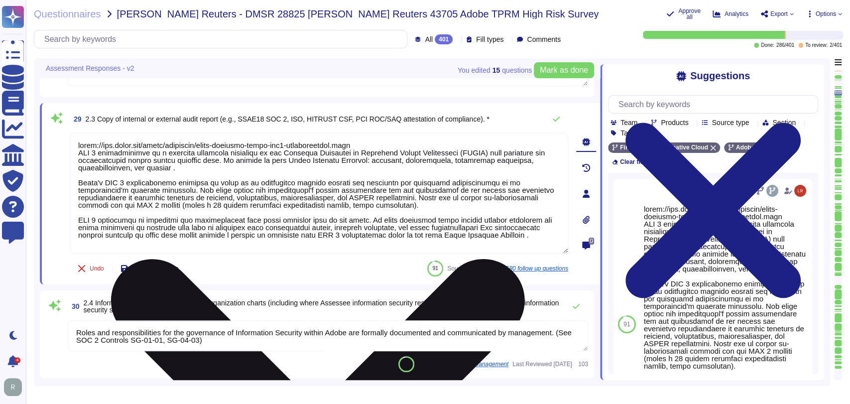
drag, startPoint x: 531, startPoint y: 234, endPoint x: 394, endPoint y: 236, distance: 137.5
click at [398, 236] on textarea at bounding box center [319, 193] width 498 height 121
click at [156, 190] on textarea at bounding box center [319, 193] width 498 height 121
drag, startPoint x: 533, startPoint y: 235, endPoint x: 76, endPoint y: 153, distance: 463.9
click at [76, 153] on textarea at bounding box center [319, 193] width 498 height 121
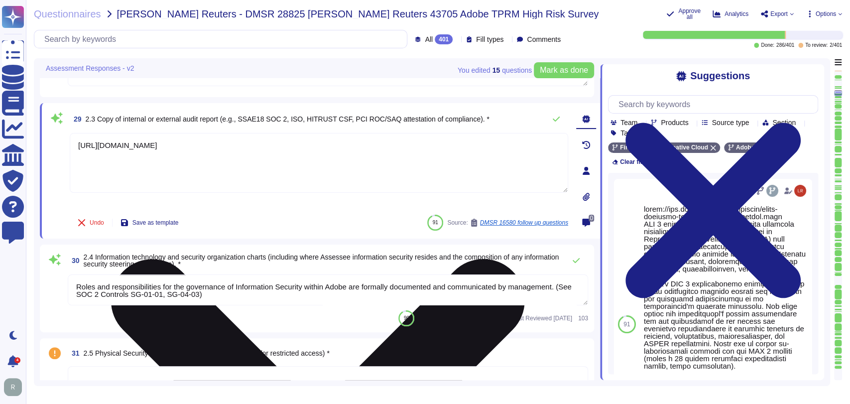
click at [210, 163] on textarea "https://www.adobe.com/trust/resources/adobe-creative-cloud-soc2-certification.h…" at bounding box center [319, 163] width 498 height 60
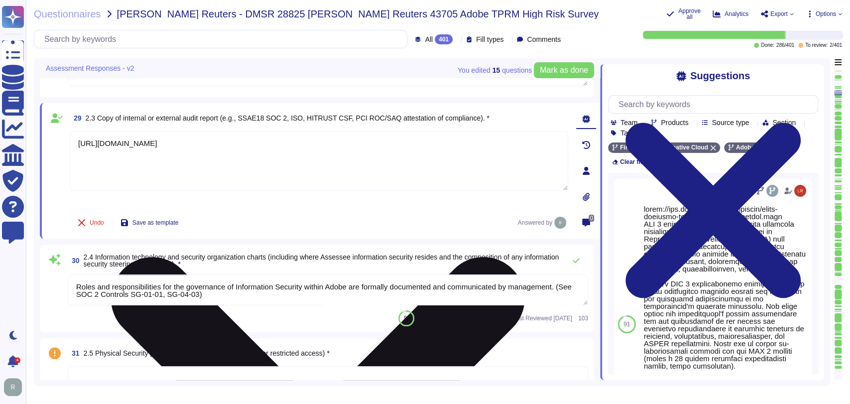
click at [323, 135] on textarea "https://www.adobe.com/trust/resources/adobe-creative-cloud-soc2-certification.h…" at bounding box center [319, 161] width 498 height 60
click at [376, 143] on textarea "https://www.adobe.com/trust/resources/adobe-creative-cloud-soc2-certification.h…" at bounding box center [319, 161] width 498 height 60
type textarea "Adobe's"
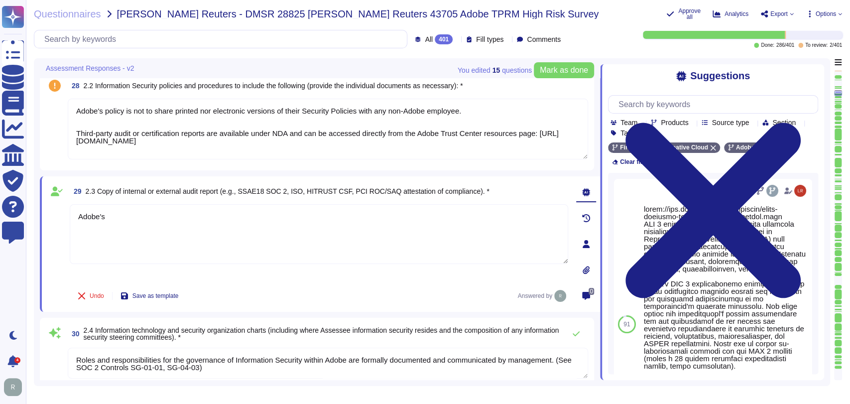
type textarea "Amazon Web Services operates their data centers in alignment with the Tier III+…"
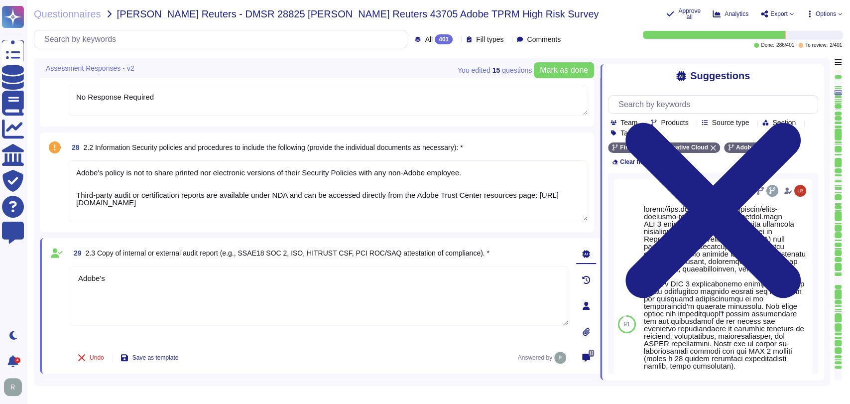
scroll to position [2554, 0]
type textarea "Services (“AWS”) provides cloud hosting services for Adobe to host applications…"
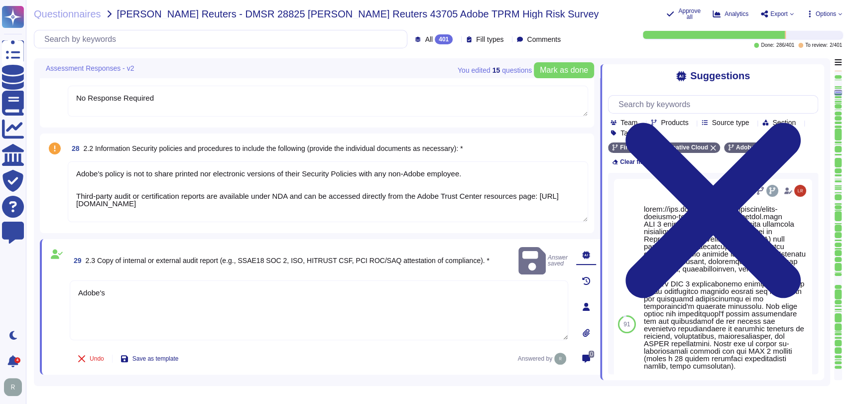
drag, startPoint x: 153, startPoint y: 197, endPoint x: 76, endPoint y: 193, distance: 77.3
click at [76, 193] on textarea "Adobe's policy is not to share printed nor electronic versions of their Securit…" at bounding box center [328, 191] width 520 height 61
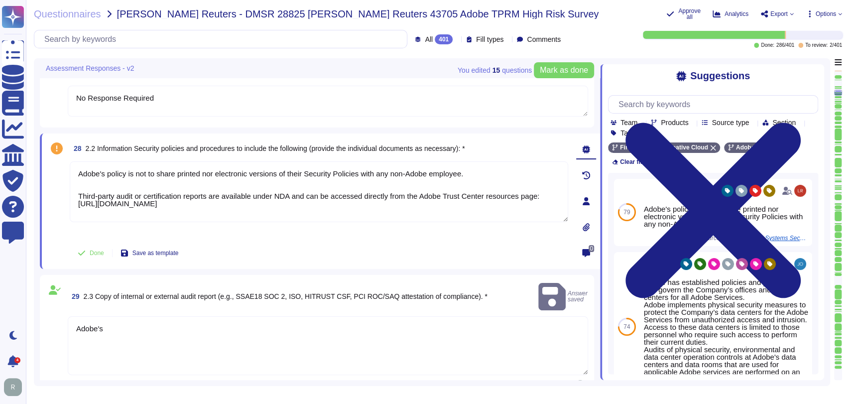
click at [117, 318] on textarea "Adobe's" at bounding box center [328, 345] width 520 height 59
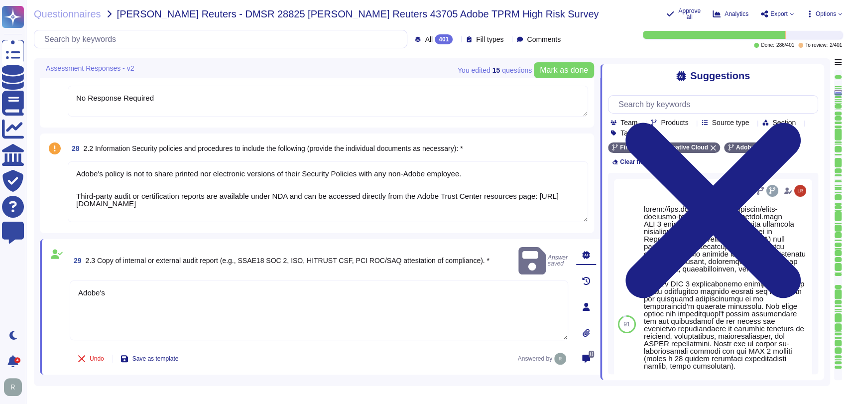
paste textarea "Third-party audit or certification reports are available under NDA and can be a…"
type textarea "Third-party audit or certification reports are available under NDA and can be a…"
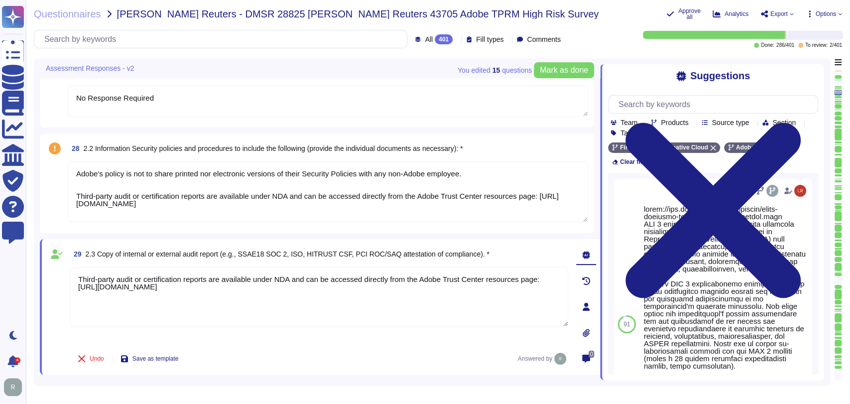
click at [142, 278] on textarea "Third-party audit or certification reports are available under NDA and can be a…" at bounding box center [319, 297] width 498 height 60
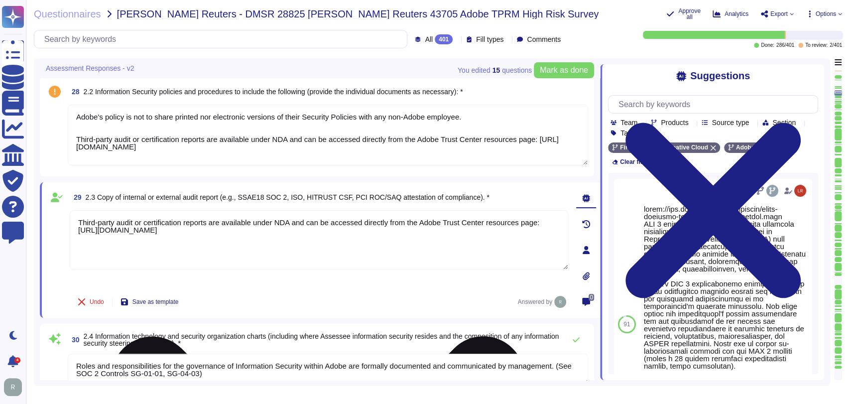
type textarea "Third-party agreements are reviewed by Adobe's Legal team. Provision for the se…"
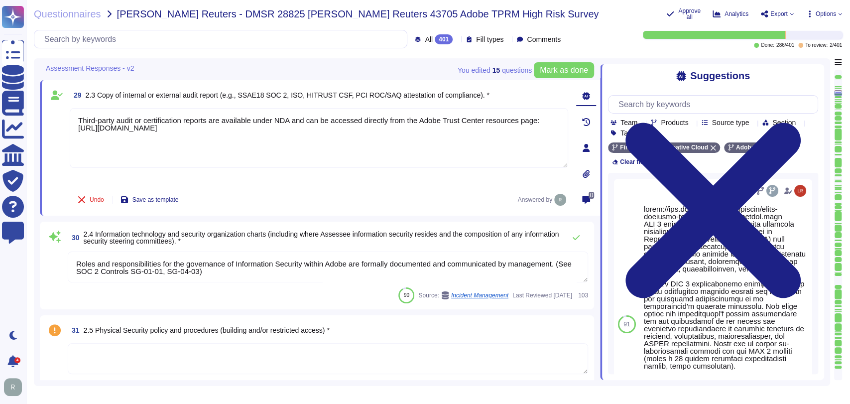
scroll to position [2701, 0]
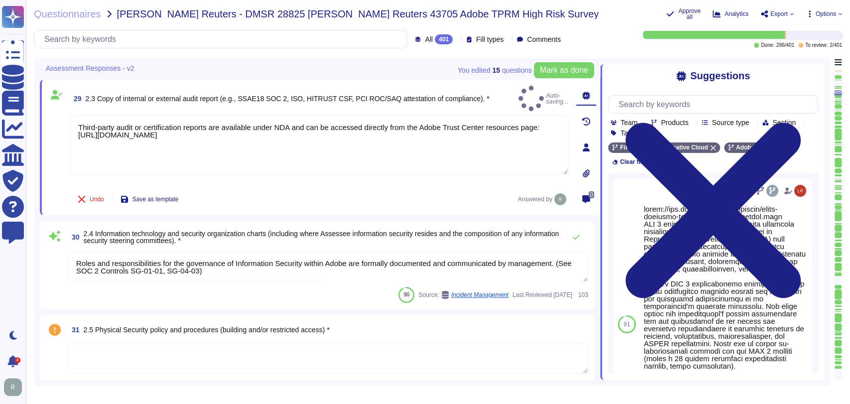
type textarea "Third-party audit or certification reports are available under NDA and can be a…"
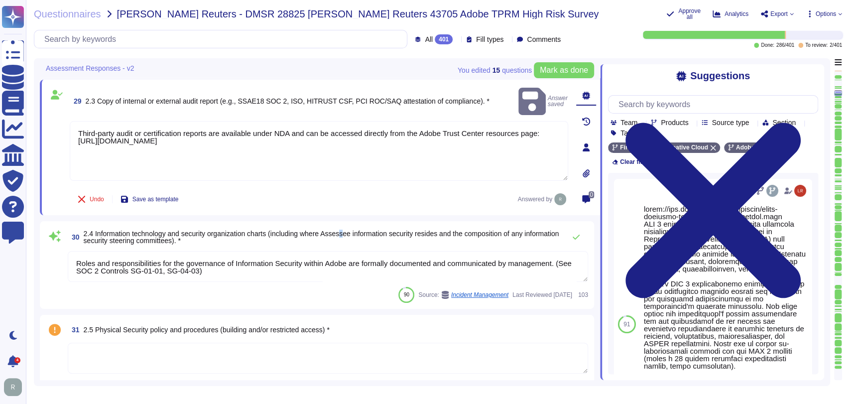
scroll to position [2702, 0]
click at [331, 243] on span "30 2.4 Information technology and security organization charts (including where…" at bounding box center [314, 237] width 492 height 18
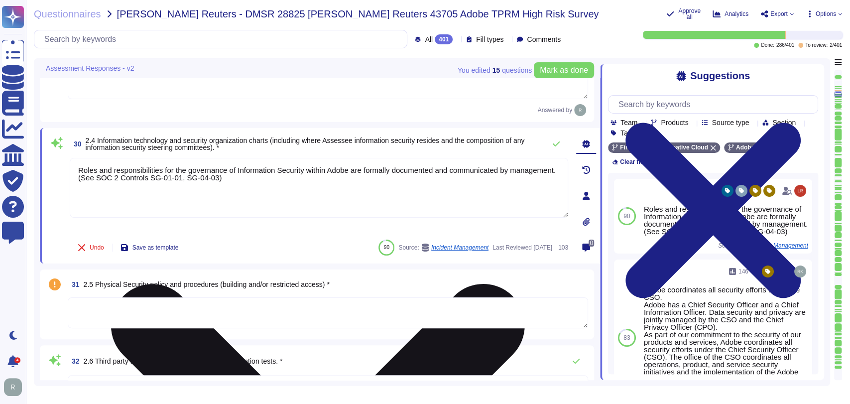
type textarea "The Incident Response Plan and associated procedures are tested and documented …"
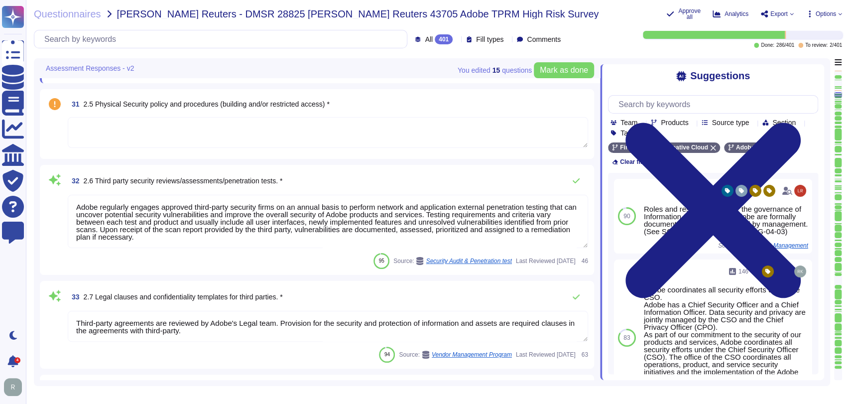
scroll to position [2943, 0]
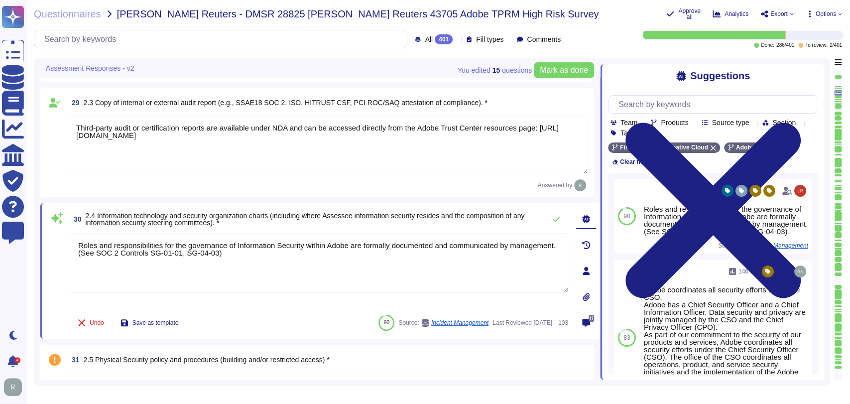
type textarea "SaaS deployment."
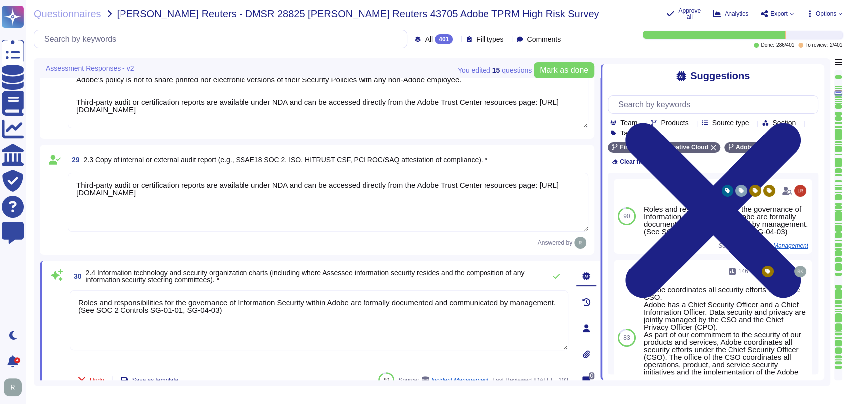
type textarea "Amazon Web Services operates their data centers in alignment with the Tier III+…"
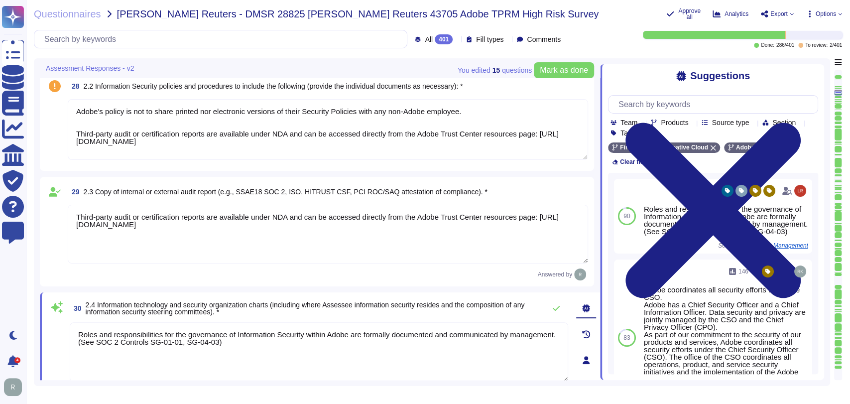
click at [250, 225] on textarea "Third-party audit or certification reports are available under NDA and can be a…" at bounding box center [328, 234] width 520 height 59
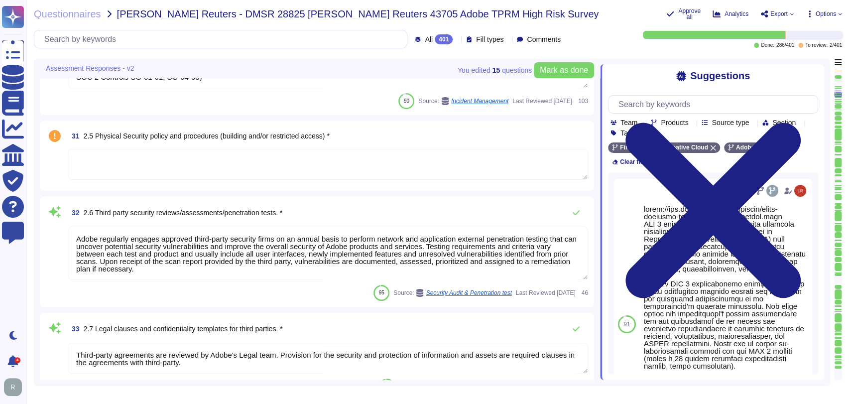
type textarea "The Incident Response Plan and associated procedures are tested and documented …"
type textarea "Adobe's products and services' architecture diagrams are reviewed and updated, …"
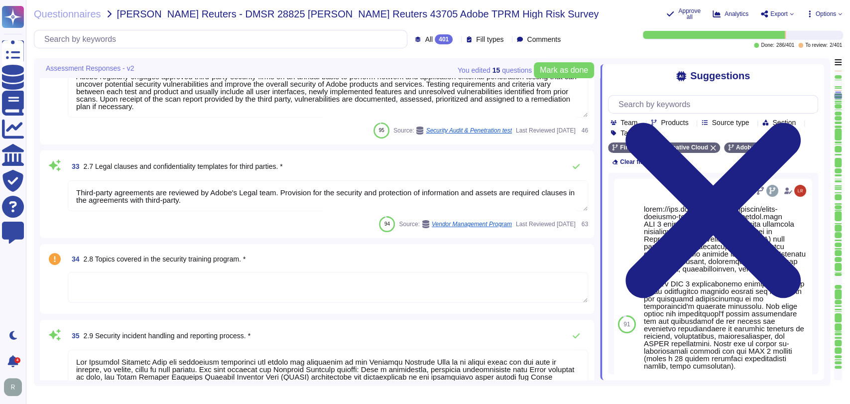
type textarea "Systems are hardened according to CIS guidelines. Adobe has developed a base co…"
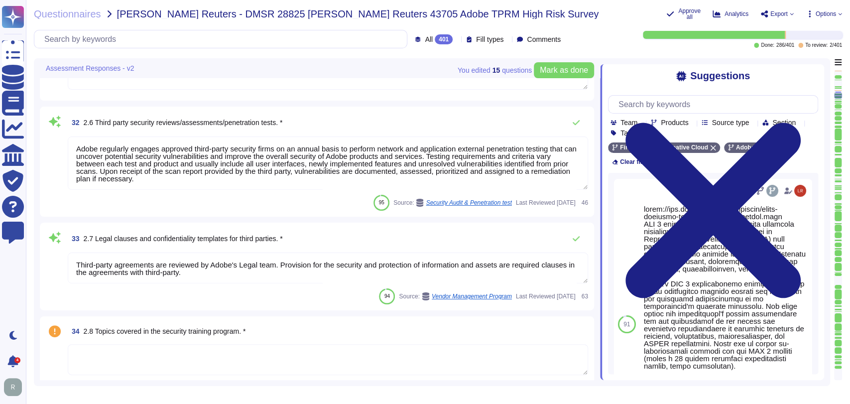
scroll to position [2967, 0]
click at [243, 168] on textarea "Adobe regularly engages approved third-party security firms on an annual basis …" at bounding box center [328, 163] width 520 height 53
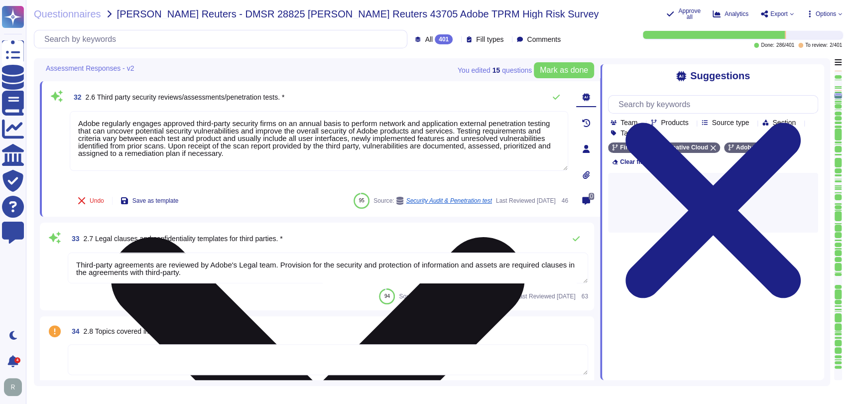
paste textarea "Third-party audit or certification reports are available under NDA and can be a…"
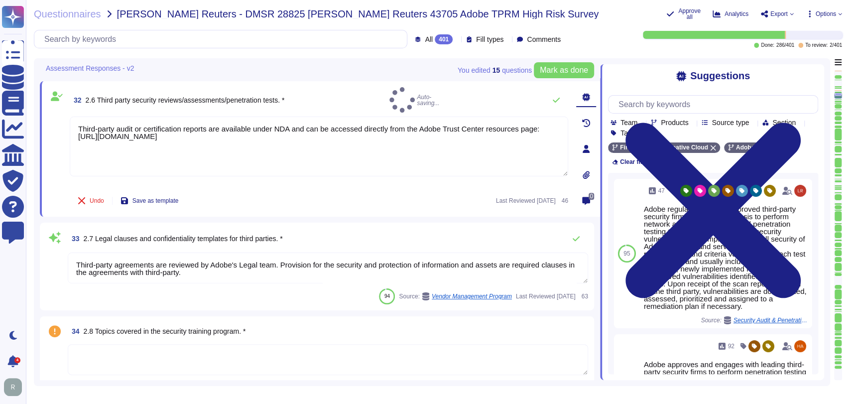
type textarea "Third-party audit or certification reports are available under NDA and can be a…"
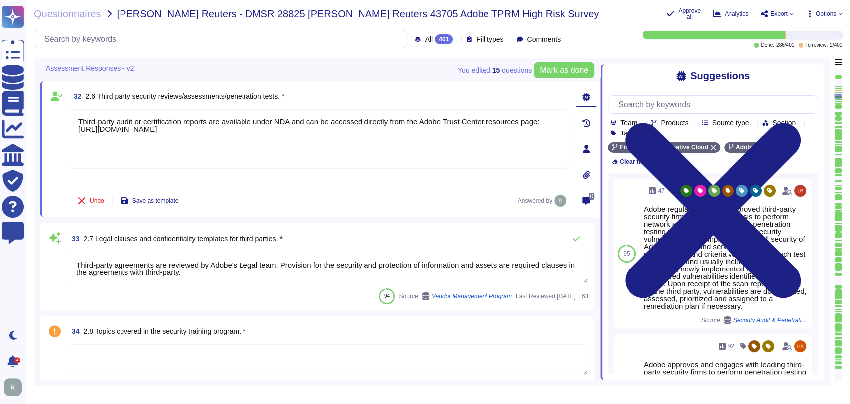
scroll to position [0, 0]
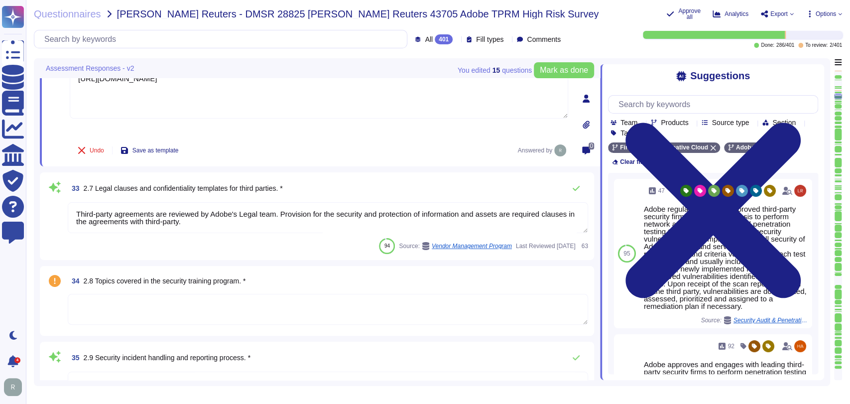
type textarea "Systems are hardened according to CIS guidelines. Adobe has developed a base co…"
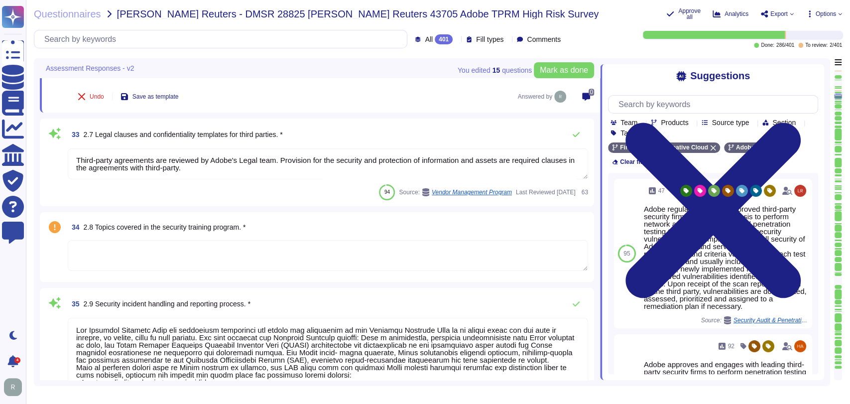
click at [268, 247] on textarea at bounding box center [328, 255] width 520 height 31
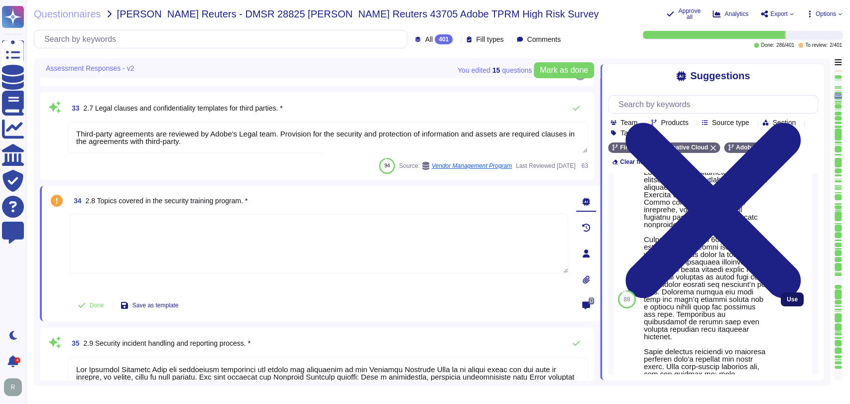
scroll to position [51, 0]
click at [787, 302] on span "Use" at bounding box center [792, 299] width 11 height 6
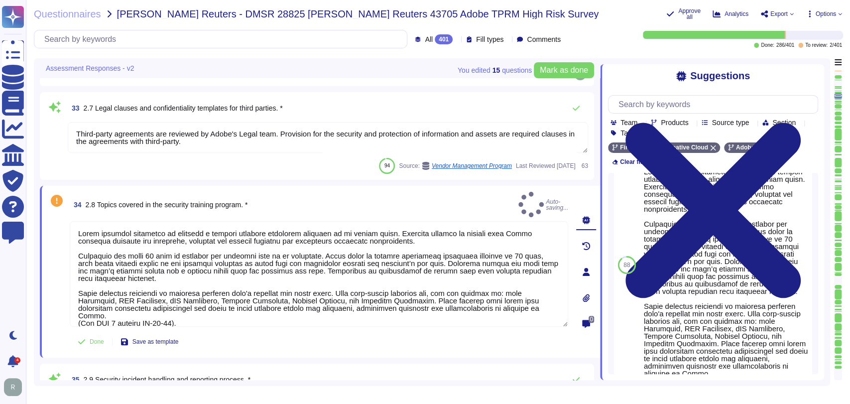
type textarea "Adobe requires employees to complete a general security awareness training on a…"
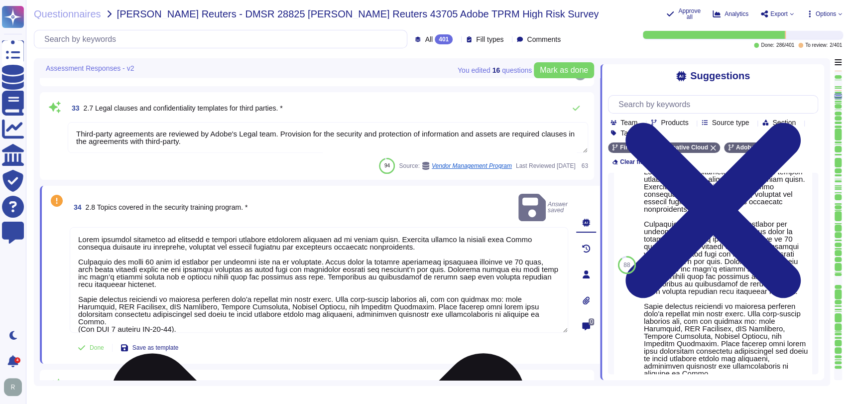
scroll to position [3065, 0]
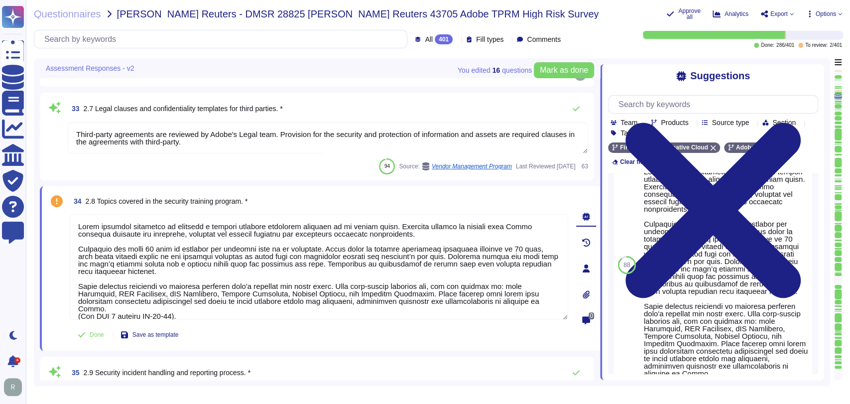
click at [422, 334] on div "Done Save as template" at bounding box center [319, 335] width 498 height 20
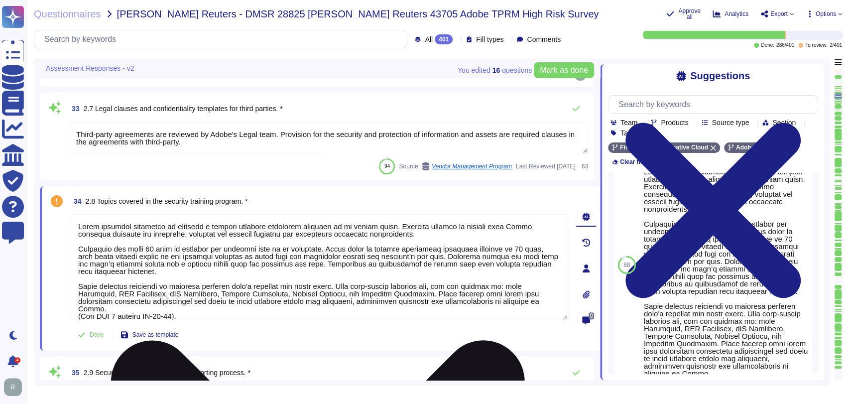
scroll to position [0, 0]
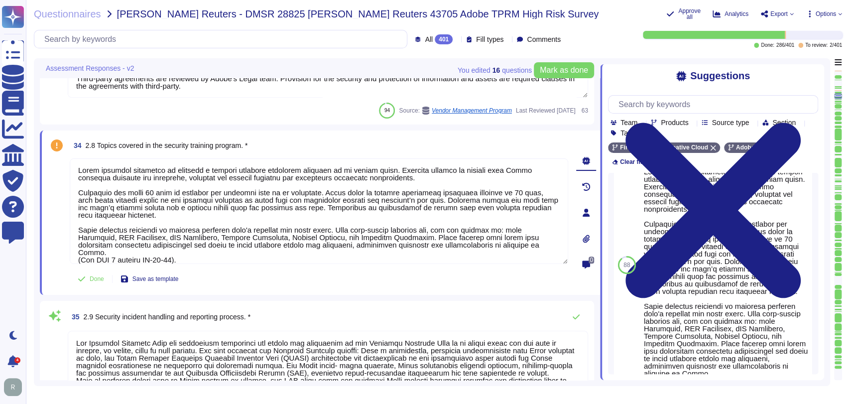
type textarea "Systems are hardened according to CIS guidelines. Adobe has developed a base co…"
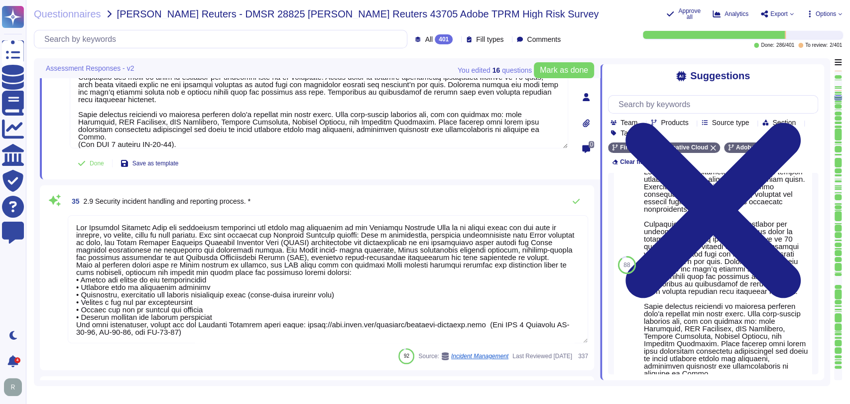
scroll to position [3225, 0]
drag, startPoint x: 490, startPoint y: 324, endPoint x: 303, endPoint y: 322, distance: 187.2
click at [303, 322] on textarea at bounding box center [328, 279] width 520 height 128
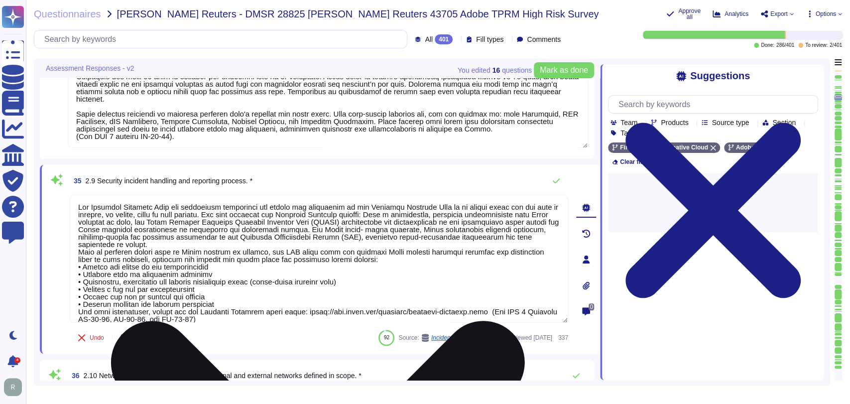
scroll to position [0, 0]
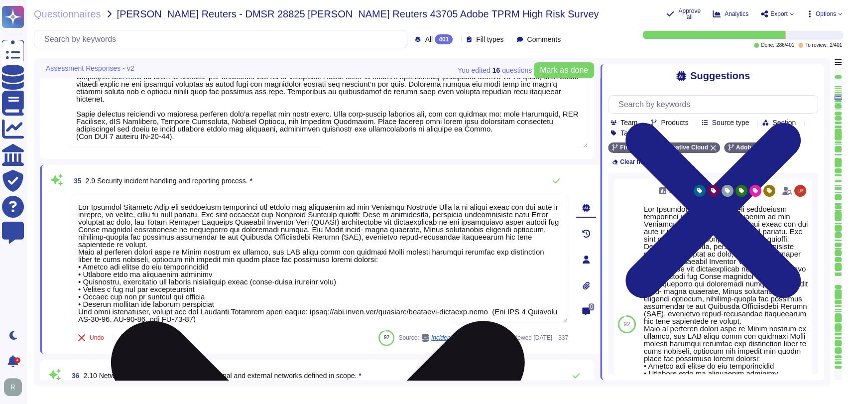
drag, startPoint x: 75, startPoint y: 249, endPoint x: 223, endPoint y: 301, distance: 156.2
click at [223, 301] on textarea at bounding box center [319, 259] width 498 height 128
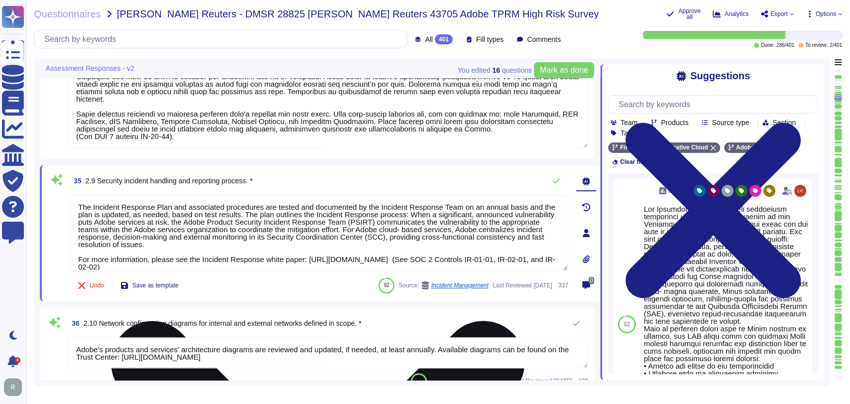
type textarea "The Incident Response Plan and associated procedures are tested and documented …"
type textarea "Relying on the hosting providers' ISO and SOC 2 Certifications and reports. For…"
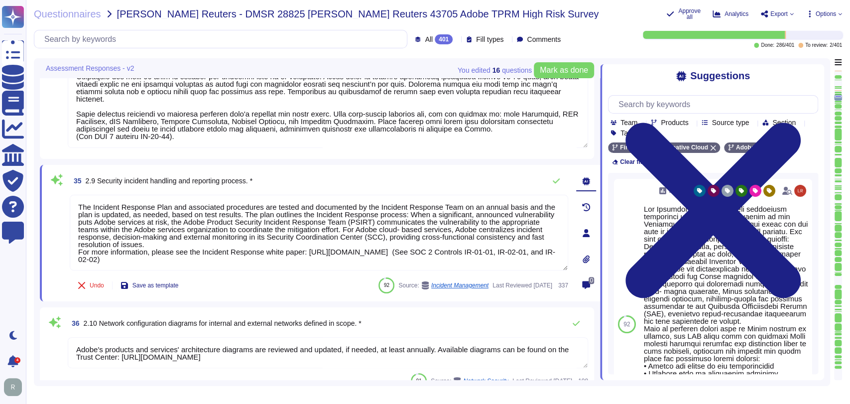
click at [291, 310] on div "36 2.10 Network configuration diagrams for internal and external networks defin…" at bounding box center [317, 351] width 554 height 88
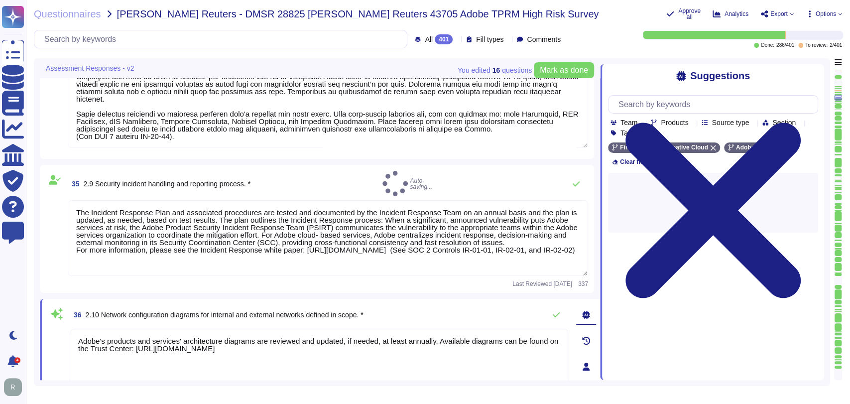
type textarea "The Incident Response Plan and associated procedures are tested and documented …"
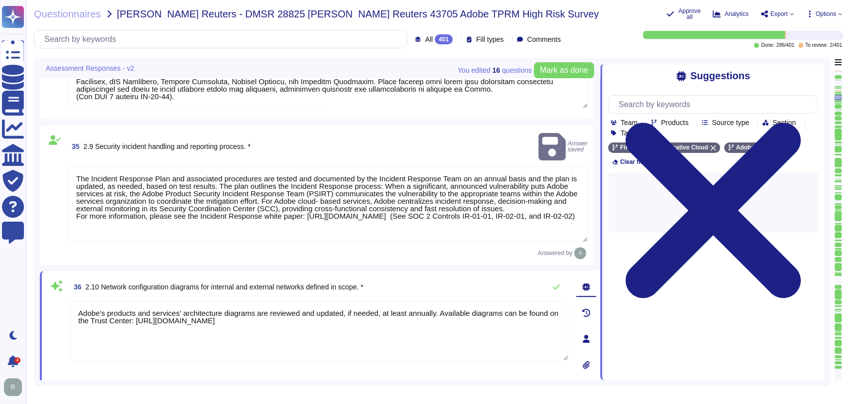
type textarea "Relying on the hosting providers' ISO and SOC 2 Certifications and reports. For…"
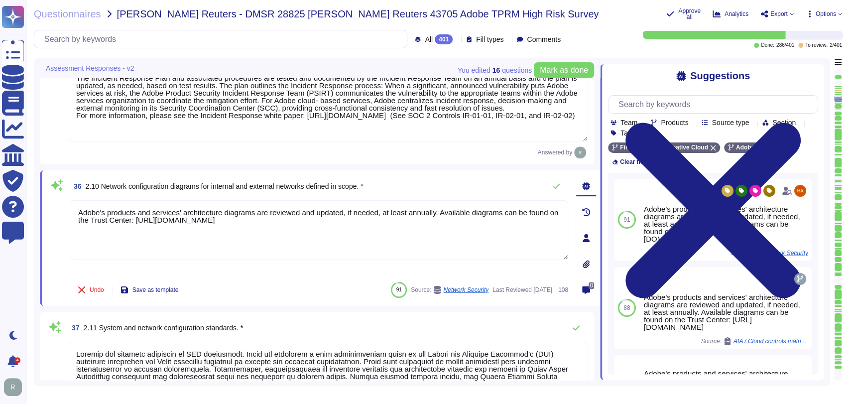
scroll to position [3360, 0]
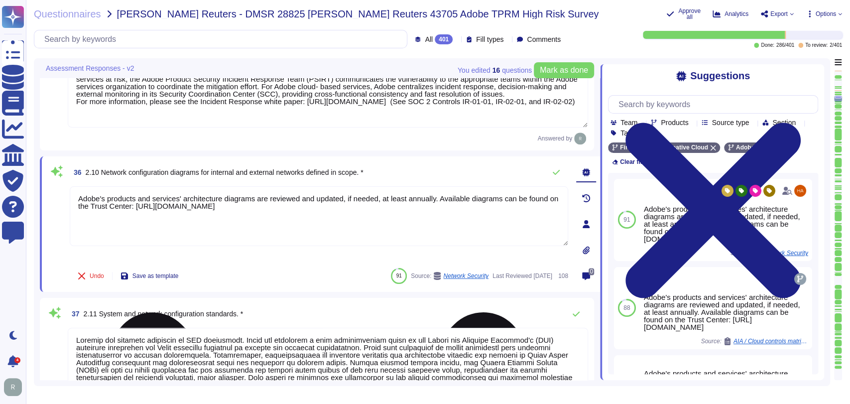
drag, startPoint x: 290, startPoint y: 206, endPoint x: 135, endPoint y: 207, distance: 155.4
click at [135, 207] on textarea "Adobe's products and services' architecture diagrams are reviewed and updated, …" at bounding box center [319, 216] width 498 height 60
paste textarea "?ch_Type=Security%2520Overview%2520Whitepapers&ch_Solution=Creative%2520Cloud"
click at [279, 273] on div "Undo Save as template 91 Source: Network Security Last Reviewed 2024-11-13 108" at bounding box center [319, 276] width 498 height 20
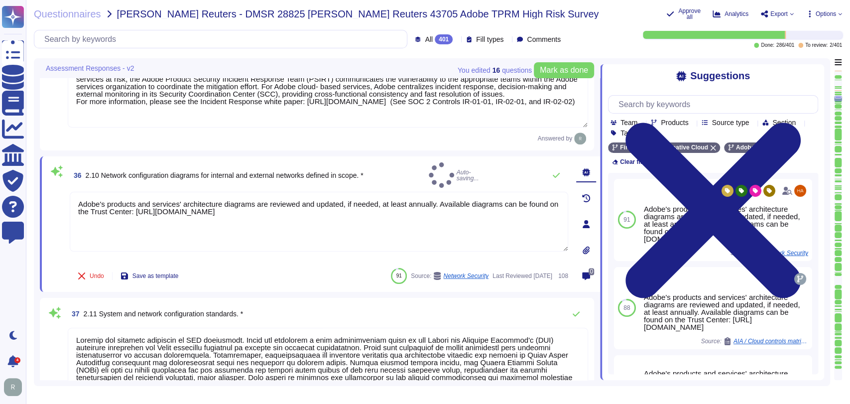
type textarea "Adobe's products and services' architecture diagrams are reviewed and updated, …"
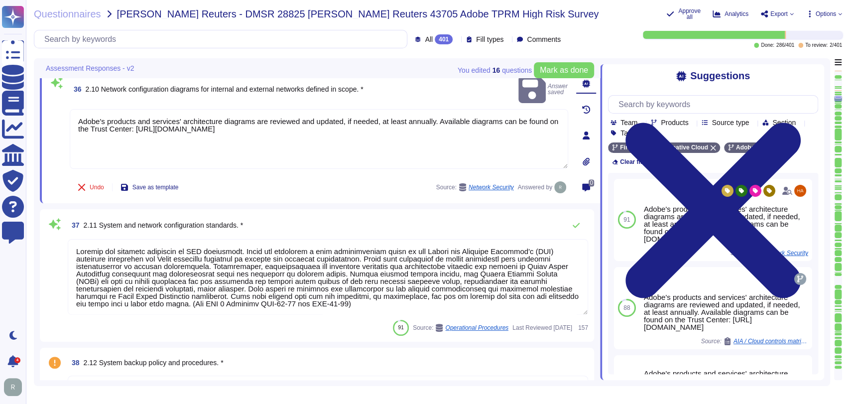
type textarea "Adobe has established, documented, approved, communicated, applied, evaluated, …"
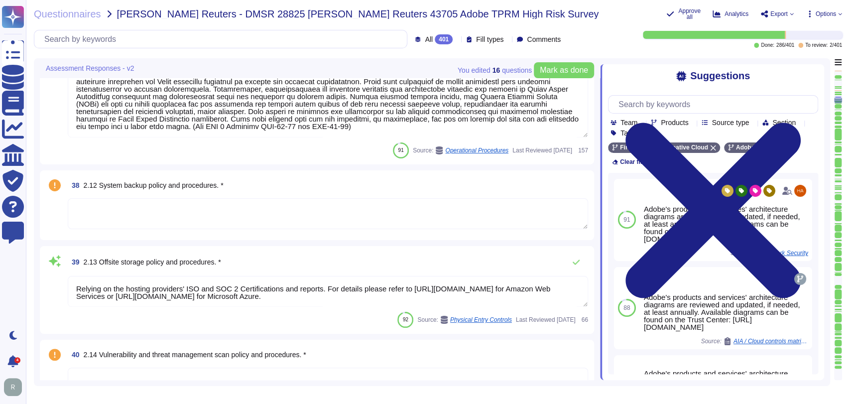
type textarea "A systematic approach to managing change is followed where changes are reviewed…"
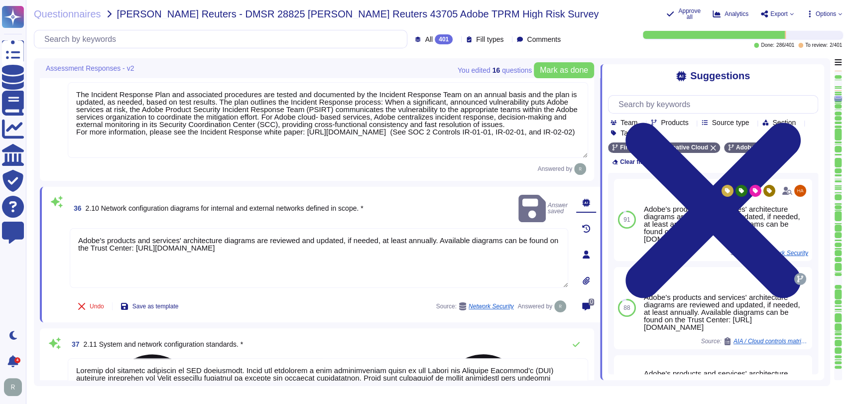
type textarea "Third-party agreements are reviewed by Adobe's Legal team. Provision for the se…"
type textarea "Adobe requires employees to complete a general security awareness training on a…"
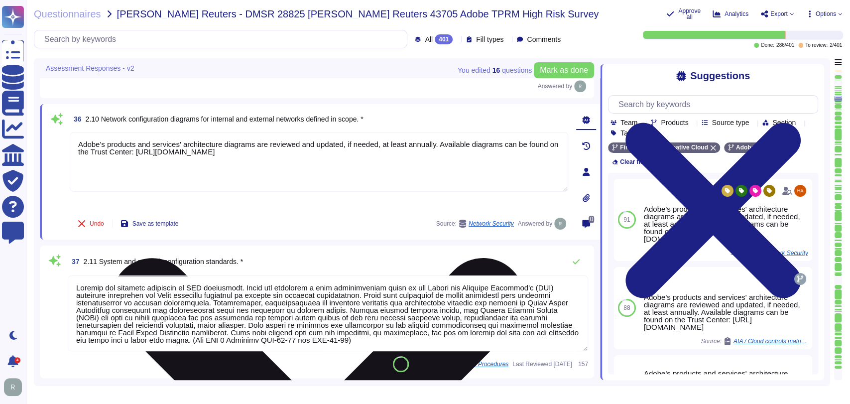
type textarea "Adobe has established, documented, approved, communicated, applied, evaluated, …"
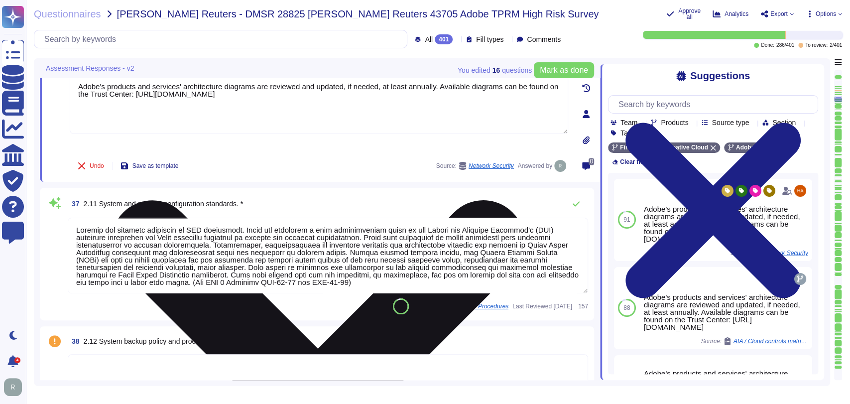
scroll to position [3464, 0]
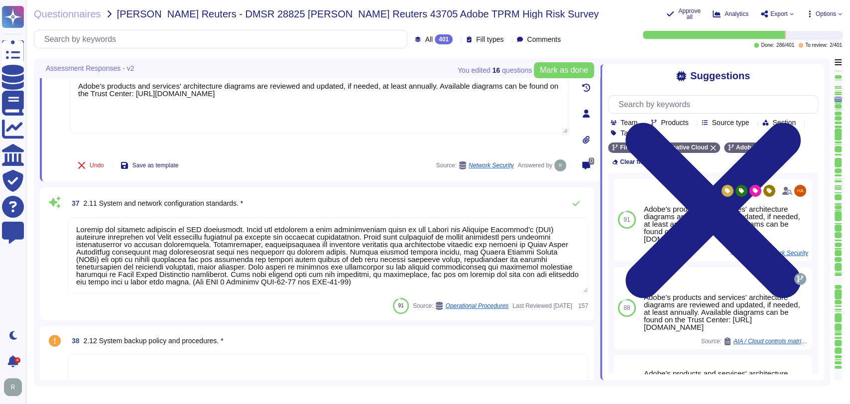
drag, startPoint x: 244, startPoint y: 243, endPoint x: 268, endPoint y: 244, distance: 24.4
click at [268, 244] on textarea at bounding box center [328, 255] width 520 height 76
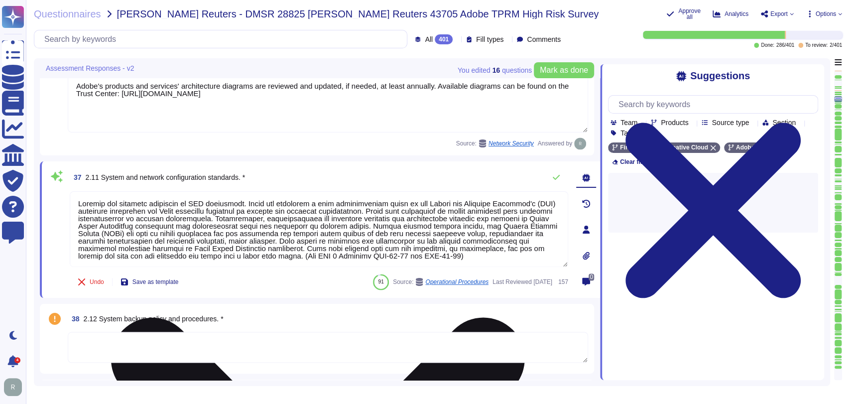
click at [419, 232] on textarea at bounding box center [319, 229] width 498 height 76
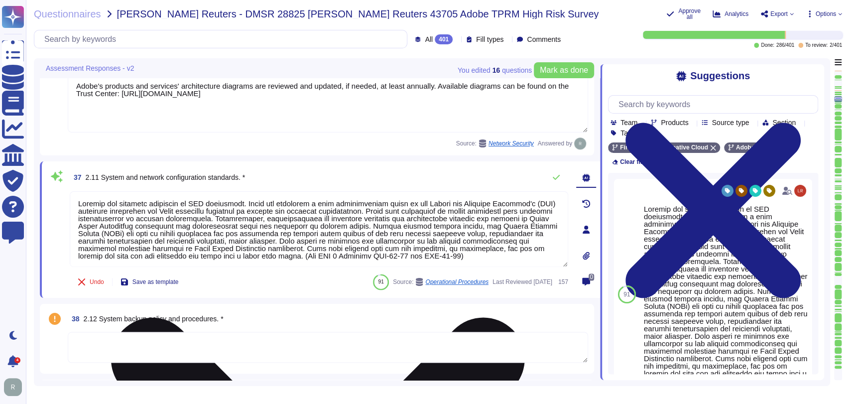
scroll to position [0, 0]
drag, startPoint x: 410, startPoint y: 224, endPoint x: 386, endPoint y: 258, distance: 41.9
click at [386, 258] on textarea at bounding box center [319, 229] width 498 height 76
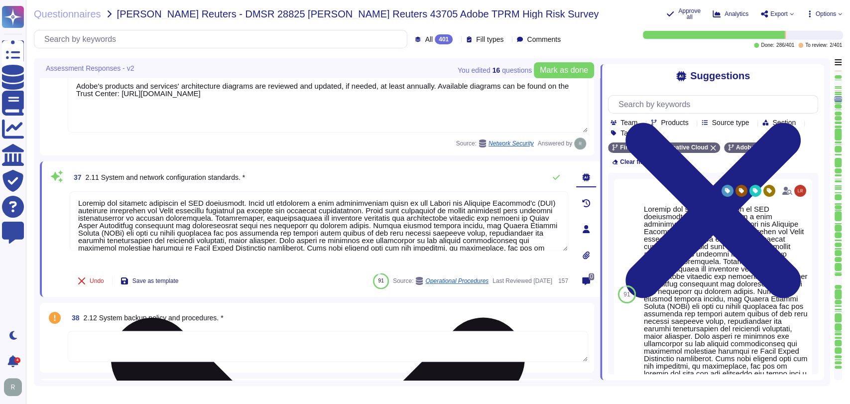
scroll to position [0, 0]
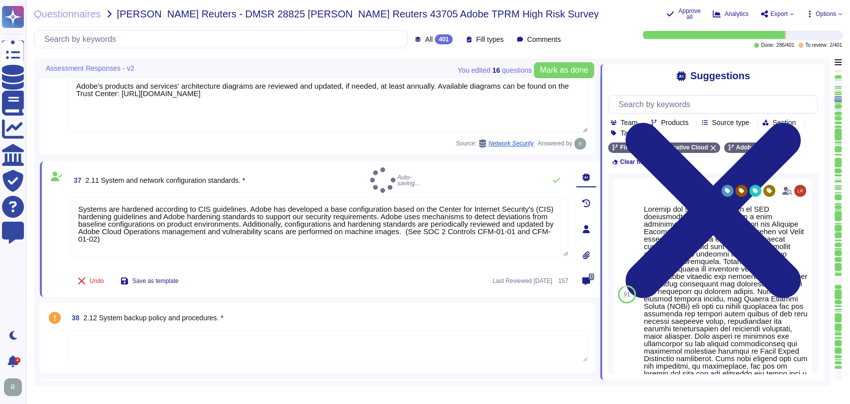
type textarea "Systems are hardened according to CIS guidelines. Adobe has developed a base co…"
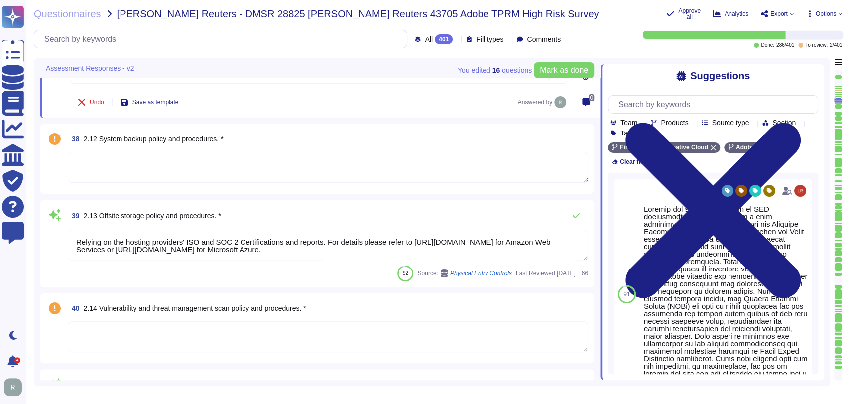
type textarea "A systematic approach to managing change is followed where changes are reviewed…"
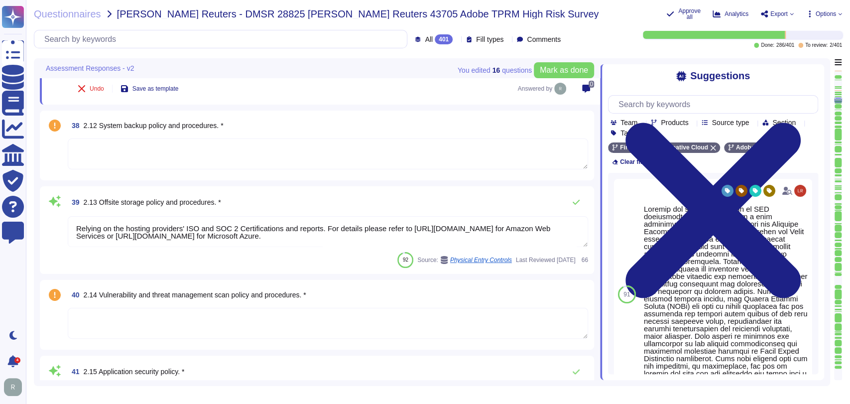
scroll to position [3652, 0]
click at [309, 134] on div "38 2.12 System backup policy and procedures. *" at bounding box center [317, 145] width 542 height 58
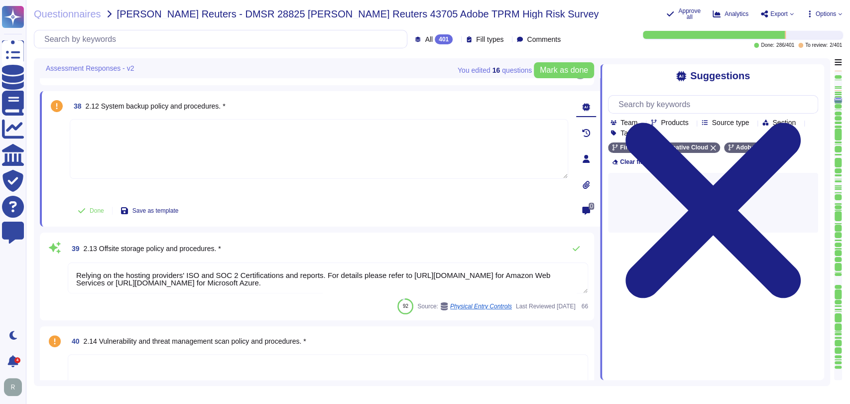
click at [309, 143] on textarea at bounding box center [319, 149] width 498 height 60
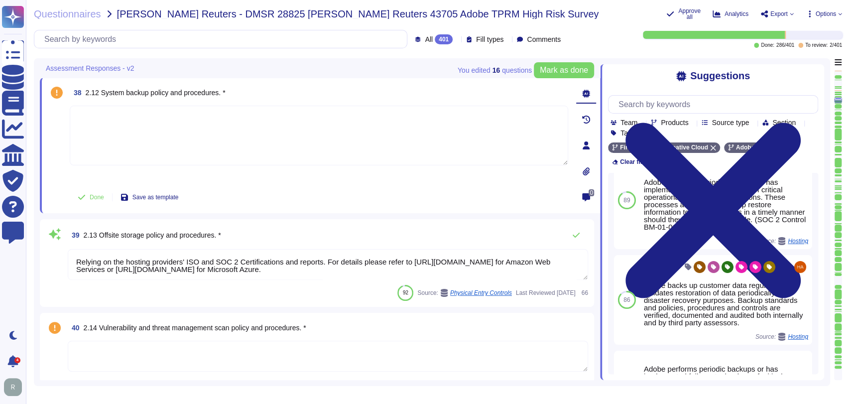
scroll to position [0, 0]
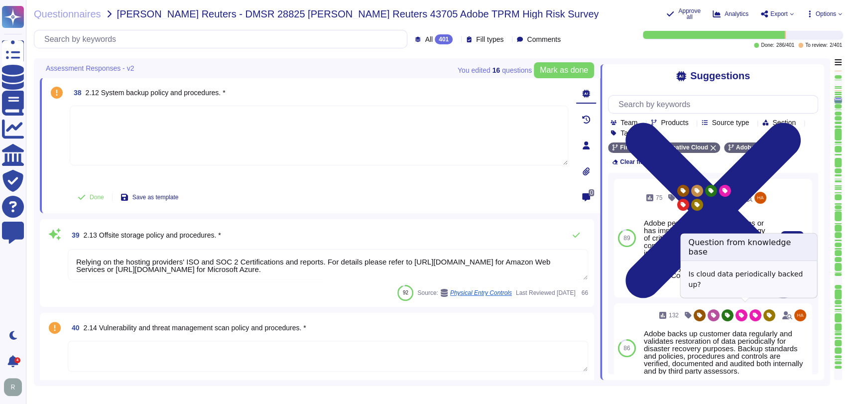
click at [748, 292] on span "Hosting" at bounding box center [758, 289] width 20 height 6
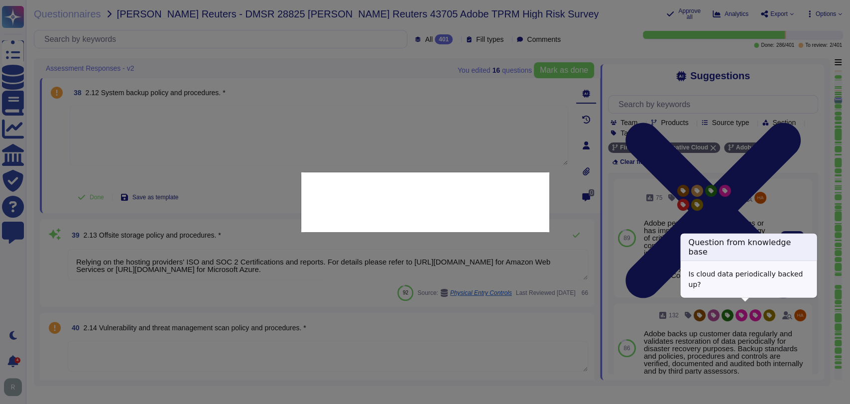
type textarea "Is cloud data periodically backed up?"
type textarea "Adobe performs periodic backups or has implemented failover technology of criti…"
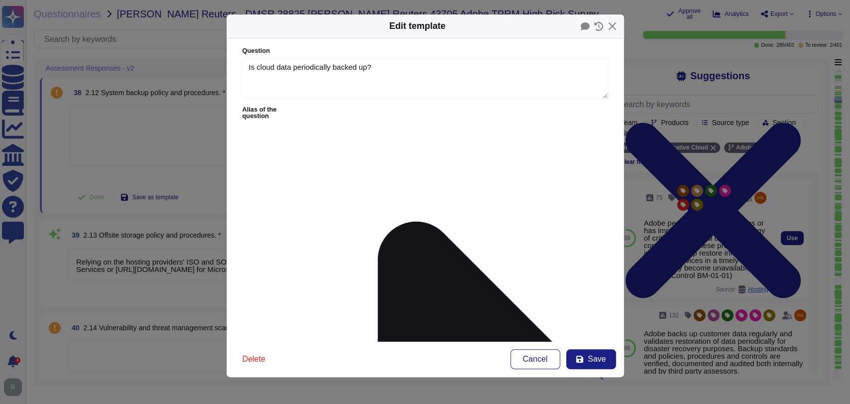
type textarea "Is cloud data periodically backed up?"
type textarea "Adobe performs periodic backups or has implemented failover technology of criti…"
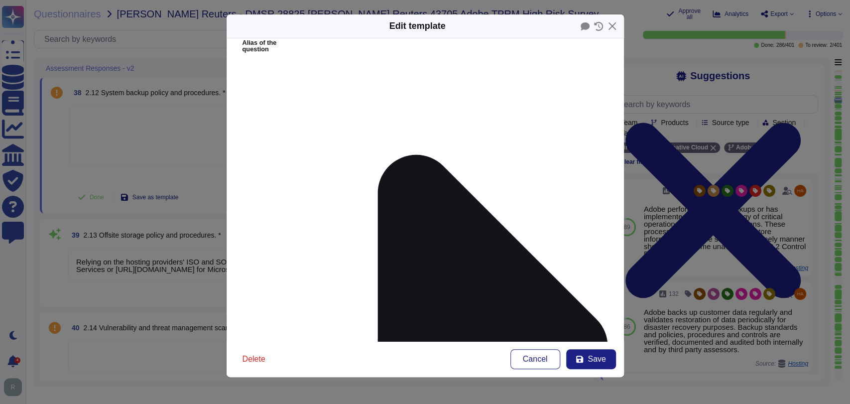
scroll to position [74, 0]
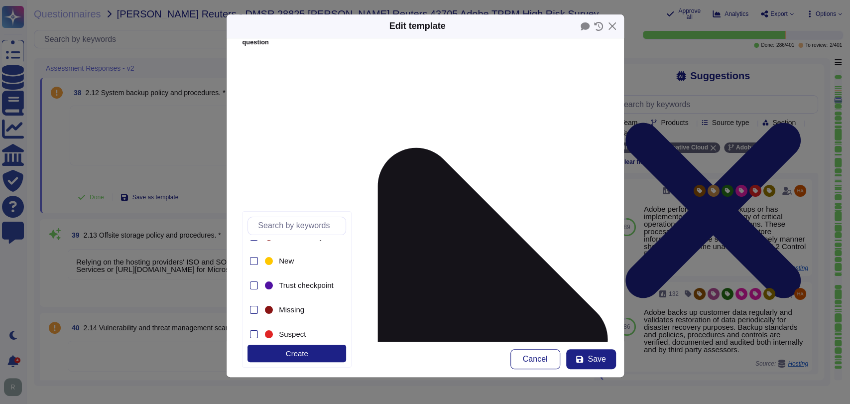
scroll to position [157, 0]
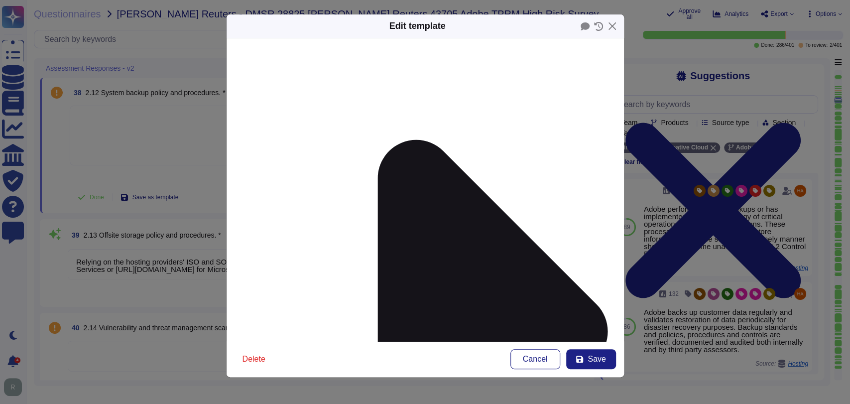
scroll to position [70, 0]
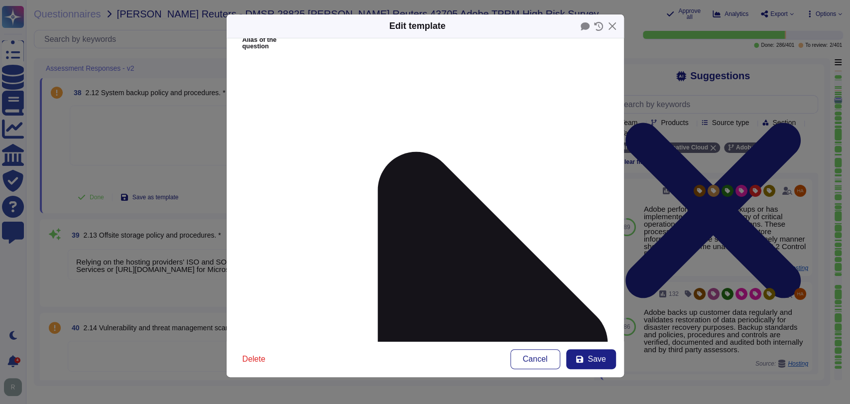
click at [739, 257] on div "Edit template Question Is cloud data periodically backed up? Alias of the quest…" at bounding box center [425, 202] width 850 height 404
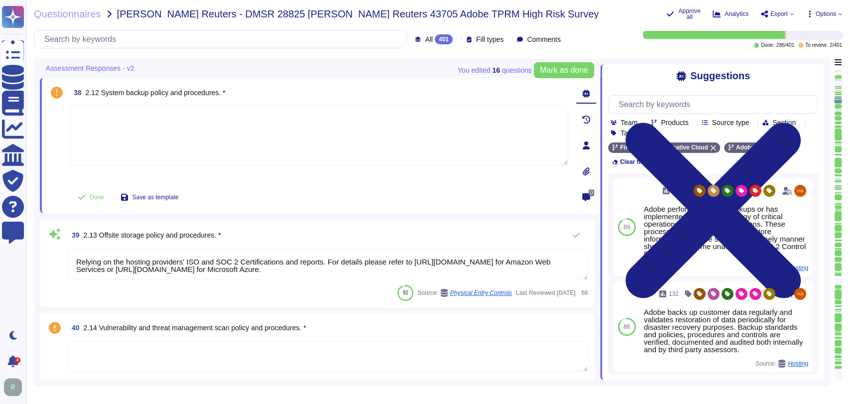
click at [692, 123] on icon at bounding box center [692, 123] width 0 height 0
click at [808, 145] on div "Firefly Creative Cloud Adobe Wide Clear filters" at bounding box center [713, 154] width 210 height 24
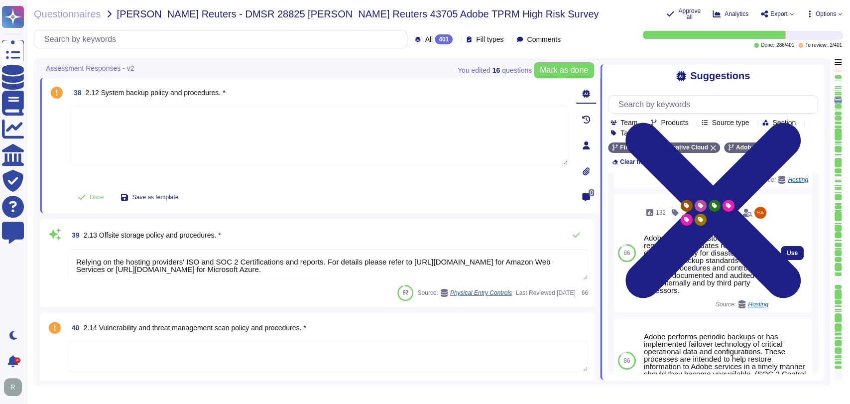
scroll to position [89, 0]
click at [787, 255] on span "Use" at bounding box center [792, 252] width 11 height 6
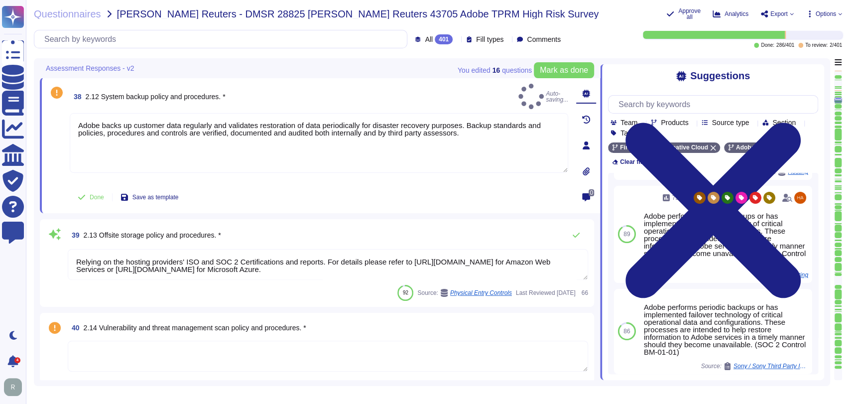
type textarea "Adobe backs up customer data regularly and validates restoration of data period…"
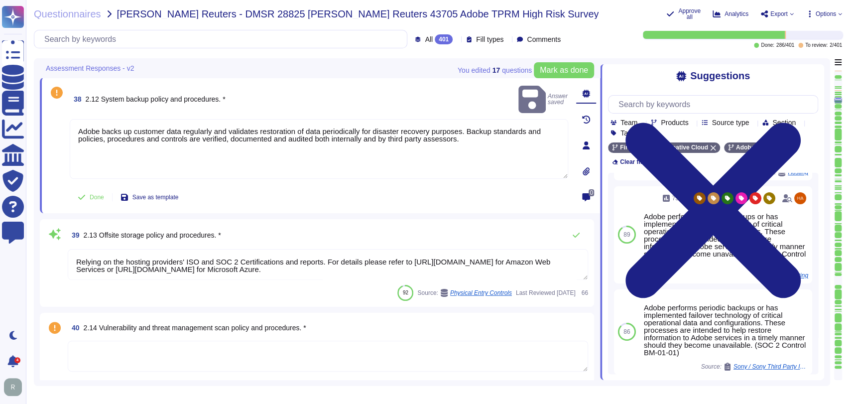
click at [367, 202] on div "Done Save as template" at bounding box center [319, 197] width 498 height 20
click at [367, 219] on div "39 2.13 Offsite storage policy and procedures. * Relying on the hosting provide…" at bounding box center [317, 263] width 554 height 88
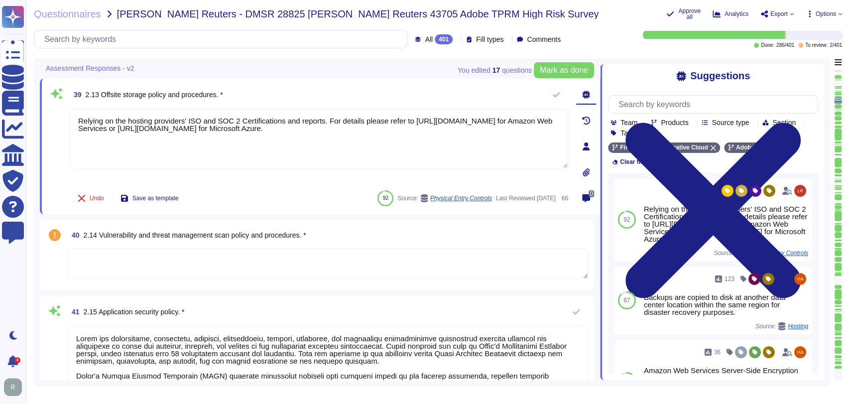
scroll to position [3755, 0]
click at [300, 262] on textarea at bounding box center [328, 262] width 520 height 31
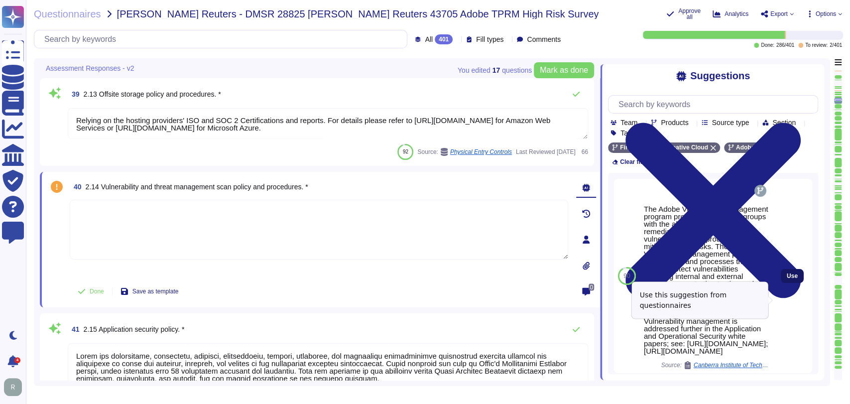
click at [787, 279] on span "Use" at bounding box center [792, 276] width 11 height 6
type textarea "The Adobe Vulnerability Management program provides operational groups with the…"
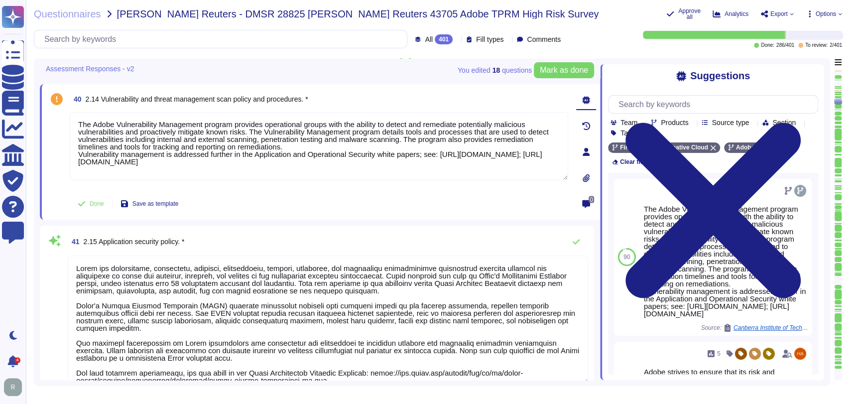
type textarea "The encryption algorithms that Adobe uses are not proprietary."
click at [261, 141] on textarea "The Adobe Vulnerability Management program provides operational groups with the…" at bounding box center [319, 146] width 498 height 68
click at [367, 75] on div "Assessment Responses - v2" at bounding box center [250, 67] width 421 height 19
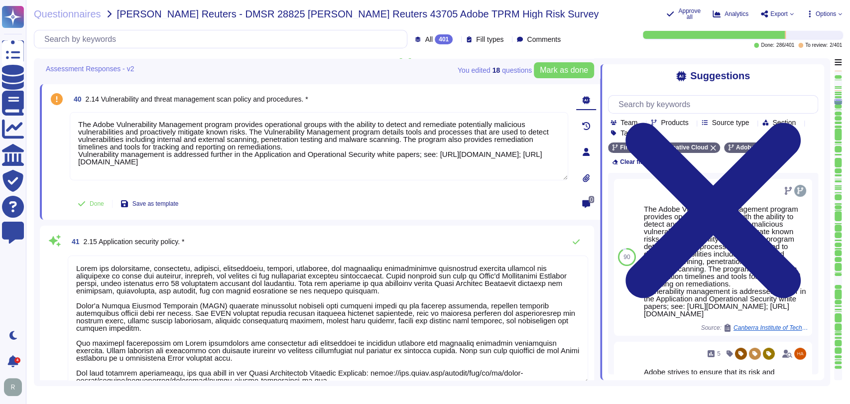
click at [364, 242] on div "41 2.15 Application security policy. *" at bounding box center [328, 242] width 520 height 20
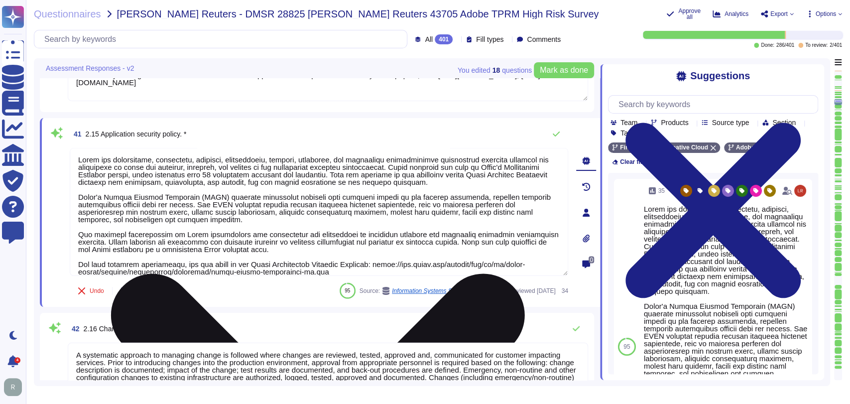
scroll to position [1, 0]
drag, startPoint x: 455, startPoint y: 181, endPoint x: 80, endPoint y: 158, distance: 375.7
click at [80, 158] on textarea at bounding box center [319, 212] width 498 height 128
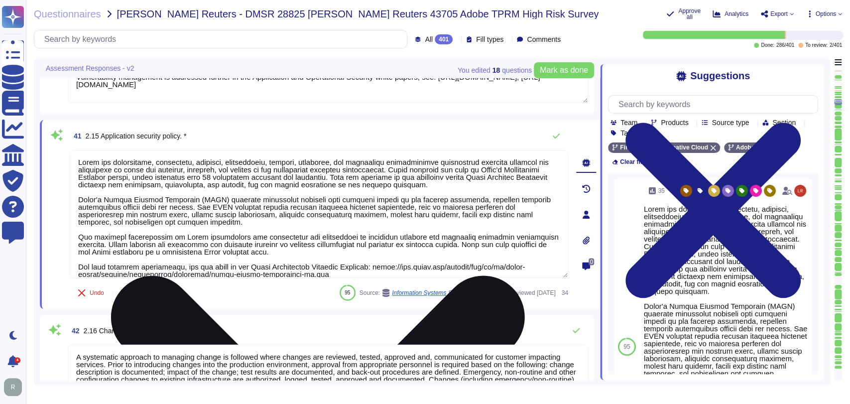
scroll to position [3907, 0]
drag, startPoint x: 513, startPoint y: 180, endPoint x: 500, endPoint y: 185, distance: 13.4
click at [513, 180] on textarea at bounding box center [319, 214] width 498 height 128
click at [486, 188] on textarea at bounding box center [319, 214] width 498 height 128
drag, startPoint x: 484, startPoint y: 187, endPoint x: 76, endPoint y: 161, distance: 408.7
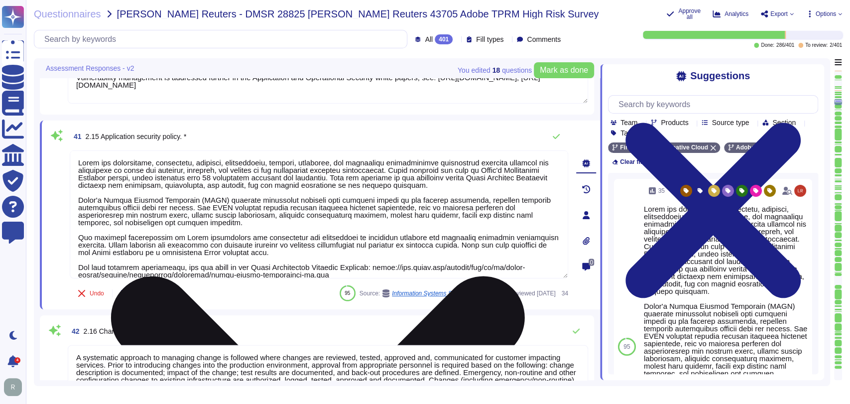
click at [76, 161] on textarea at bounding box center [319, 214] width 498 height 128
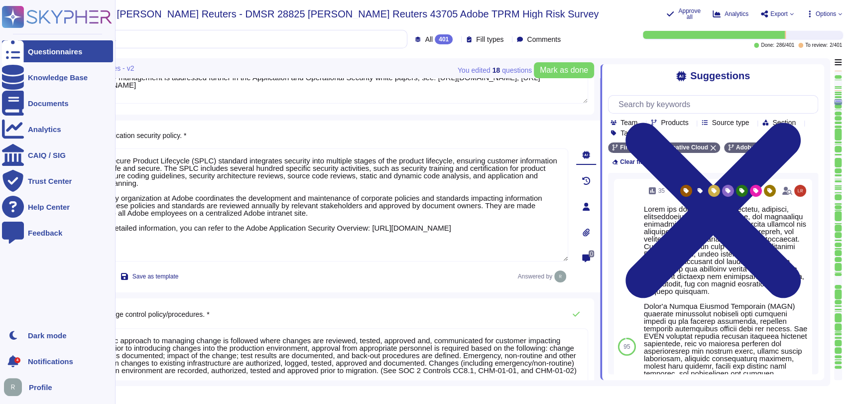
type textarea "Adobe's Secure Product Lifecycle (SPLC) standard integrates security into multi…"
